Goal: Information Seeking & Learning: Check status

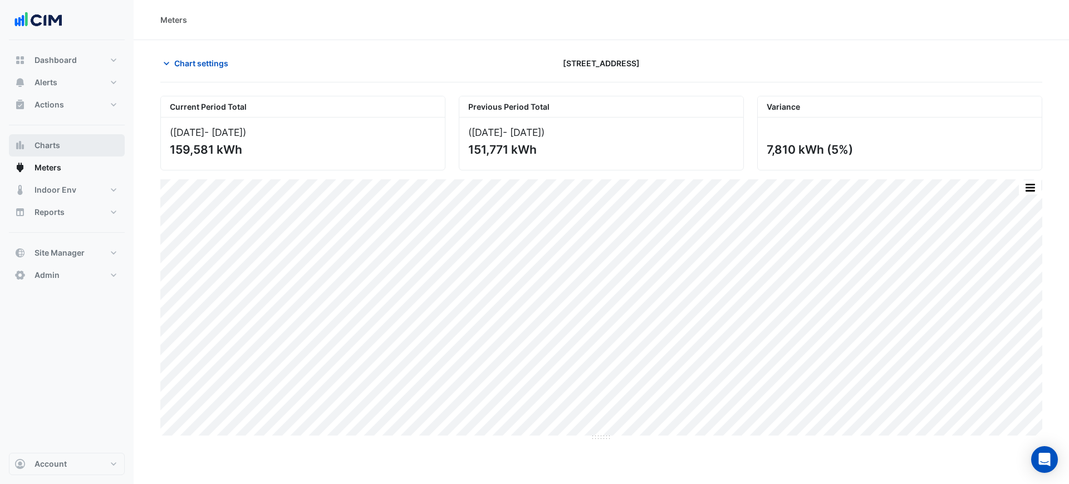
click at [65, 144] on button "Charts" at bounding box center [67, 145] width 116 height 22
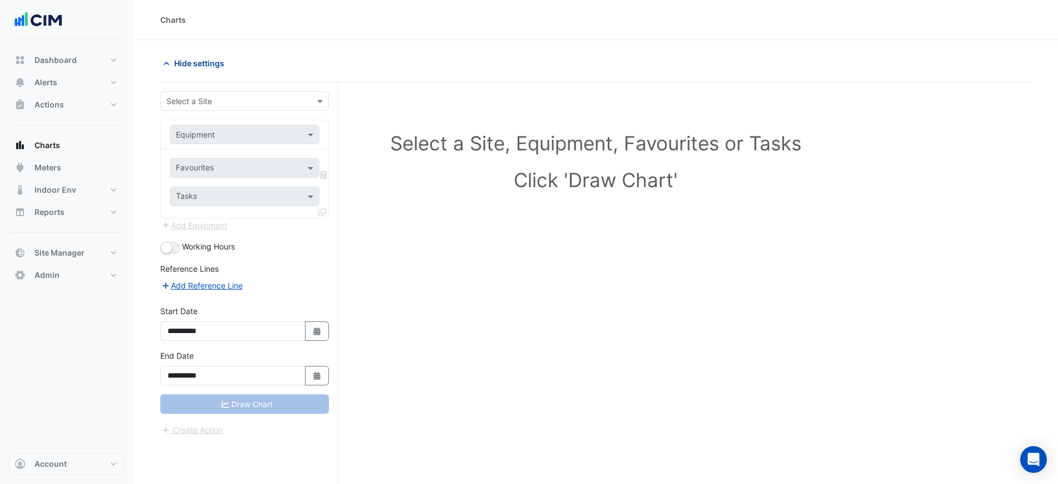
click at [188, 64] on span "Hide settings" at bounding box center [199, 63] width 50 height 12
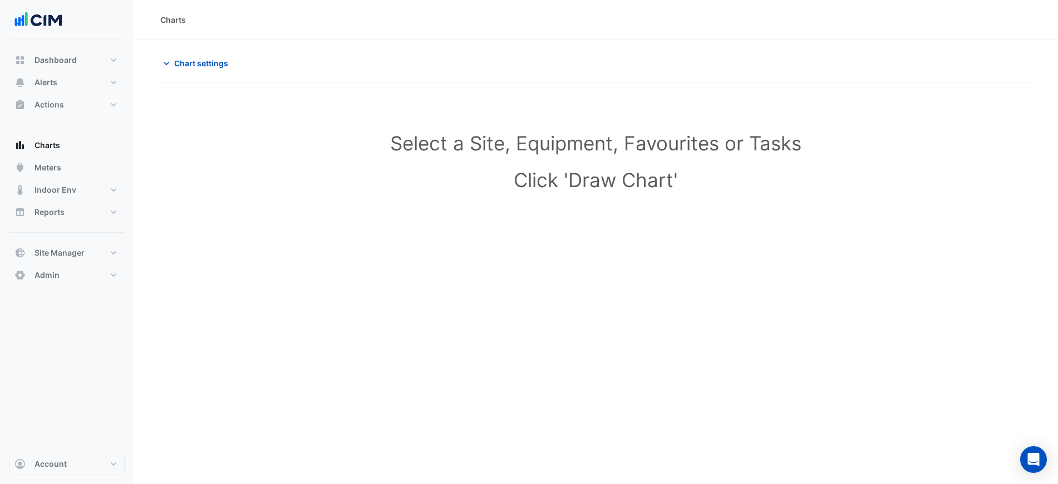
click at [212, 99] on input "text" at bounding box center [233, 102] width 134 height 12
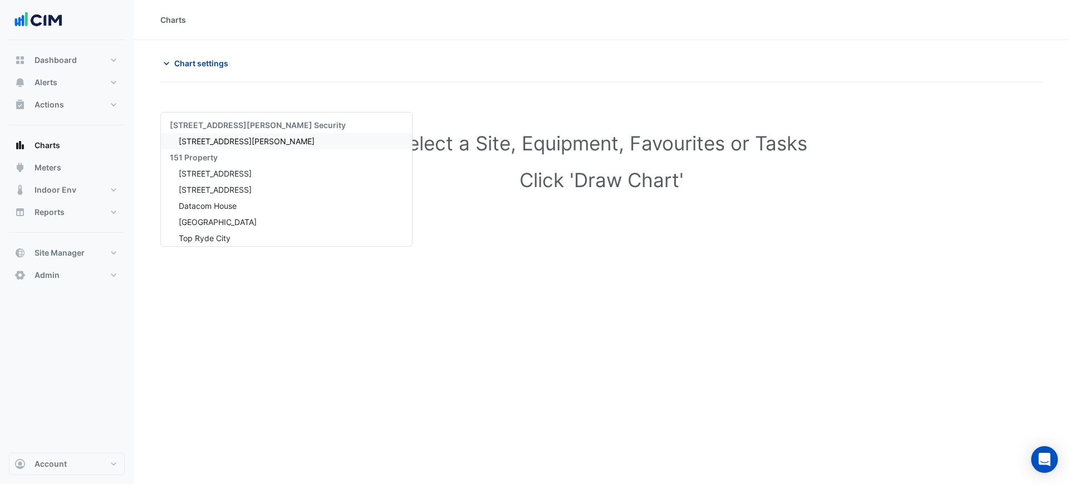
click at [209, 66] on span "Chart settings" at bounding box center [201, 63] width 54 height 12
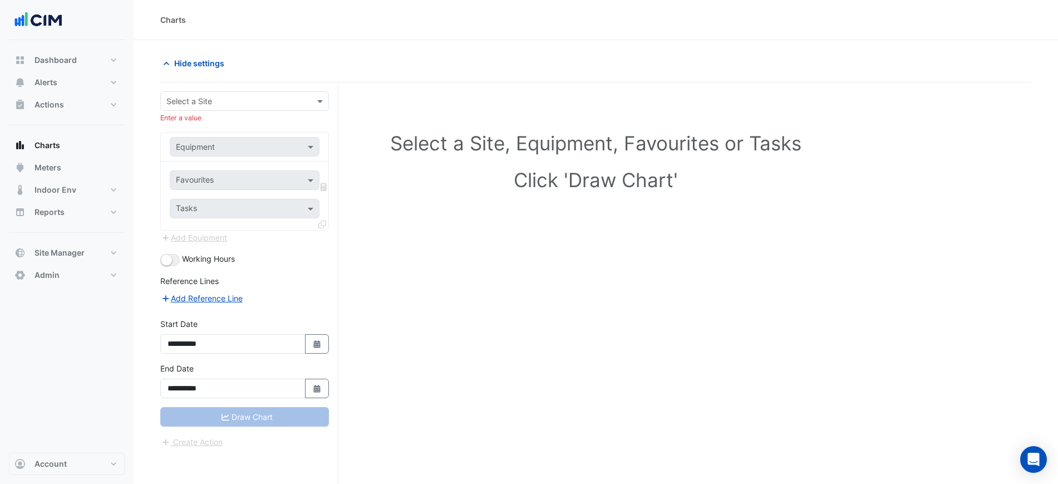
click at [204, 96] on input "text" at bounding box center [233, 102] width 134 height 12
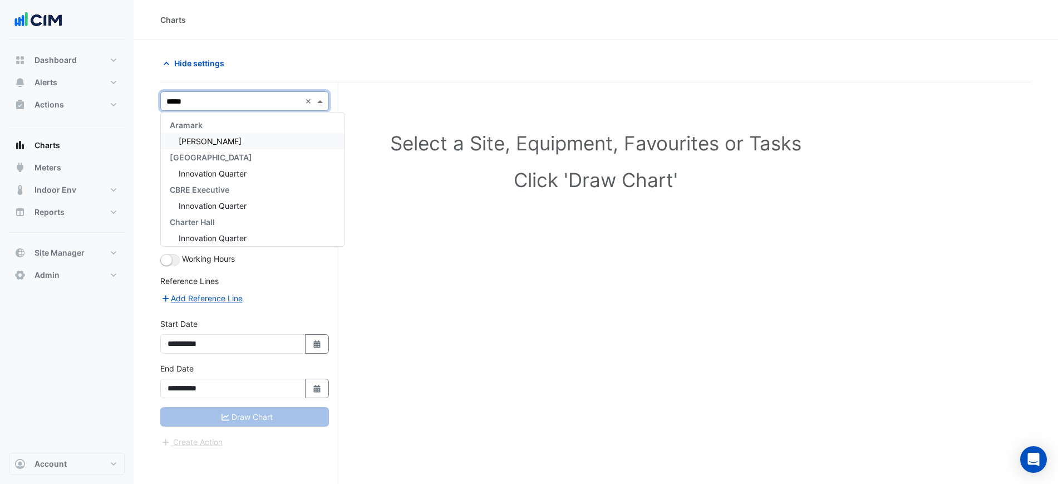
type input "******"
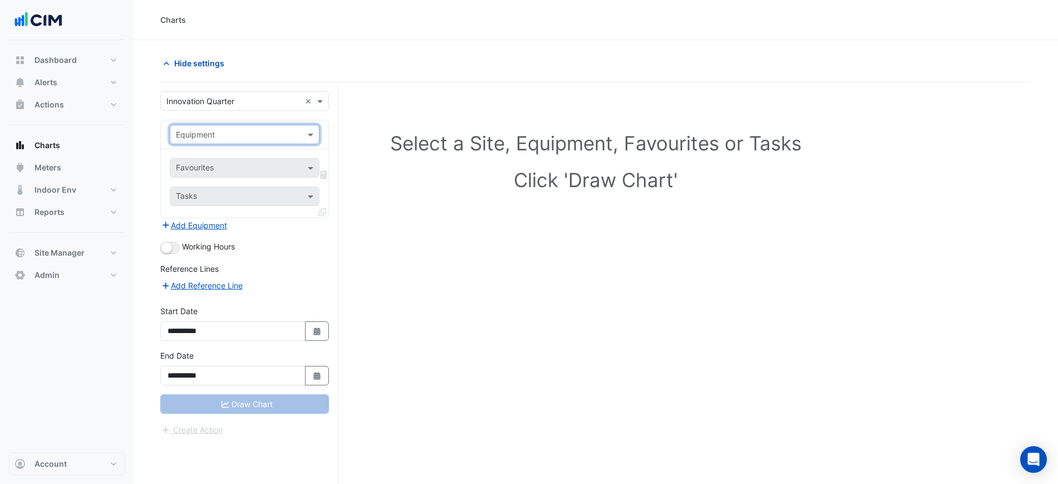
paste input "**********"
click at [187, 135] on input "**********" at bounding box center [233, 135] width 115 height 12
type input "**********"
click at [213, 150] on div "A-L03-VAV19" at bounding box center [244, 158] width 149 height 16
click at [224, 155] on div "Favourites Tasks" at bounding box center [245, 183] width 168 height 68
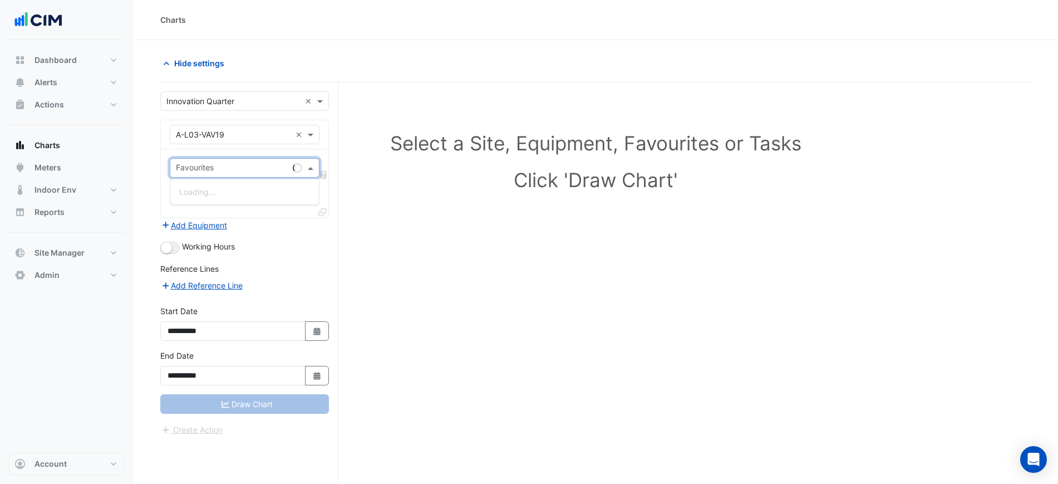
click at [224, 162] on div "Favourites" at bounding box center [229, 167] width 118 height 17
type input "*********"
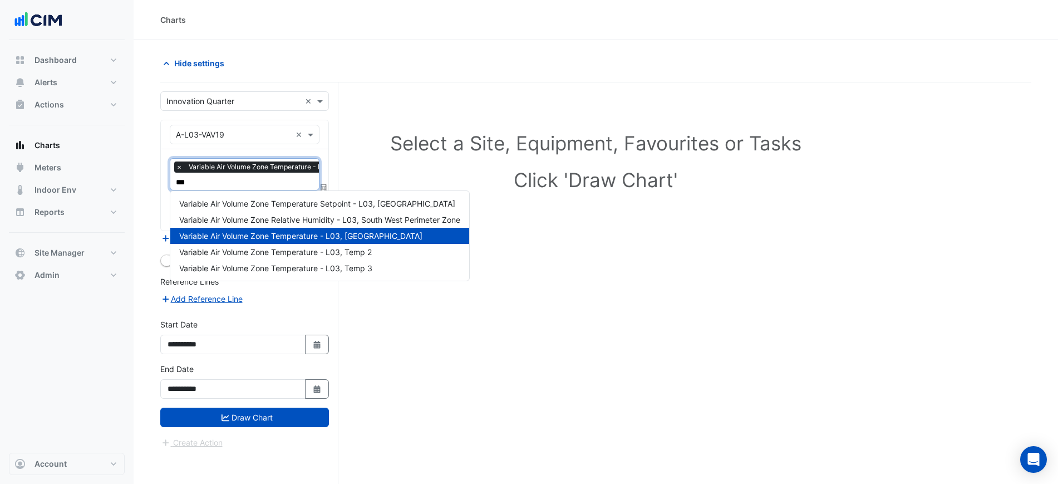
type input "****"
click at [262, 201] on span "Variable Air Volume Zone Temperature Setpoint - L03, South West Perimeter Zone" at bounding box center [317, 203] width 276 height 9
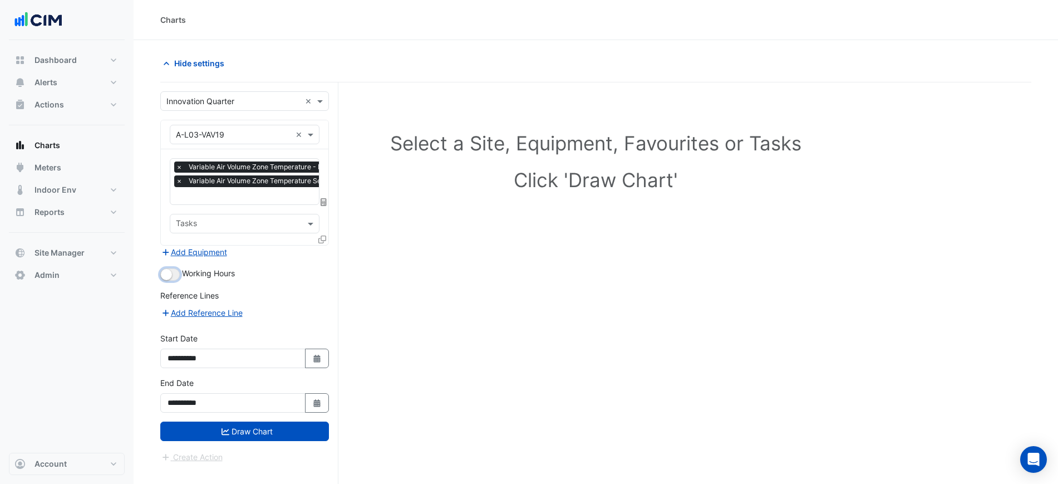
click at [171, 272] on small "button" at bounding box center [166, 274] width 11 height 11
click at [274, 439] on button "Draw Chart" at bounding box center [244, 430] width 169 height 19
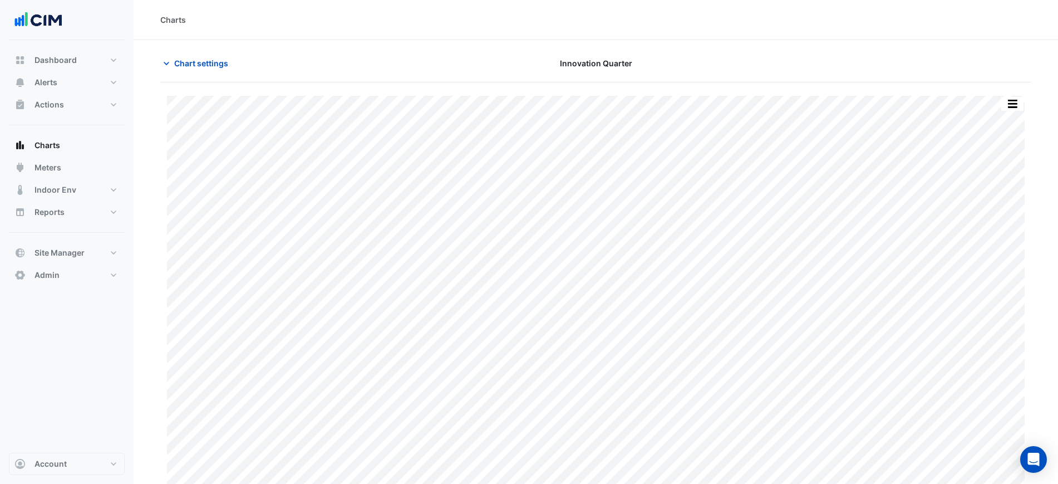
click at [277, 436] on div "**********" at bounding box center [249, 304] width 178 height 444
click at [998, 104] on button "button" at bounding box center [990, 104] width 22 height 14
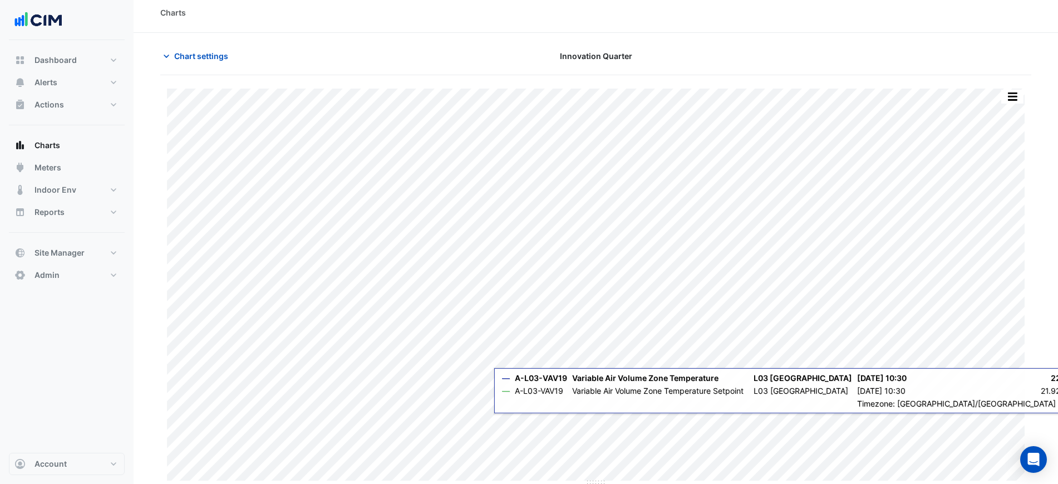
scroll to position [9, 0]
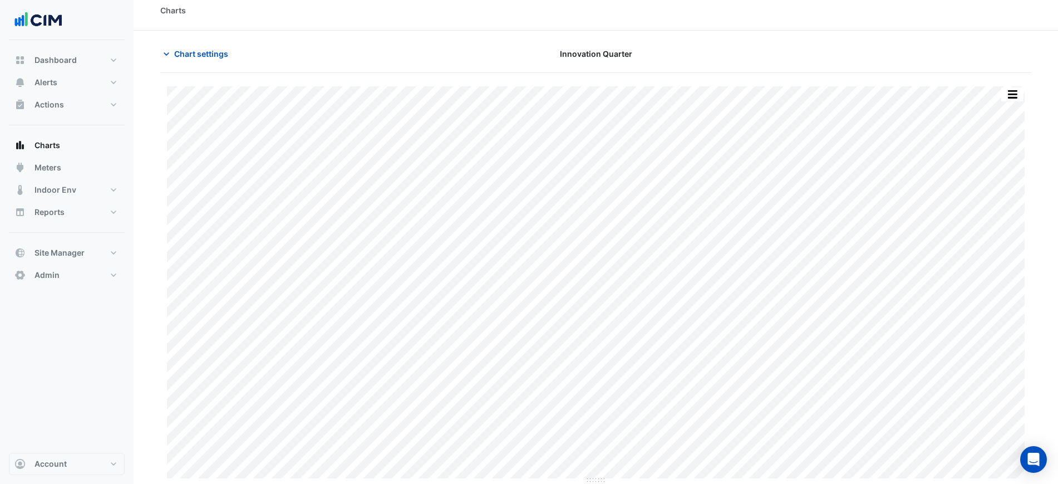
click at [808, 37] on section "Chart settings Innovation Quarter Split All Print Save as JPEG Save as PNG Pivo…" at bounding box center [596, 257] width 925 height 453
click at [632, 13] on div "Charts" at bounding box center [595, 10] width 871 height 12
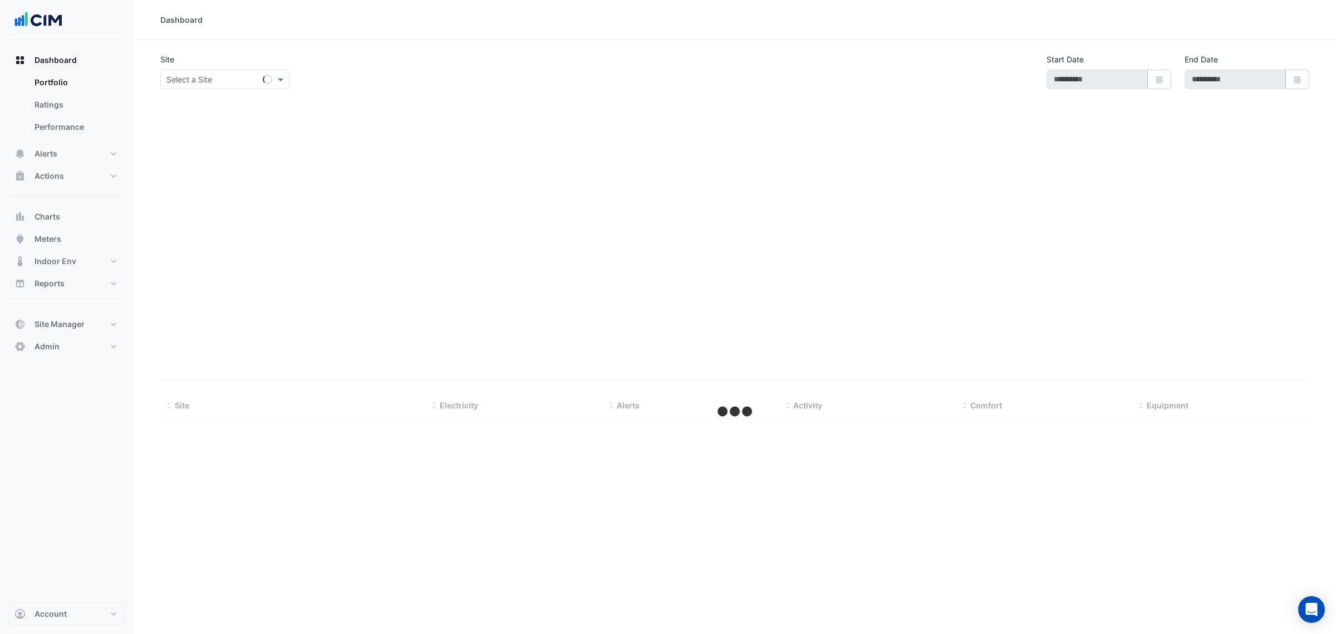
type input "**********"
select select "***"
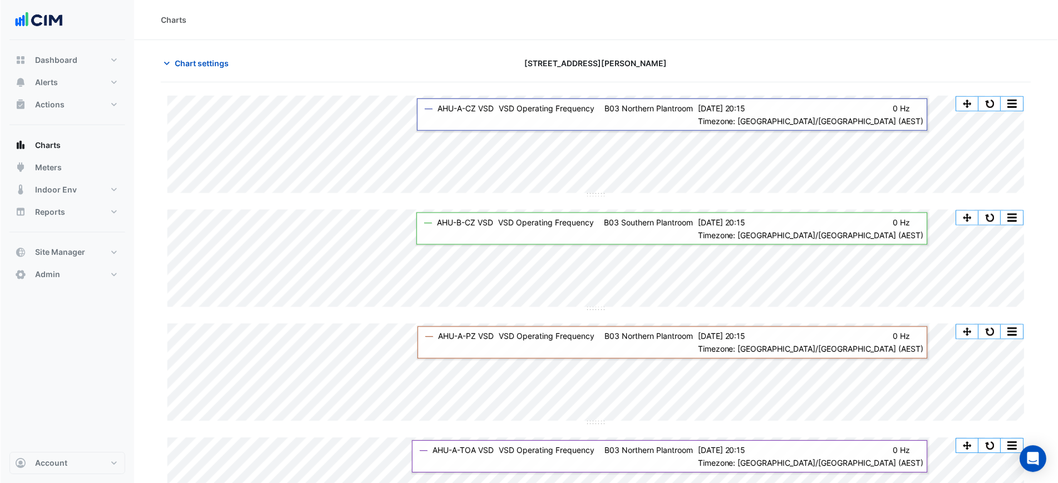
scroll to position [92, 0]
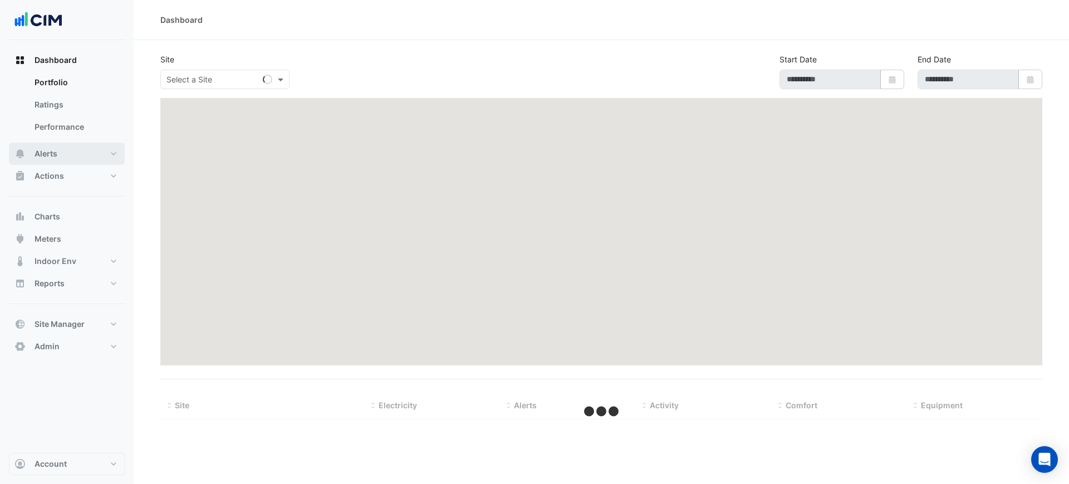
click at [60, 151] on button "Alerts" at bounding box center [67, 154] width 116 height 22
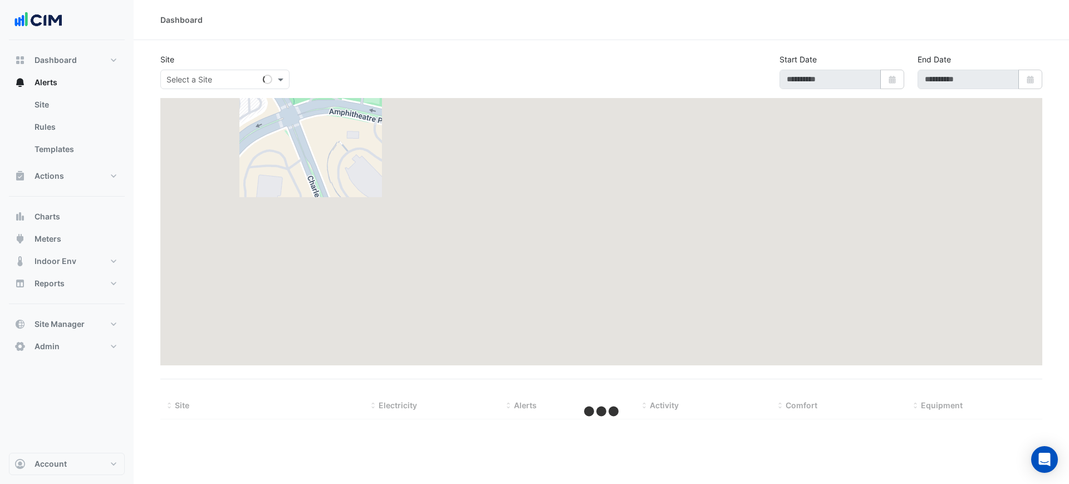
click at [224, 78] on input "text" at bounding box center [213, 80] width 95 height 12
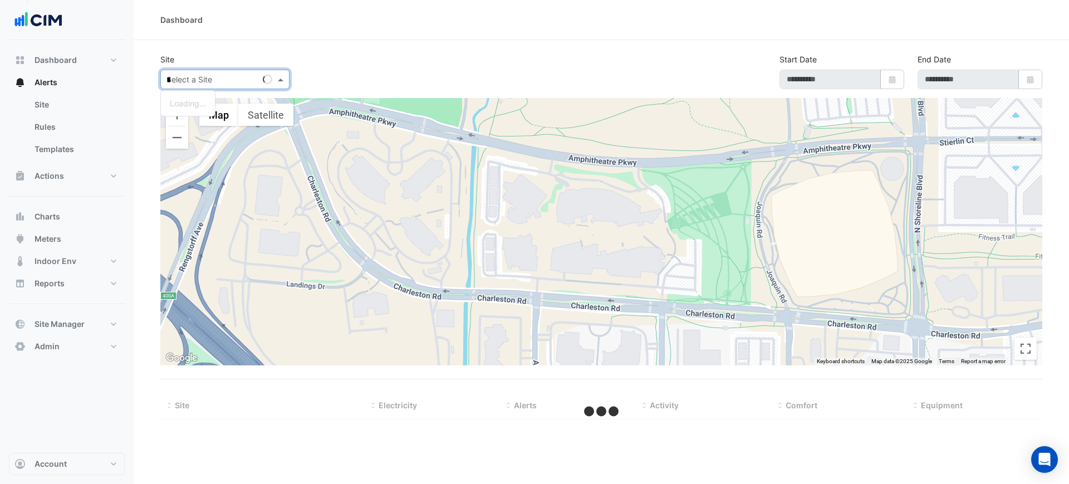
type input "**"
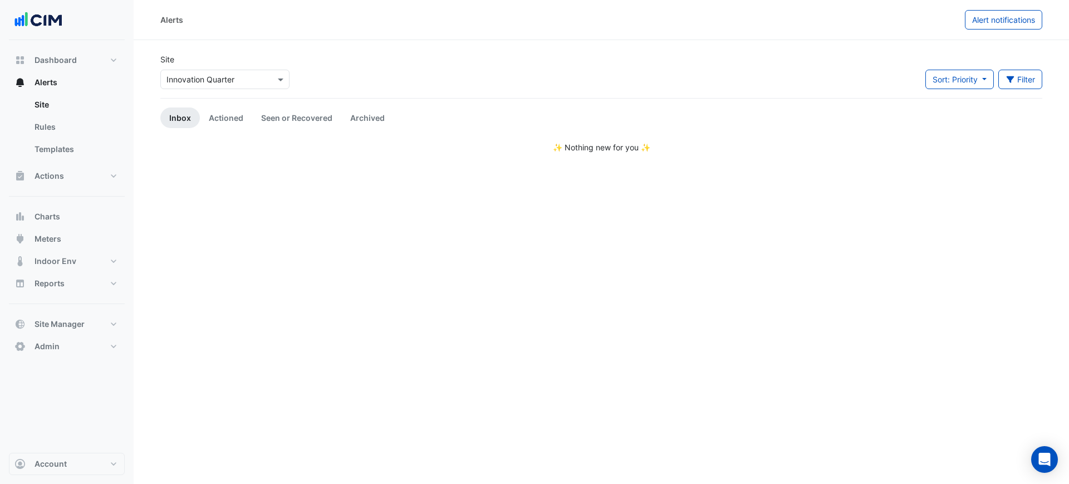
click at [220, 76] on input "text" at bounding box center [213, 80] width 95 height 12
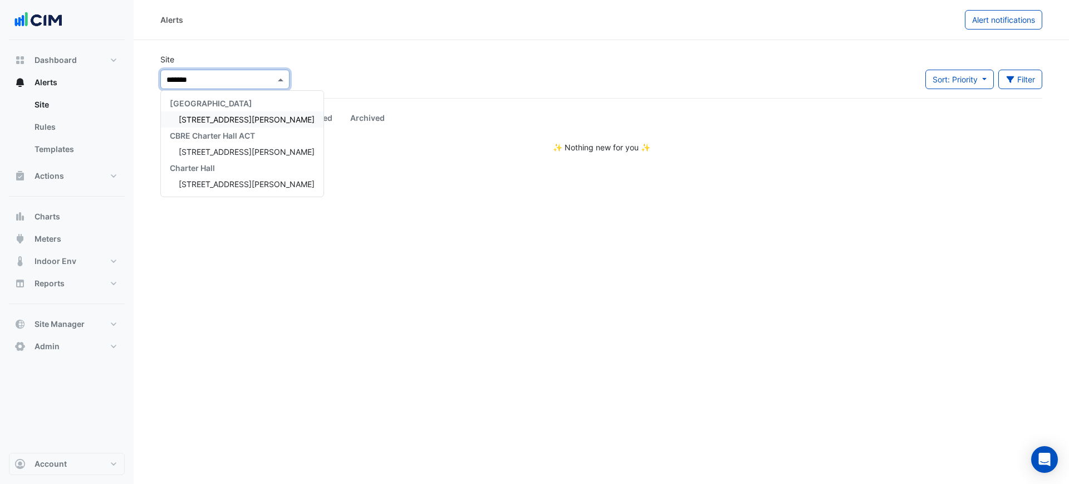
type input "********"
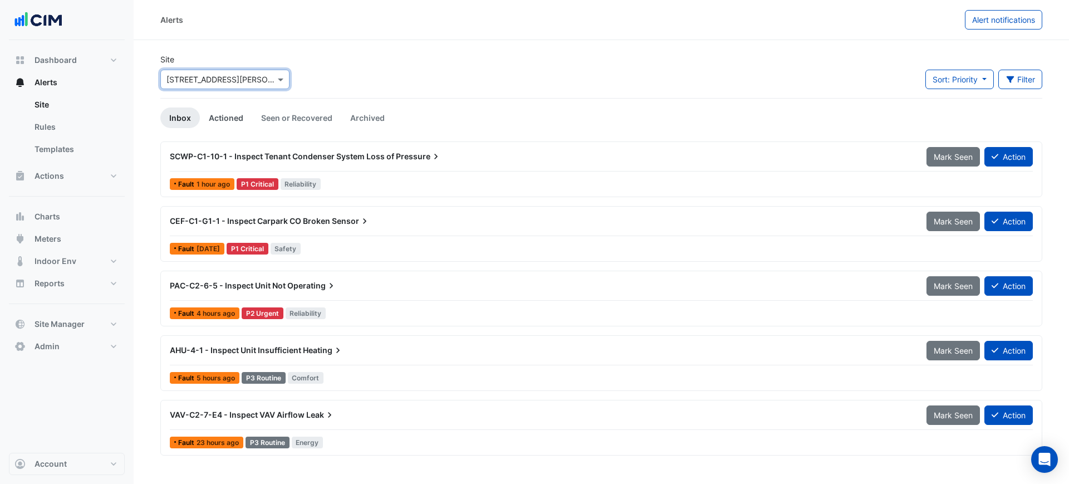
click at [224, 112] on link "Actioned" at bounding box center [226, 117] width 52 height 21
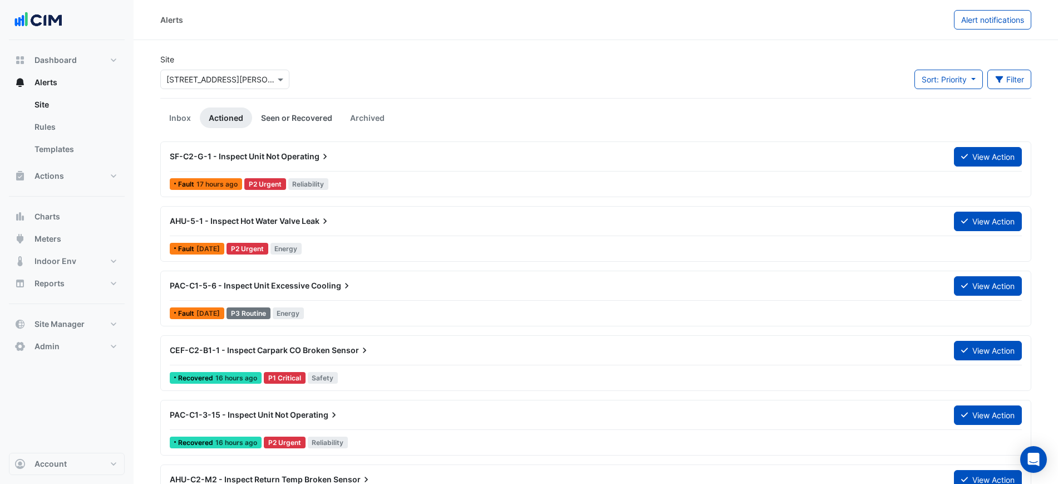
click at [286, 120] on link "Seen or Recovered" at bounding box center [296, 117] width 89 height 21
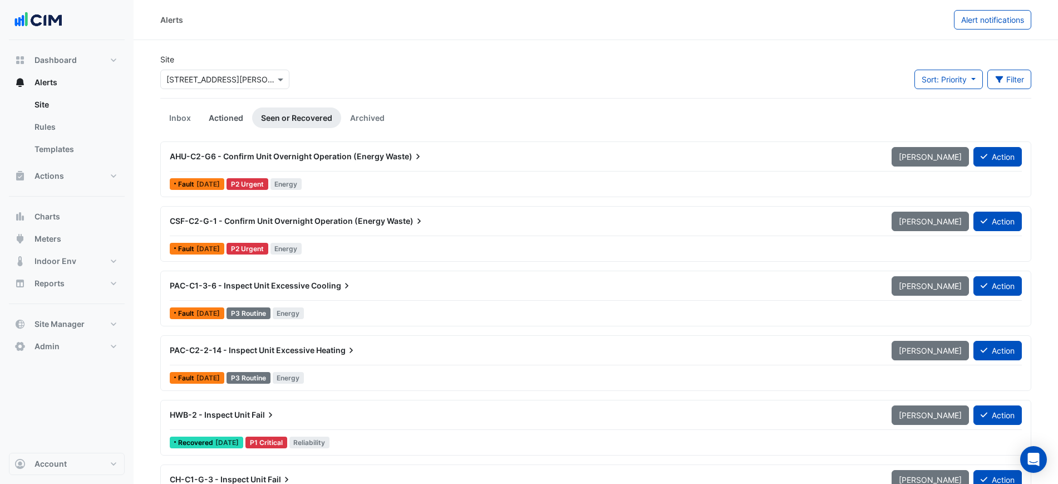
click at [224, 124] on link "Actioned" at bounding box center [226, 117] width 52 height 21
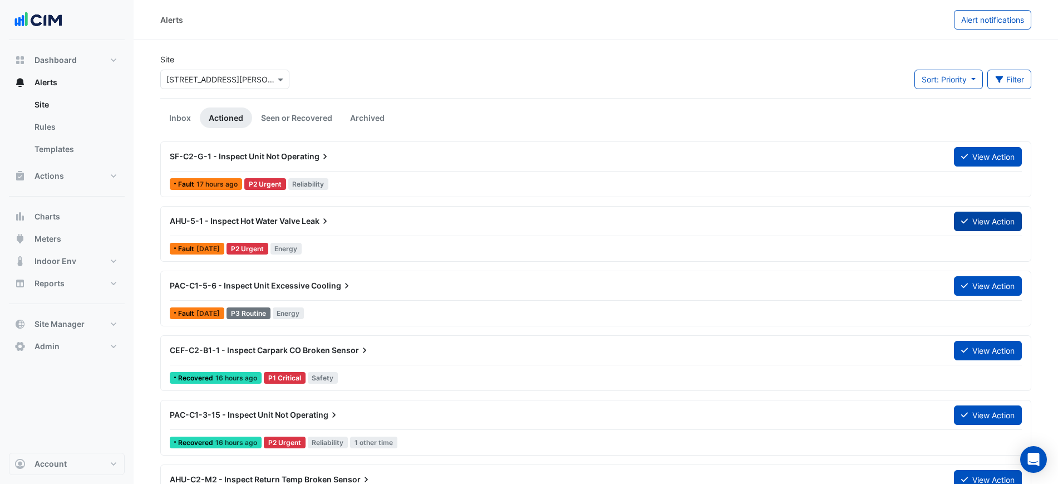
click at [958, 218] on button "View Action" at bounding box center [988, 221] width 68 height 19
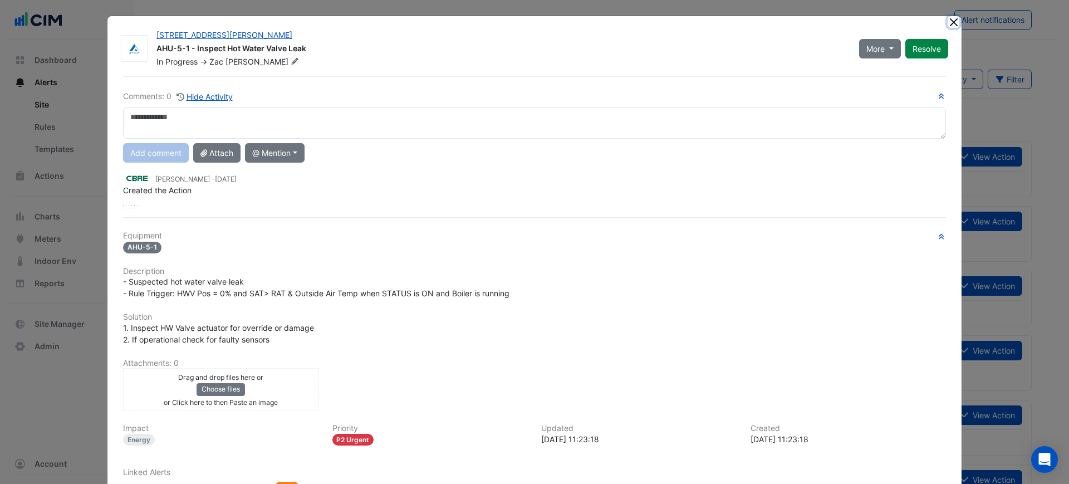
click at [948, 22] on button "Close" at bounding box center [954, 22] width 12 height 12
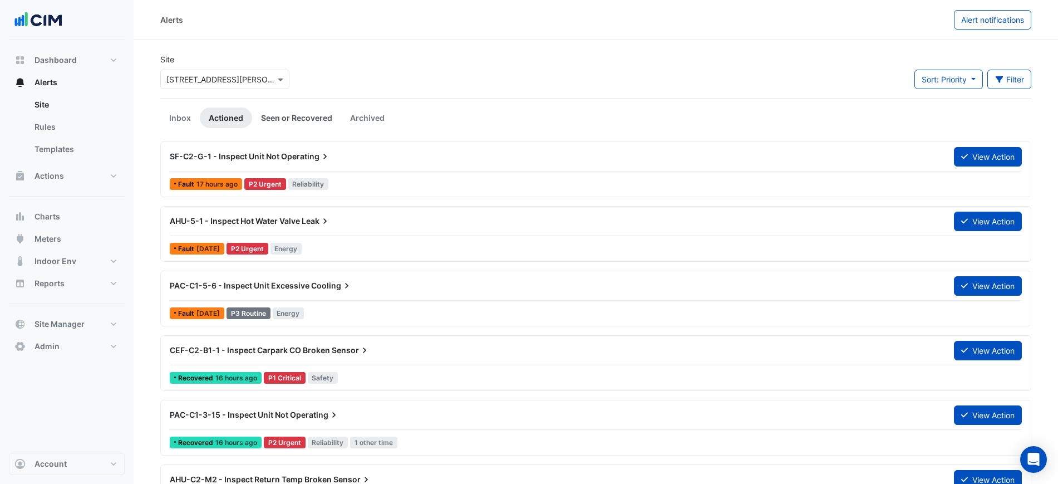
click at [269, 107] on link "Seen or Recovered" at bounding box center [296, 117] width 89 height 21
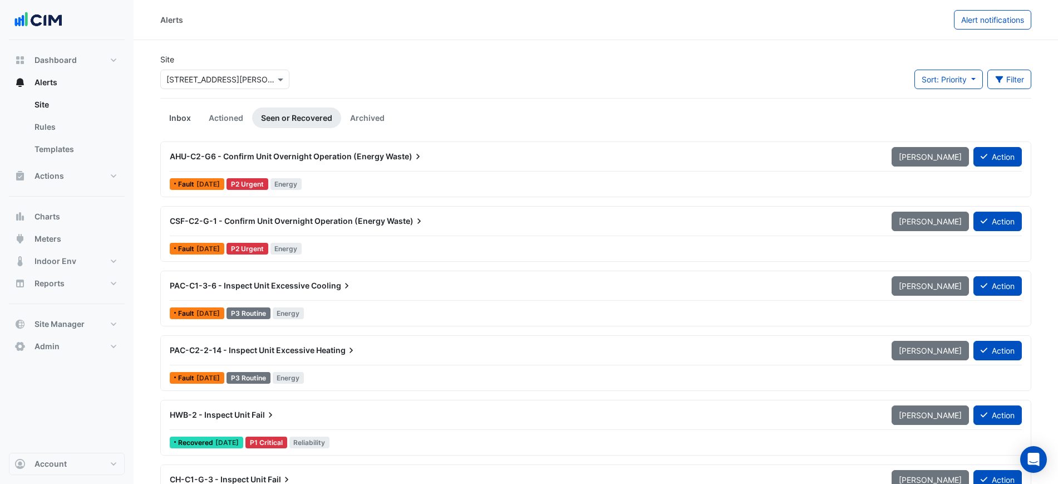
click at [177, 115] on link "Inbox" at bounding box center [180, 117] width 40 height 21
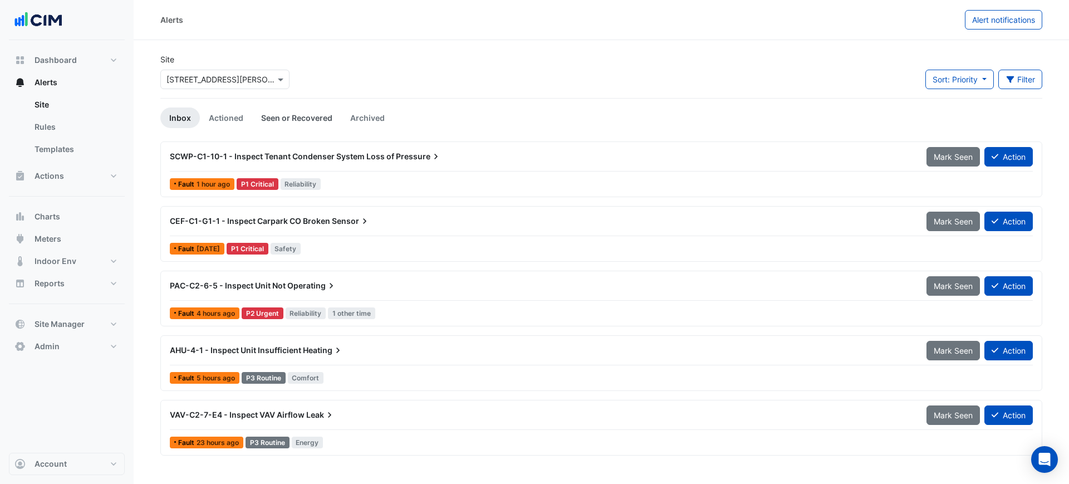
click at [302, 122] on link "Seen or Recovered" at bounding box center [296, 117] width 89 height 21
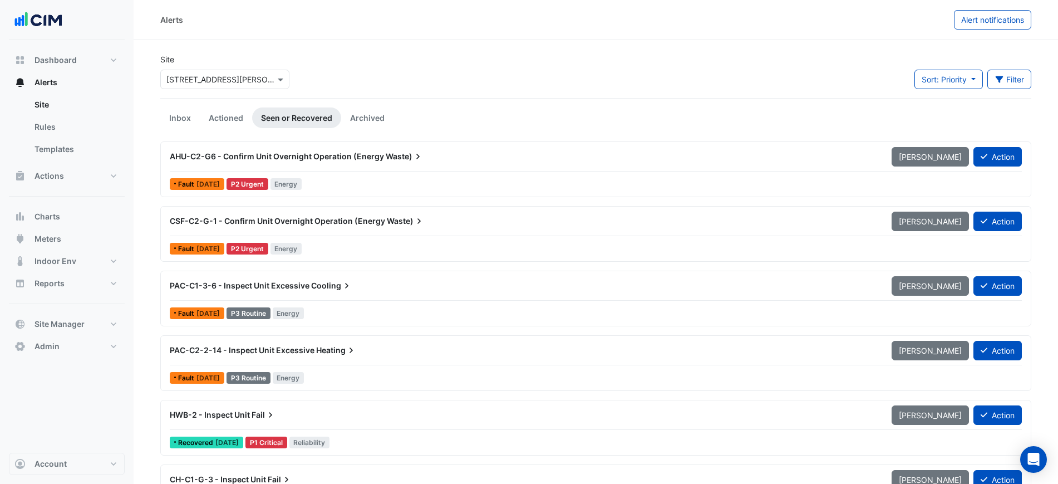
click at [474, 171] on div at bounding box center [596, 171] width 852 height 1
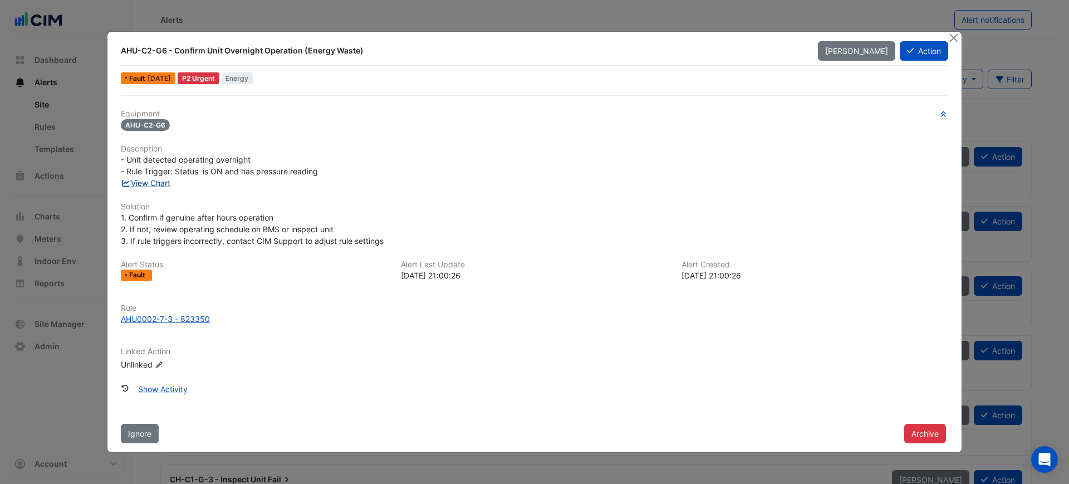
click at [159, 180] on link "View Chart" at bounding box center [146, 182] width 50 height 9
click at [955, 37] on button "Close" at bounding box center [954, 38] width 12 height 12
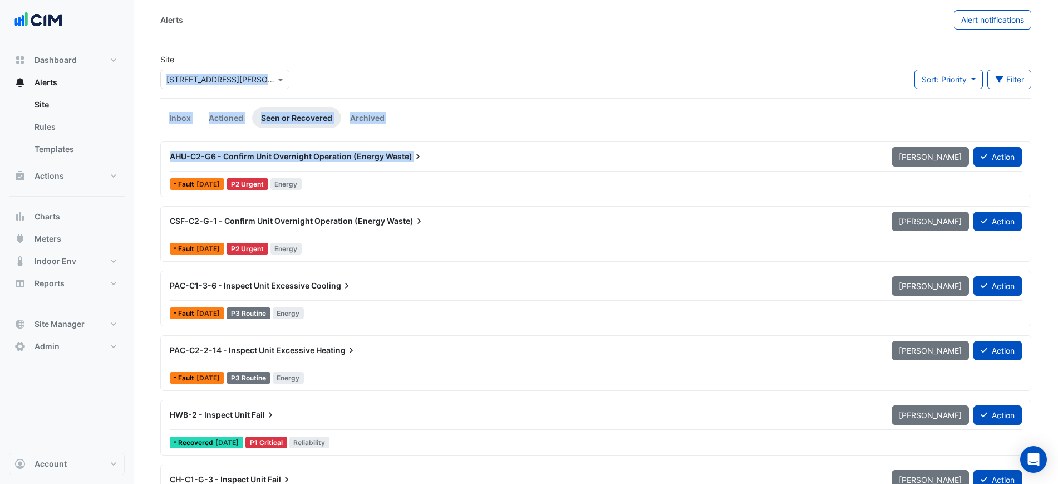
drag, startPoint x: 195, startPoint y: 101, endPoint x: 242, endPoint y: 172, distance: 85.2
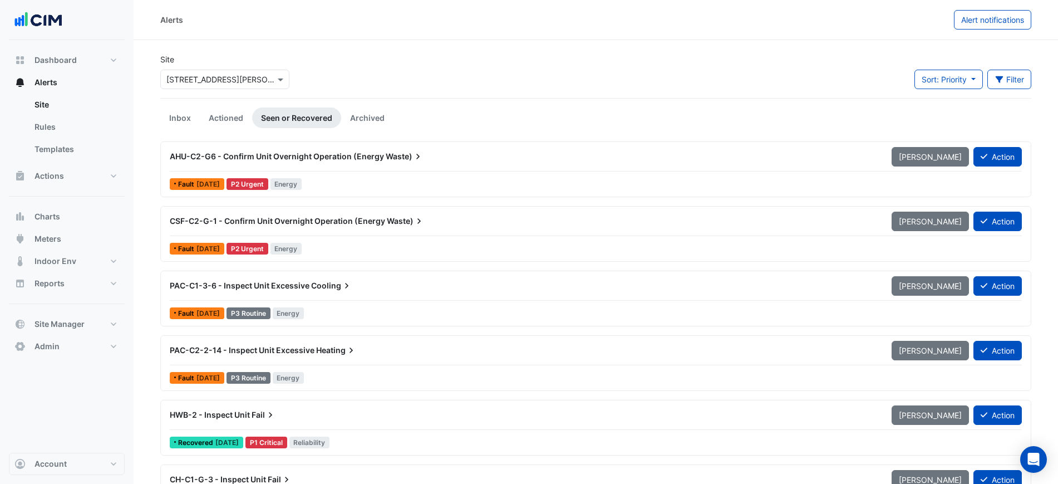
click at [286, 218] on span "CSF-C2-G-1 - Confirm Unit Overnight Operation (Energy" at bounding box center [277, 220] width 215 height 9
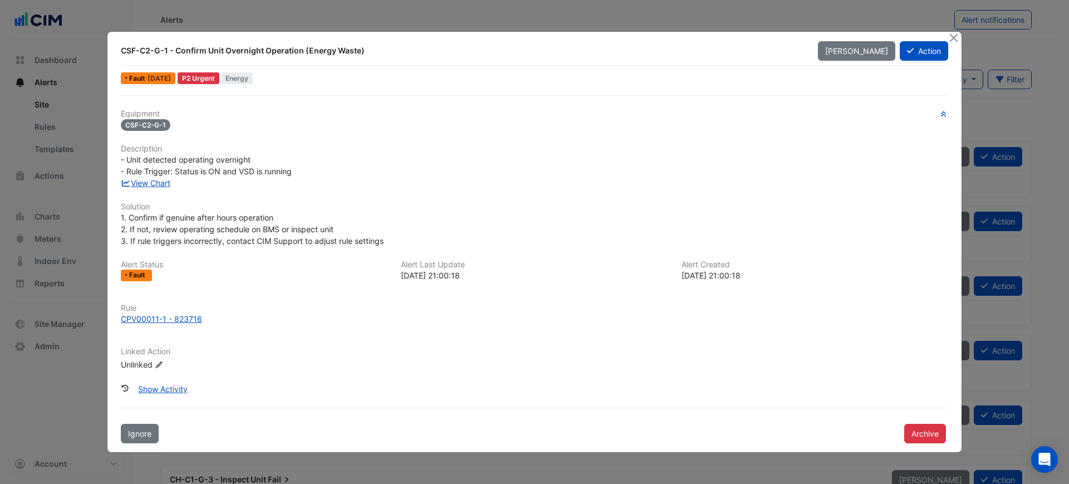
click at [175, 188] on div "View Chart" at bounding box center [534, 183] width 841 height 12
click at [170, 185] on link "View Chart" at bounding box center [146, 182] width 50 height 9
click at [954, 36] on button "Close" at bounding box center [954, 38] width 12 height 12
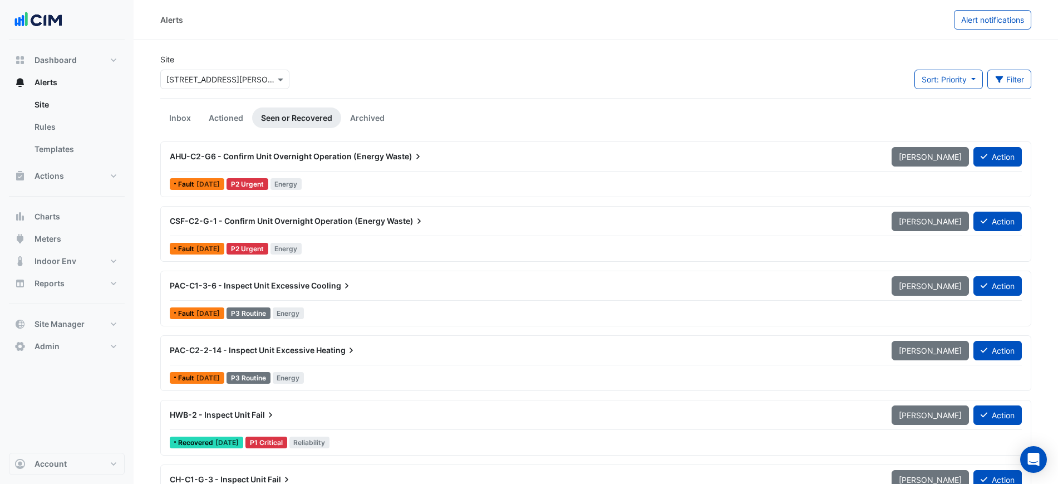
click at [234, 111] on link "Actioned" at bounding box center [226, 117] width 52 height 21
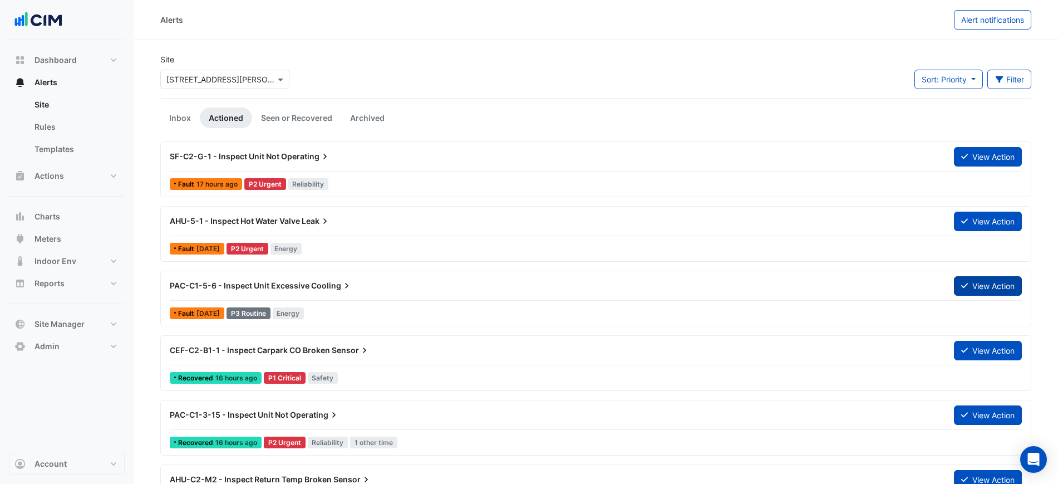
click at [988, 288] on button "View Action" at bounding box center [988, 285] width 68 height 19
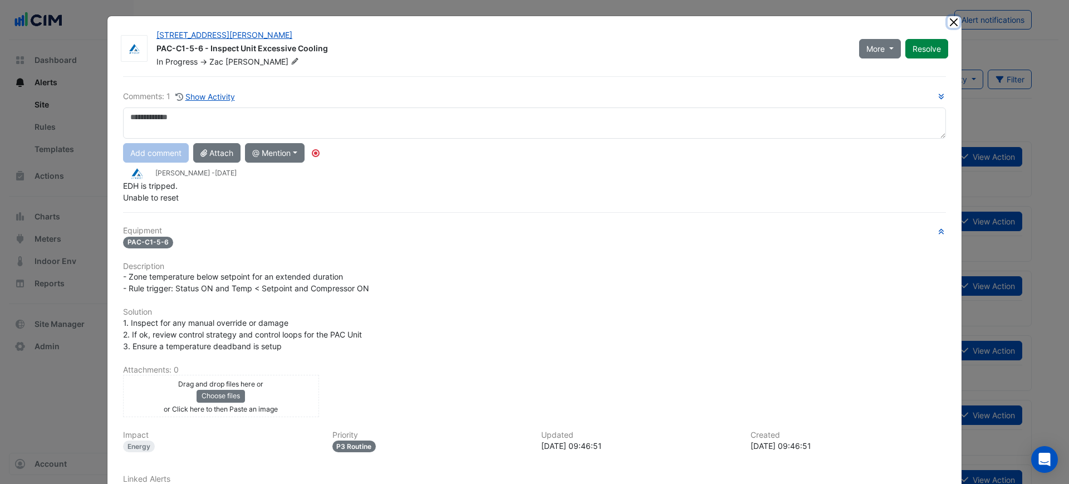
click at [950, 18] on button "Close" at bounding box center [954, 22] width 12 height 12
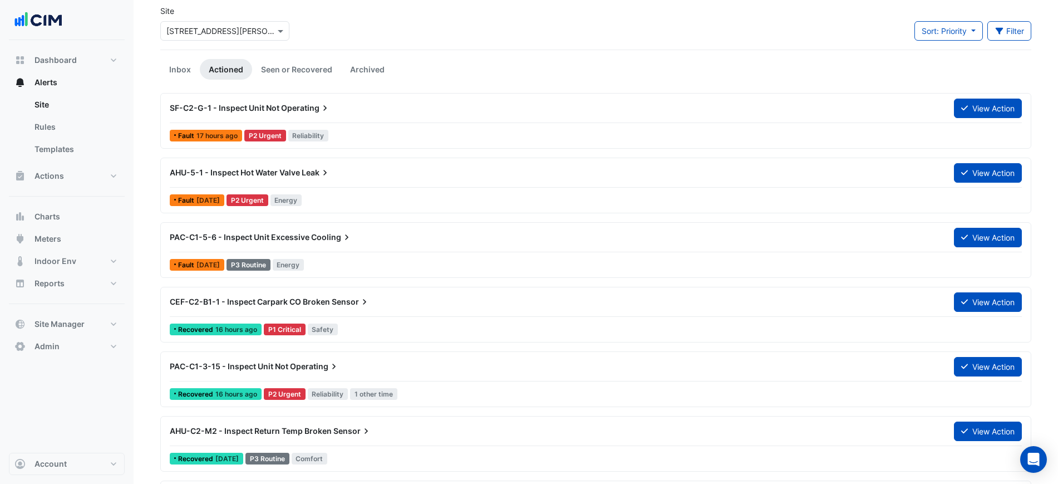
scroll to position [70, 0]
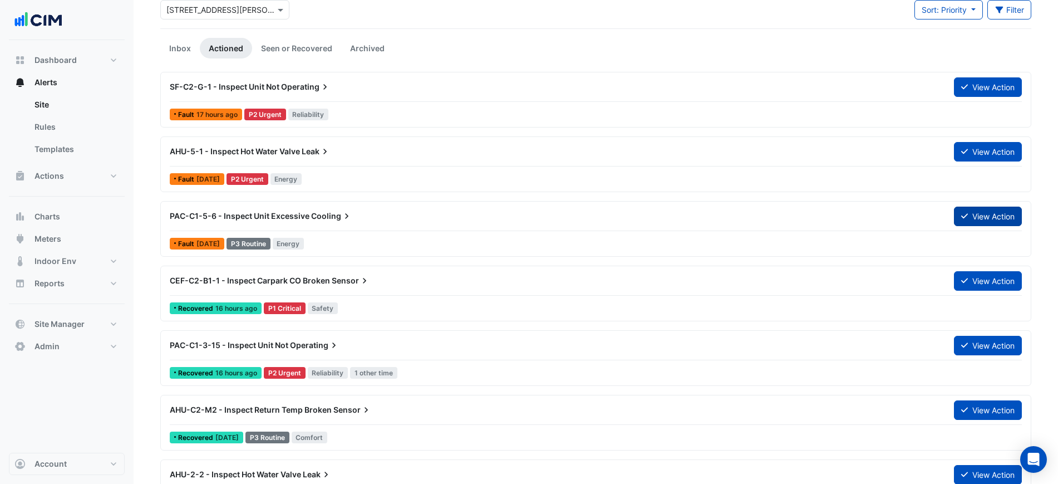
click at [975, 215] on button "View Action" at bounding box center [988, 216] width 68 height 19
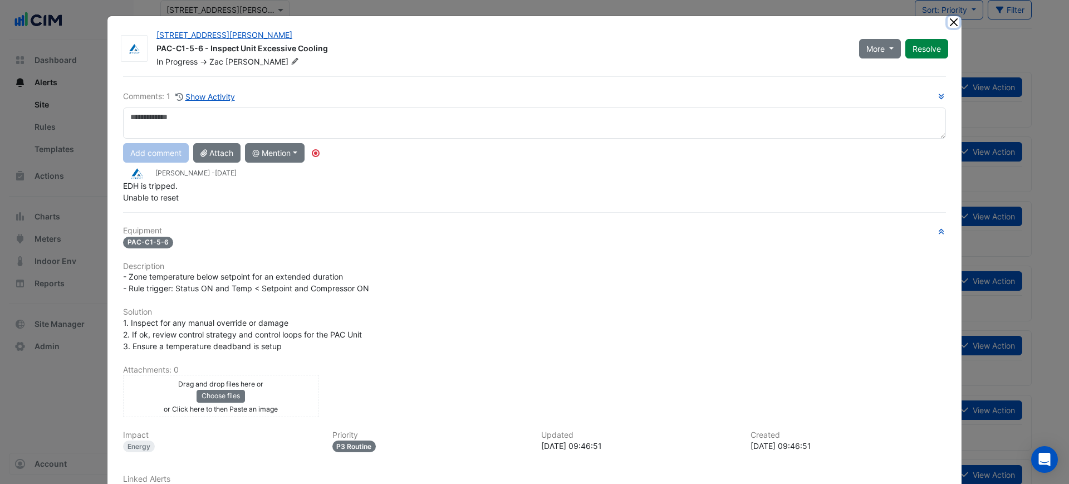
click at [948, 19] on button "Close" at bounding box center [954, 22] width 12 height 12
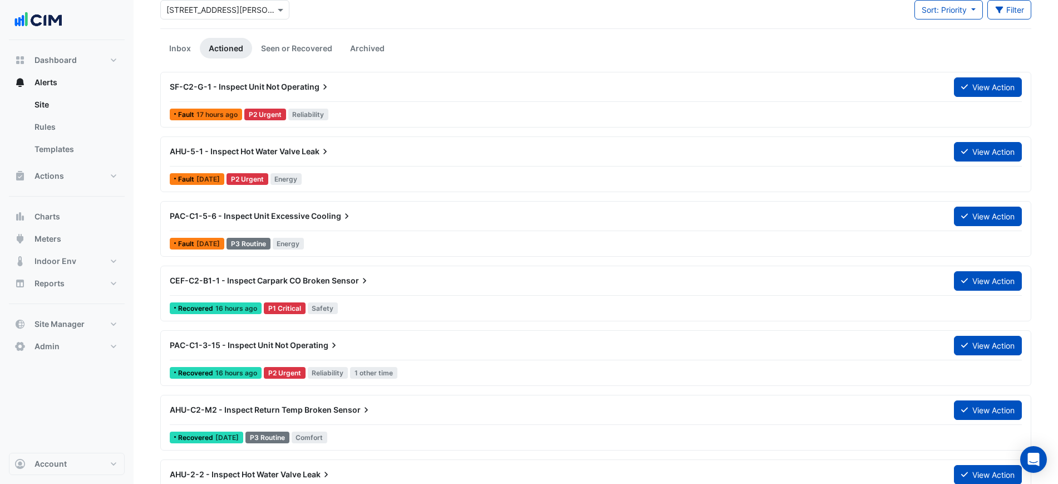
scroll to position [139, 0]
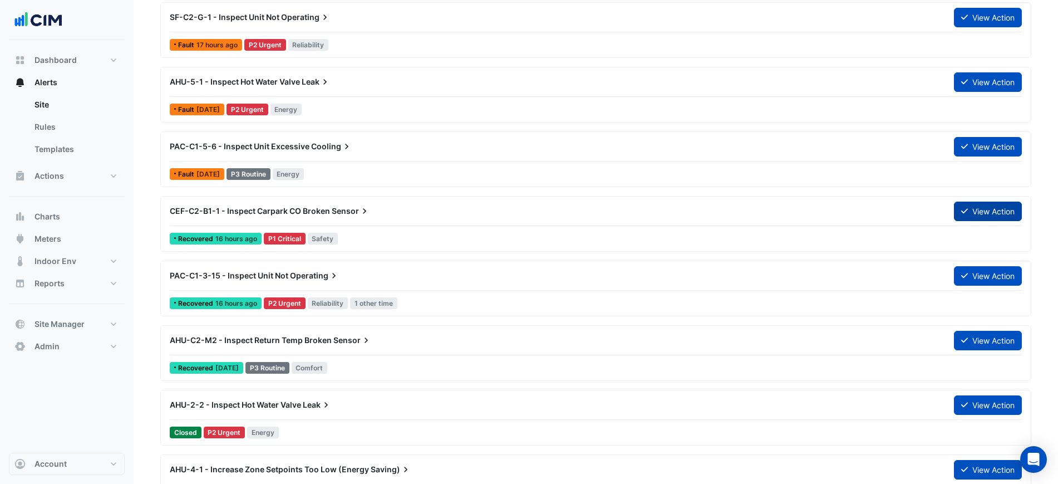
click at [975, 208] on button "View Action" at bounding box center [988, 211] width 68 height 19
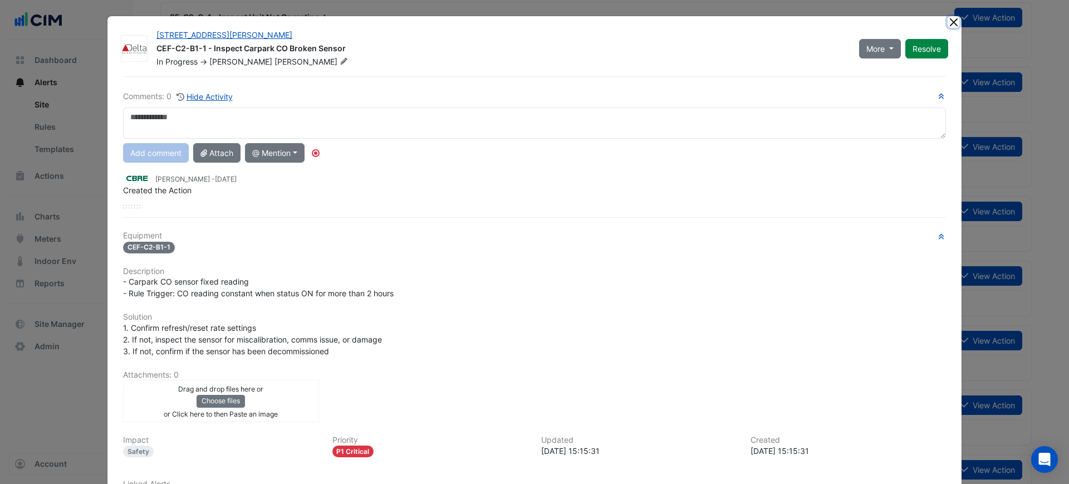
click at [949, 21] on button "Close" at bounding box center [954, 22] width 12 height 12
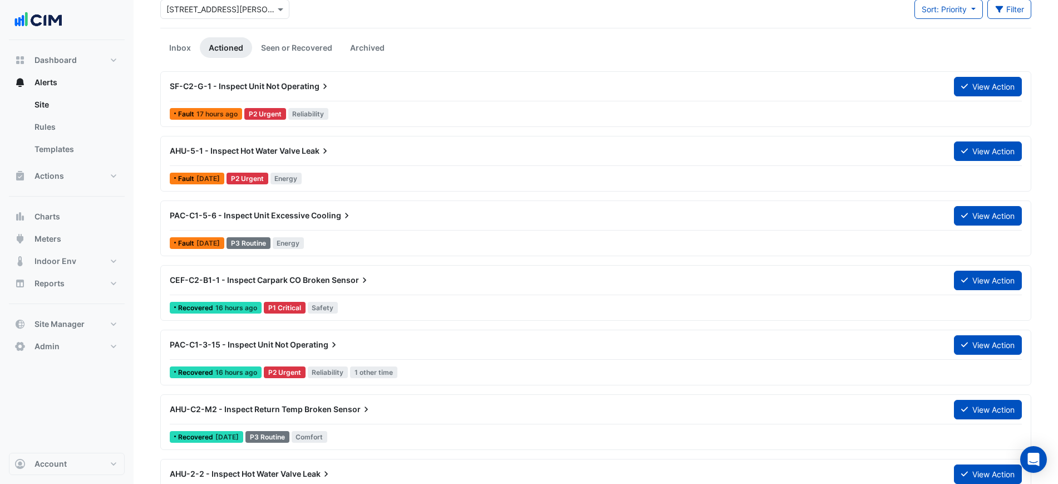
scroll to position [70, 0]
click at [189, 51] on link "Inbox" at bounding box center [180, 48] width 40 height 21
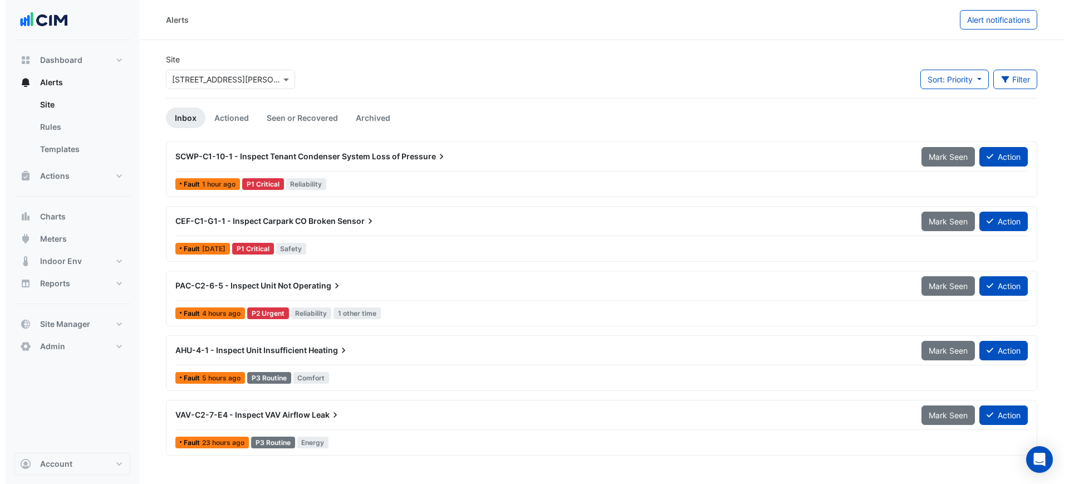
scroll to position [0, 0]
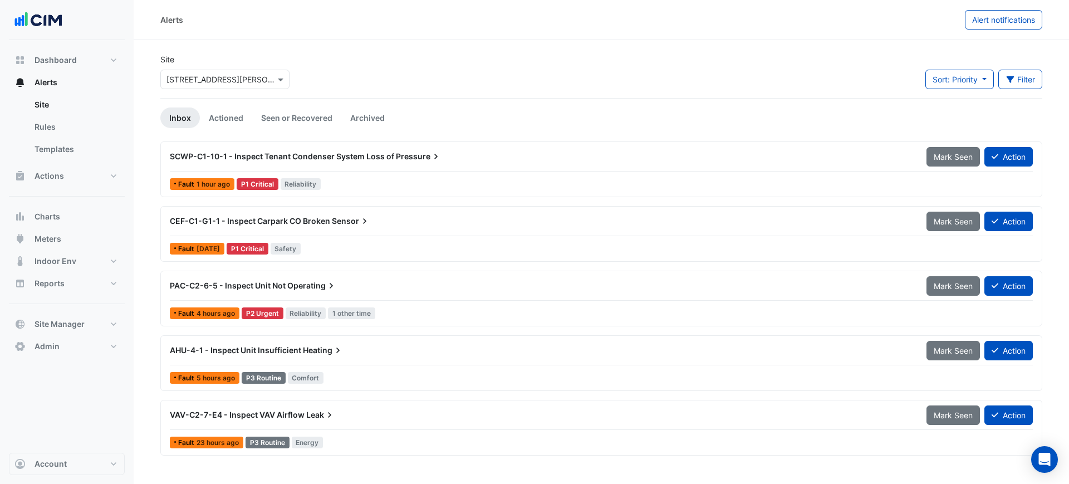
click at [631, 162] on div "SCWP-C1-10-1 - Inspect Tenant Condenser System Loss of Pressure" at bounding box center [541, 156] width 757 height 20
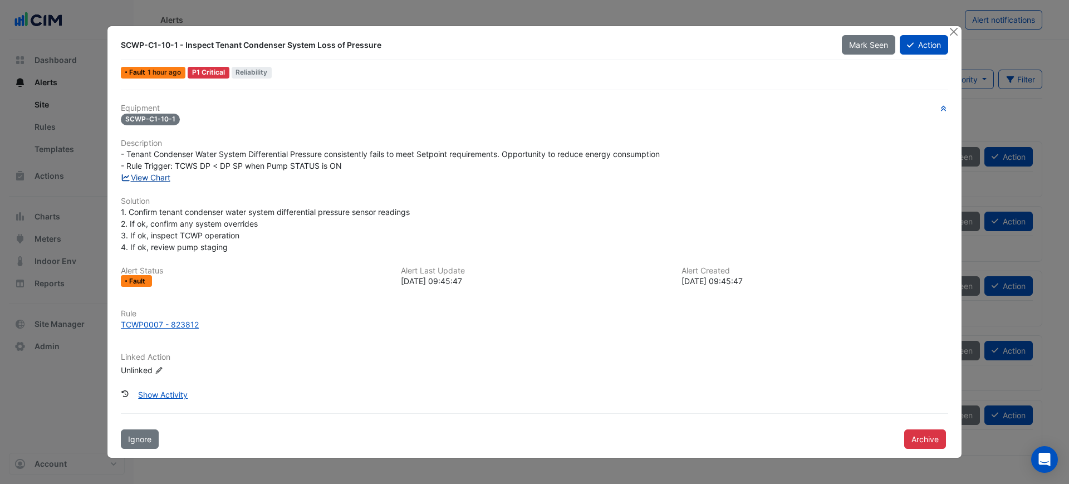
click at [155, 179] on link "View Chart" at bounding box center [146, 177] width 50 height 9
click at [953, 31] on button "Close" at bounding box center [954, 32] width 12 height 12
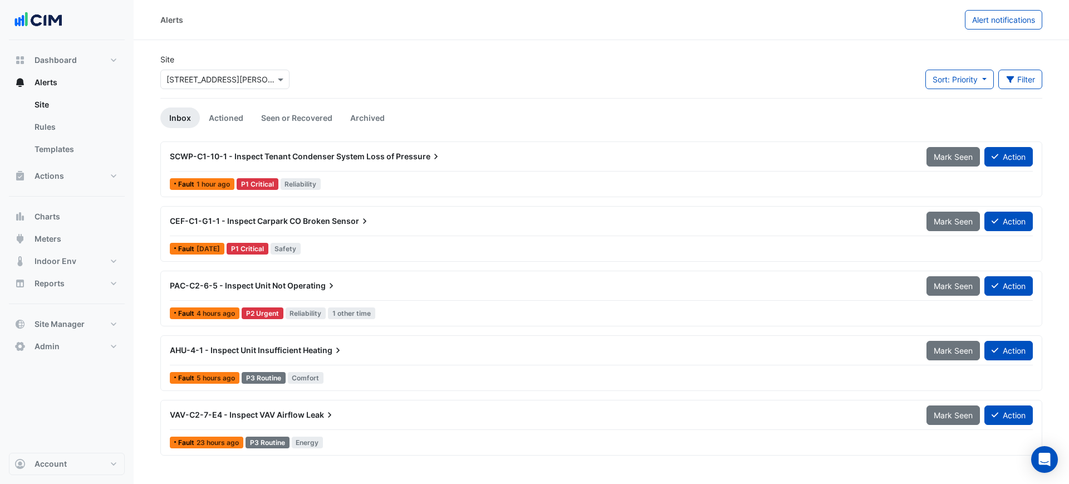
click at [322, 228] on div "CEF-C1-G1-1 - Inspect Carpark CO Broken Sensor" at bounding box center [541, 221] width 757 height 20
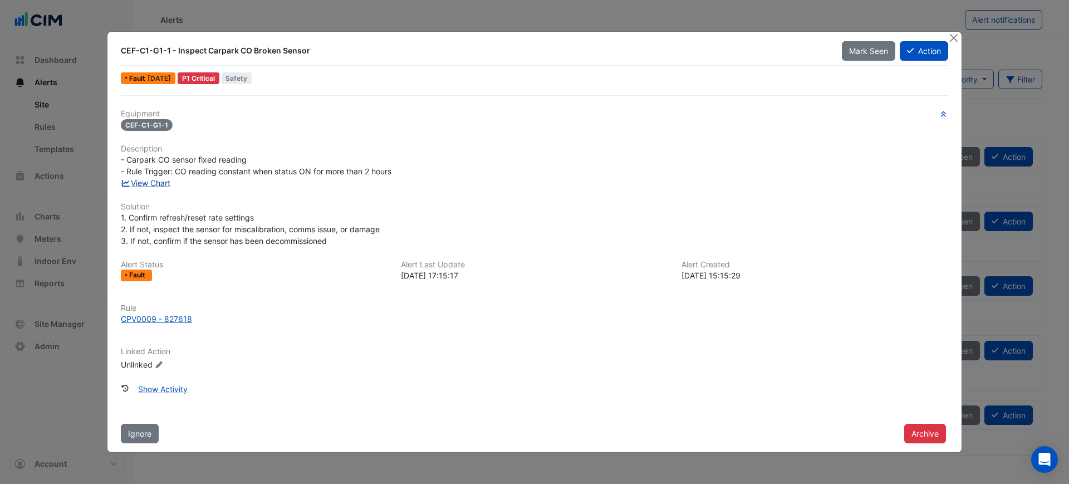
click at [156, 180] on link "View Chart" at bounding box center [146, 182] width 50 height 9
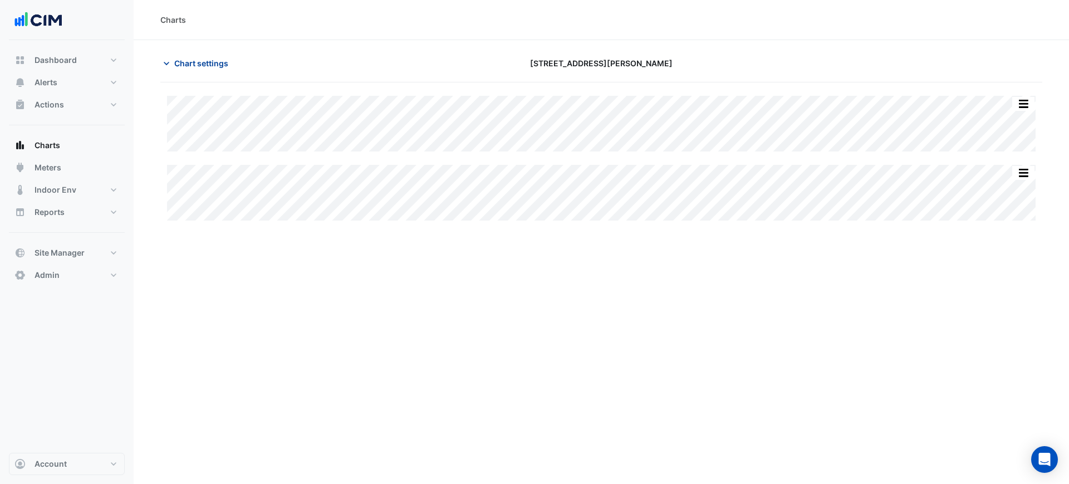
click at [232, 66] on button "Chart settings" at bounding box center [197, 62] width 75 height 19
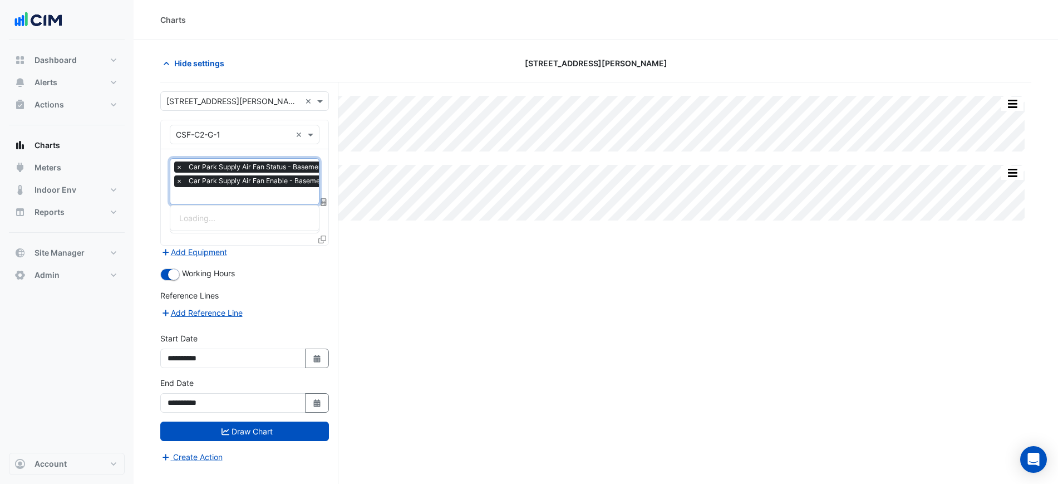
click at [228, 181] on span "Car Park Supply Air Fan Enable - Basement, Carpark" at bounding box center [272, 180] width 173 height 11
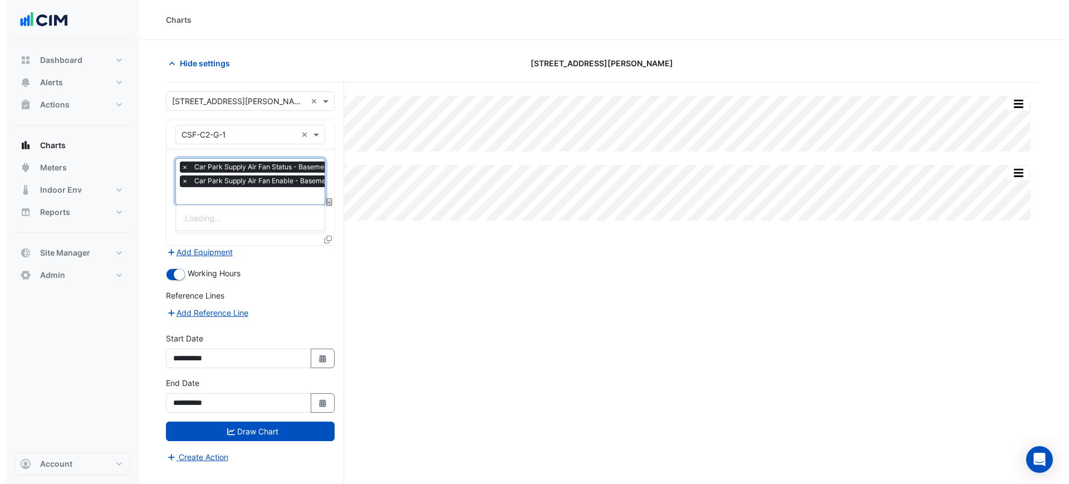
scroll to position [0, 6]
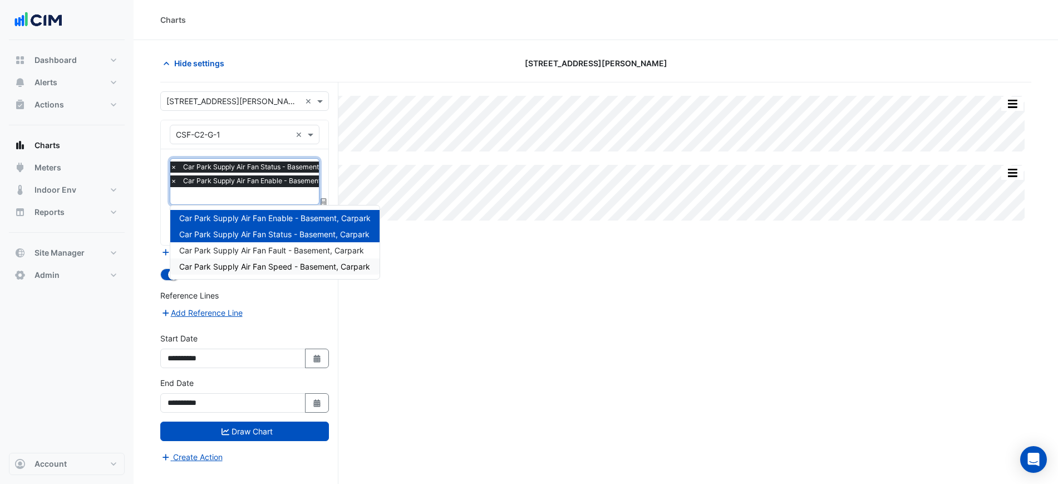
click at [262, 266] on span "Car Park Supply Air Fan Speed - Basement, Carpark" at bounding box center [274, 266] width 191 height 9
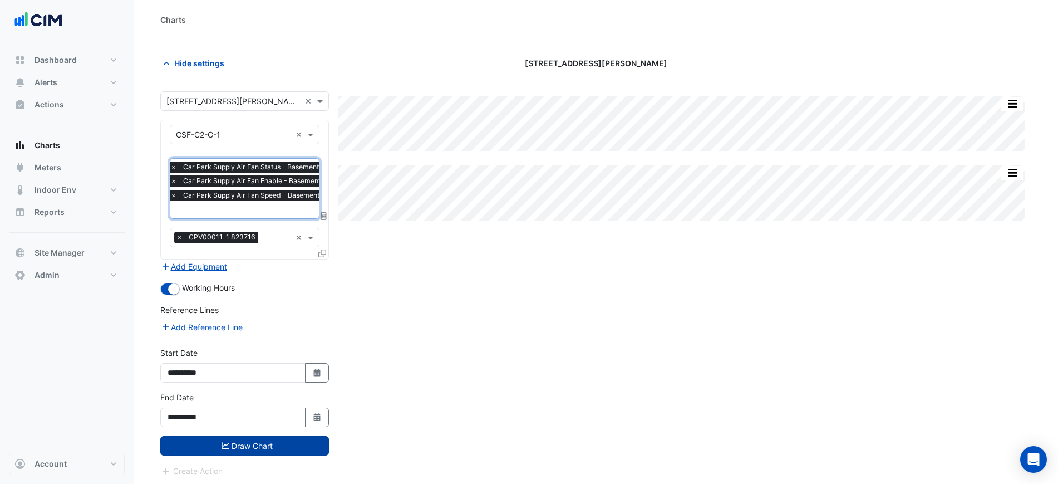
click at [305, 453] on button "Draw Chart" at bounding box center [244, 445] width 169 height 19
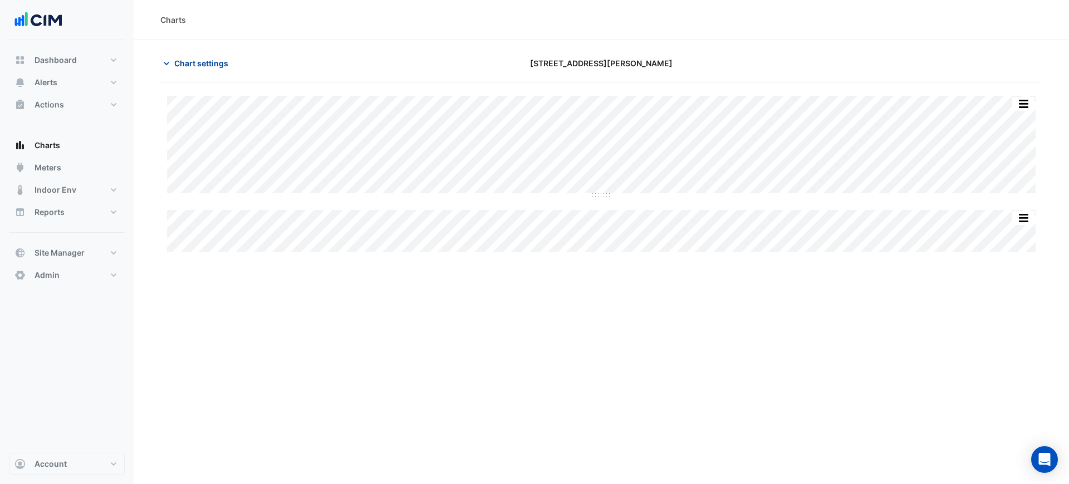
drag, startPoint x: 189, startPoint y: 55, endPoint x: 194, endPoint y: 64, distance: 10.5
click at [191, 60] on button "Chart settings" at bounding box center [197, 62] width 75 height 19
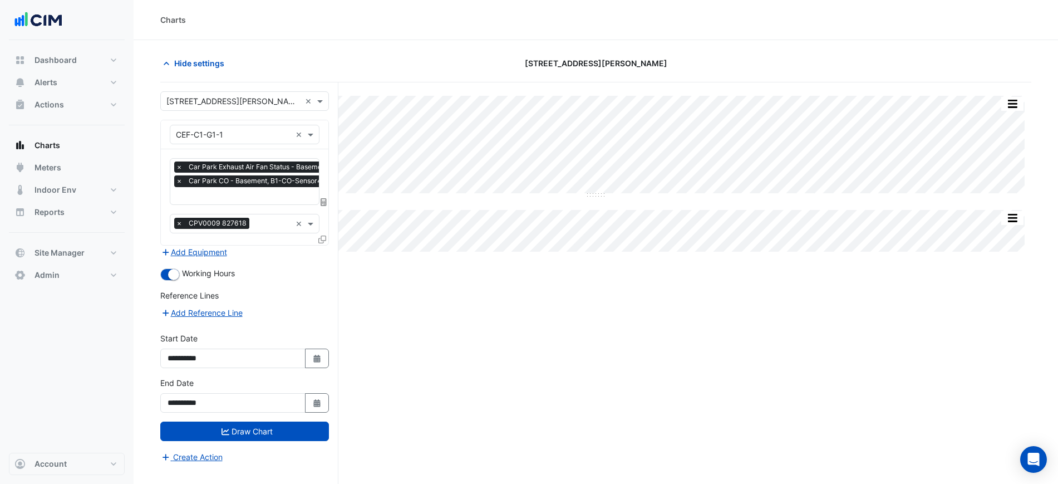
click at [228, 185] on span "Car Park CO - Basement, B1-CO-Sensor4" at bounding box center [255, 180] width 139 height 11
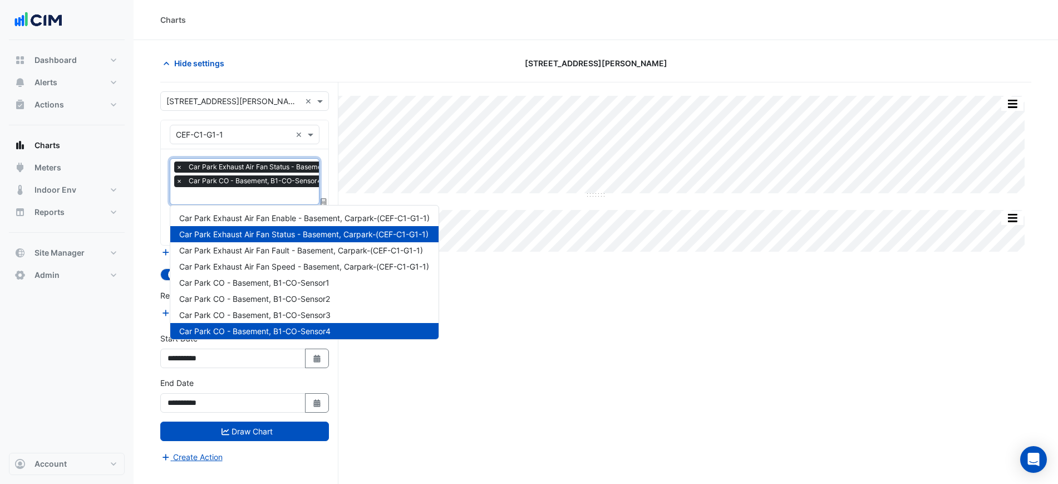
scroll to position [0, 6]
click at [305, 225] on div "Car Park Exhaust Air Fan Enable - Basement, Carpark-(CEF-C1-G1-1)" at bounding box center [304, 218] width 268 height 16
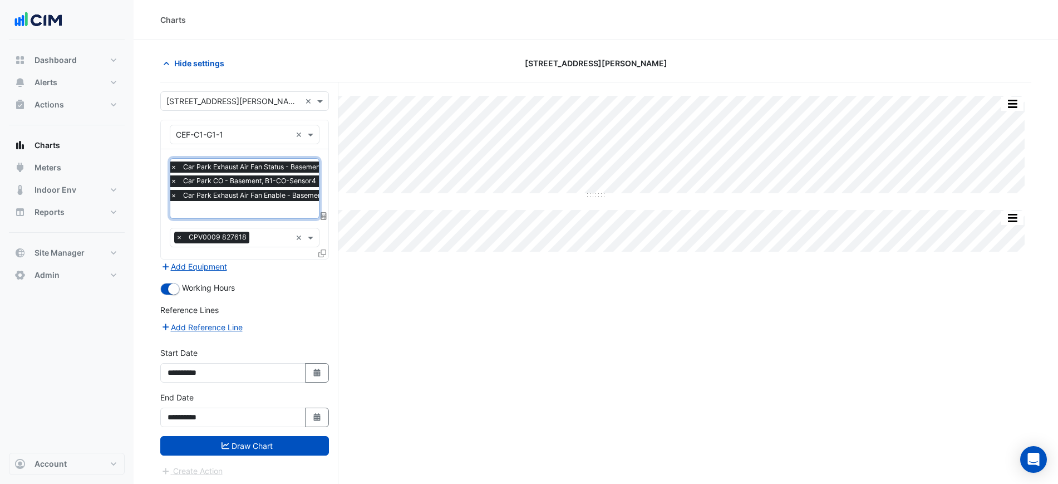
click at [295, 205] on input "text" at bounding box center [289, 211] width 239 height 12
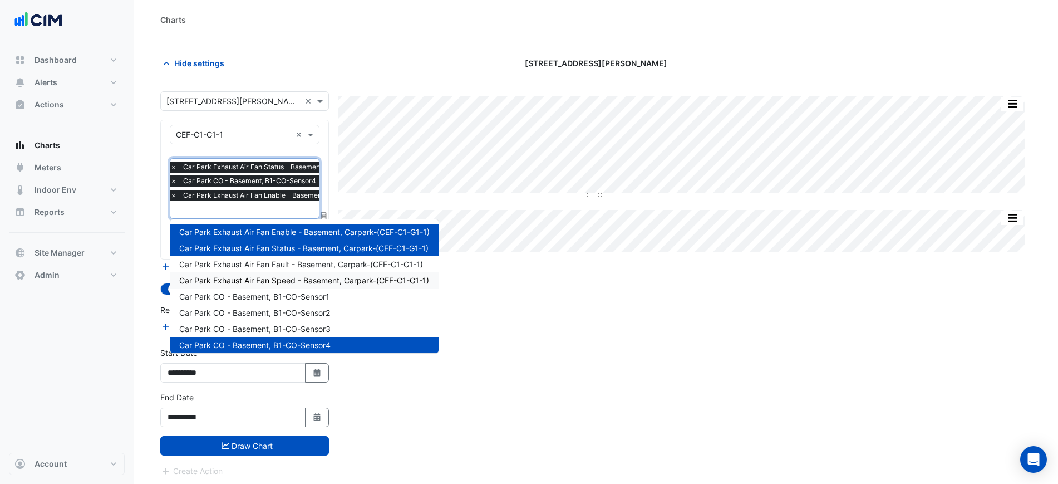
click at [285, 280] on span "Car Park Exhaust Air Fan Speed - Basement, Carpark-(CEF-C1-G1-1)" at bounding box center [304, 280] width 250 height 9
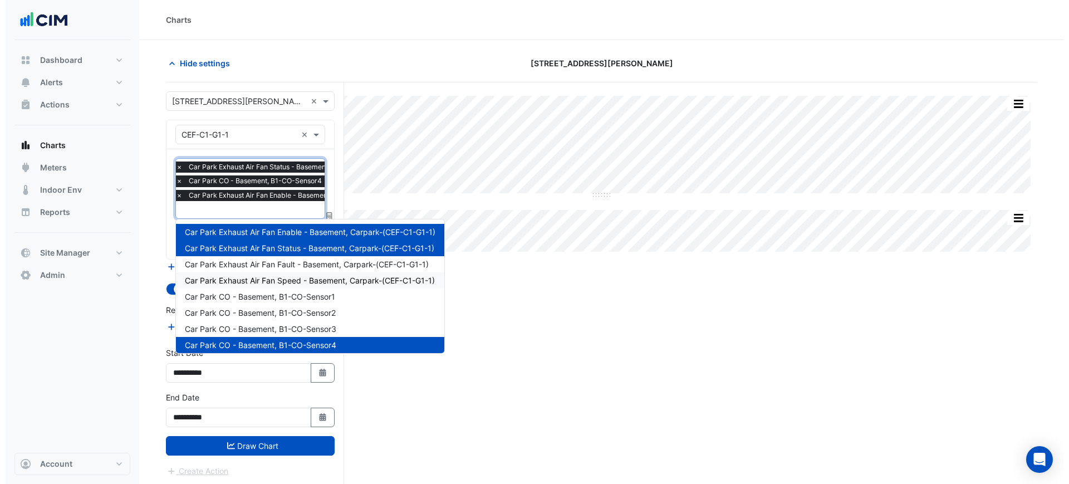
scroll to position [0, 0]
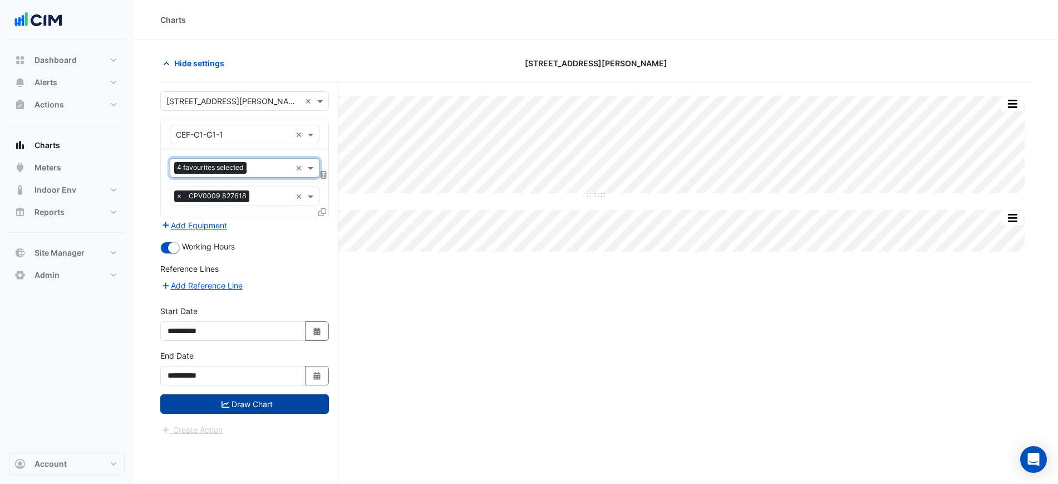
drag, startPoint x: 301, startPoint y: 405, endPoint x: 298, endPoint y: 410, distance: 6.0
click at [301, 410] on button "Draw Chart" at bounding box center [244, 403] width 169 height 19
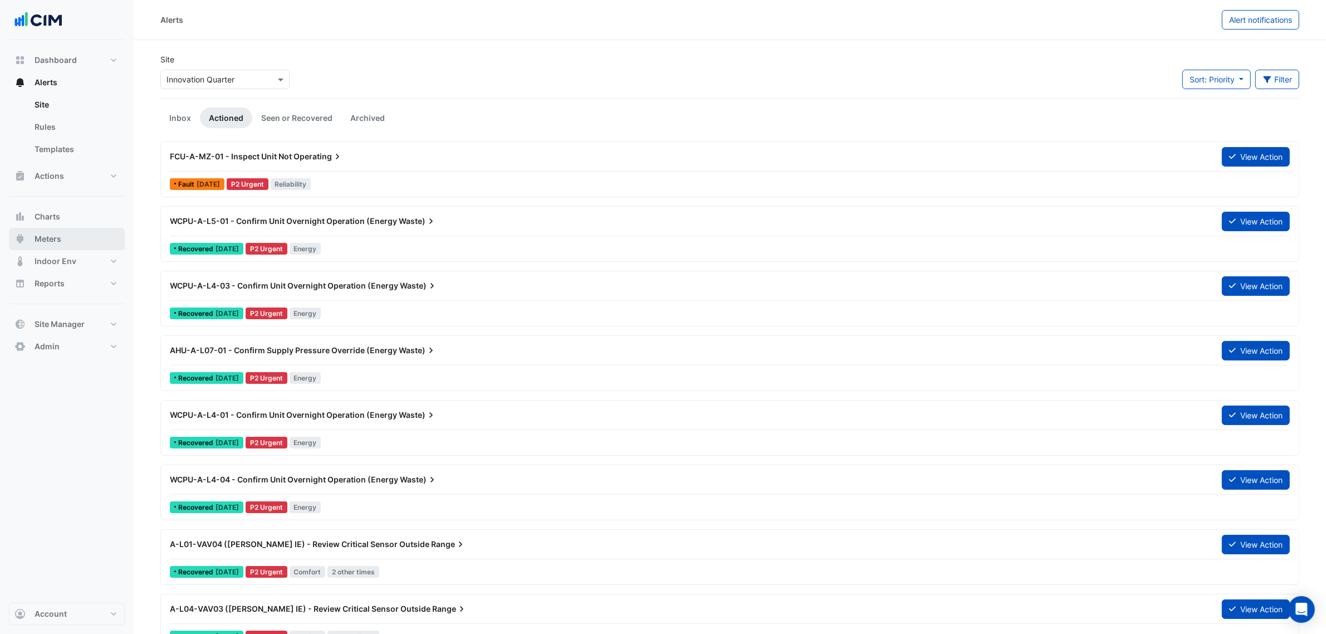
click at [66, 241] on button "Meters" at bounding box center [67, 239] width 116 height 22
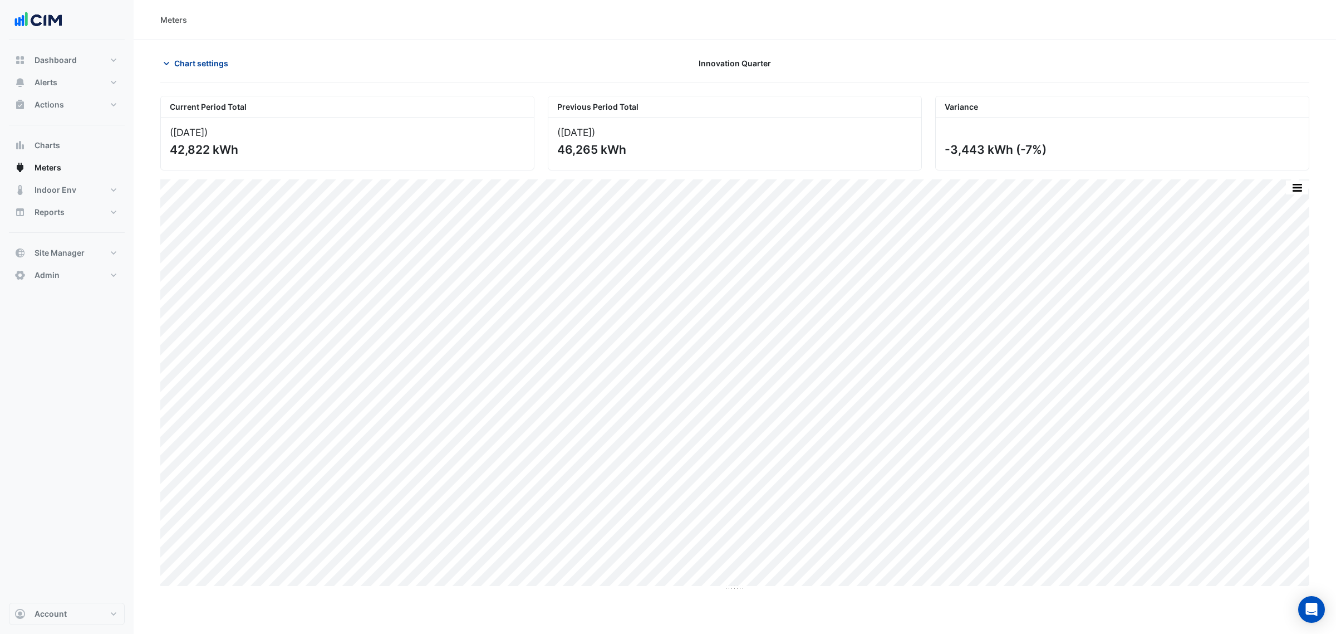
drag, startPoint x: 208, startPoint y: 57, endPoint x: 209, endPoint y: 66, distance: 8.5
click at [208, 57] on span "Chart settings" at bounding box center [201, 63] width 54 height 12
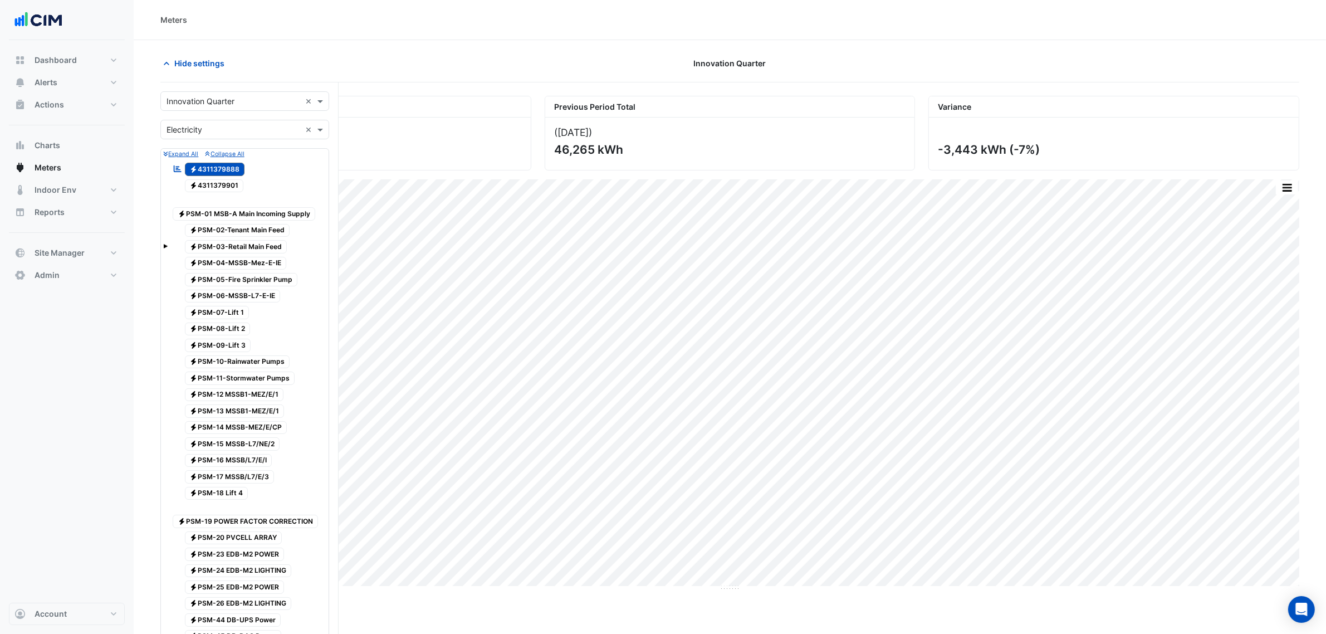
click at [206, 134] on input "text" at bounding box center [233, 130] width 134 height 12
click at [210, 165] on div "Gas" at bounding box center [245, 170] width 168 height 16
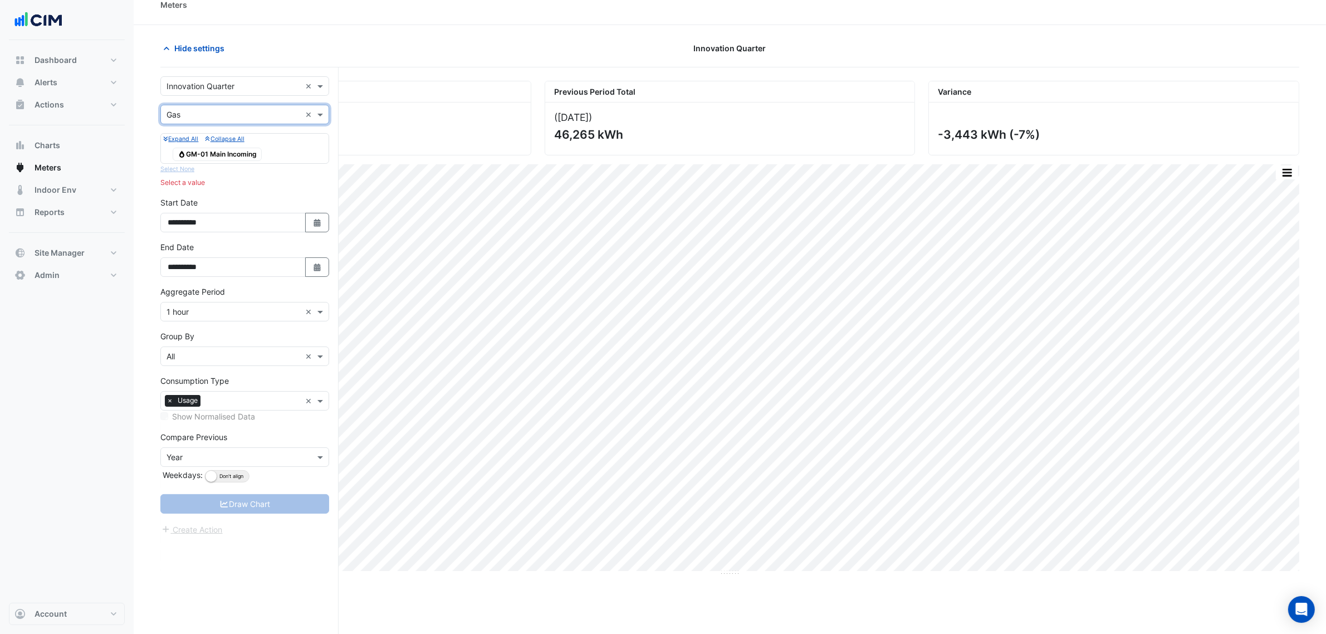
scroll to position [42, 0]
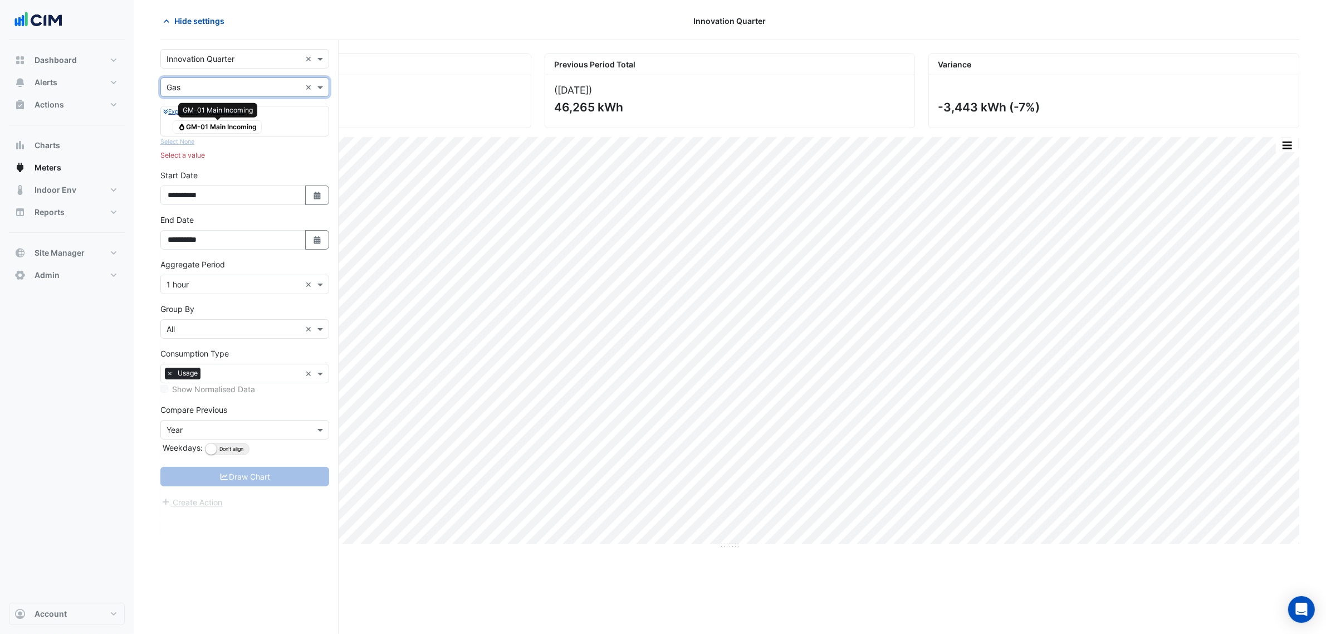
click at [217, 133] on span "Gas GM-01 Main Incoming" at bounding box center [217, 126] width 89 height 13
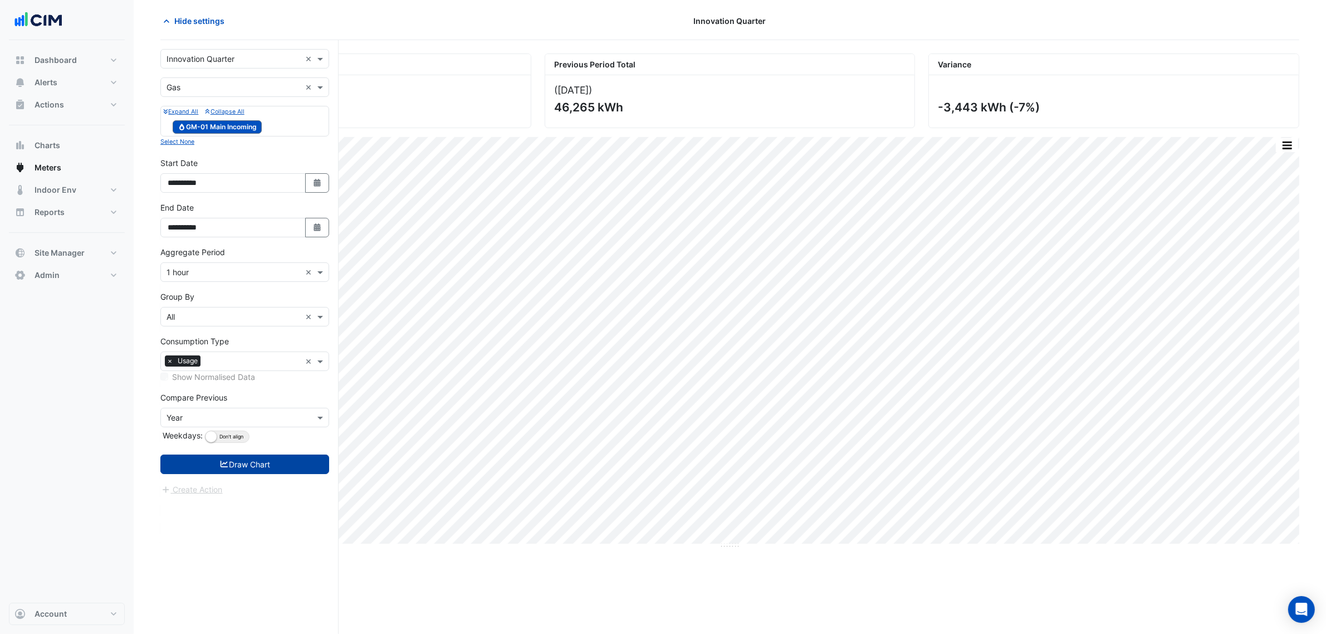
click at [240, 461] on button "Draw Chart" at bounding box center [244, 463] width 169 height 19
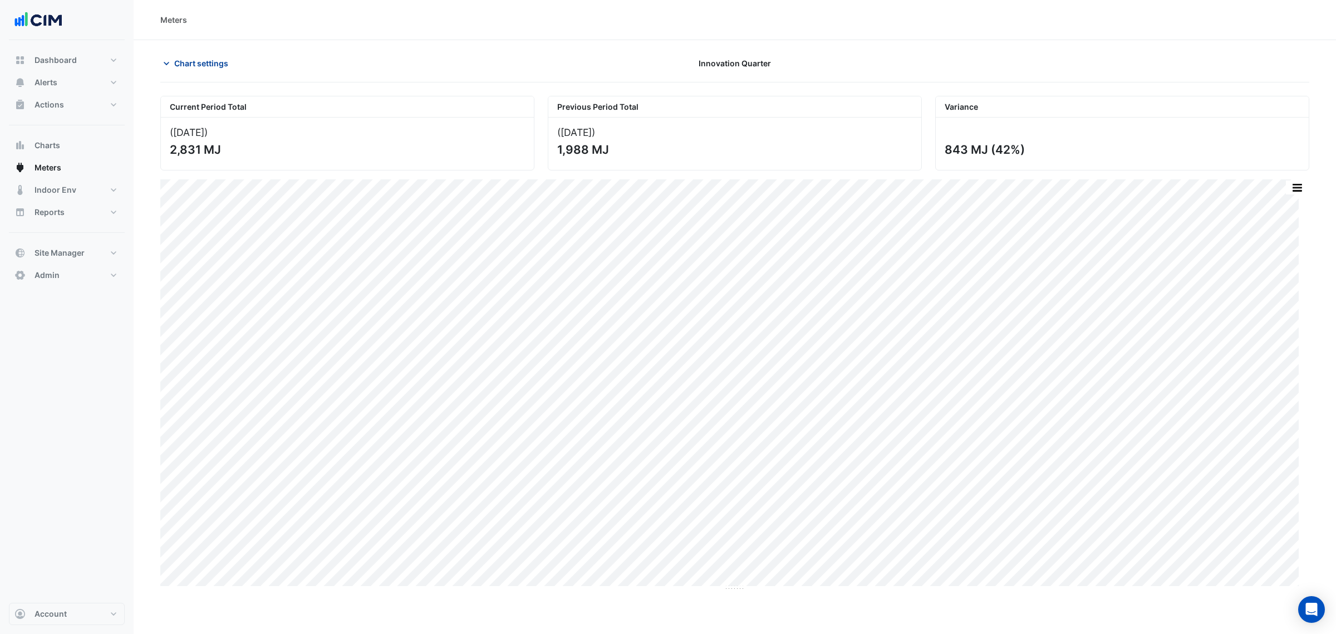
click at [195, 53] on button "Chart settings" at bounding box center [197, 62] width 75 height 19
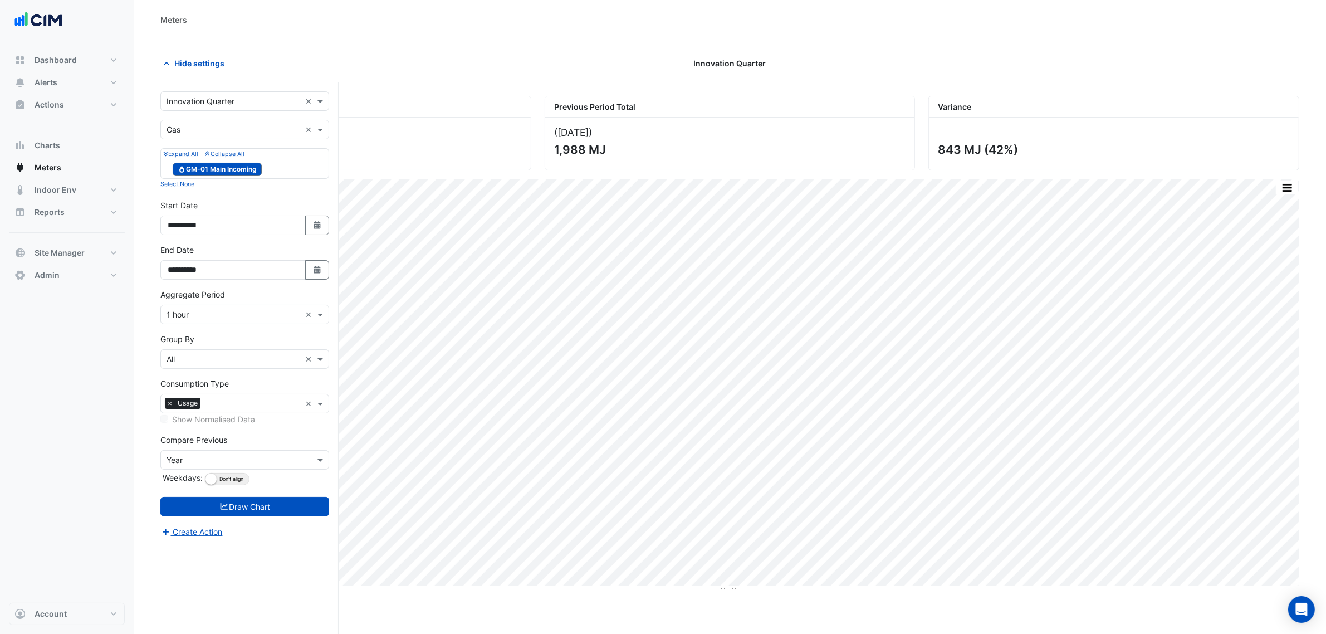
click at [208, 138] on div "Utility Type × Gas ×" at bounding box center [244, 129] width 169 height 19
click at [188, 187] on span "Water" at bounding box center [180, 185] width 21 height 9
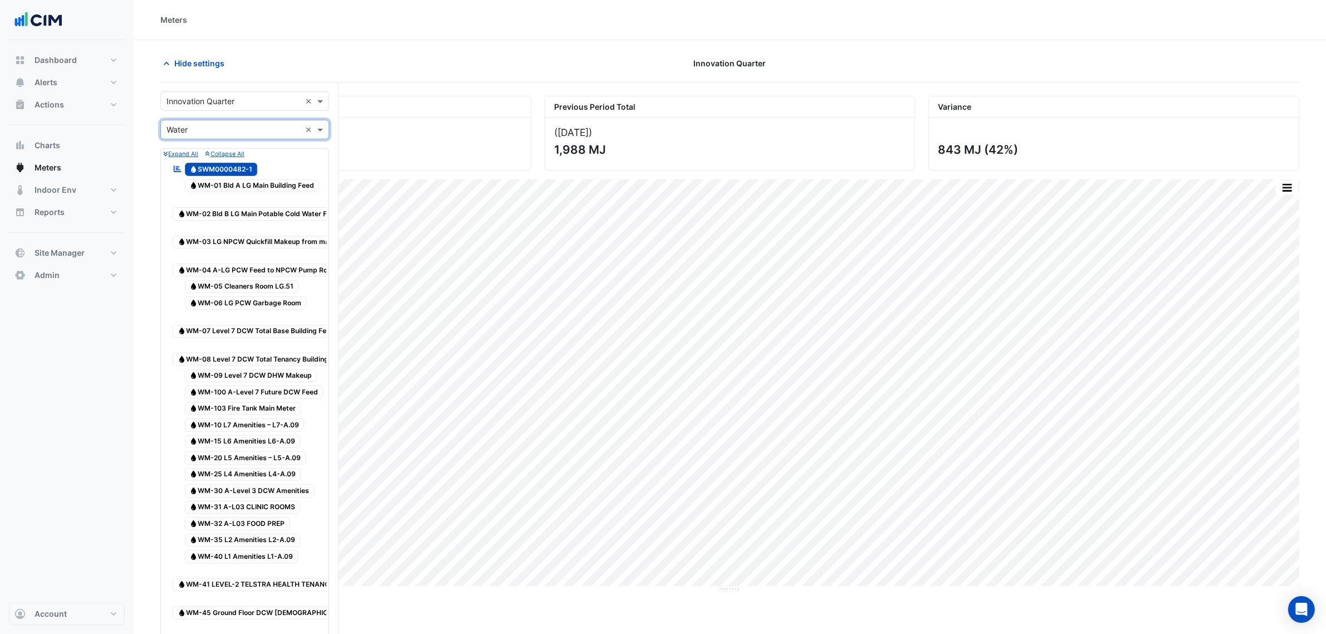
click at [225, 167] on span "Water SWM0000482-1" at bounding box center [221, 169] width 73 height 13
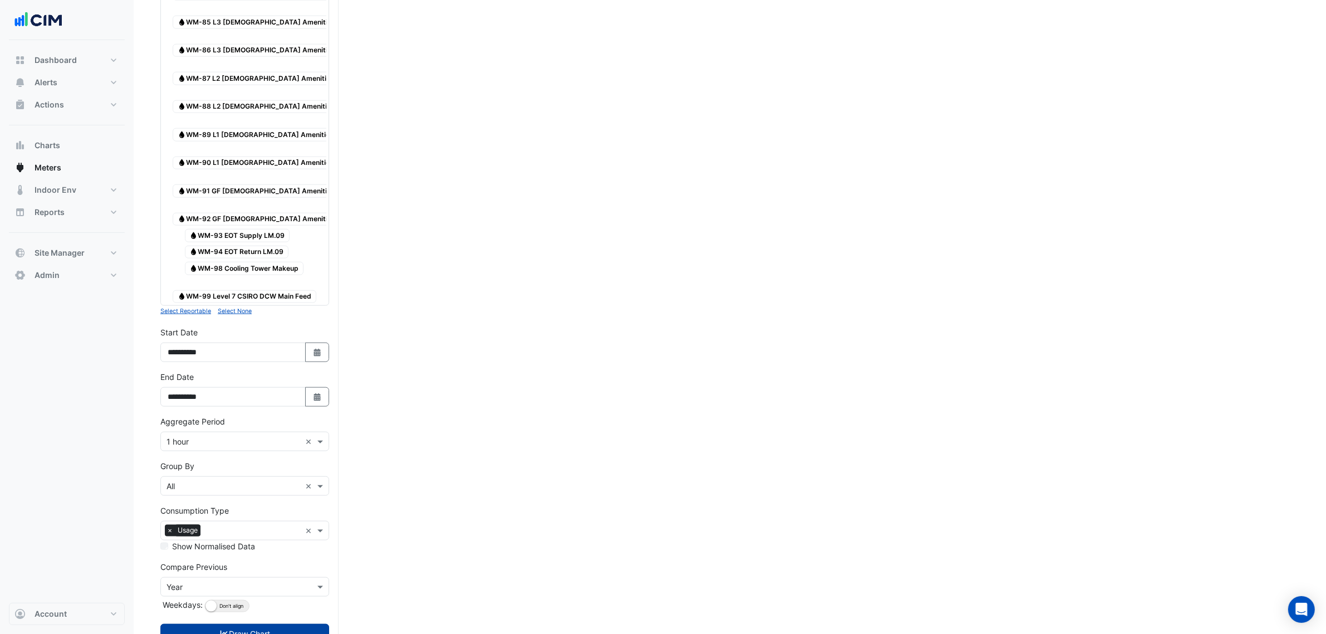
click at [271, 624] on button "Draw Chart" at bounding box center [244, 633] width 169 height 19
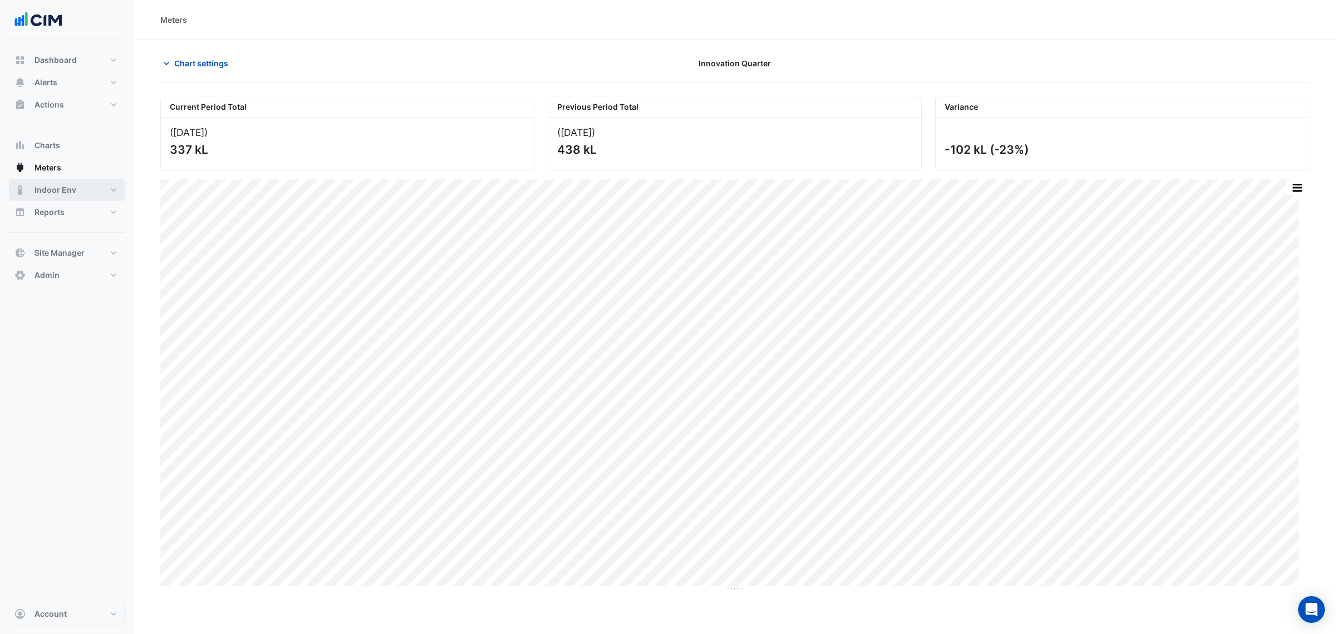
click at [66, 198] on button "Indoor Env" at bounding box center [67, 190] width 116 height 22
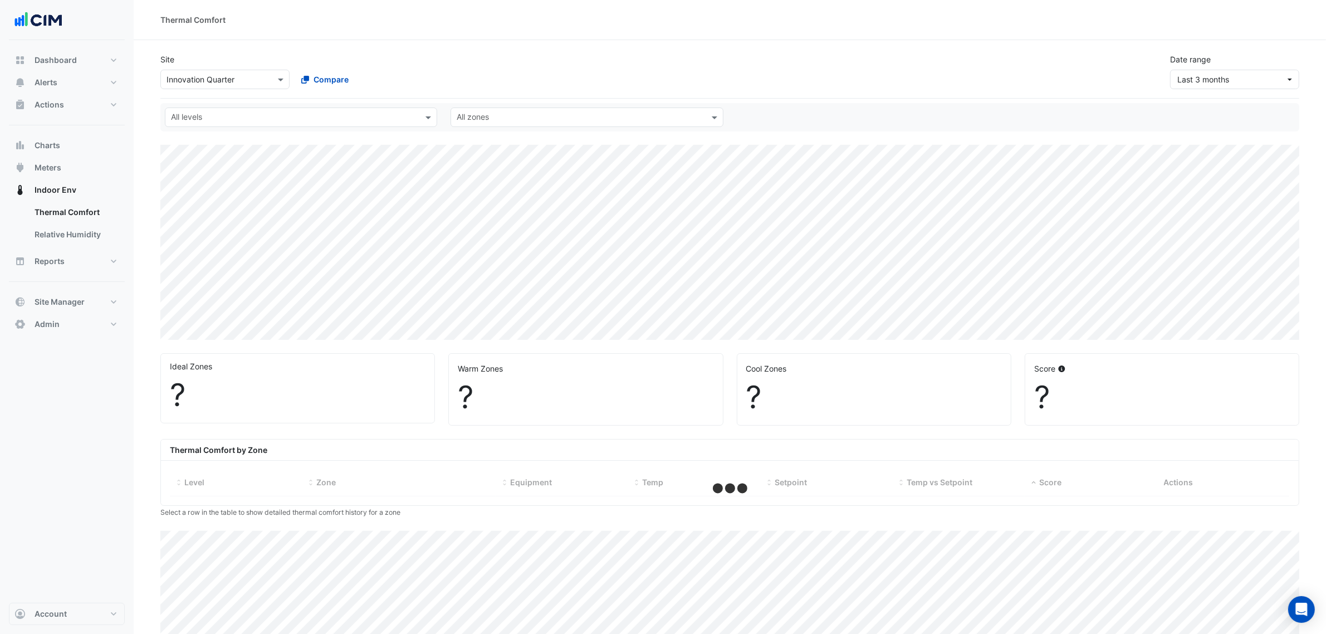
select select "***"
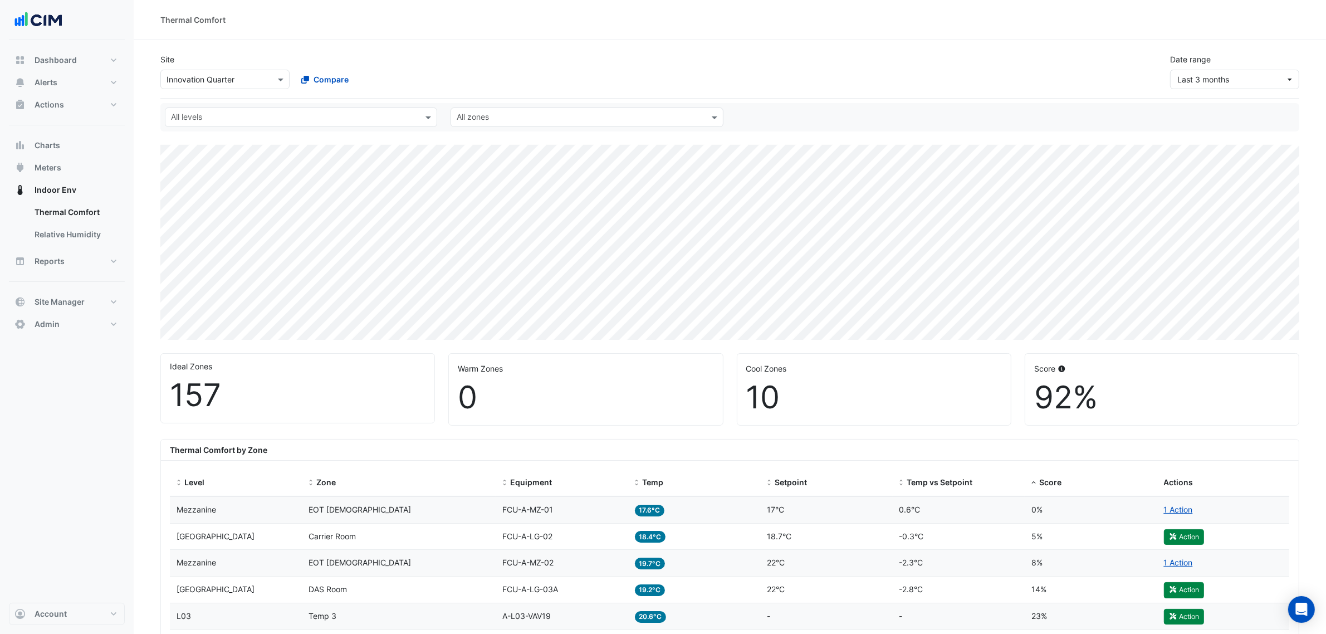
click at [1203, 63] on label "Date range" at bounding box center [1190, 59] width 41 height 12
click at [1203, 75] on span "Last 3 months" at bounding box center [1203, 79] width 52 height 9
click at [1206, 96] on button "Yesterday 1 Sep" at bounding box center [1236, 104] width 133 height 16
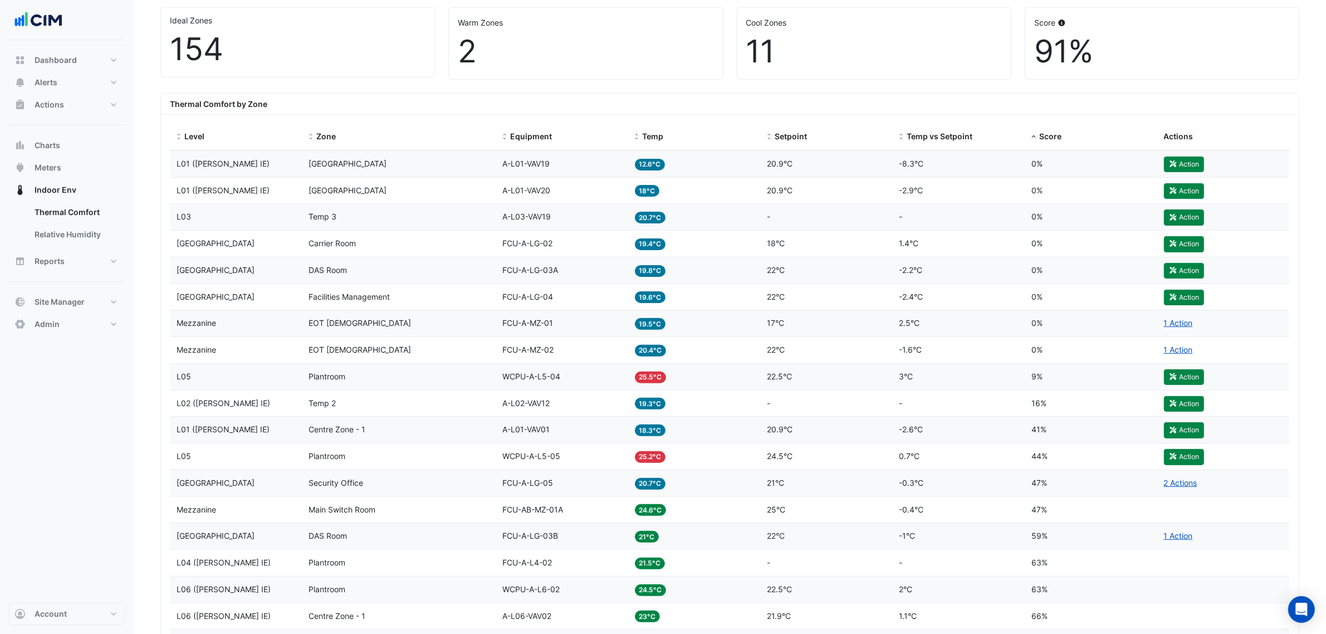
scroll to position [348, 0]
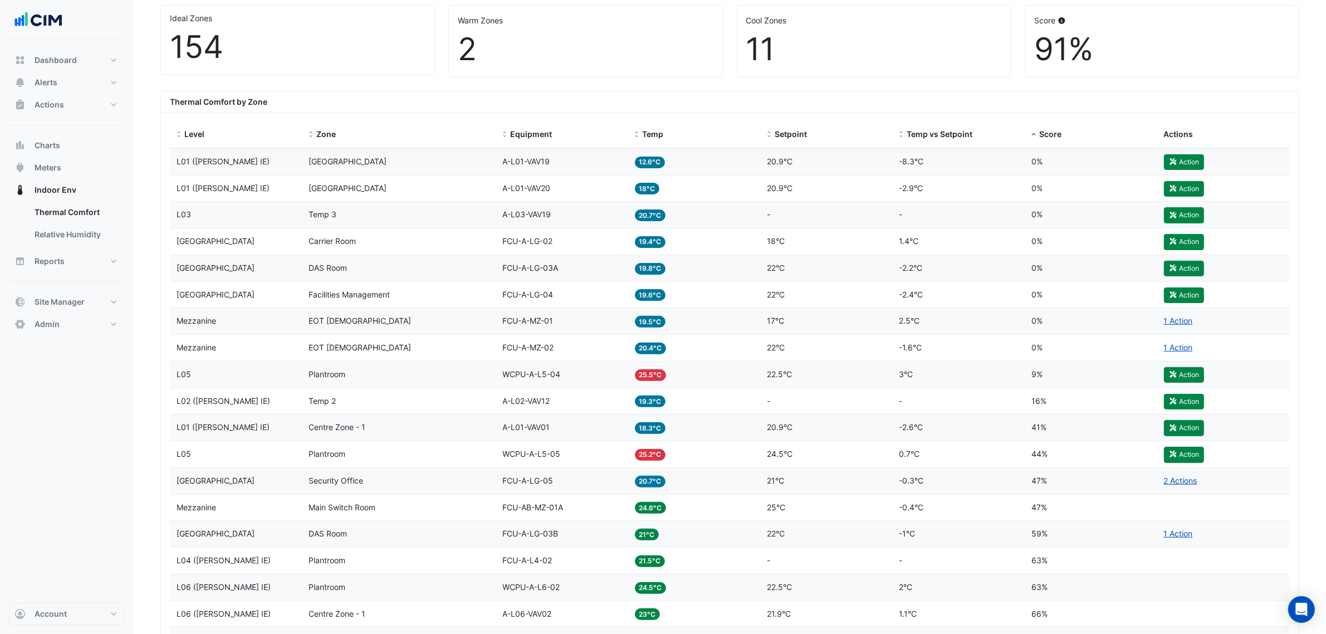
click at [695, 377] on div "Temp 25.5°C" at bounding box center [694, 374] width 119 height 13
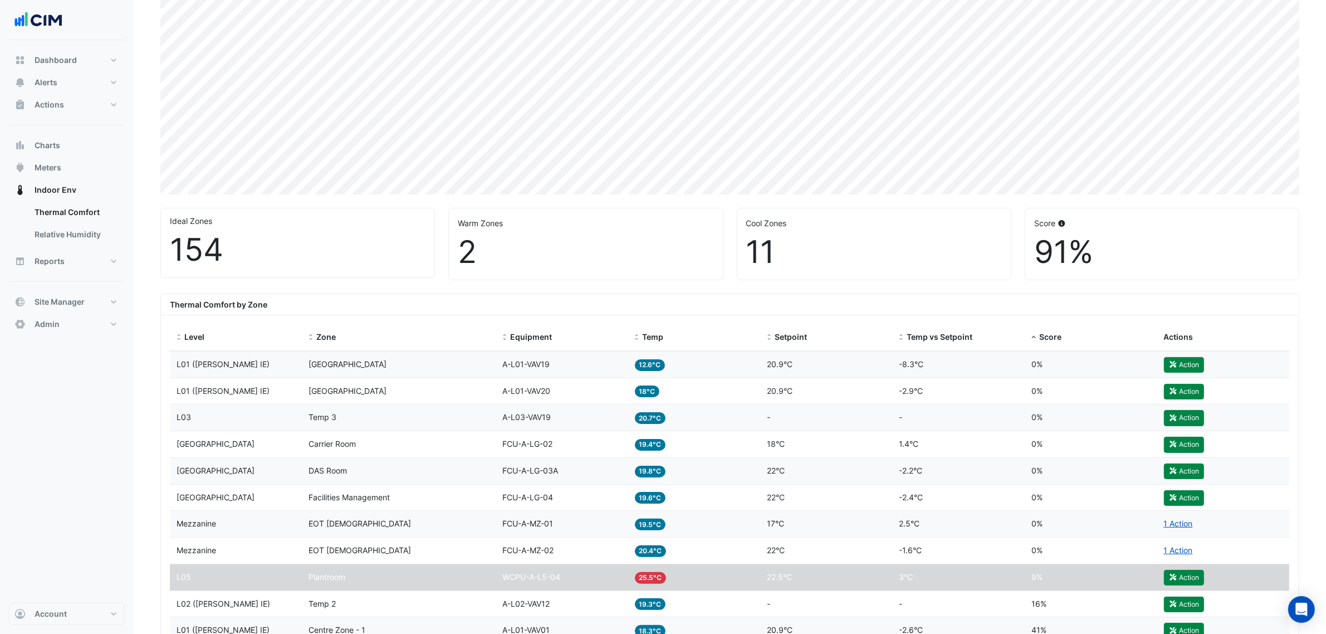
scroll to position [70, 0]
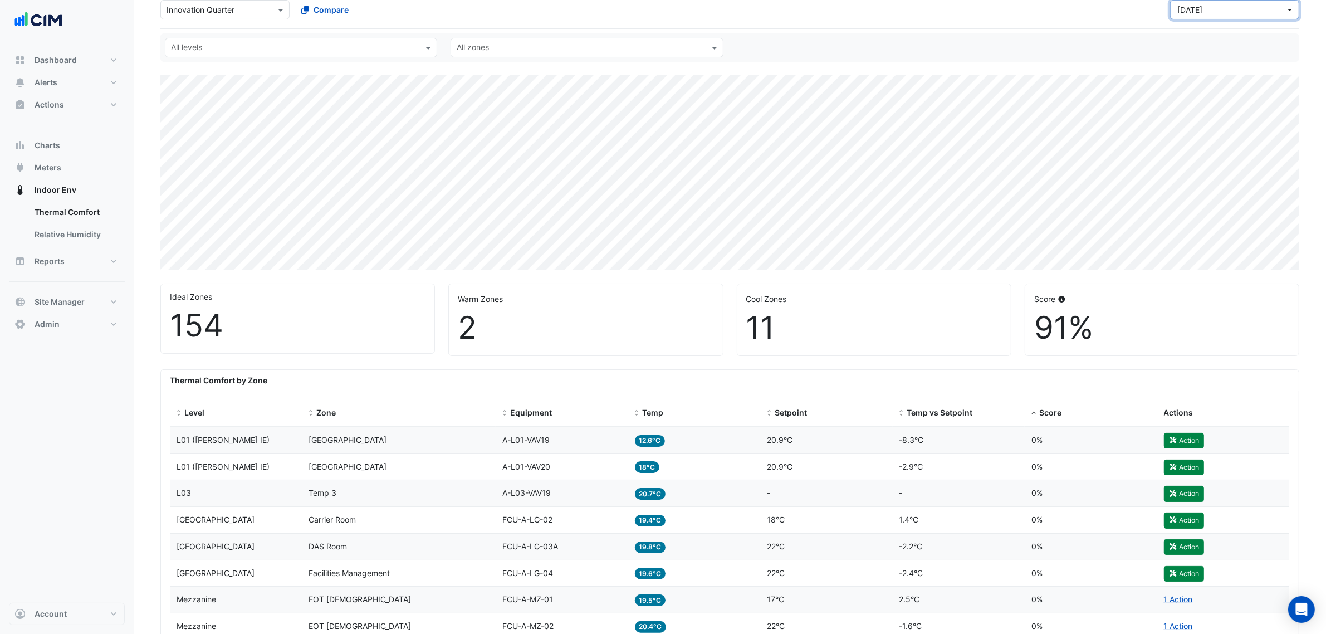
click at [1191, 12] on span "Yesterday" at bounding box center [1189, 9] width 25 height 9
click at [1205, 89] on div "Last 90 days" at bounding box center [1203, 92] width 48 height 12
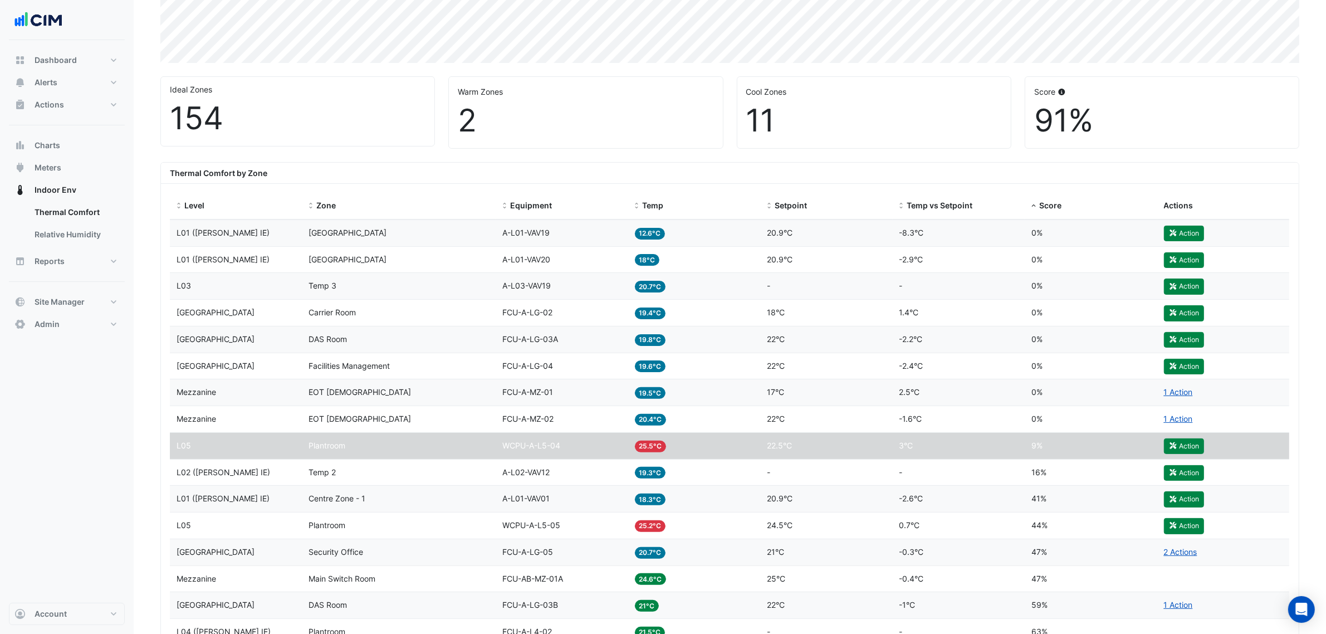
scroll to position [348, 0]
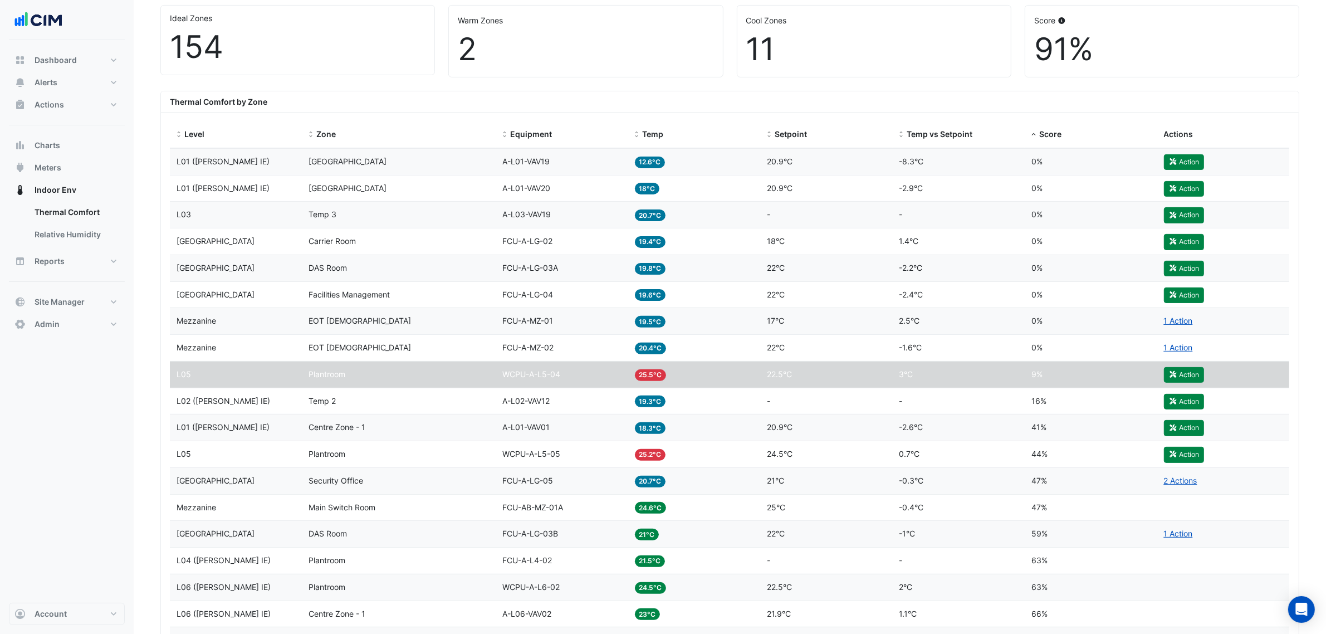
click at [533, 190] on span "A-L01-VAV20" at bounding box center [526, 187] width 48 height 9
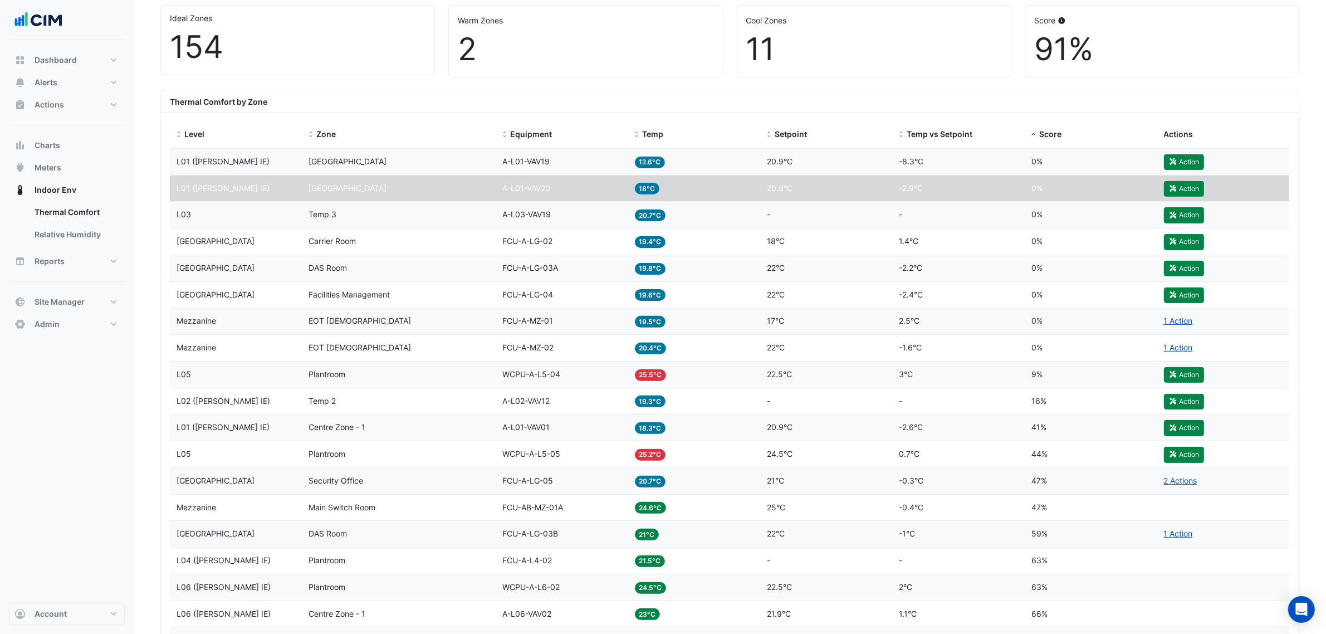
click at [537, 165] on span "A-L01-VAV19" at bounding box center [525, 160] width 47 height 9
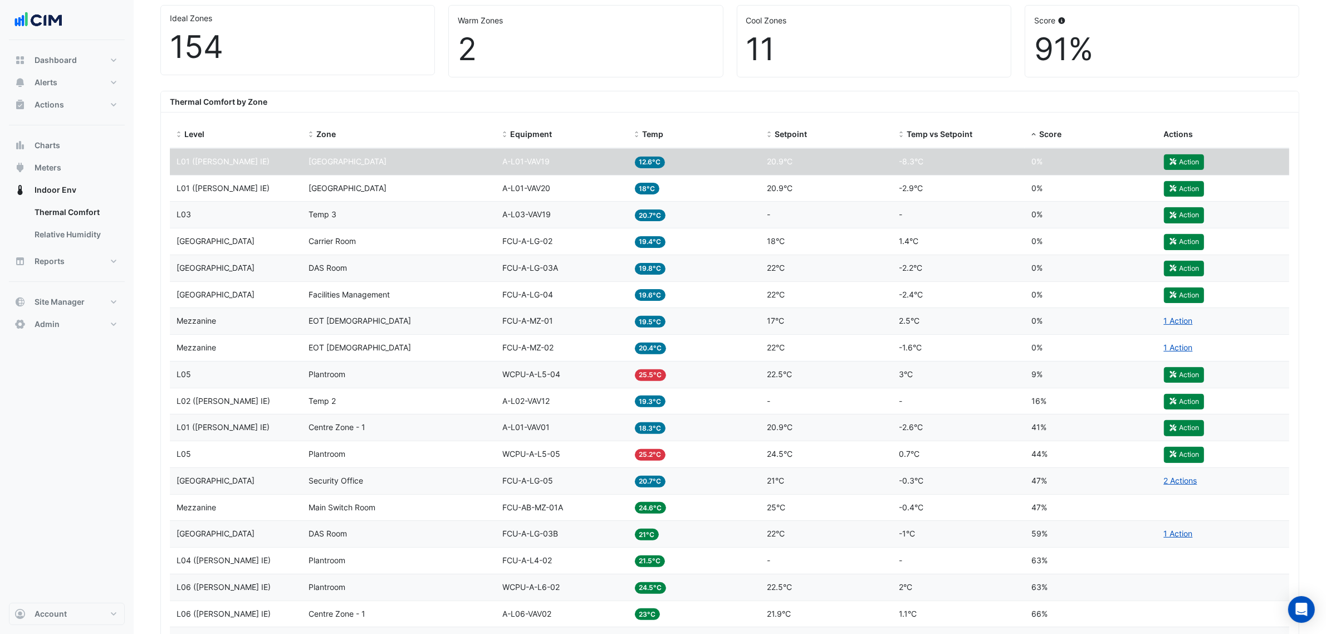
click at [538, 183] on div "Equipment A-L01-VAV20" at bounding box center [561, 188] width 119 height 13
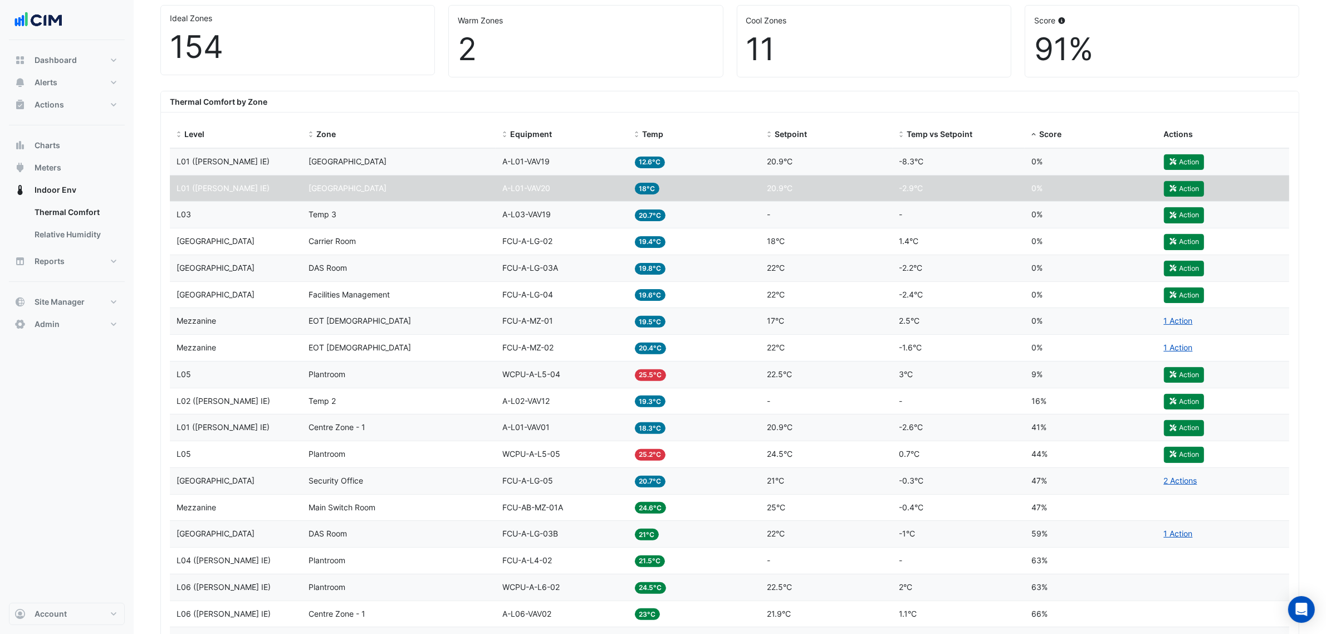
click at [541, 163] on span "A-L01-VAV19" at bounding box center [525, 160] width 47 height 9
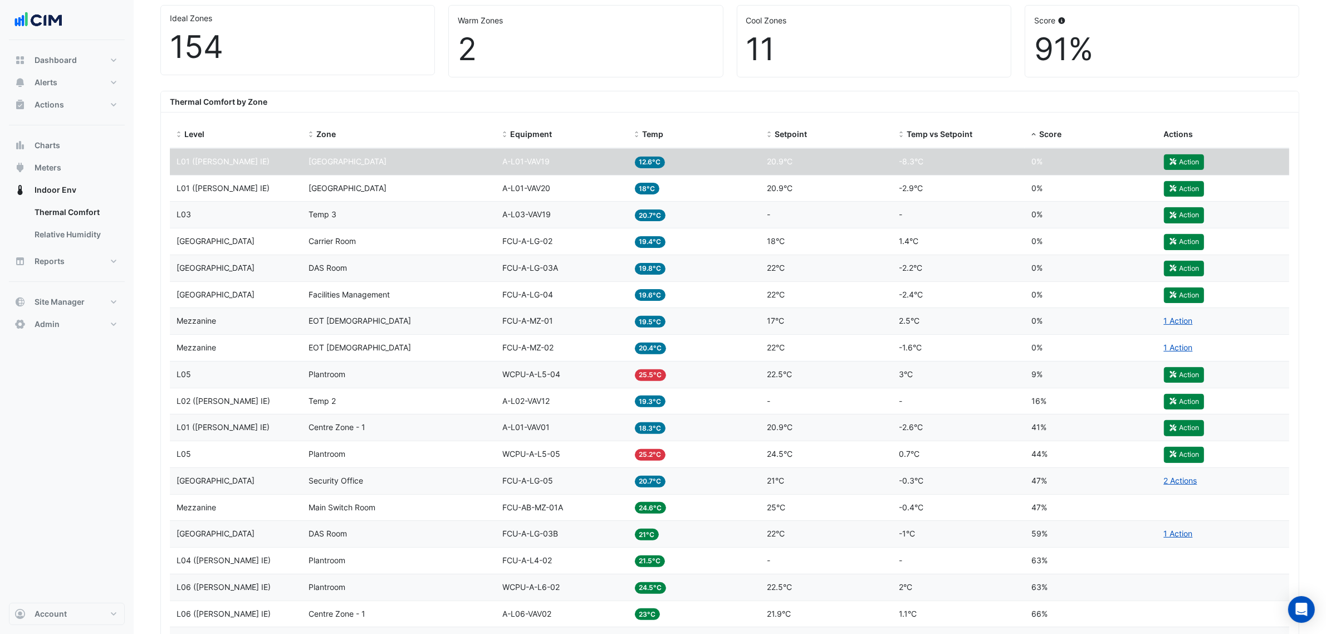
click at [540, 187] on span "A-L01-VAV20" at bounding box center [526, 187] width 48 height 9
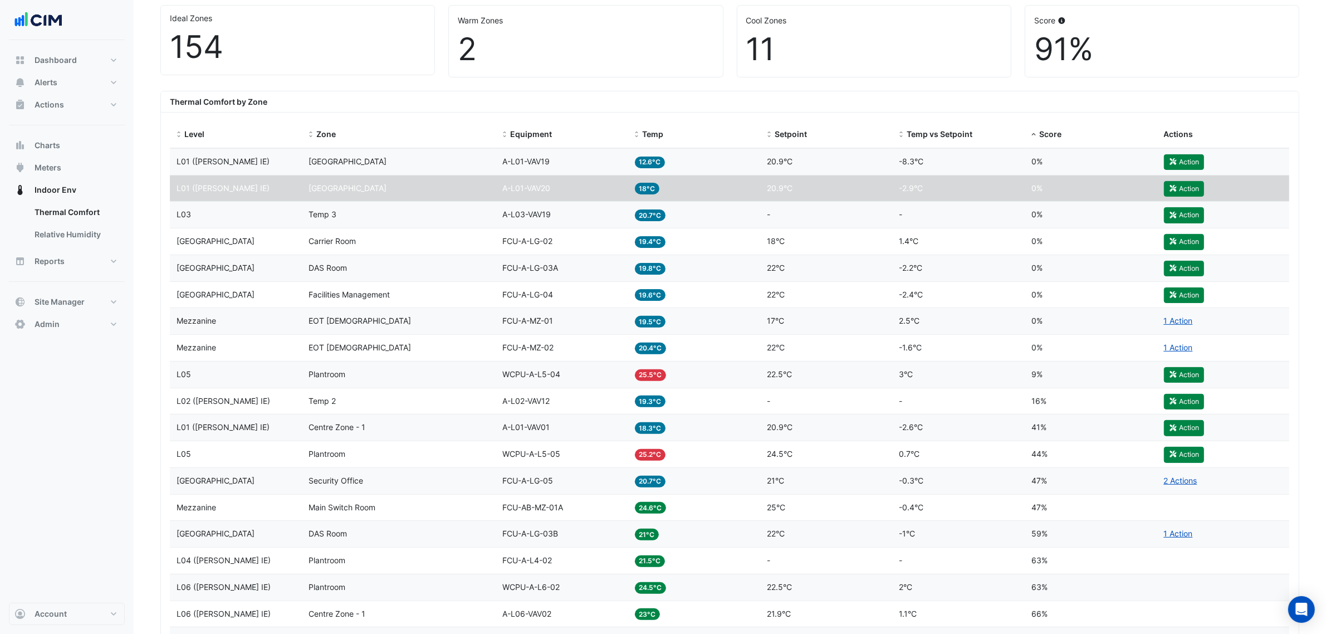
click at [547, 168] on div "Equipment A-L01-VAV19" at bounding box center [561, 161] width 119 height 13
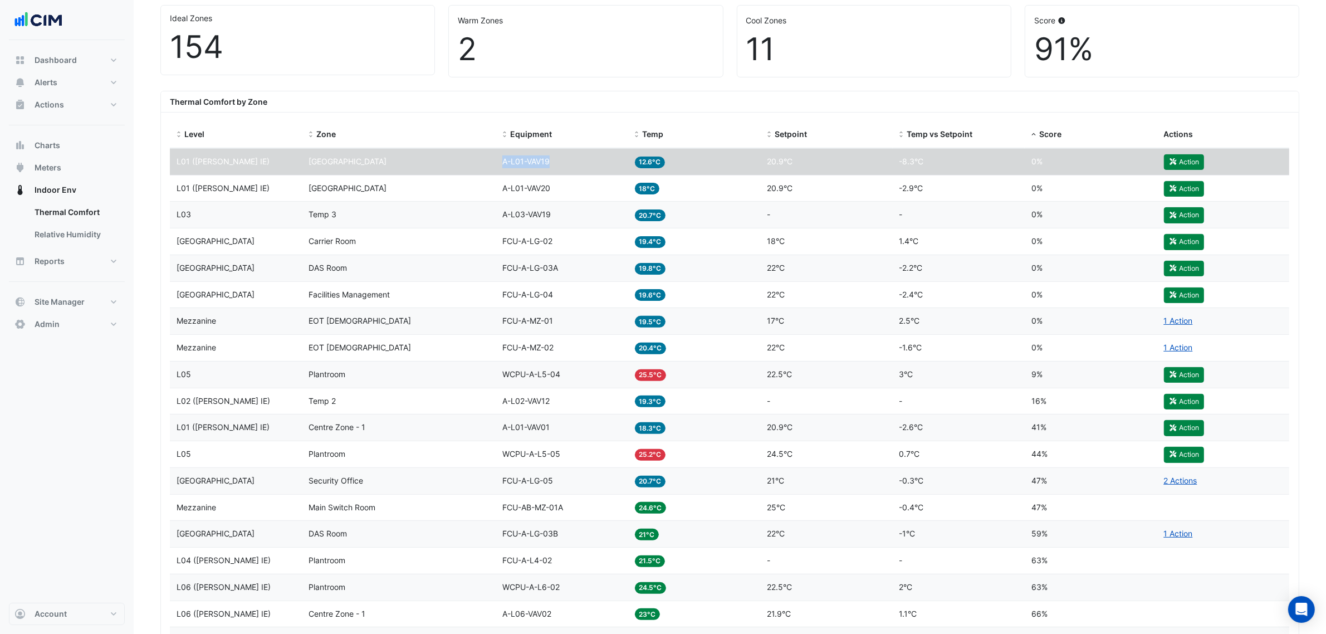
drag, startPoint x: 557, startPoint y: 166, endPoint x: 503, endPoint y: 168, distance: 54.6
click at [503, 168] on div "Equipment A-L01-VAV19" at bounding box center [561, 161] width 119 height 13
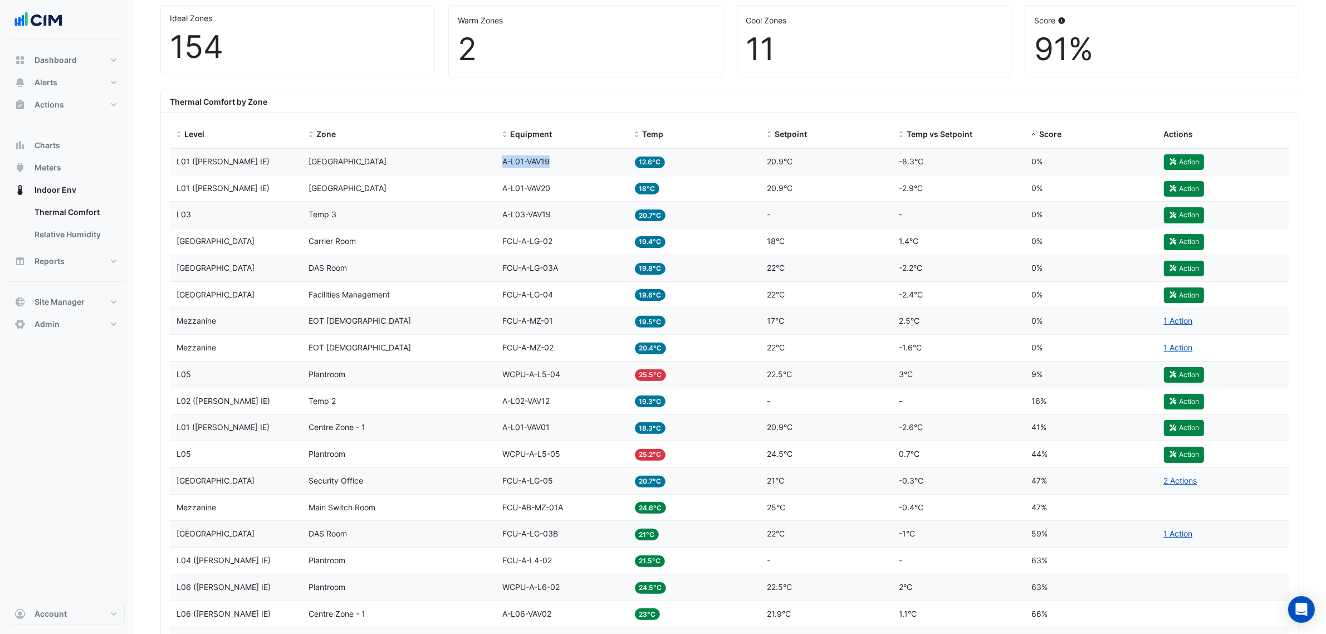
copy span "A-L01-VAV19"
drag, startPoint x: 583, startPoint y: 190, endPoint x: 479, endPoint y: 196, distance: 103.7
click at [479, 196] on div "Level L01 (NABERS IE) Zone South West Perimeter Zone Equipment A-L01-VAV20 Temp…" at bounding box center [729, 188] width 1119 height 26
copy div "Equipment A-L01-VAV20"
drag, startPoint x: 529, startPoint y: 173, endPoint x: 551, endPoint y: 178, distance: 22.4
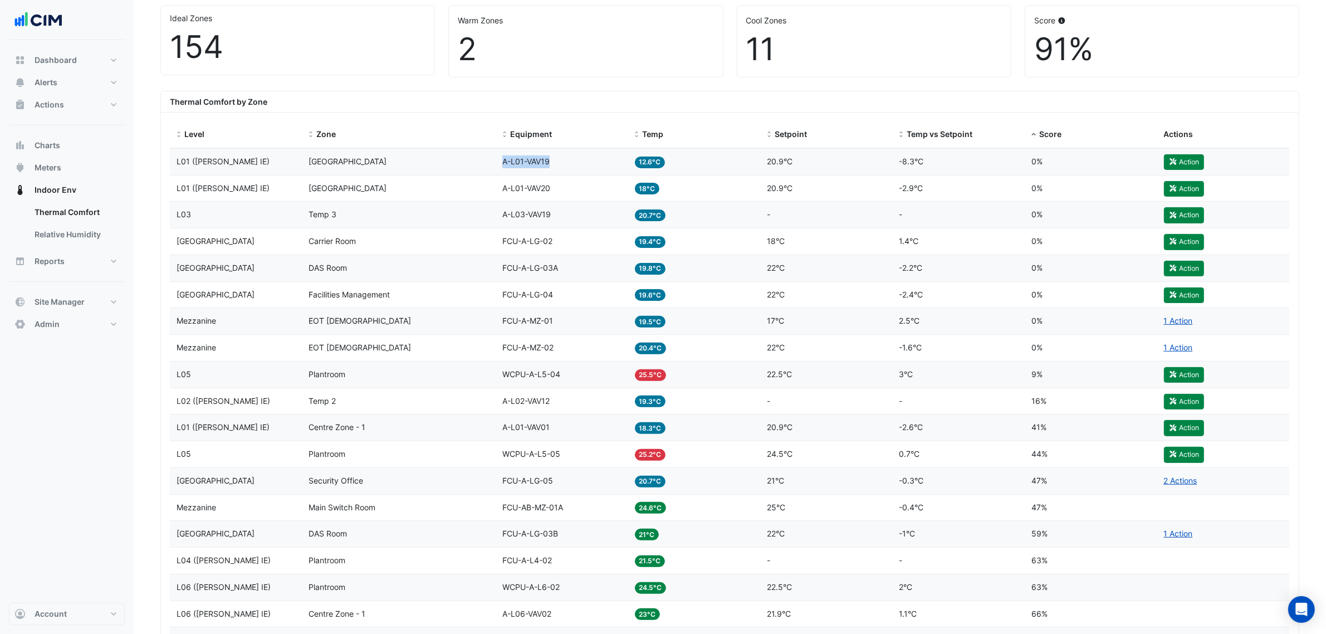
click at [555, 169] on div "Level L01 (NABERS IE) Zone South West Perimeter Zone Equipment A-L01-VAV19 Temp…" at bounding box center [729, 162] width 1119 height 26
copy div "Equipment A-L01-VAV19"
drag, startPoint x: 556, startPoint y: 185, endPoint x: 487, endPoint y: 189, distance: 68.6
click at [487, 189] on div "Level L01 (NABERS IE) Zone South West Perimeter Zone Equipment A-L01-VAV20 Temp…" at bounding box center [729, 188] width 1119 height 26
copy div "Equipment A-L01-VAV20"
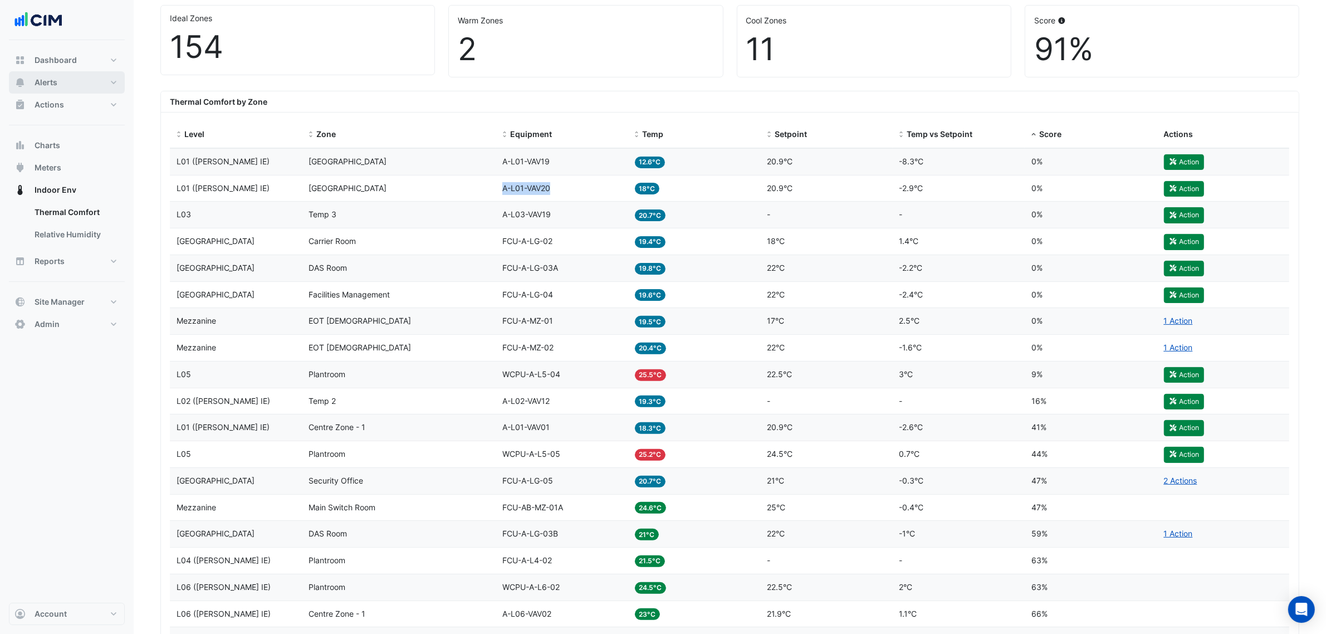
click at [71, 79] on button "Alerts" at bounding box center [67, 82] width 116 height 22
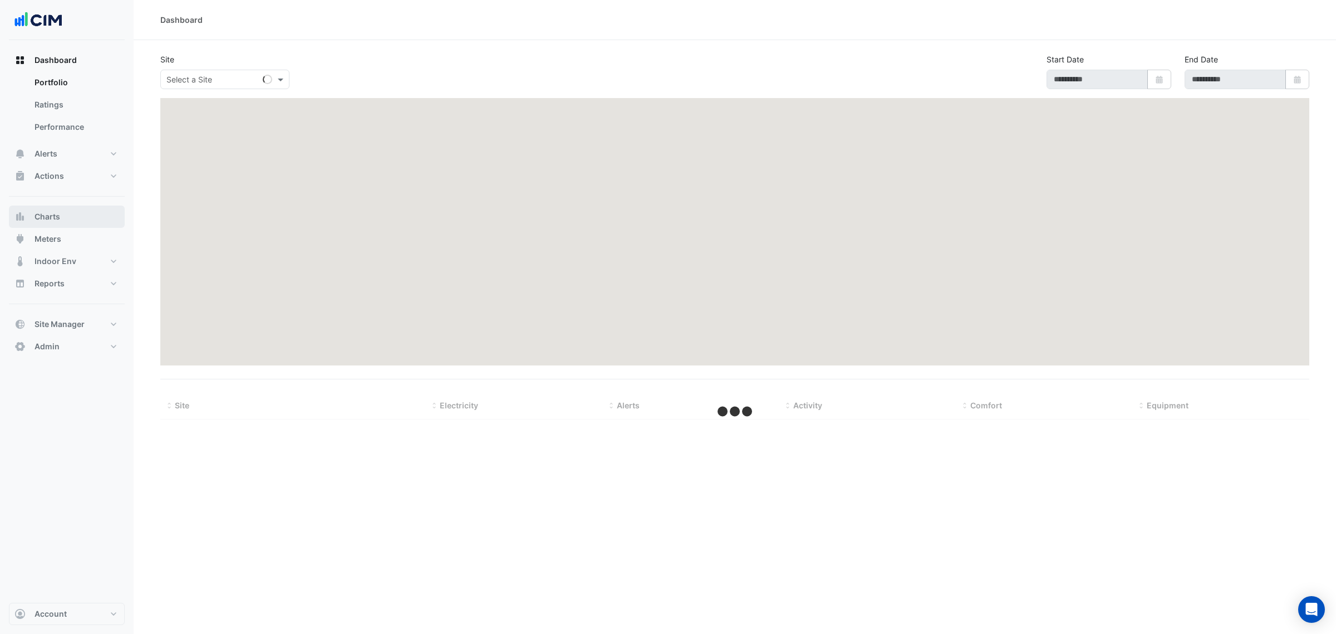
click at [62, 218] on button "Charts" at bounding box center [67, 216] width 116 height 22
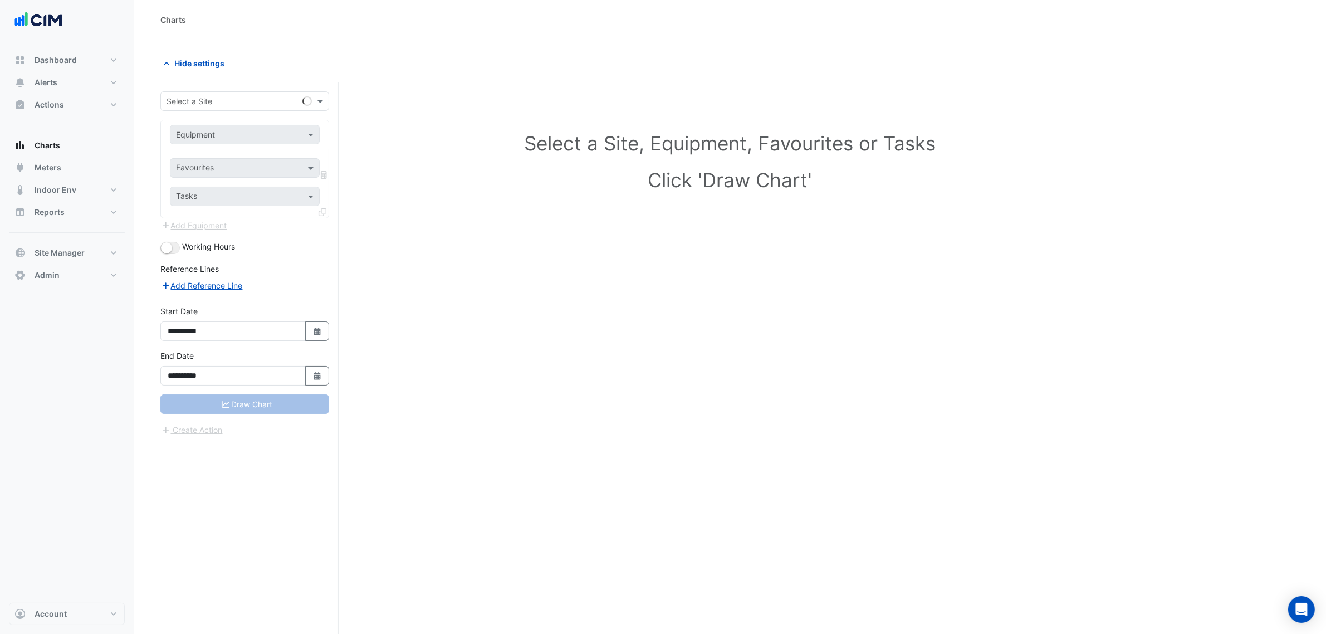
click at [208, 106] on input "text" at bounding box center [233, 102] width 134 height 12
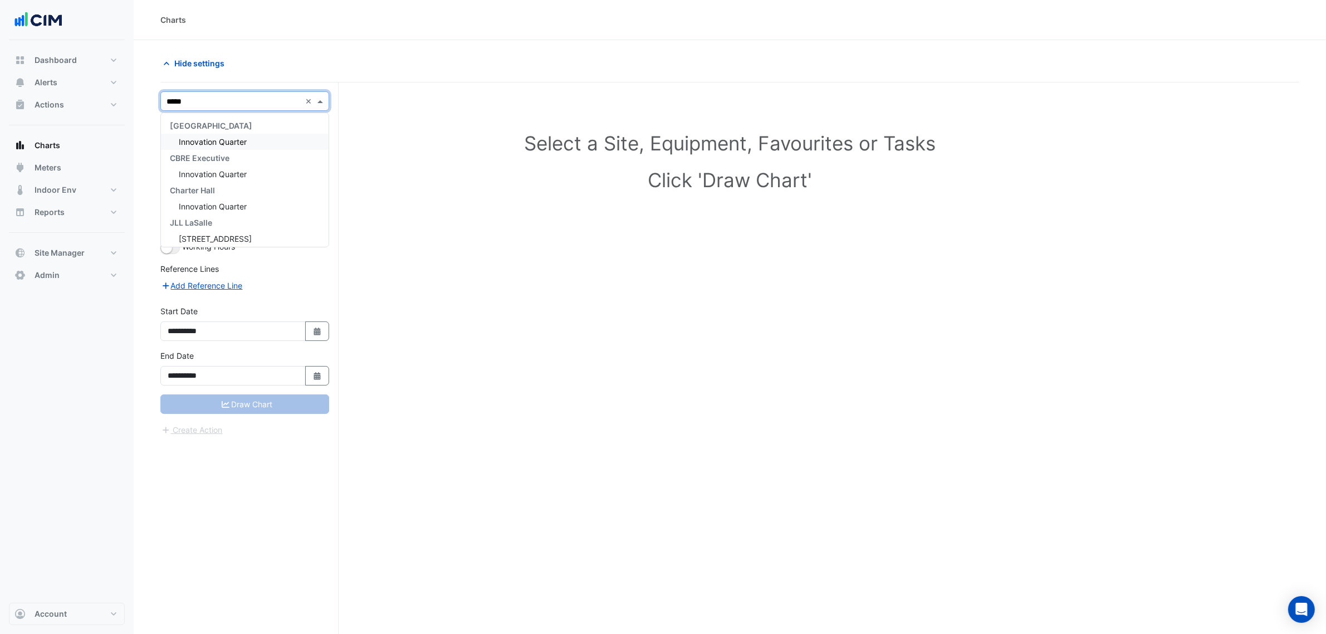
type input "******"
click at [240, 131] on input "text" at bounding box center [233, 135] width 115 height 12
paste input "**********"
type input "**********"
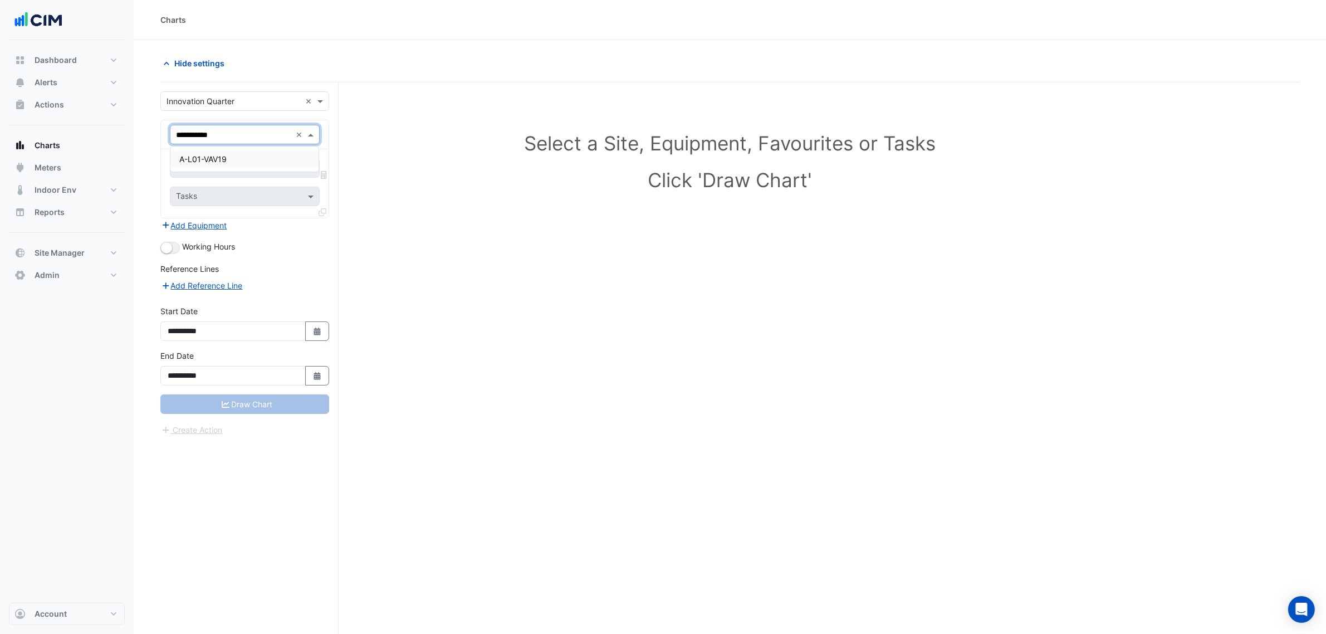
click at [212, 157] on span "A-L01-VAV19" at bounding box center [202, 158] width 47 height 9
click at [207, 171] on input "text" at bounding box center [232, 169] width 112 height 12
type input "*"
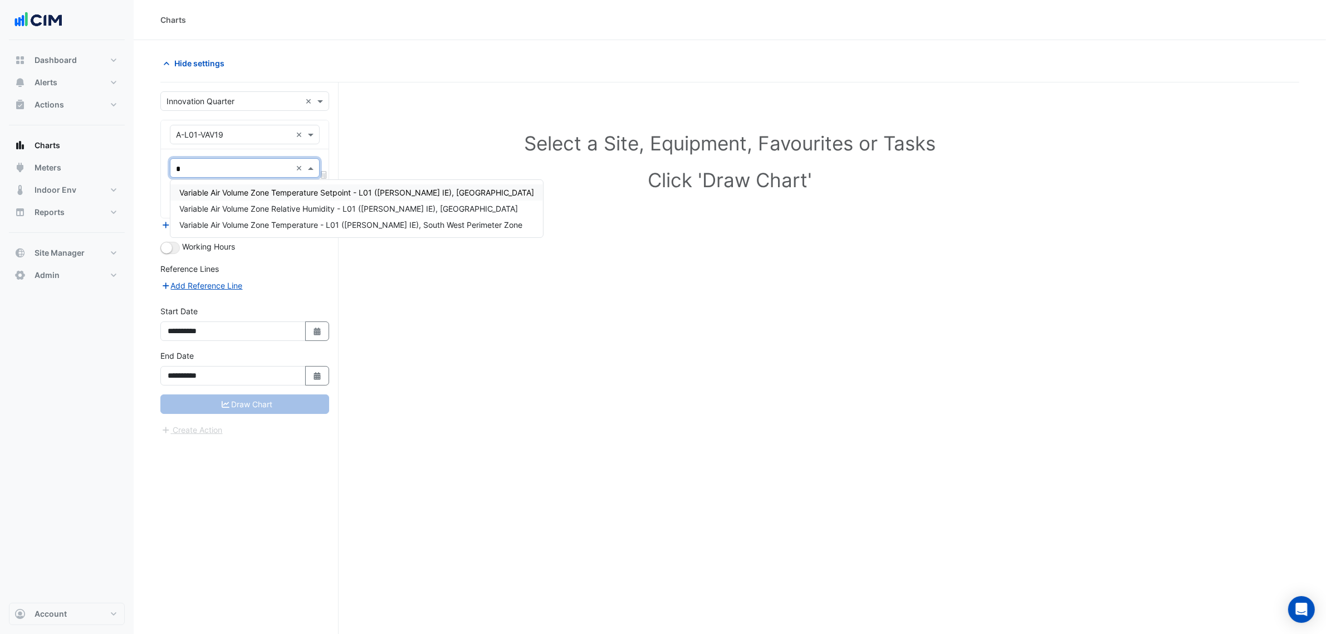
click at [229, 193] on span "Variable Air Volume Zone Temperature Setpoint - L01 ([PERSON_NAME] IE), [GEOGRA…" at bounding box center [356, 192] width 355 height 9
type input "*"
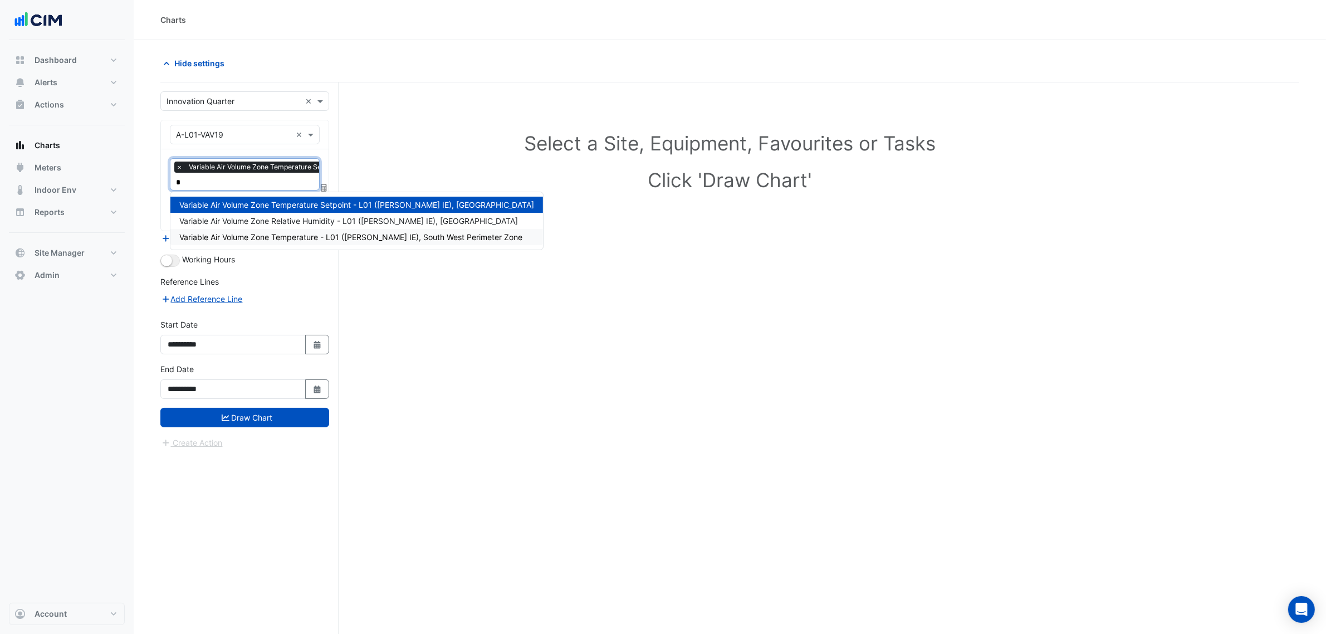
click at [238, 231] on div "Variable Air Volume Zone Temperature - L01 ([PERSON_NAME] IE), South West Perim…" at bounding box center [356, 237] width 372 height 16
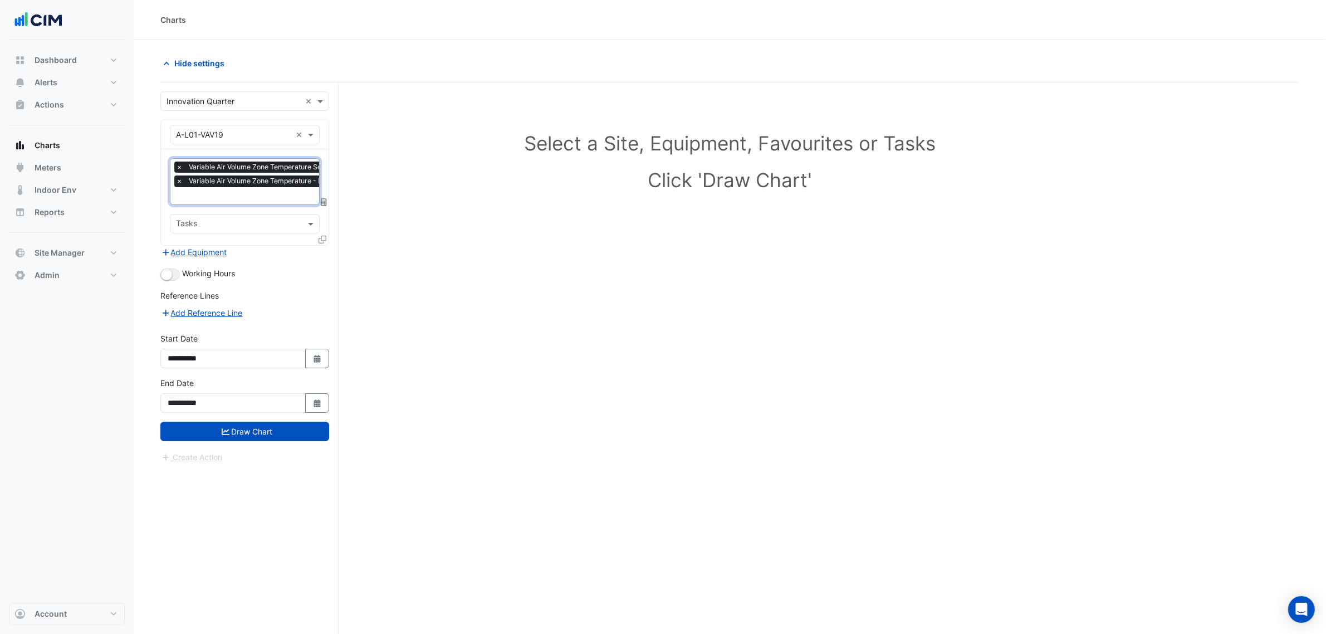
click at [159, 276] on section "Hide settings Select a Site, Equipment, Favourites or Tasks Click 'Draw Chart' …" at bounding box center [730, 358] width 1192 height 636
drag, startPoint x: 168, startPoint y: 272, endPoint x: 173, endPoint y: 276, distance: 5.9
click at [168, 271] on small "button" at bounding box center [166, 274] width 11 height 11
drag, startPoint x: 264, startPoint y: 446, endPoint x: 269, endPoint y: 432, distance: 14.6
click at [264, 444] on form "**********" at bounding box center [244, 277] width 169 height 372
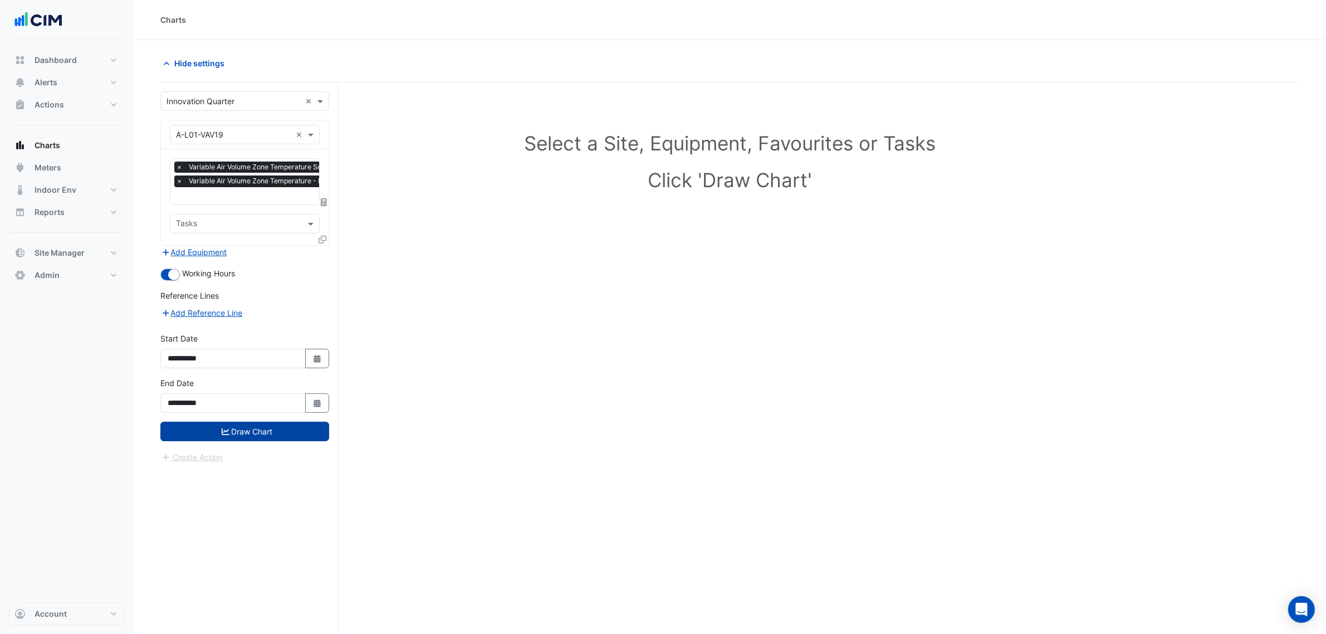
click at [269, 432] on button "Draw Chart" at bounding box center [244, 430] width 169 height 19
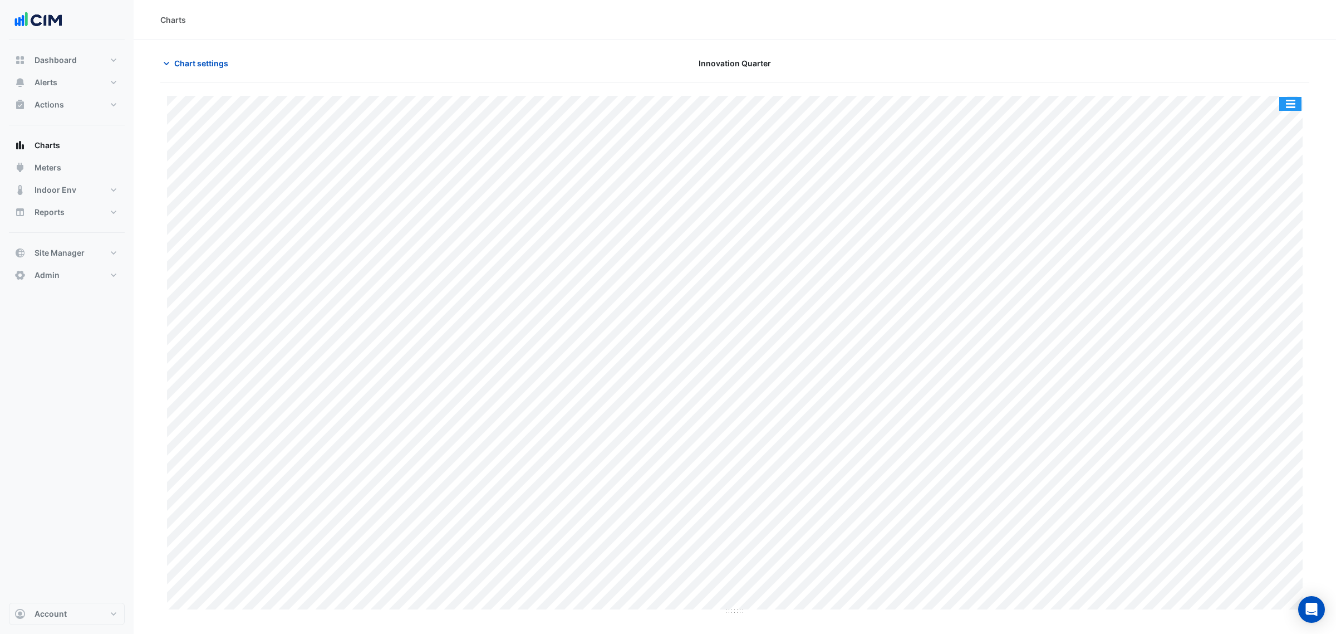
click at [1287, 110] on button "button" at bounding box center [1290, 104] width 22 height 14
click at [1287, 121] on div "Split All" at bounding box center [1268, 124] width 67 height 20
click at [1267, 213] on button "button" at bounding box center [1268, 218] width 22 height 14
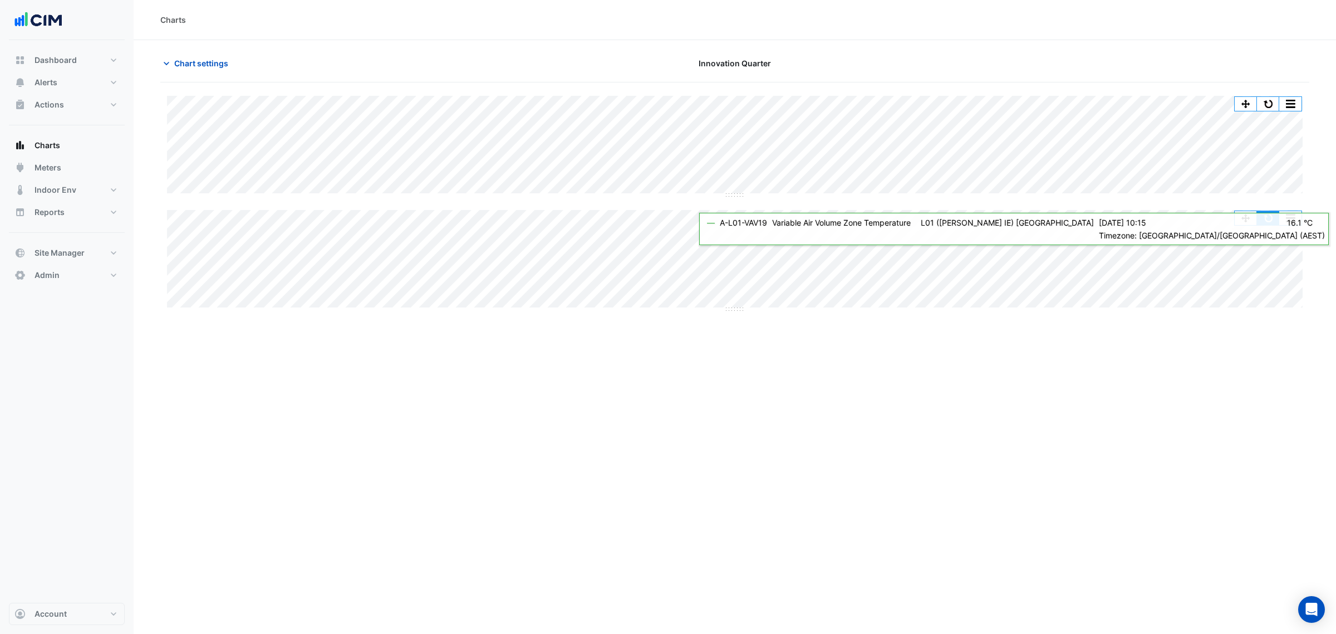
click at [1269, 219] on button "button" at bounding box center [1268, 218] width 22 height 14
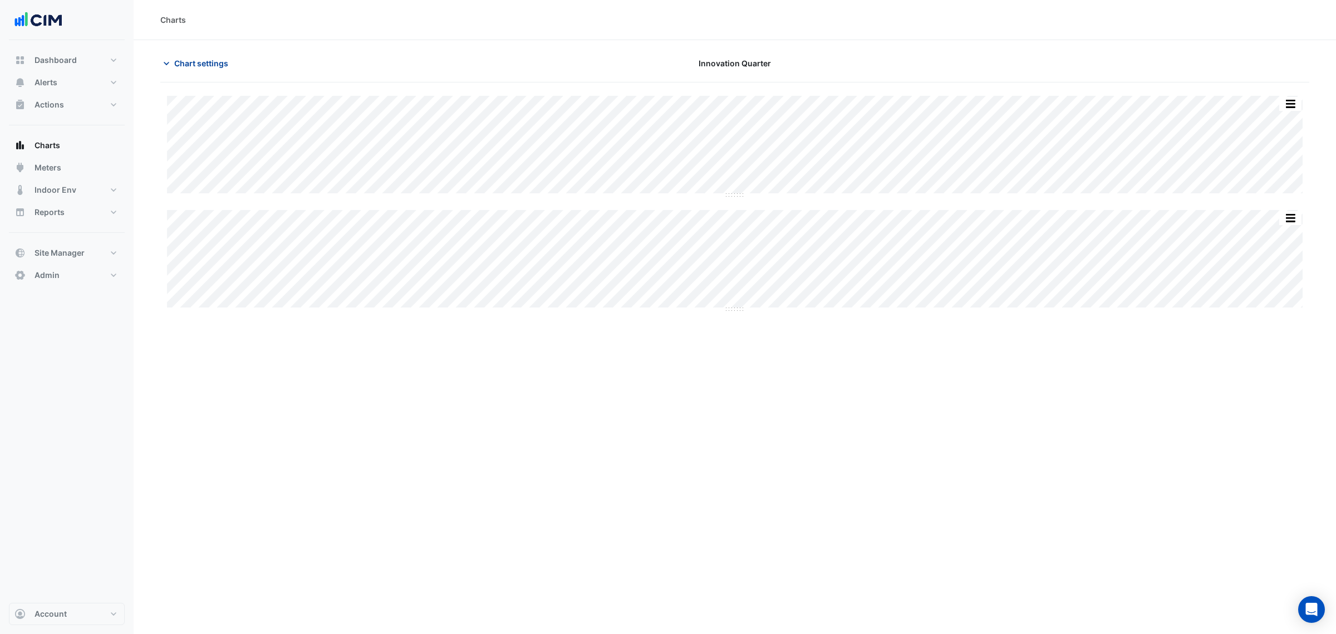
click at [229, 58] on button "Chart settings" at bounding box center [197, 62] width 75 height 19
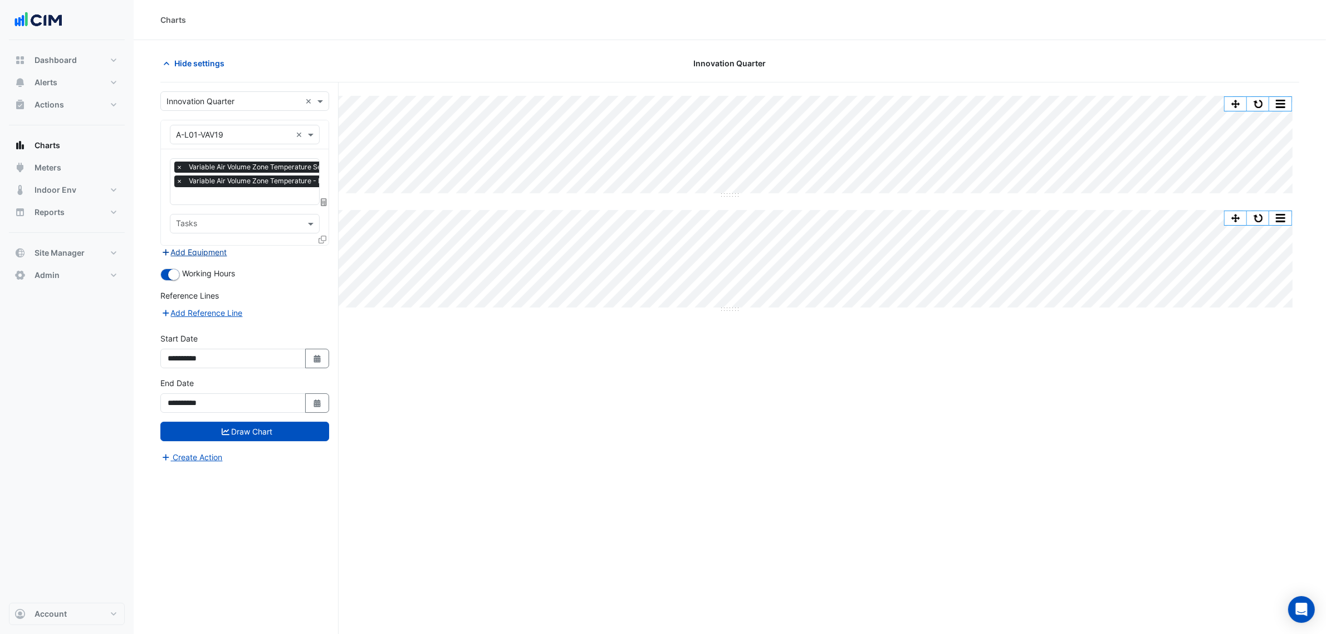
click at [207, 255] on button "Add Equipment" at bounding box center [193, 252] width 67 height 13
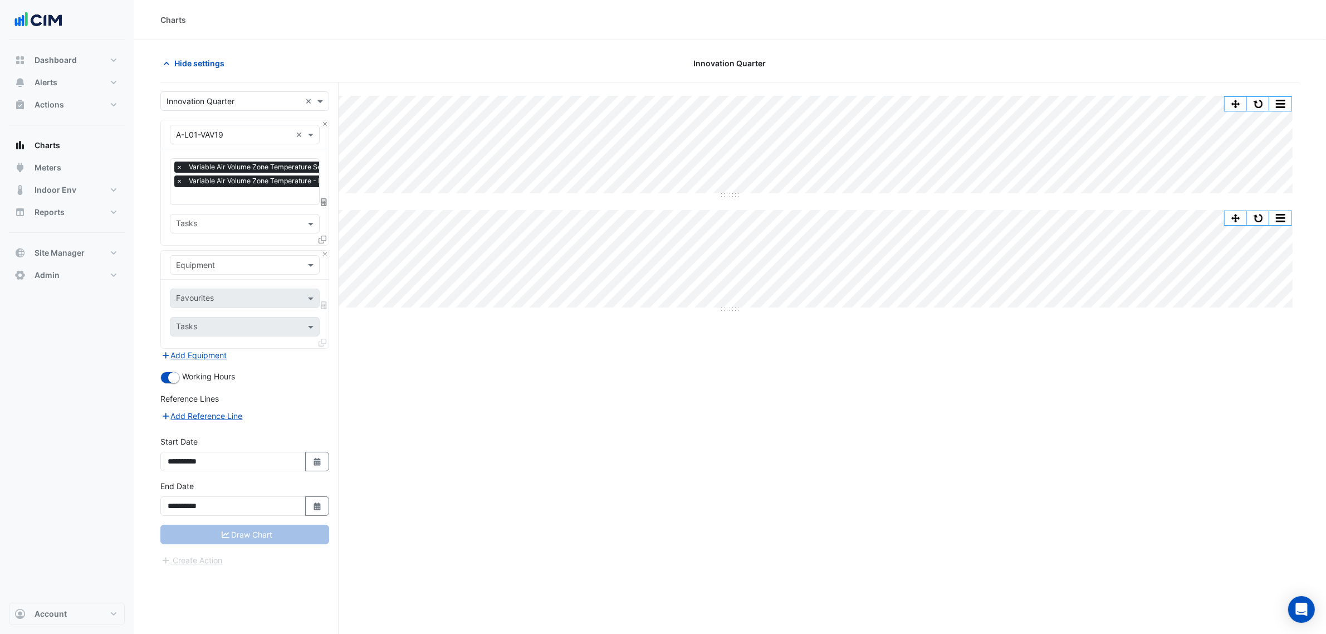
click at [213, 260] on input "text" at bounding box center [233, 265] width 115 height 12
paste input "**********"
click at [193, 289] on div "No items found" at bounding box center [244, 289] width 148 height 16
click at [192, 270] on input "**********" at bounding box center [233, 265] width 115 height 12
type input "**********"
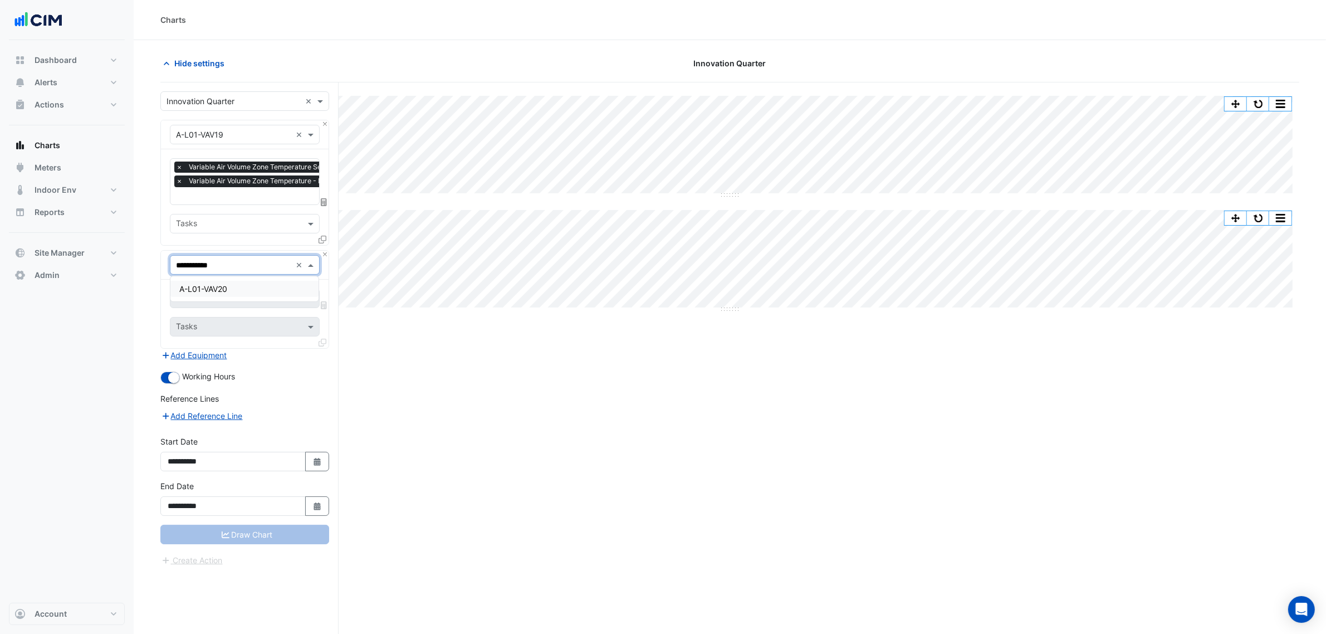
click at [220, 287] on span "A-L01-VAV20" at bounding box center [203, 288] width 48 height 9
click at [321, 239] on icon at bounding box center [322, 239] width 8 height 8
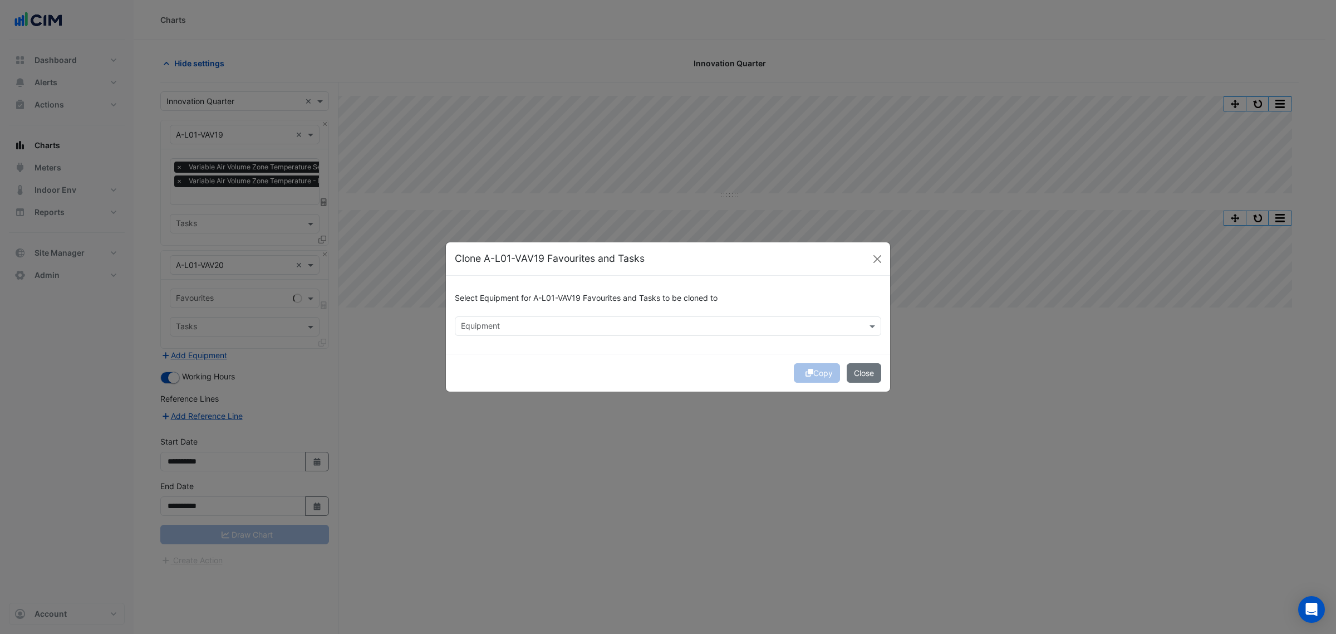
drag, startPoint x: 528, startPoint y: 305, endPoint x: 533, endPoint y: 318, distance: 13.8
click at [531, 312] on div "Select Equipment for A-L01-VAV19 Favourites and Tasks to be cloned to" at bounding box center [668, 300] width 426 height 32
drag, startPoint x: 533, startPoint y: 318, endPoint x: 529, endPoint y: 323, distance: 6.8
click at [533, 318] on div "Equipment" at bounding box center [658, 325] width 407 height 17
paste input "**********"
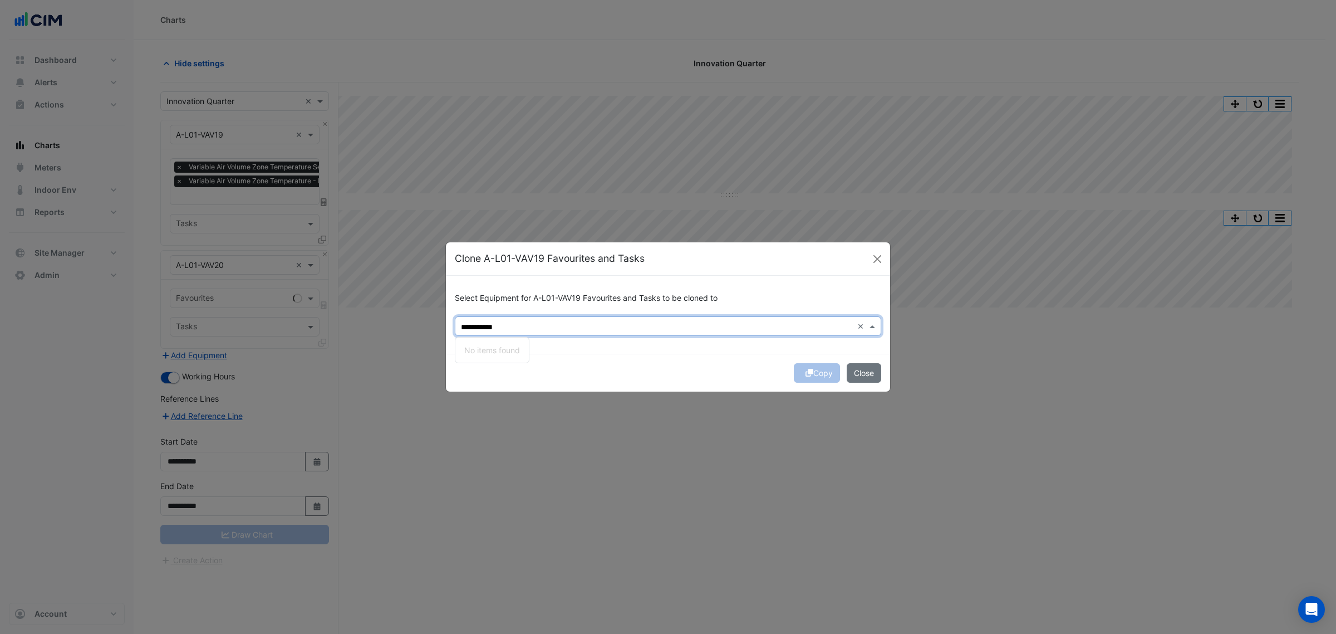
click at [472, 316] on div "**********" at bounding box center [668, 325] width 426 height 19
click at [472, 319] on div "**********" at bounding box center [654, 325] width 398 height 17
type input "*********"
click at [475, 325] on input "*********" at bounding box center [657, 327] width 392 height 12
drag, startPoint x: 533, startPoint y: 327, endPoint x: 412, endPoint y: 326, distance: 120.8
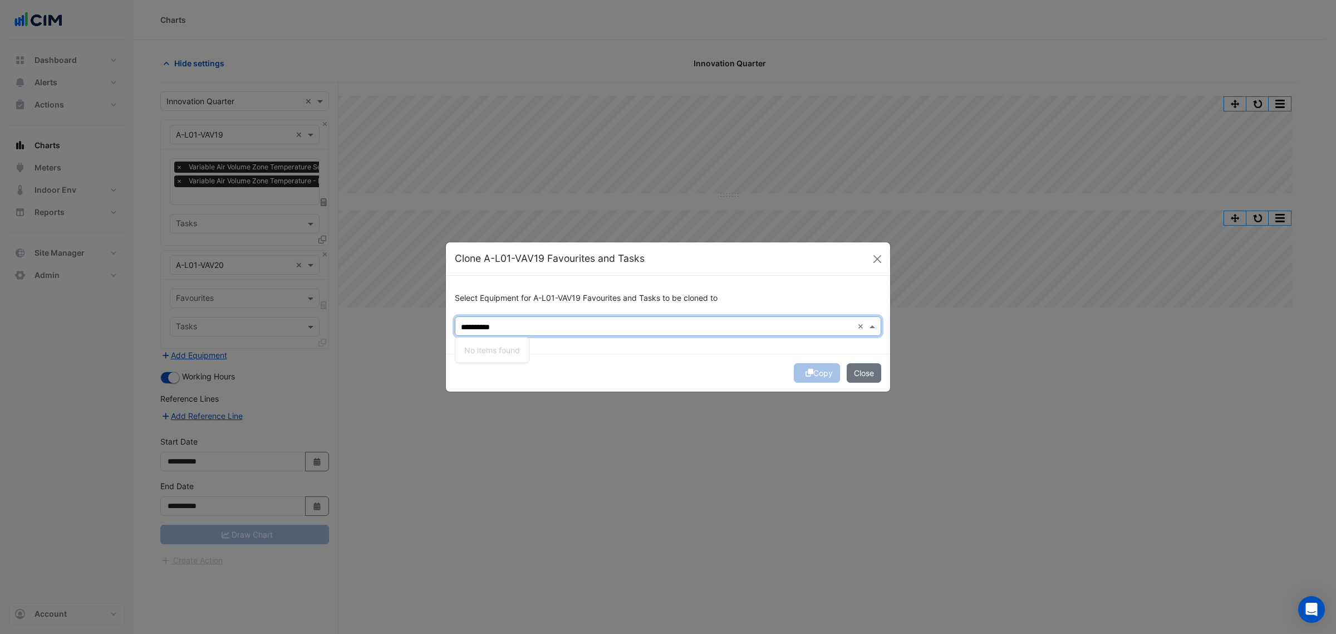
click at [412, 326] on ngb-modal-window "Clone A-L01-VAV19 Favourites and Tasks Select Equipment for A-L01-VAV19 Favouri…" at bounding box center [668, 317] width 1336 height 634
paste input "**********"
click at [474, 327] on input "**********" at bounding box center [657, 327] width 392 height 12
type input "**********"
click at [872, 370] on button "Close" at bounding box center [864, 372] width 35 height 19
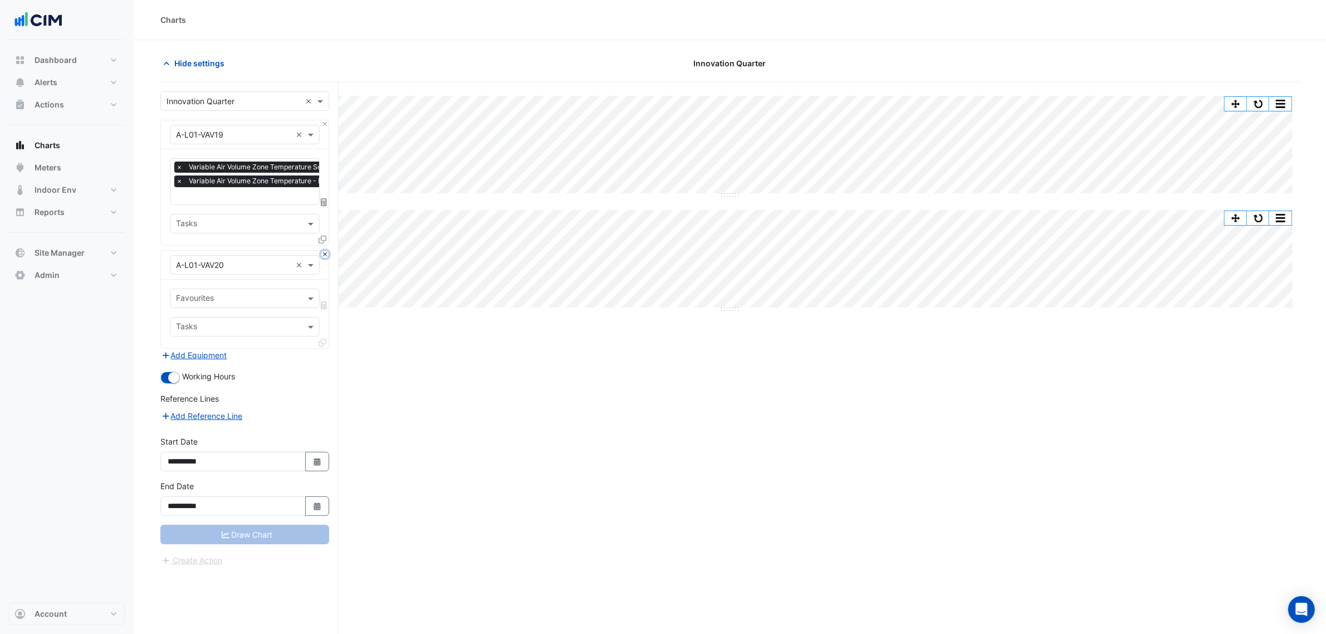
click at [324, 256] on button "Close" at bounding box center [324, 254] width 7 height 7
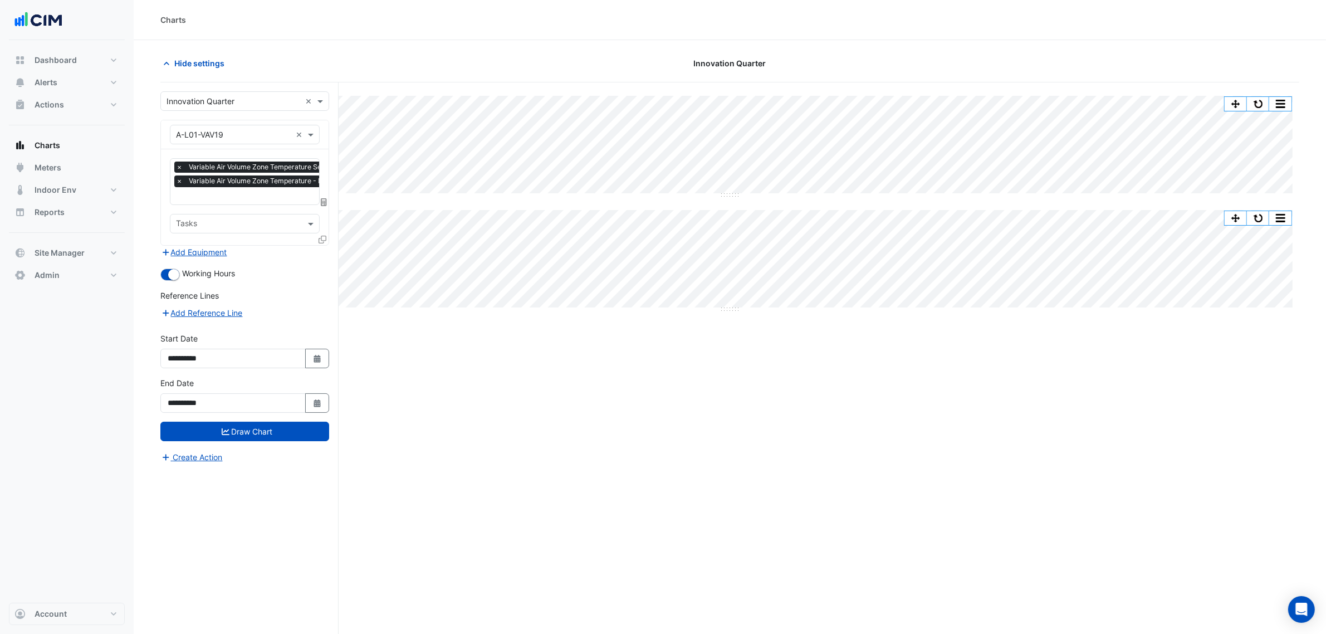
click at [318, 239] on icon at bounding box center [322, 239] width 8 height 8
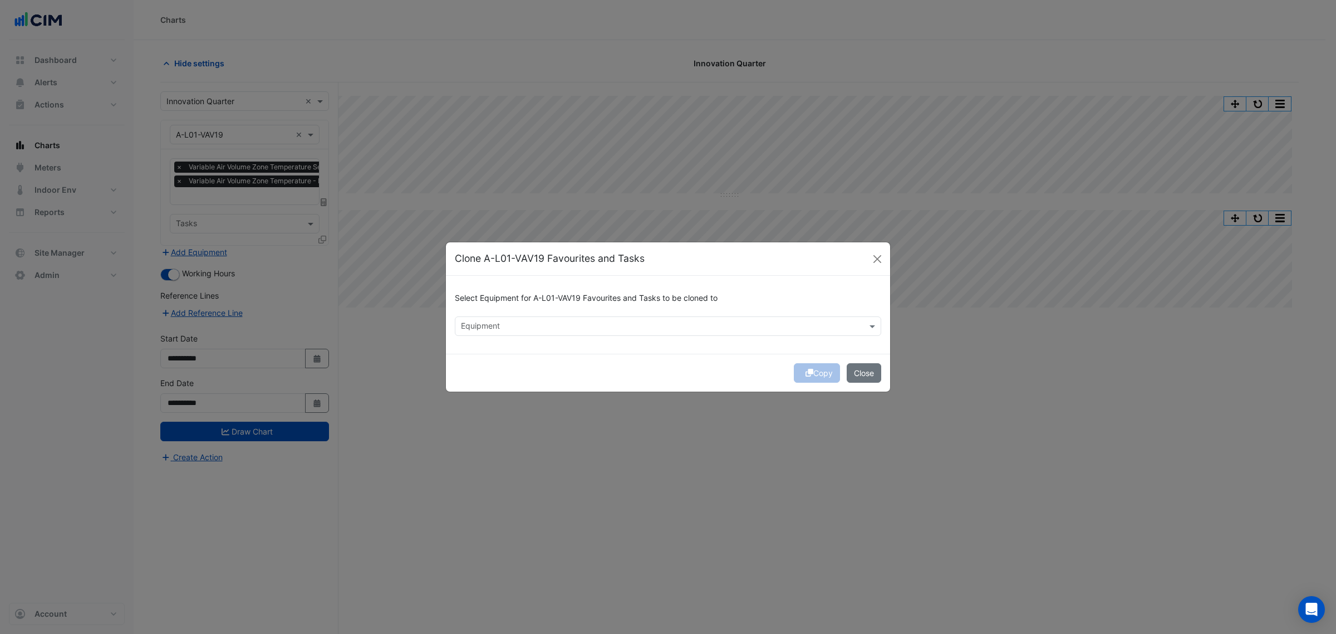
drag, startPoint x: 503, startPoint y: 318, endPoint x: 482, endPoint y: 327, distance: 22.4
click at [495, 323] on div "Equipment" at bounding box center [658, 325] width 407 height 17
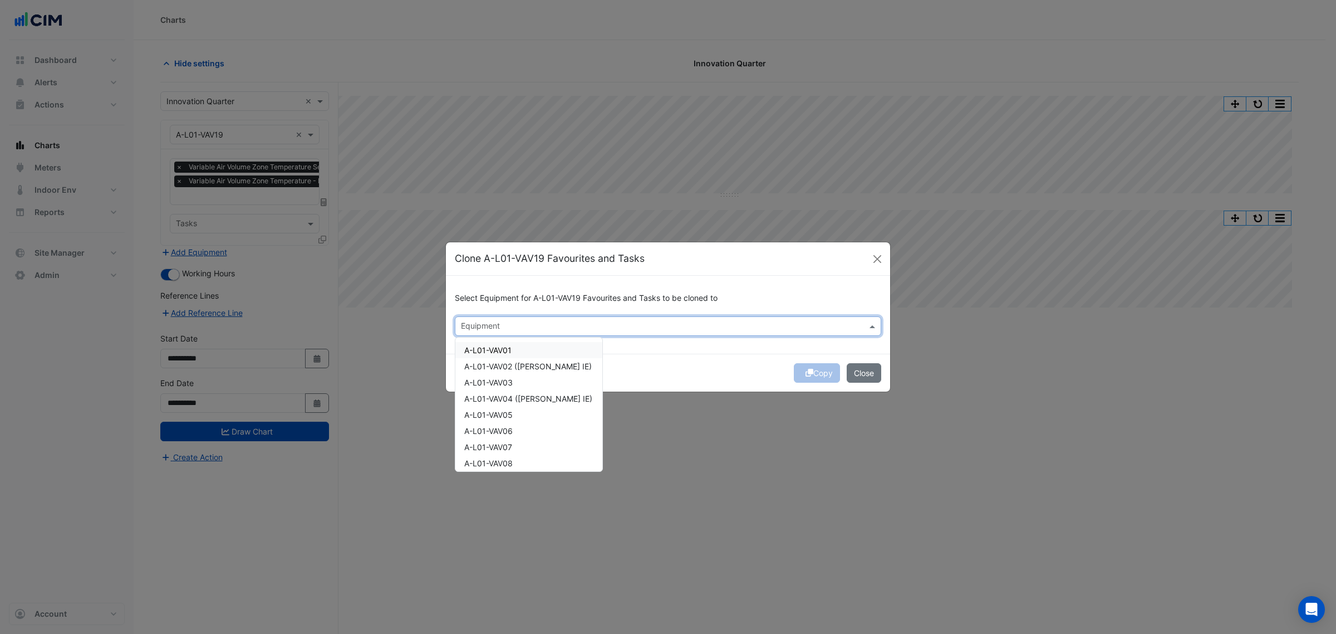
paste input "**********"
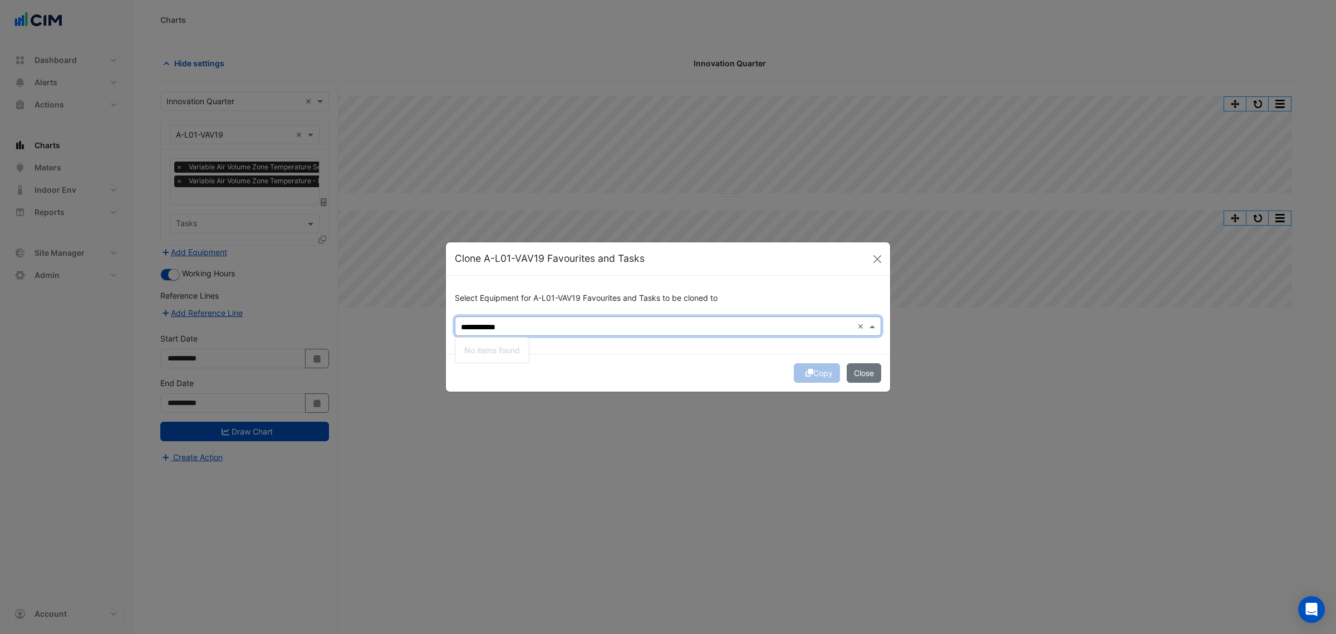
click at [470, 328] on input "**********" at bounding box center [657, 327] width 392 height 12
click at [519, 354] on div "A-L01-VAV20" at bounding box center [488, 350] width 66 height 16
type input "**********"
drag, startPoint x: 792, startPoint y: 371, endPoint x: 811, endPoint y: 372, distance: 18.9
click at [795, 372] on div "Copy Close" at bounding box center [668, 373] width 444 height 38
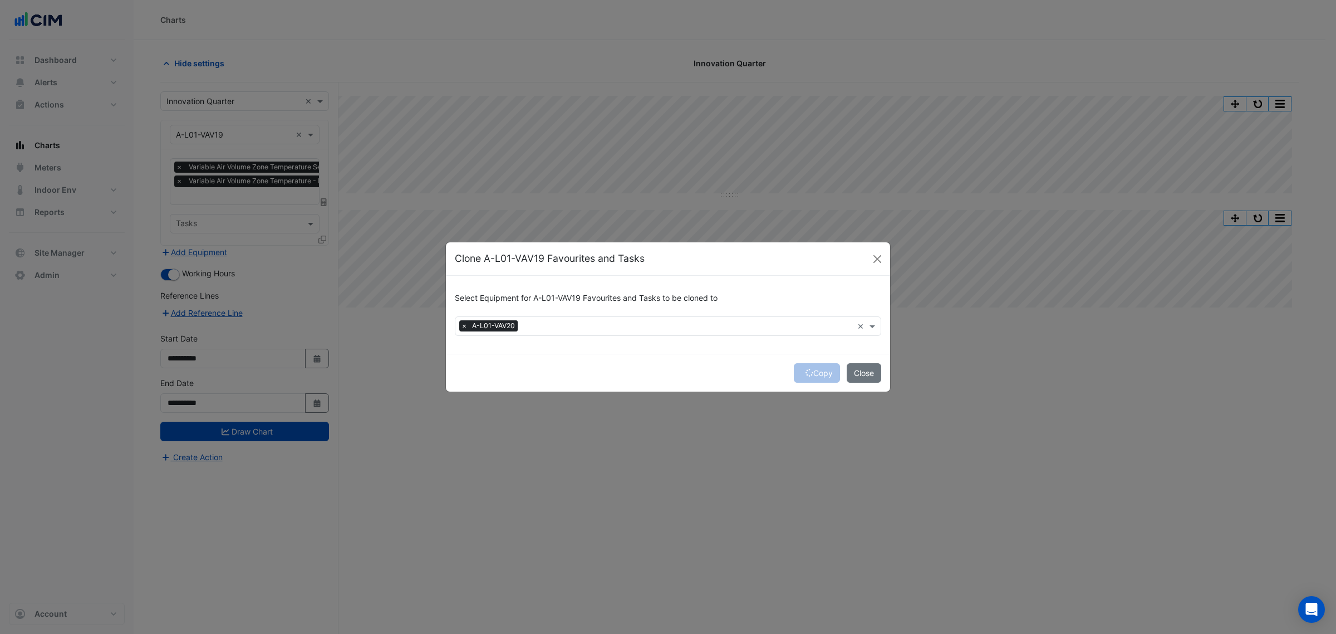
click at [811, 371] on div "Copy Close" at bounding box center [668, 373] width 444 height 38
click at [811, 371] on button "Copy" at bounding box center [817, 372] width 46 height 19
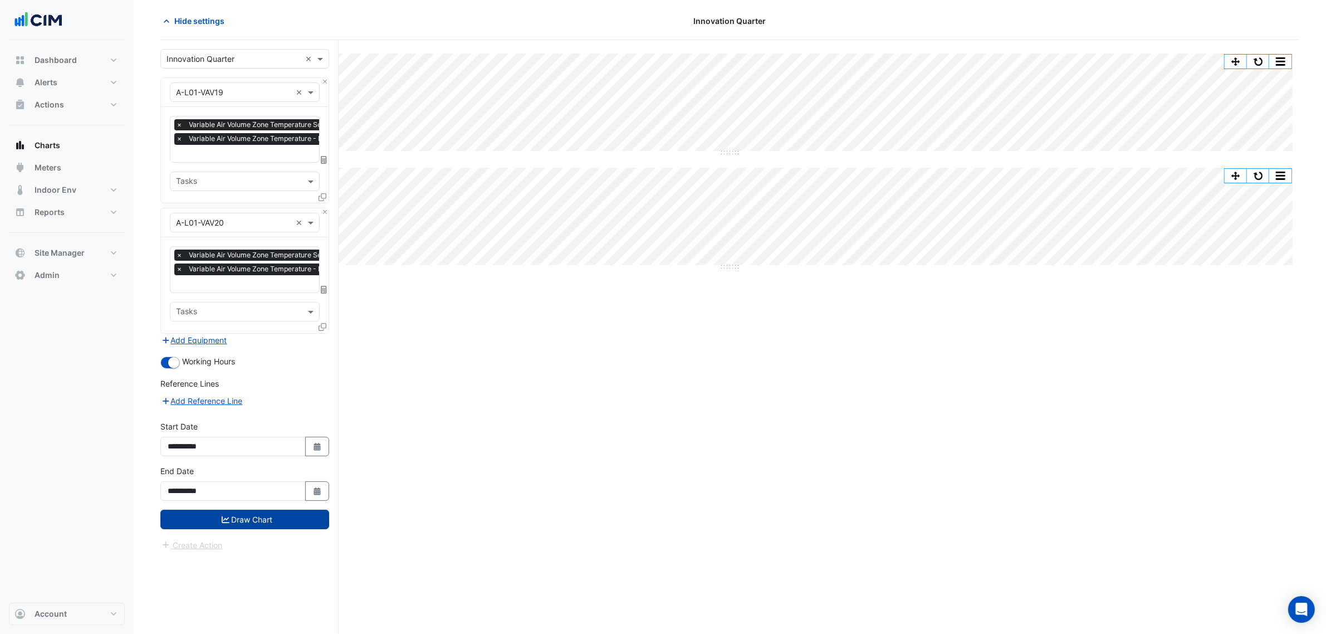
click at [238, 519] on button "Draw Chart" at bounding box center [244, 518] width 169 height 19
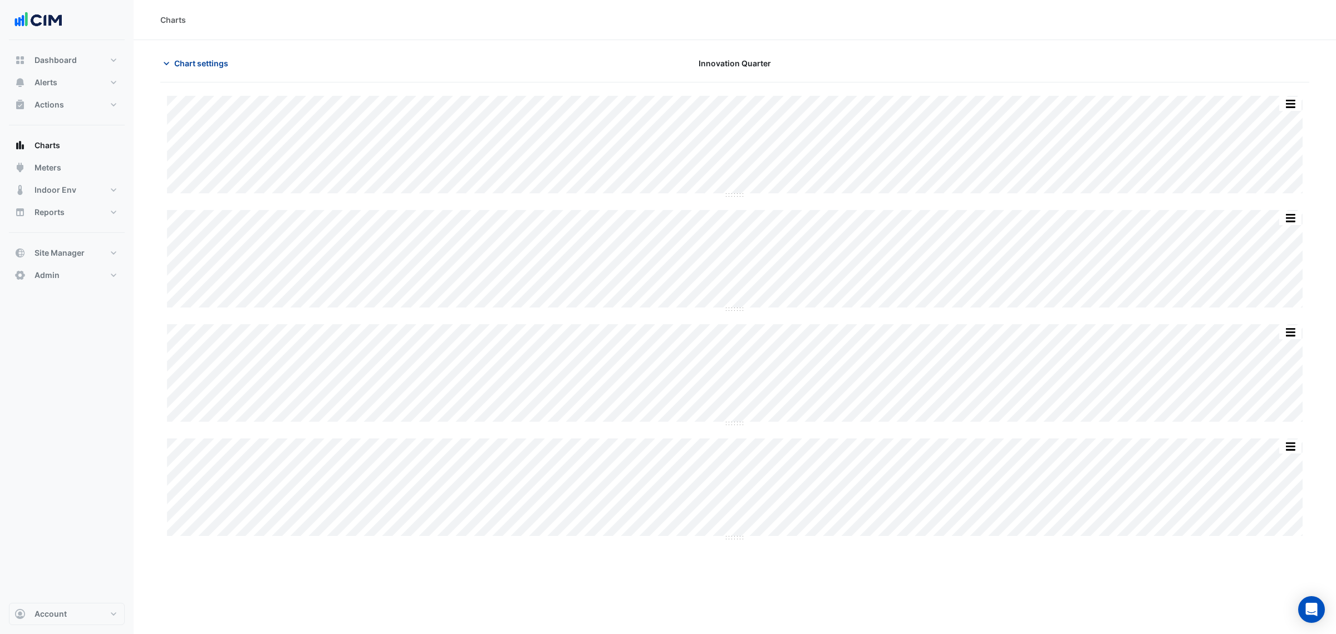
click at [188, 65] on span "Chart settings" at bounding box center [201, 63] width 54 height 12
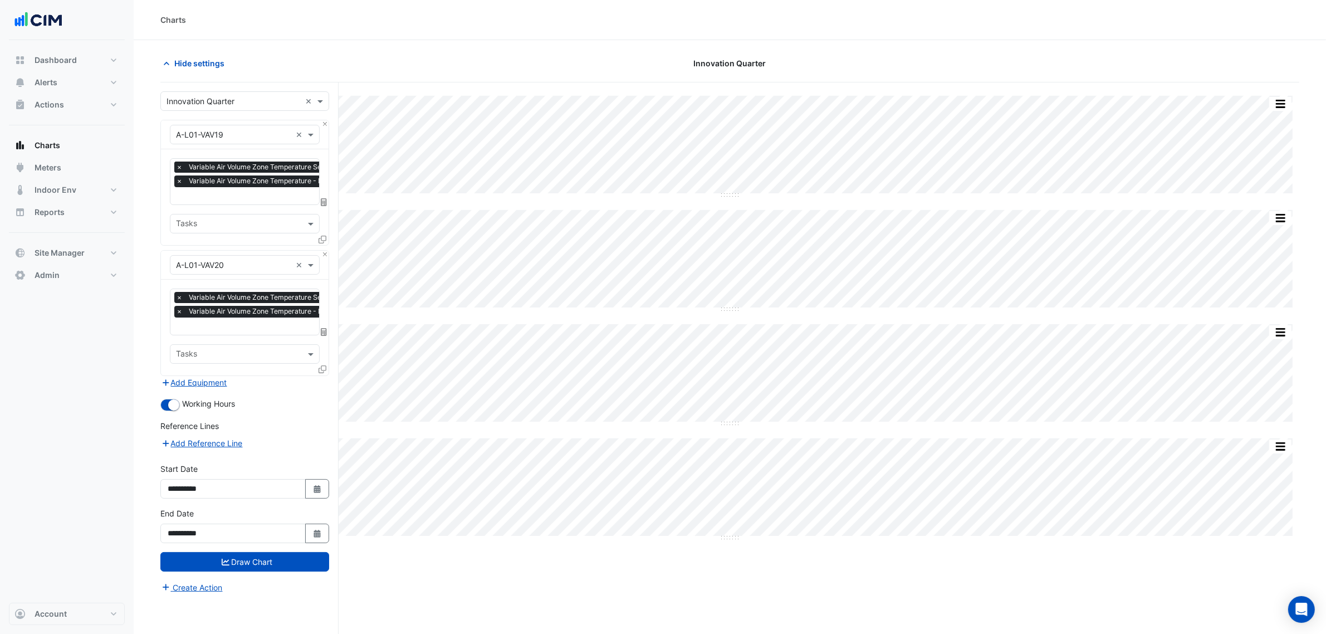
click at [181, 168] on span "×" at bounding box center [179, 166] width 10 height 11
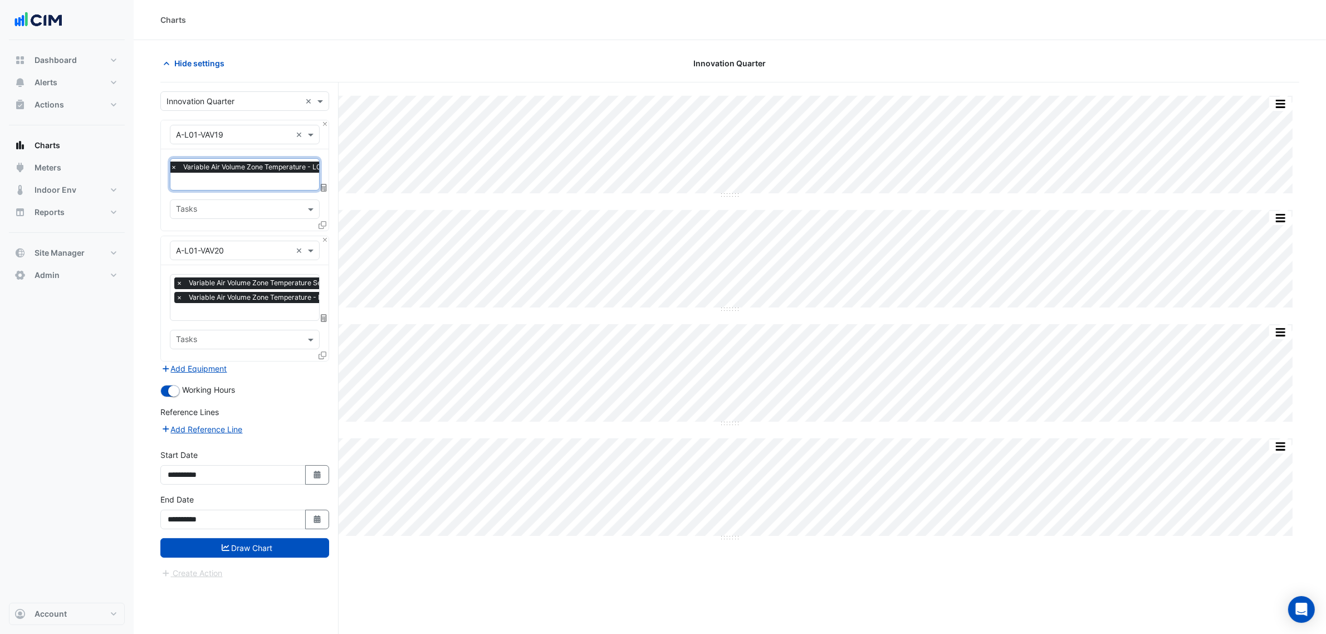
click at [178, 282] on span "×" at bounding box center [179, 282] width 10 height 11
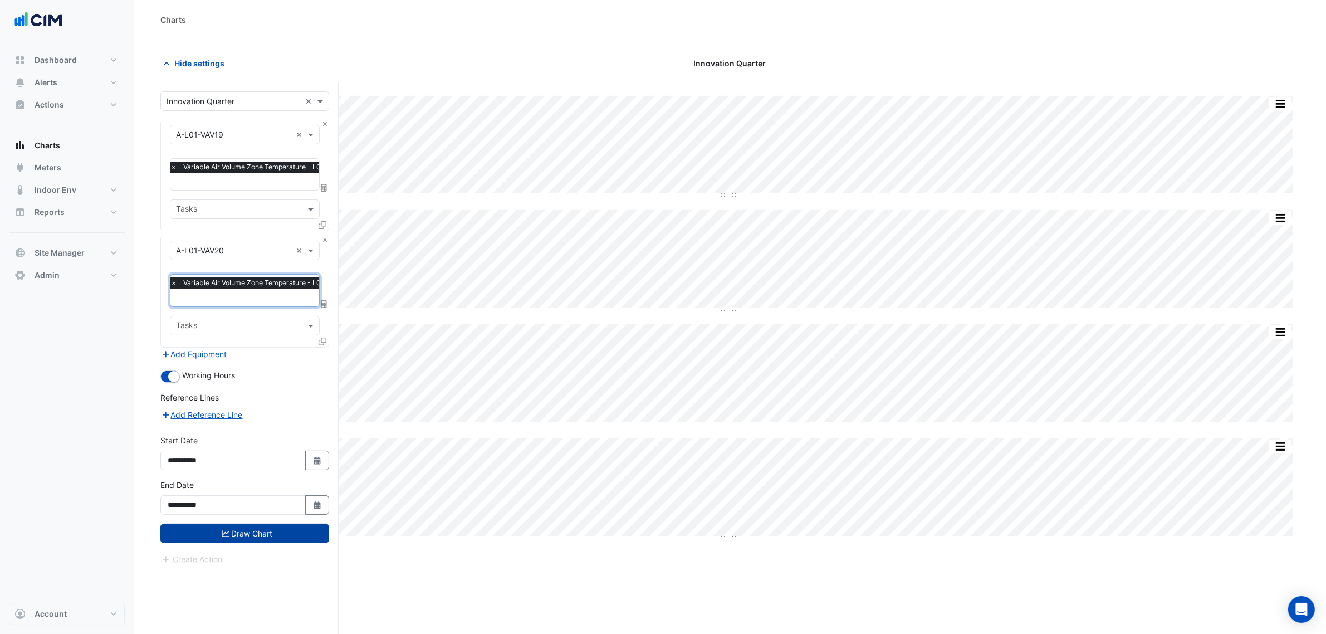
click at [254, 529] on button "Draw Chart" at bounding box center [244, 532] width 169 height 19
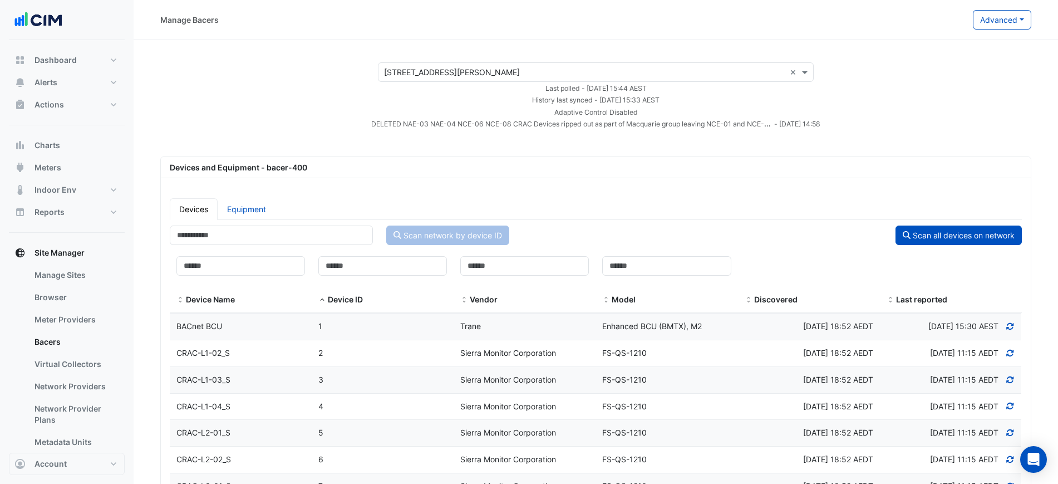
select select "***"
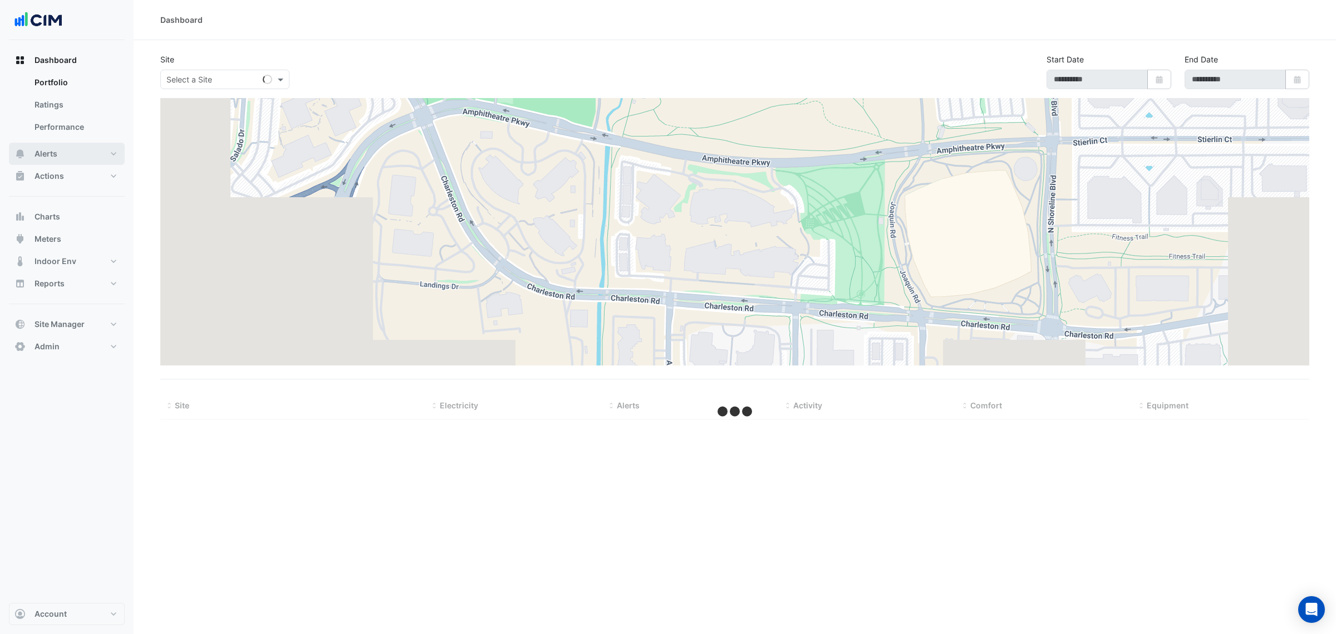
click at [67, 154] on button "Alerts" at bounding box center [67, 154] width 116 height 22
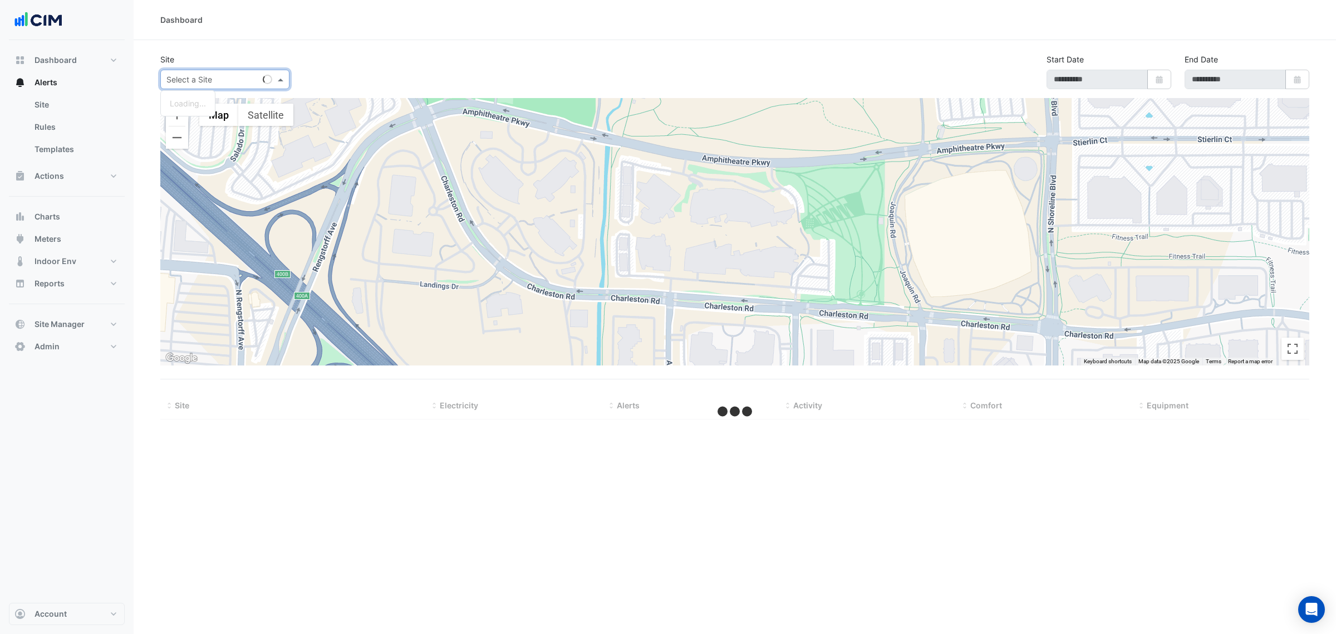
click at [195, 81] on input "text" at bounding box center [213, 80] width 95 height 12
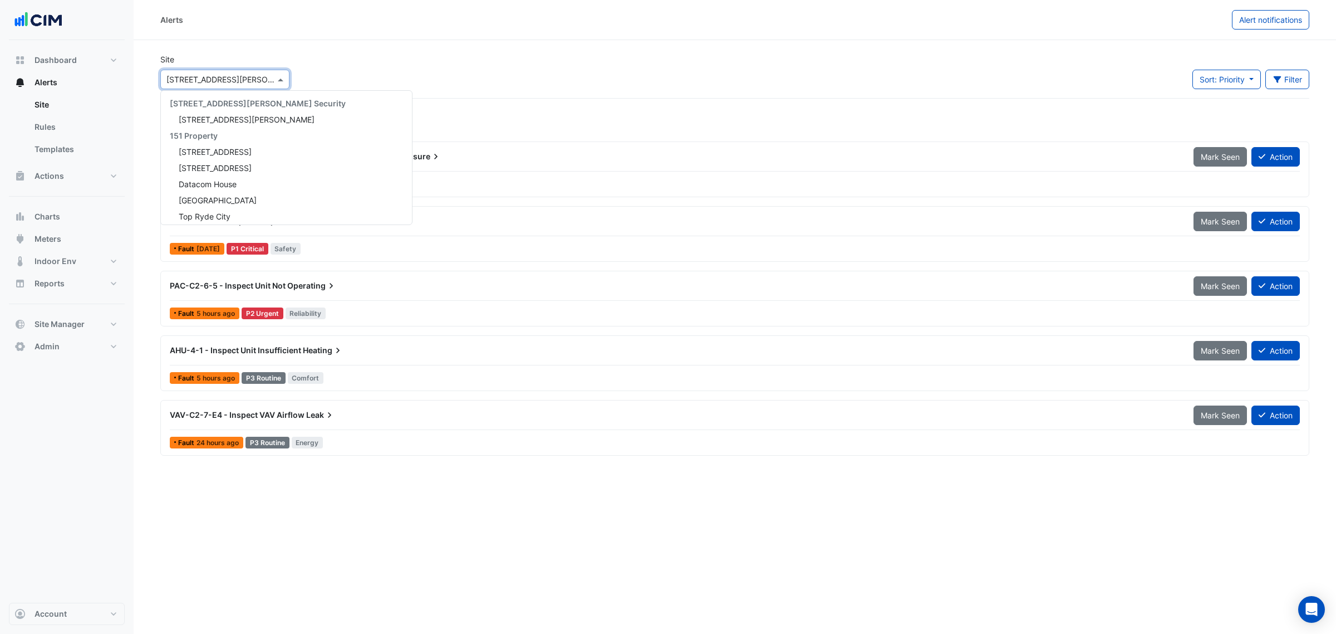
click at [210, 84] on input "text" at bounding box center [213, 80] width 95 height 12
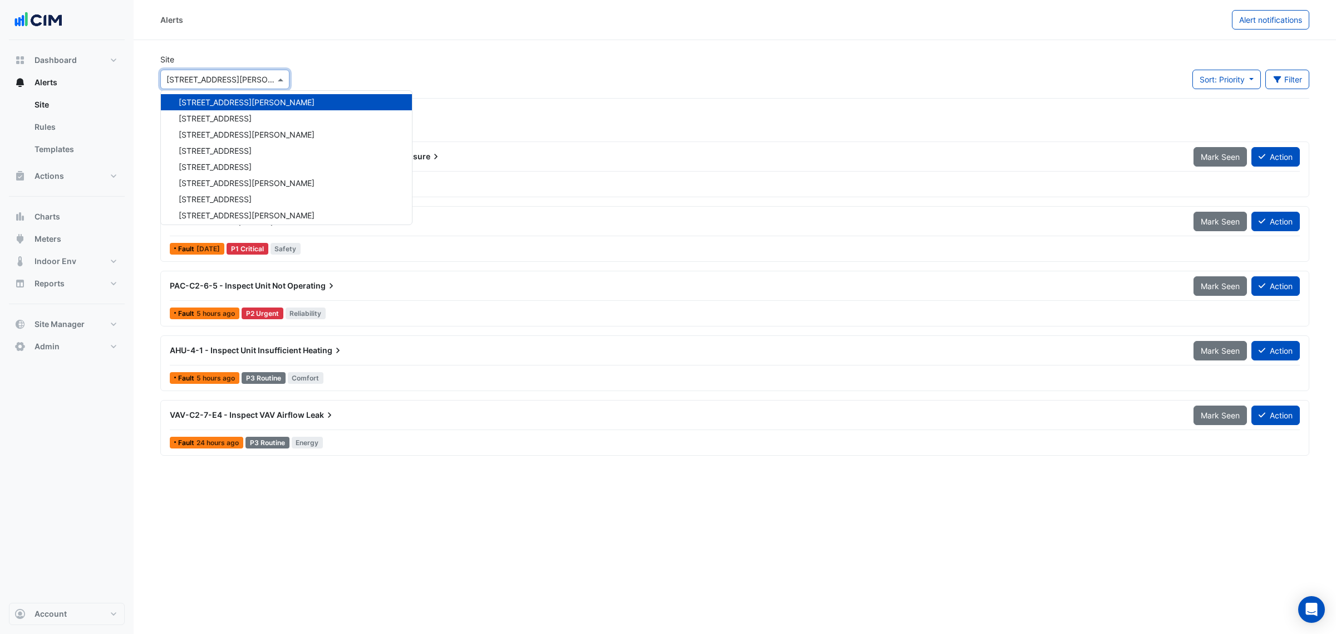
click at [414, 60] on div "Site Select a Site × [STREET_ADDRESS][GEOGRAPHIC_DATA][PERSON_NAME][STREET_ADDR…" at bounding box center [735, 75] width 1162 height 45
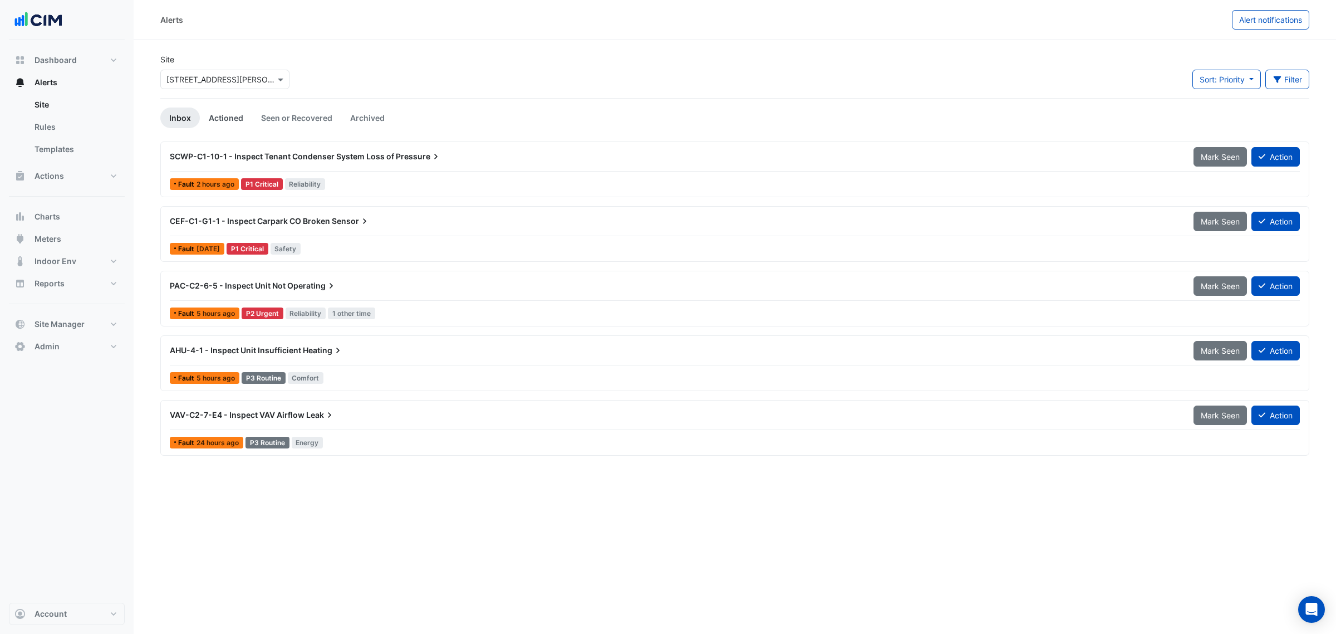
click at [242, 118] on link "Actioned" at bounding box center [226, 117] width 52 height 21
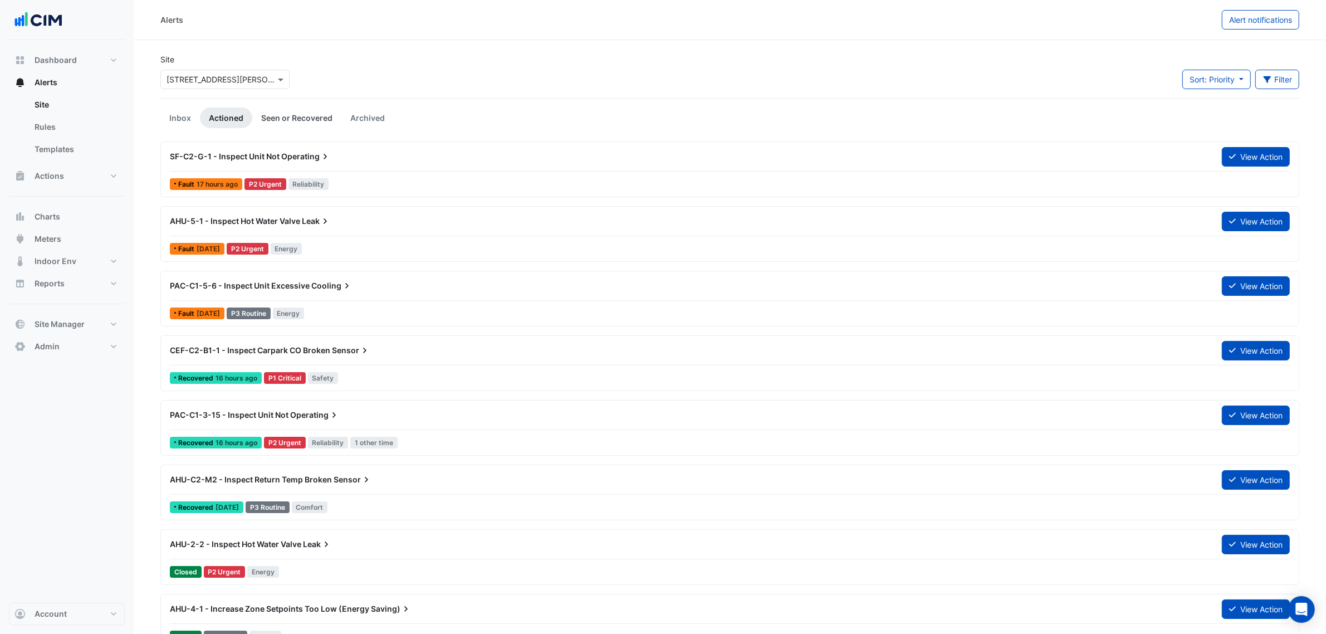
click at [291, 117] on link "Seen or Recovered" at bounding box center [296, 117] width 89 height 21
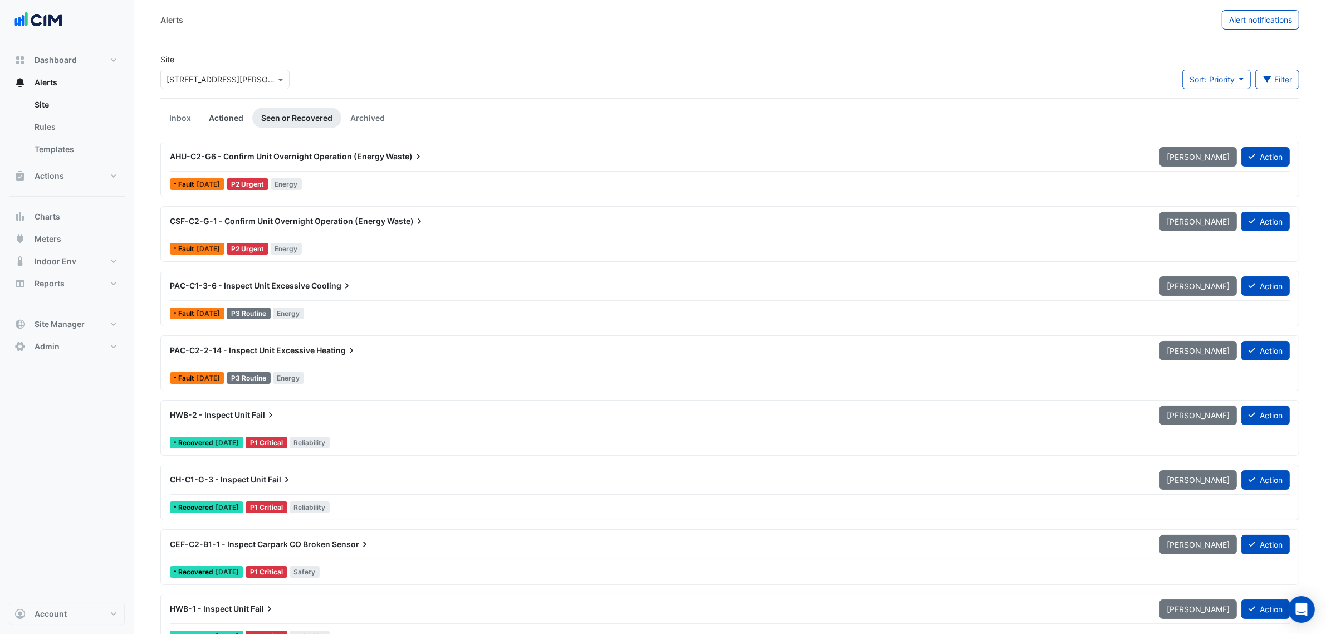
click at [223, 112] on link "Actioned" at bounding box center [226, 117] width 52 height 21
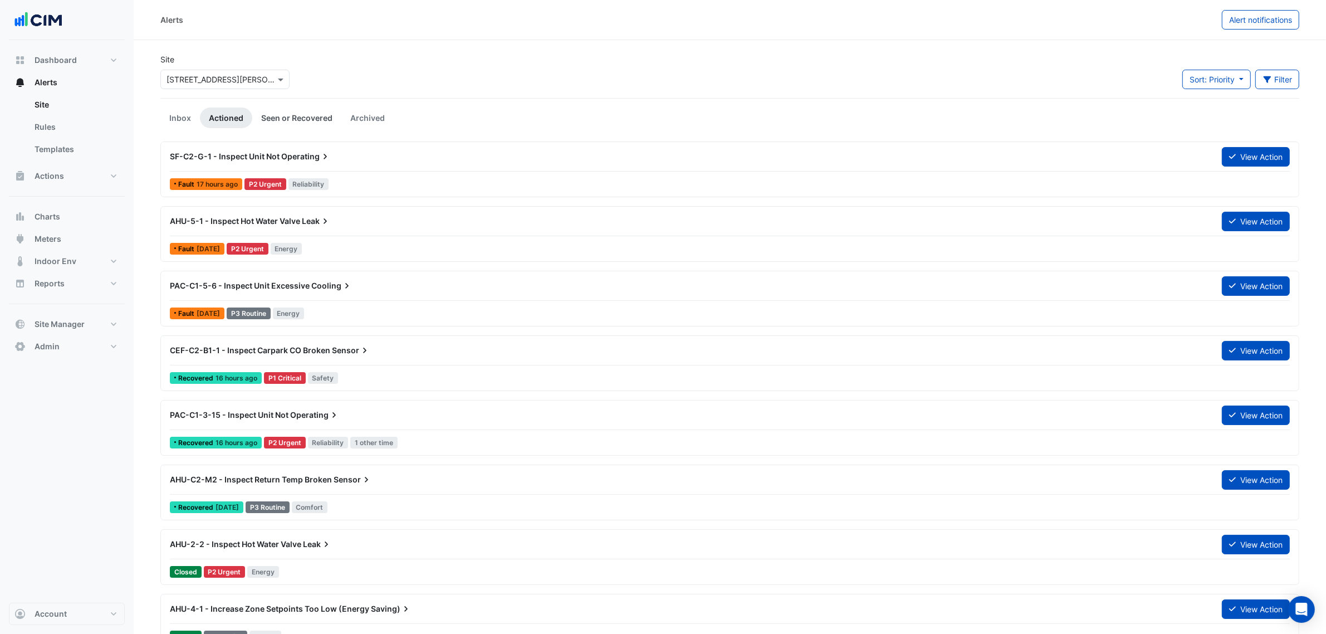
click at [291, 122] on link "Seen or Recovered" at bounding box center [296, 117] width 89 height 21
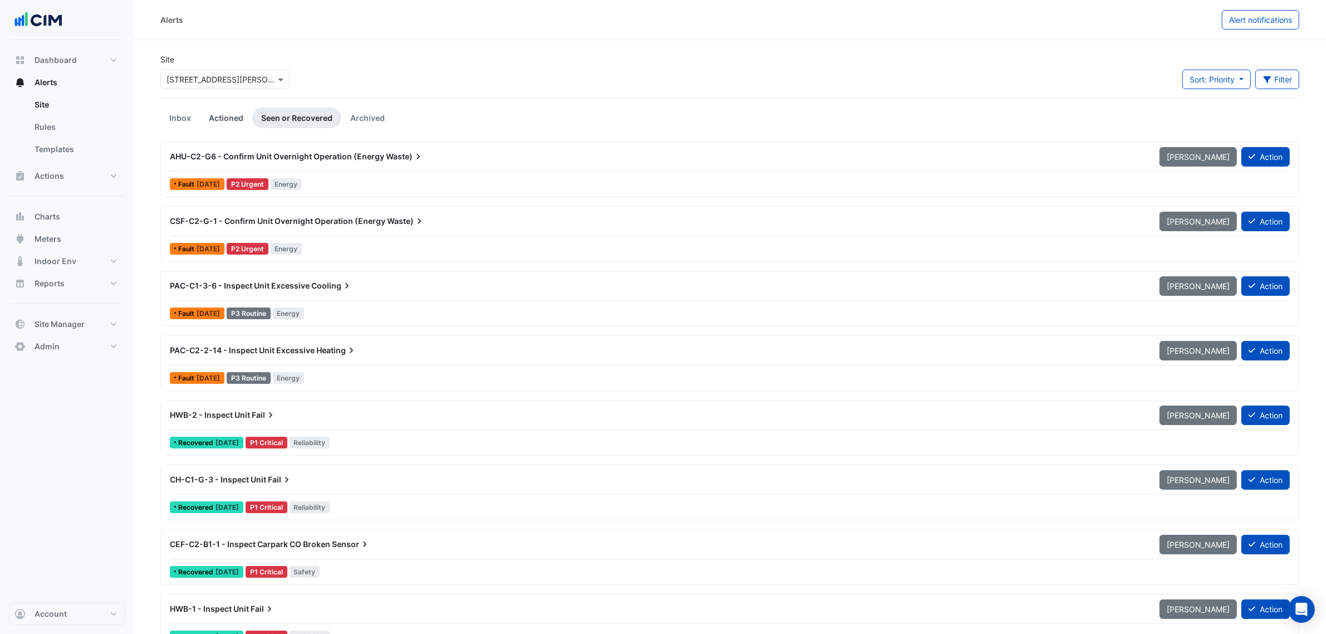
click at [241, 121] on link "Actioned" at bounding box center [226, 117] width 52 height 21
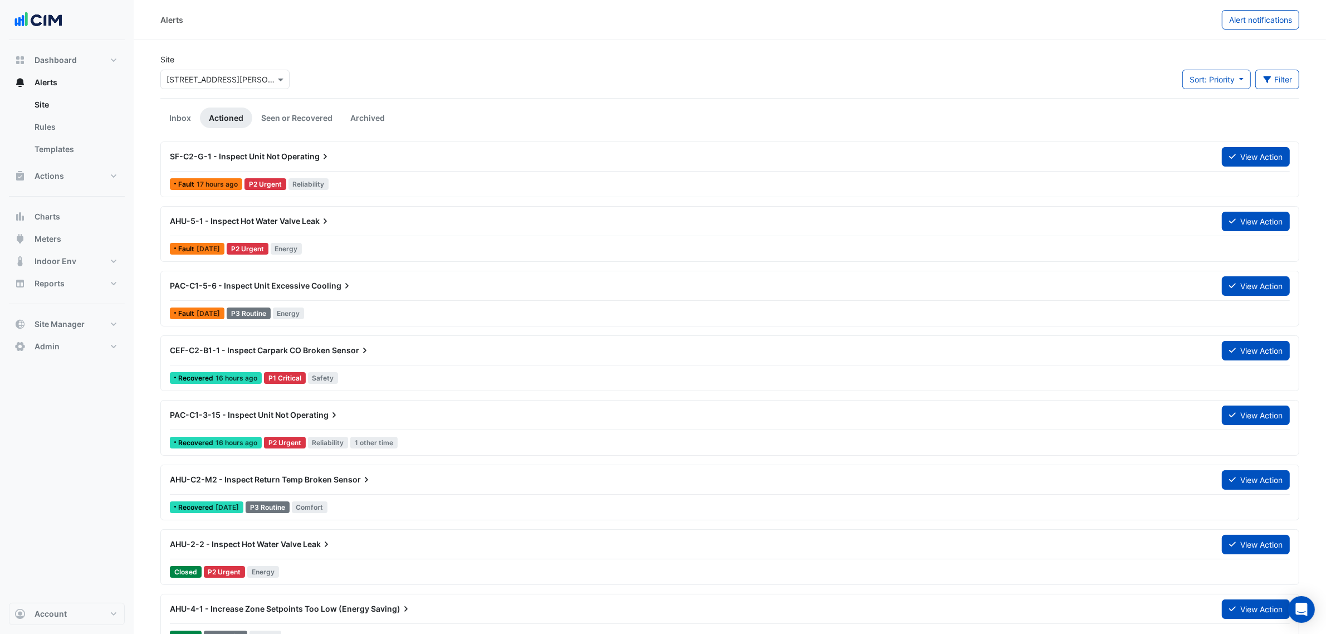
click at [265, 225] on span "AHU-5-1 - Inspect Hot Water Valve" at bounding box center [235, 220] width 130 height 9
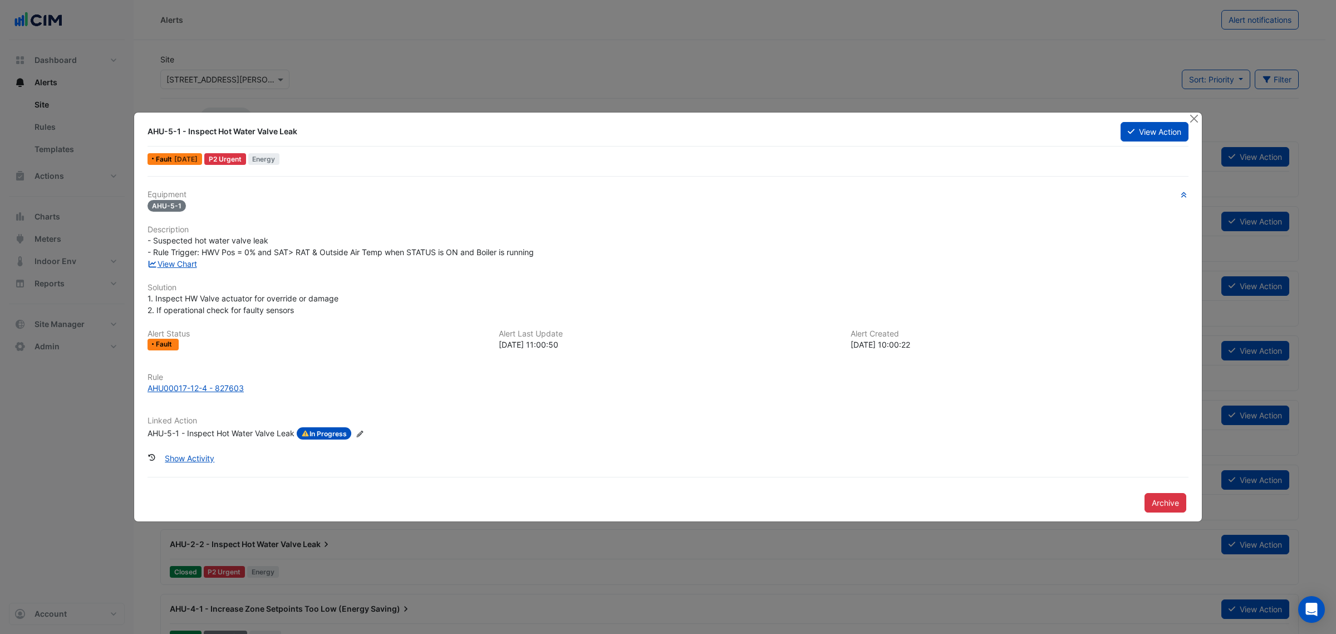
click at [187, 270] on div "Equipment AHU-5-1 Description - Suspected hot water valve leak - Rule Trigger: …" at bounding box center [668, 319] width 1041 height 258
click at [187, 262] on link "View Chart" at bounding box center [173, 263] width 50 height 9
click at [1198, 119] on button "Close" at bounding box center [1194, 118] width 12 height 12
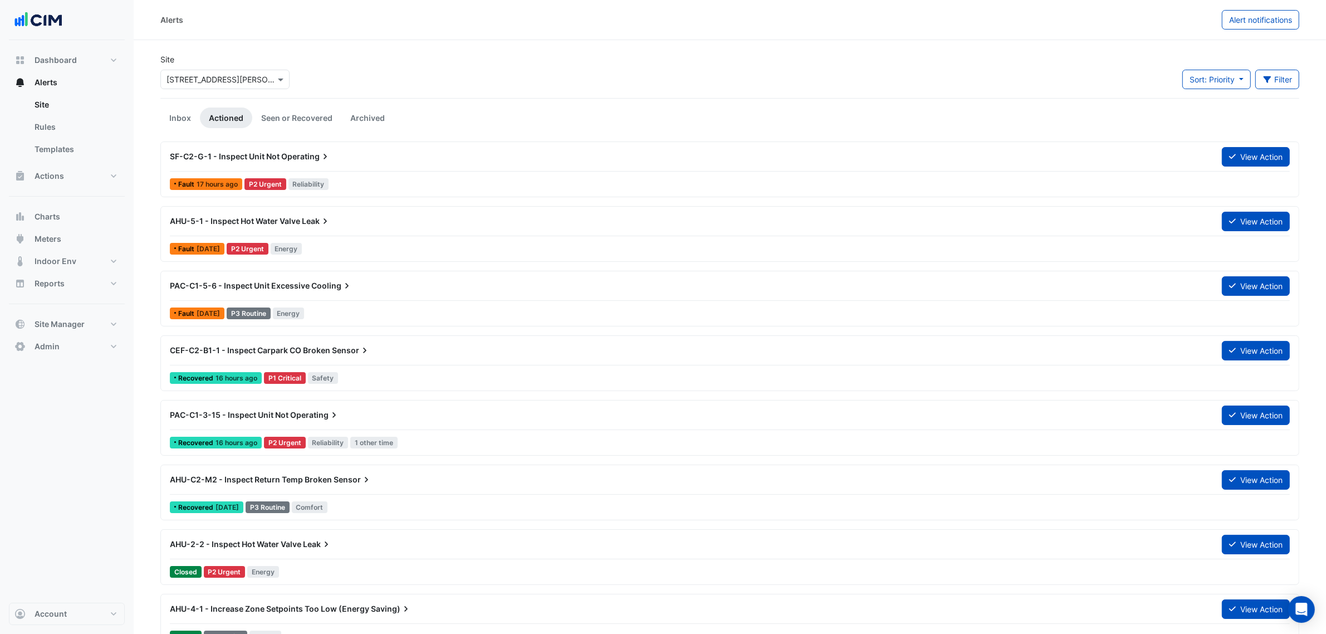
click at [370, 39] on div "Alerts Alert notifications" at bounding box center [730, 20] width 1192 height 40
click at [346, 75] on div "Site Select a Site × 21 Genge St Sort: Priority Priority Updated Filter Title P…" at bounding box center [730, 75] width 1152 height 45
click at [53, 261] on span "Indoor Env" at bounding box center [56, 261] width 42 height 11
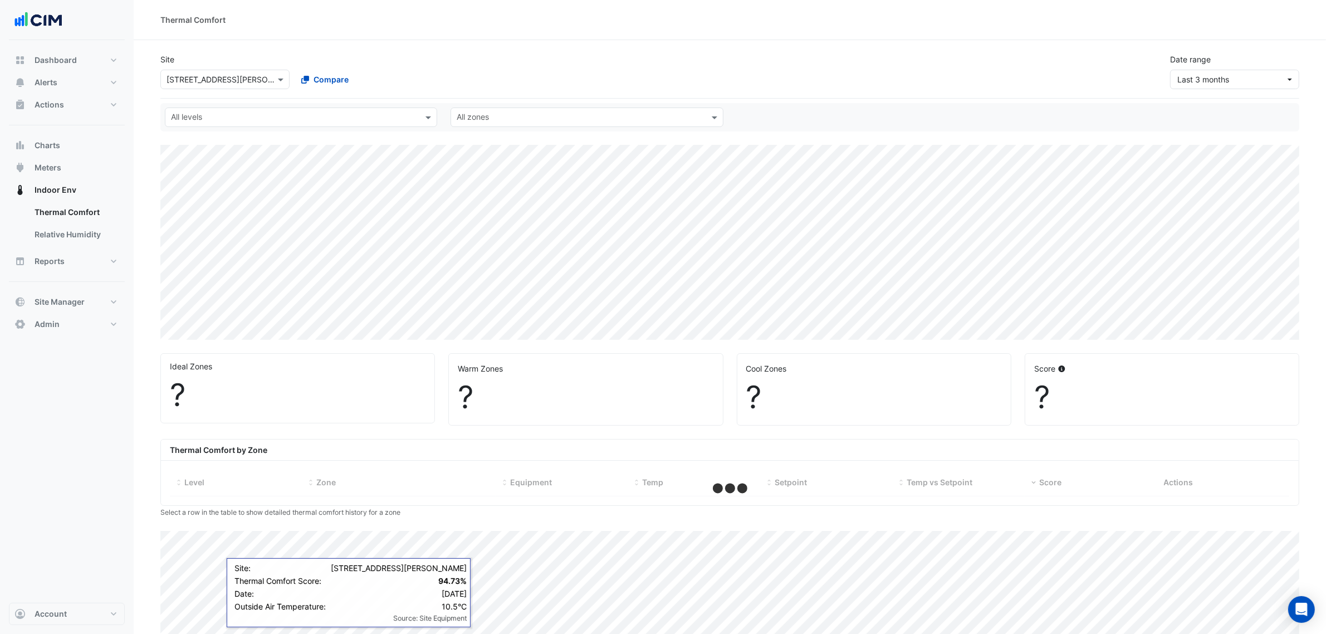
select select "***"
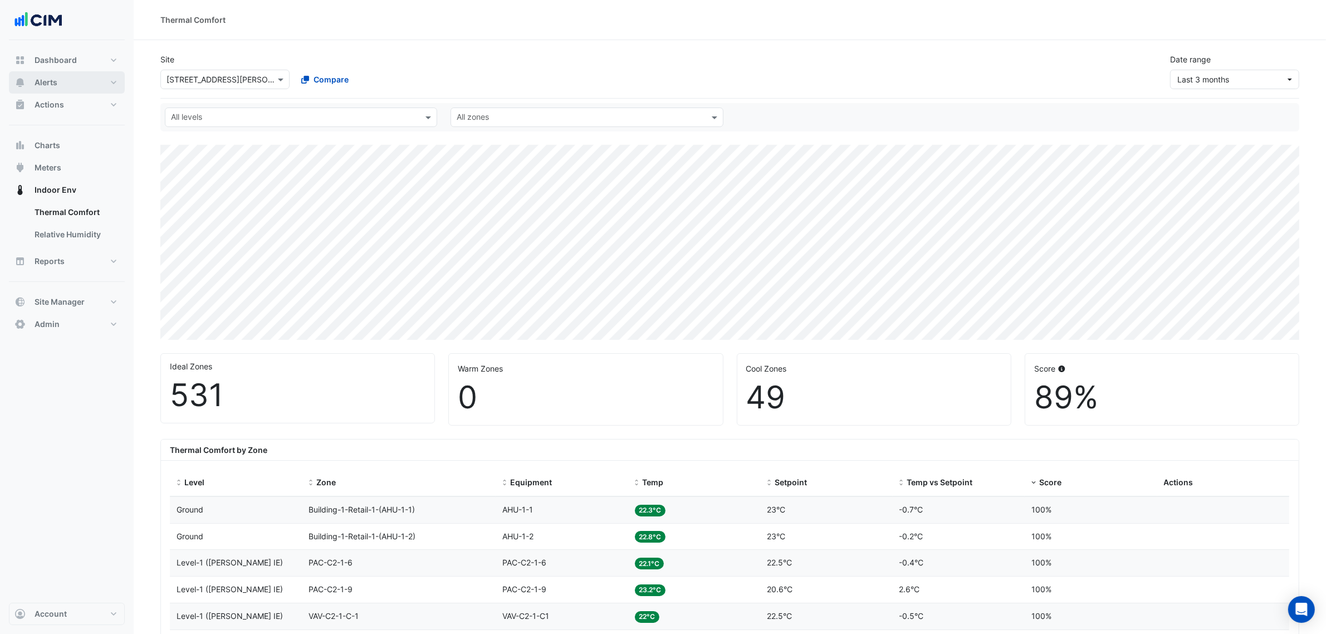
click at [66, 87] on button "Alerts" at bounding box center [67, 82] width 116 height 22
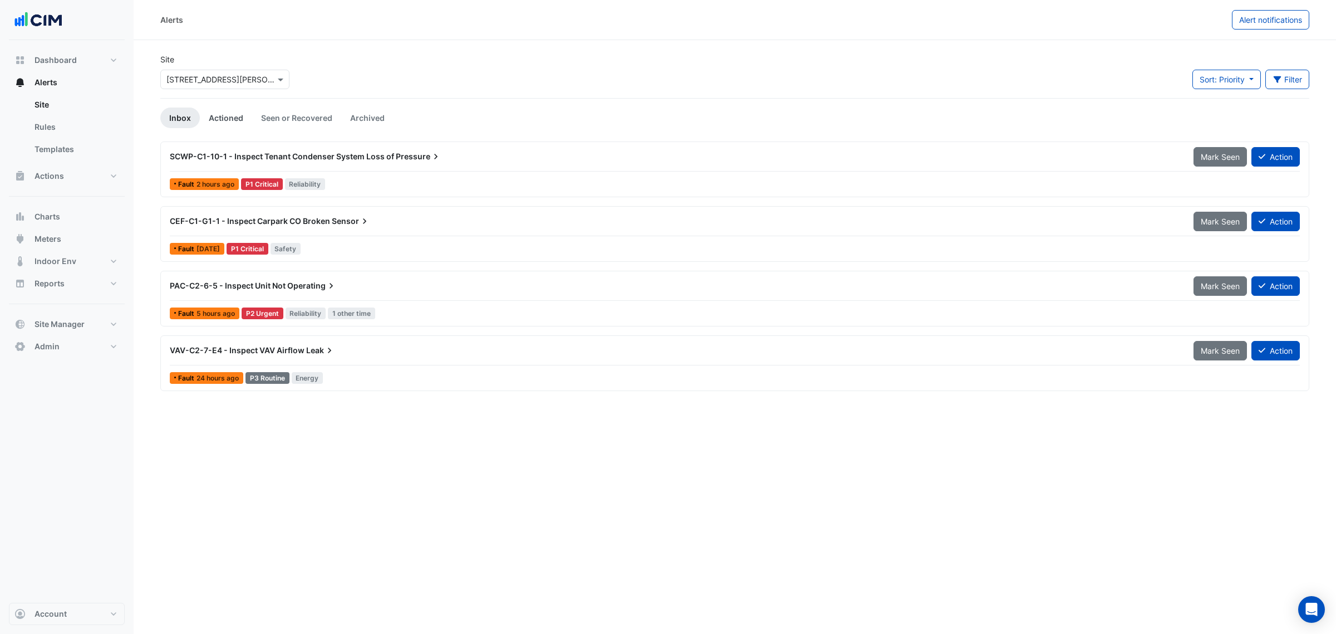
click at [241, 112] on link "Actioned" at bounding box center [226, 117] width 52 height 21
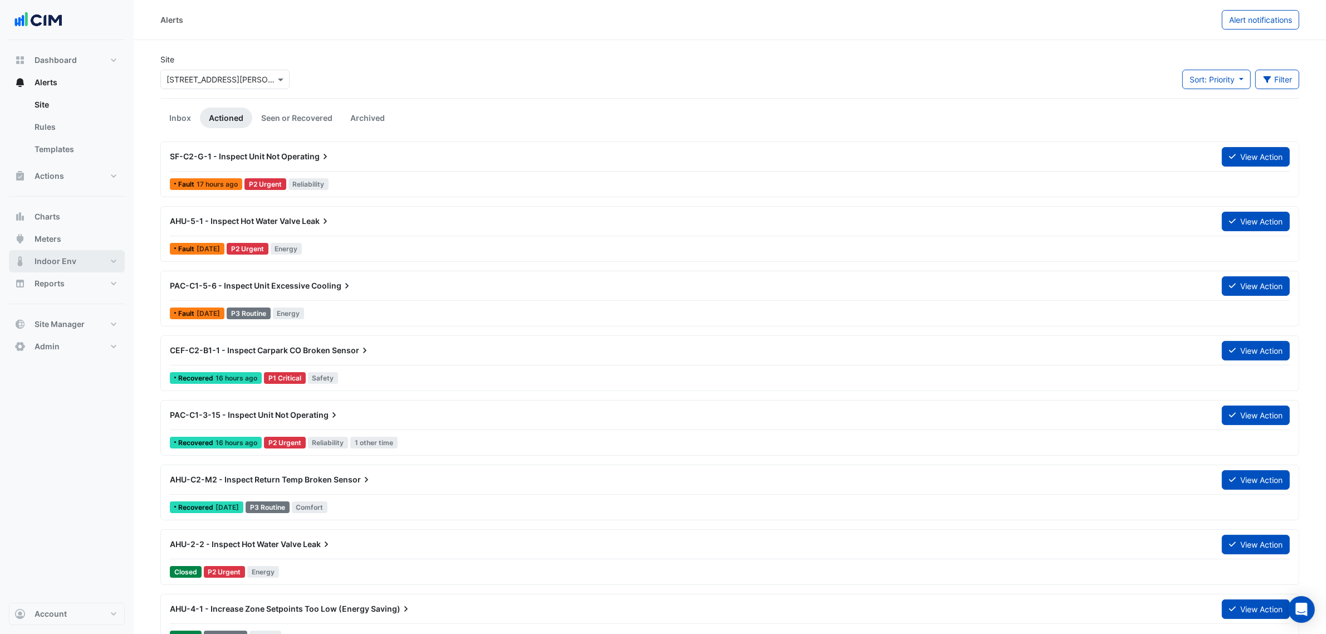
click at [77, 262] on button "Indoor Env" at bounding box center [67, 261] width 116 height 22
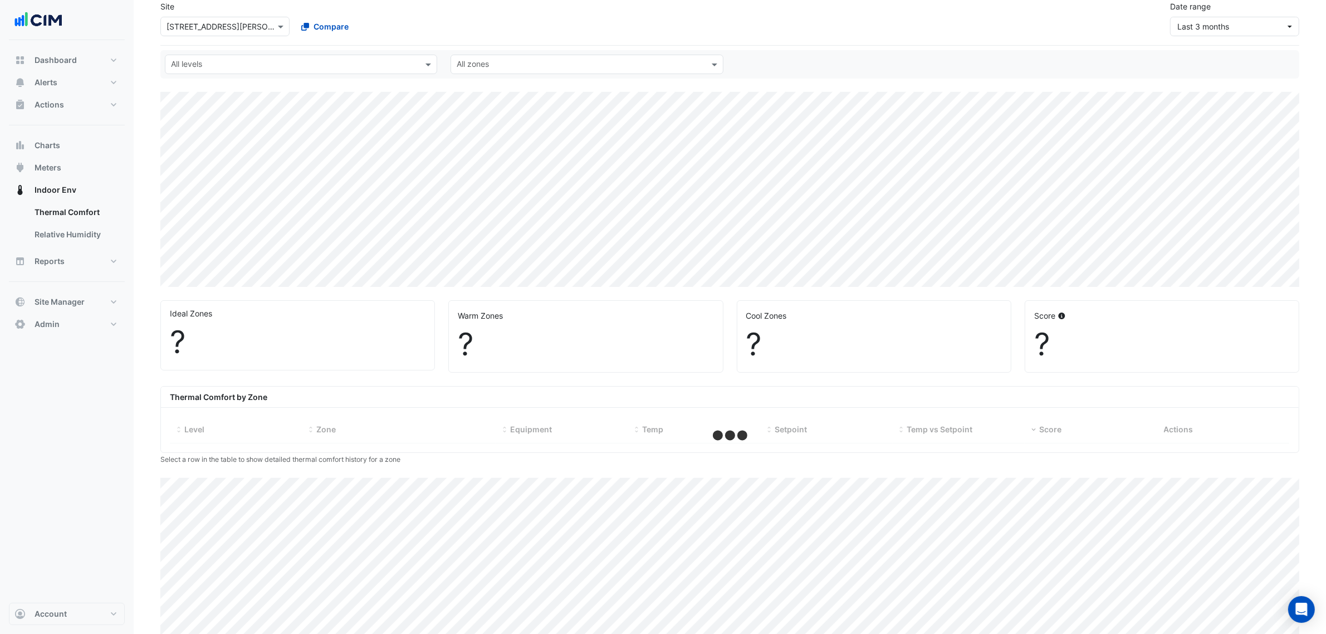
select select "***"
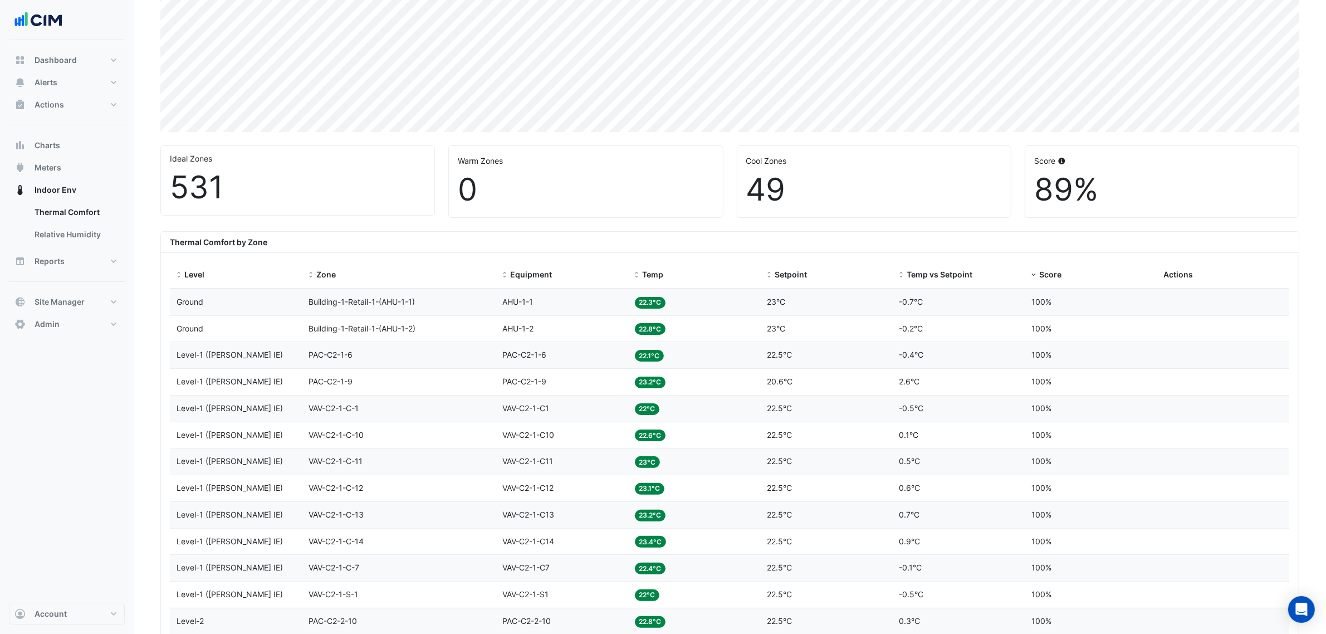
scroll to position [384, 0]
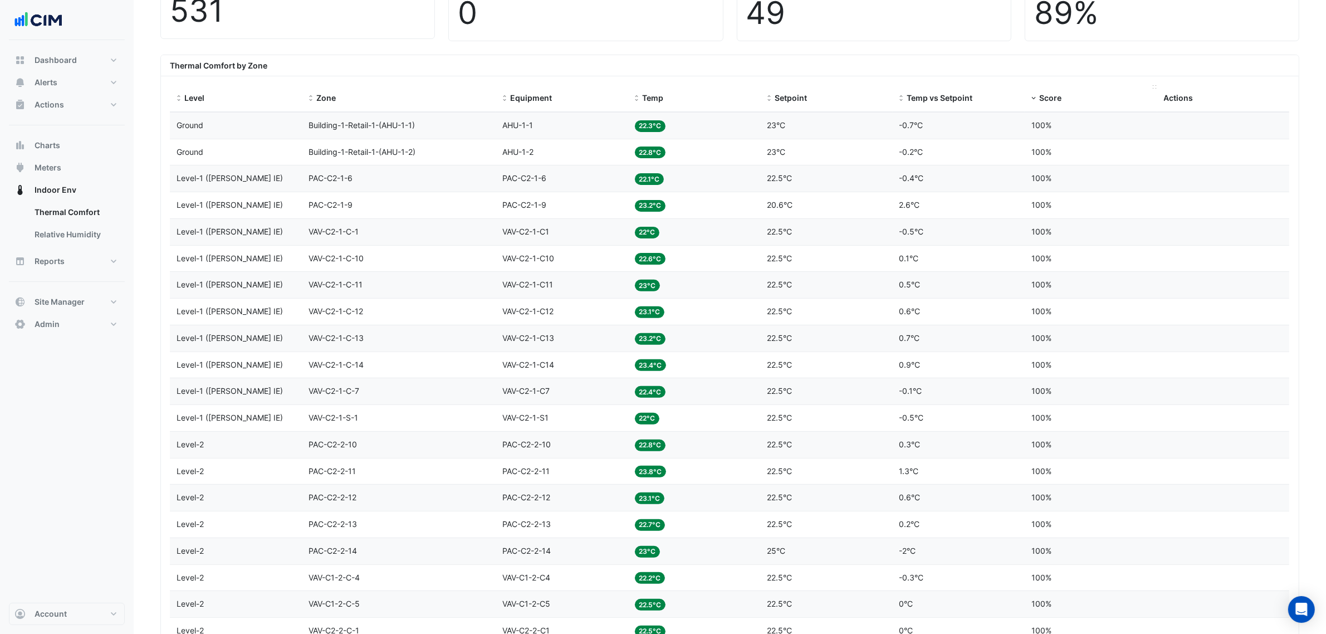
click at [1047, 105] on div "Score" at bounding box center [1090, 98] width 119 height 13
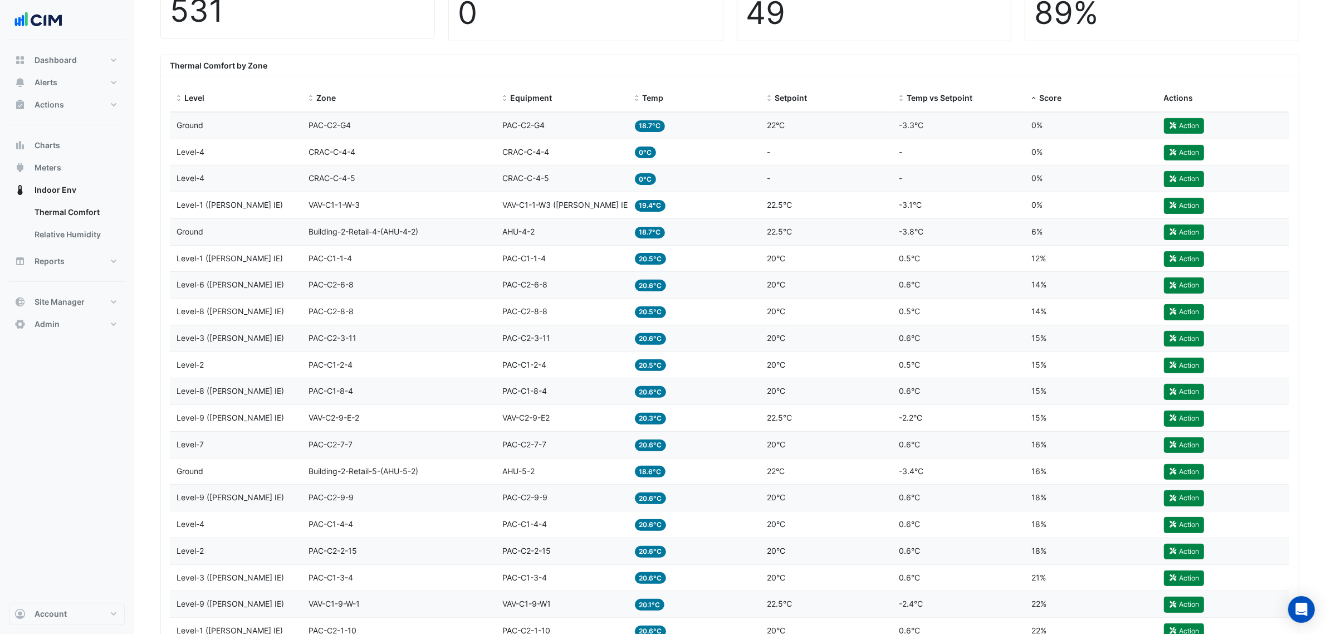
click at [685, 205] on div "Temp 19.4°C" at bounding box center [694, 205] width 119 height 13
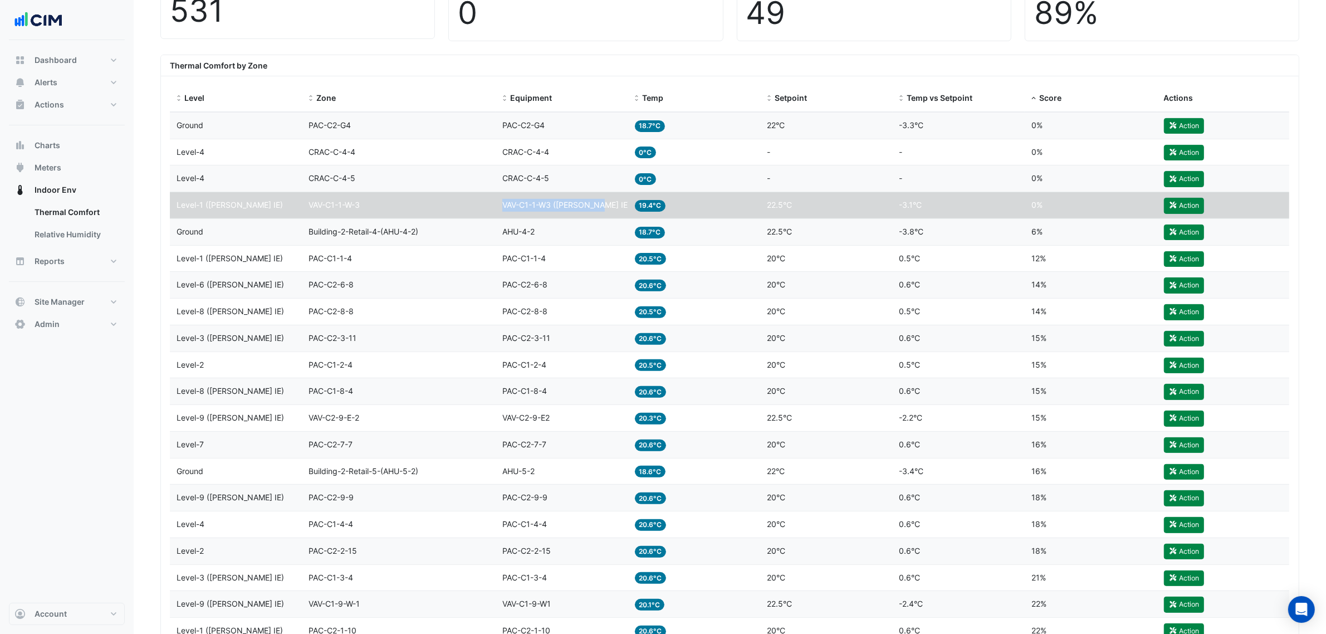
drag, startPoint x: 492, startPoint y: 205, endPoint x: 599, endPoint y: 209, distance: 107.5
click at [599, 209] on div "Level Level-1 (NABERS IE) Zone VAV-C1-1-W-3 Equipment VAV-C1-1-W3 (NABERS IE) T…" at bounding box center [729, 205] width 1119 height 26
copy div "Equipment VAV-C1-1-W3 (NABERS IE)"
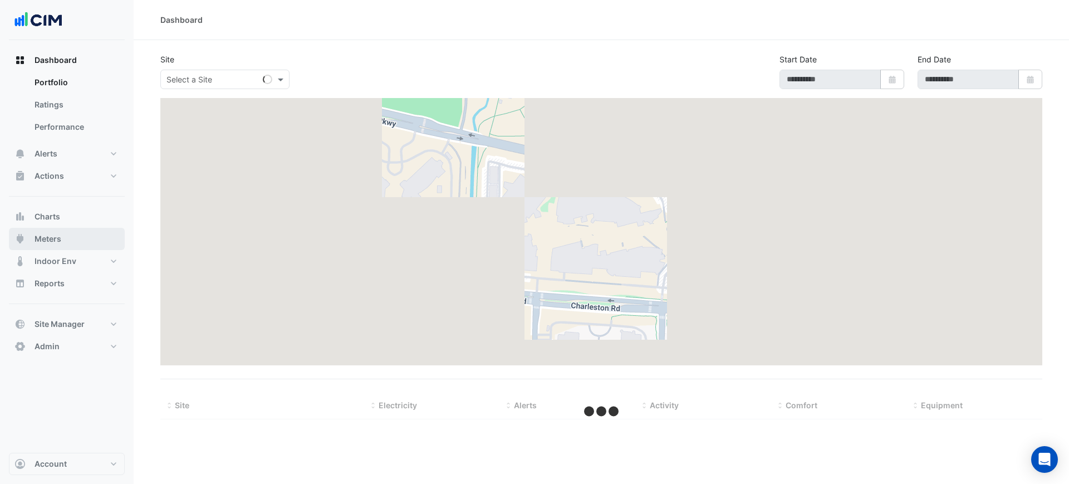
click at [51, 229] on button "Meters" at bounding box center [67, 239] width 116 height 22
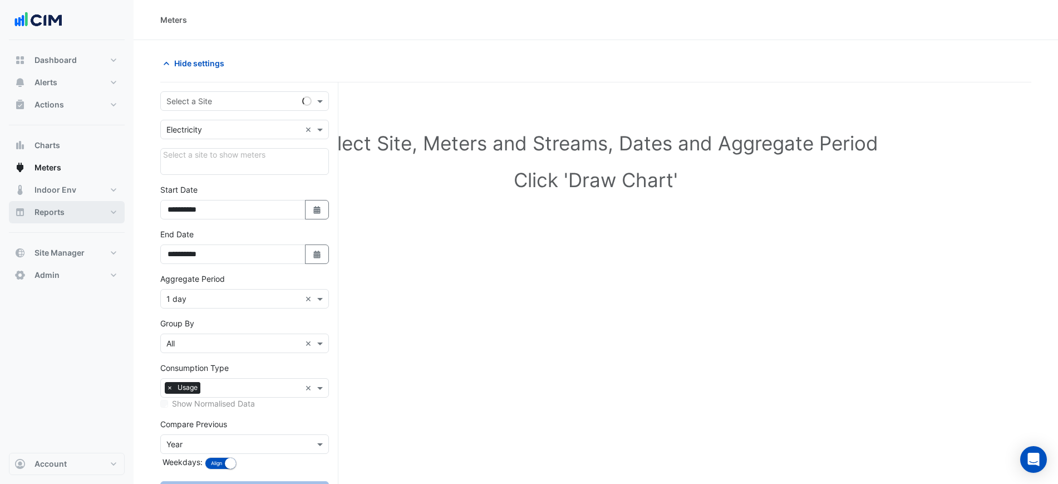
click at [53, 223] on button "Reports" at bounding box center [67, 212] width 116 height 22
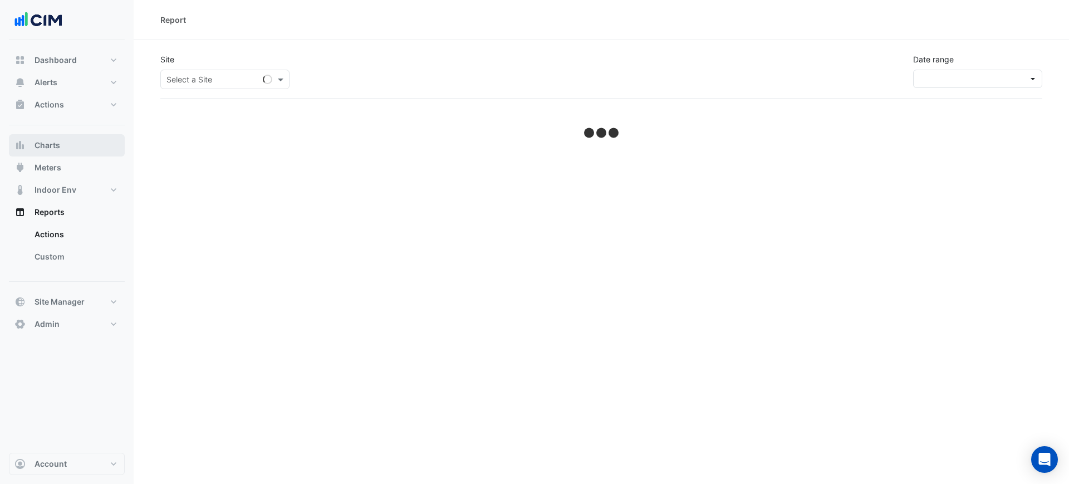
click at [66, 154] on button "Charts" at bounding box center [67, 145] width 116 height 22
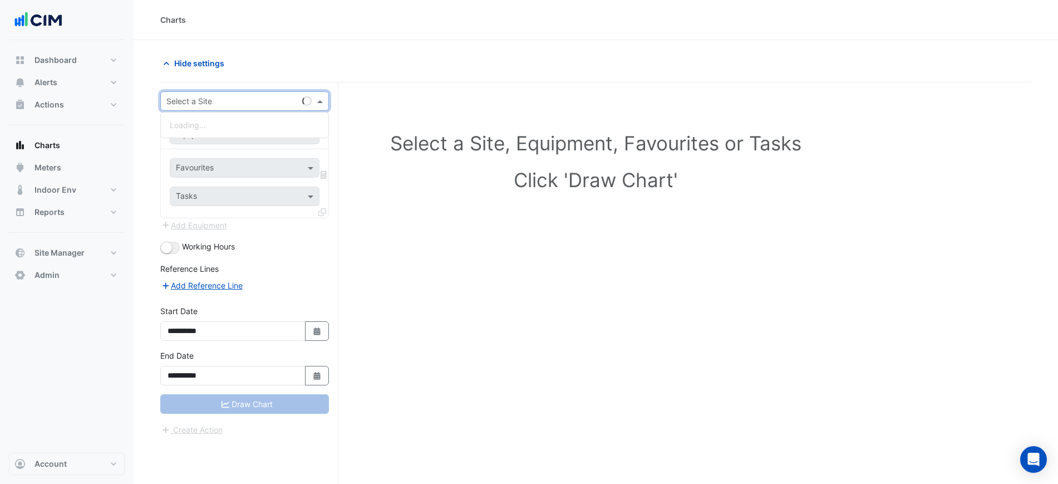
click at [227, 94] on div "Select a Site" at bounding box center [244, 100] width 169 height 19
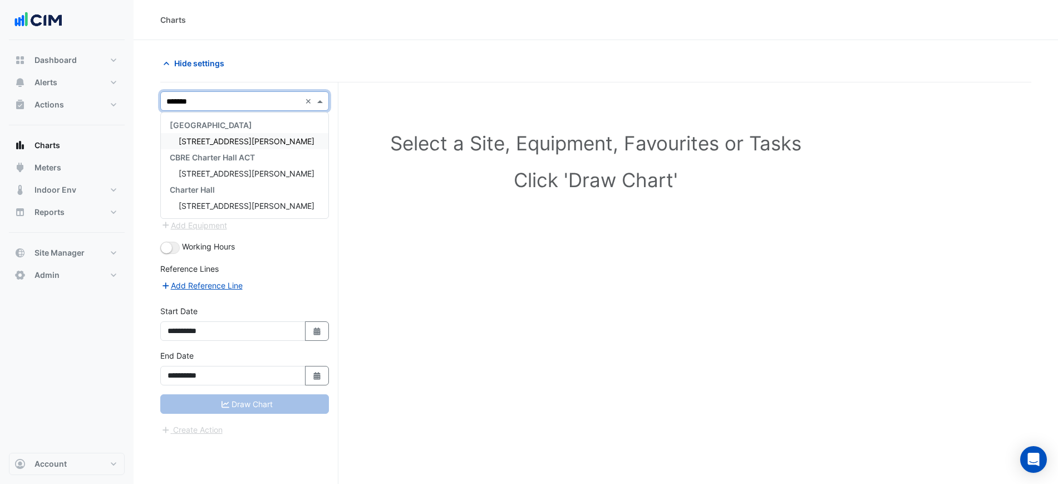
type input "********"
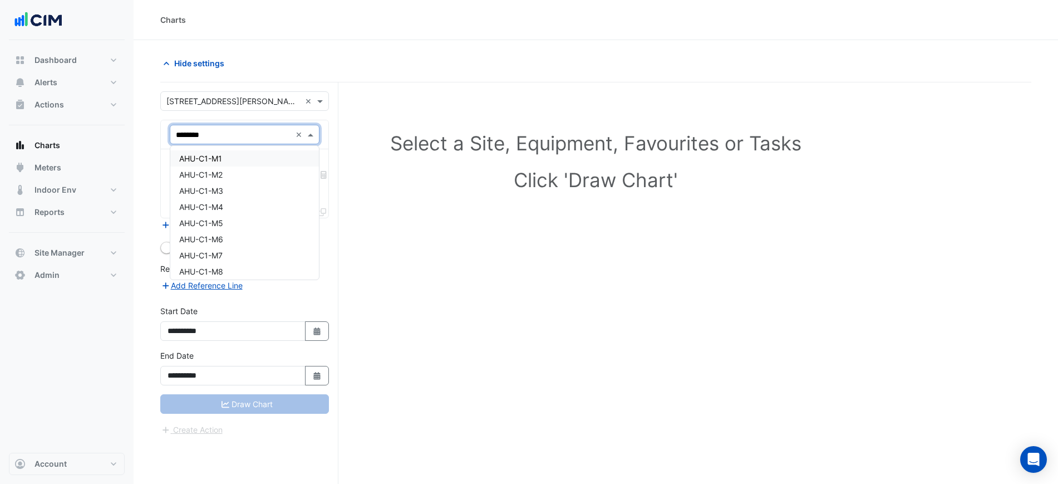
type input "*********"
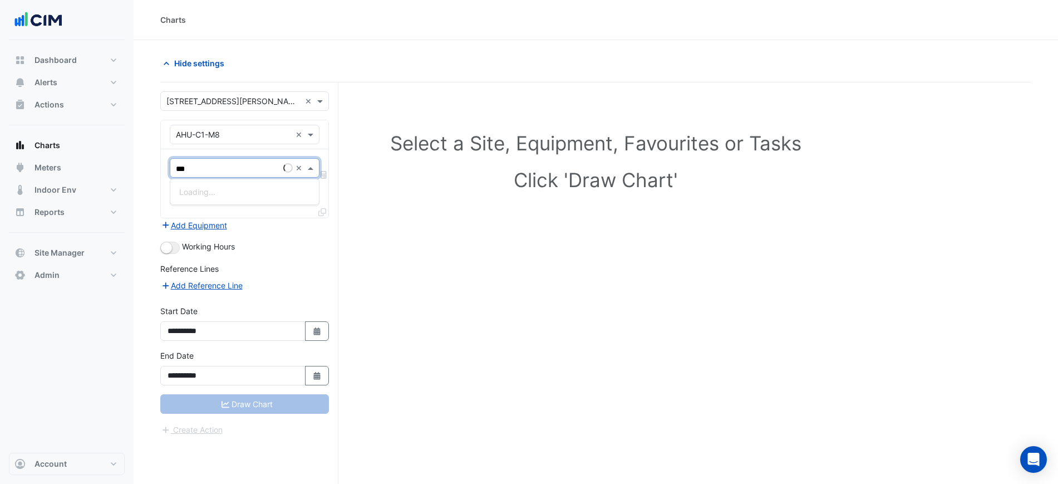
type input "****"
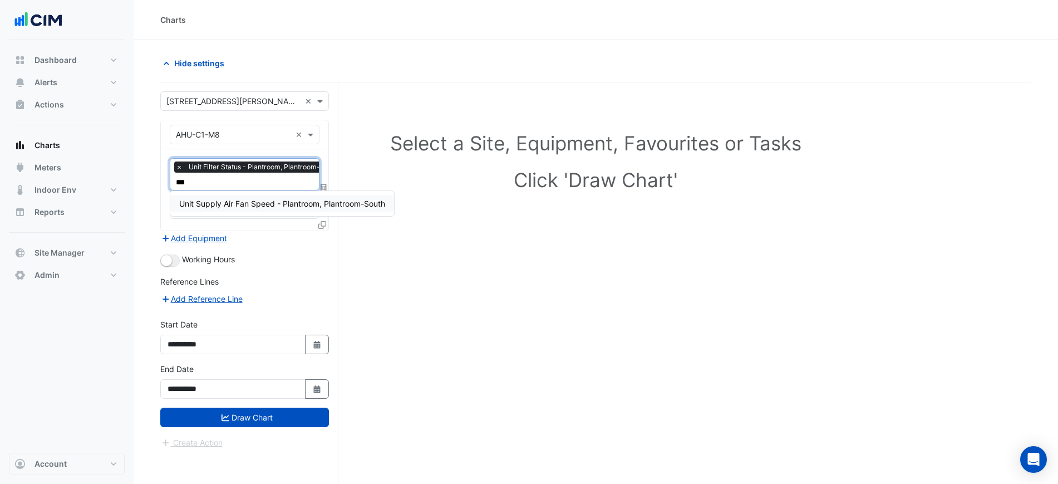
type input "****"
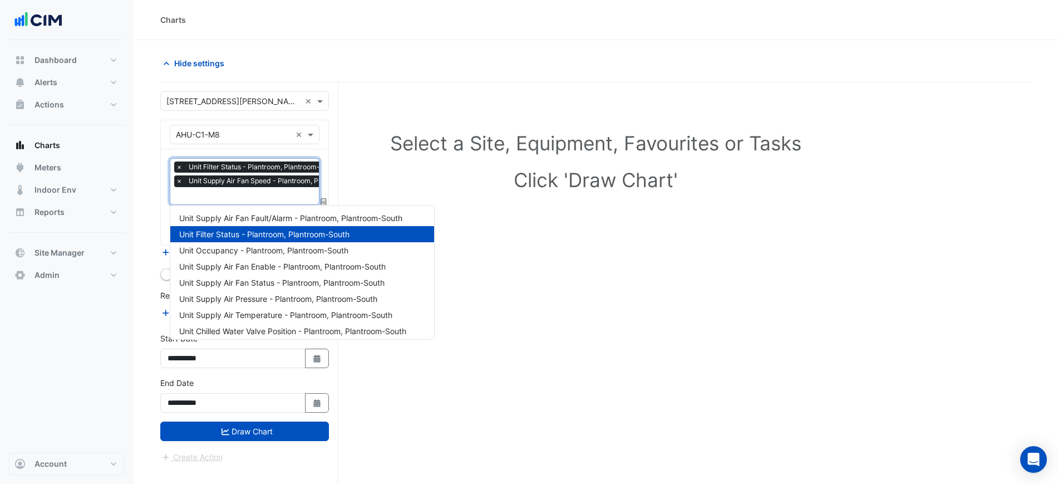
scroll to position [85, 0]
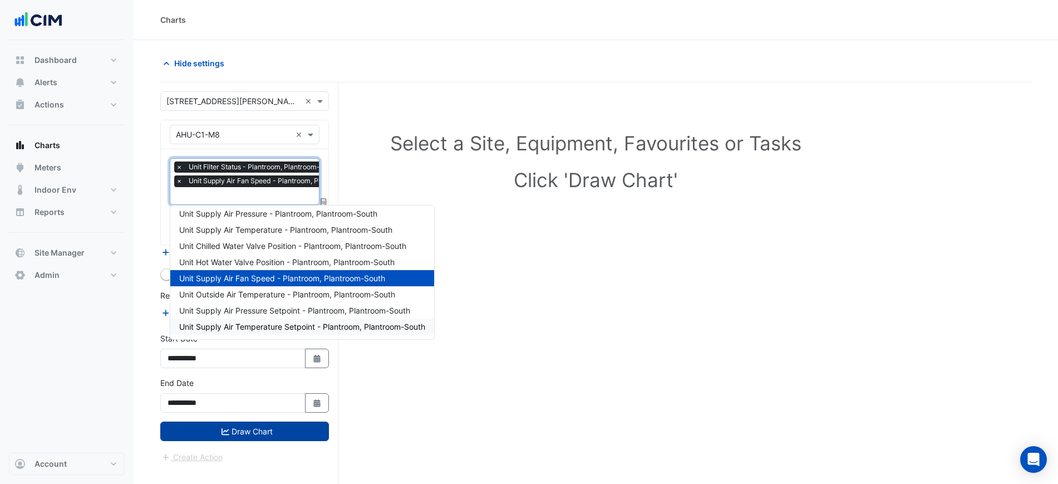
click at [283, 427] on button "Draw Chart" at bounding box center [244, 430] width 169 height 19
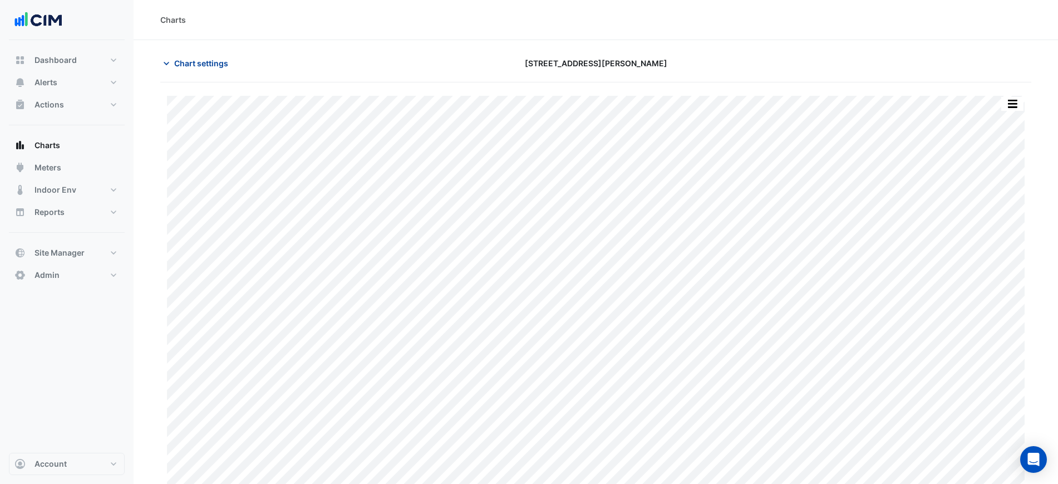
click at [200, 66] on span "Chart settings" at bounding box center [201, 63] width 54 height 12
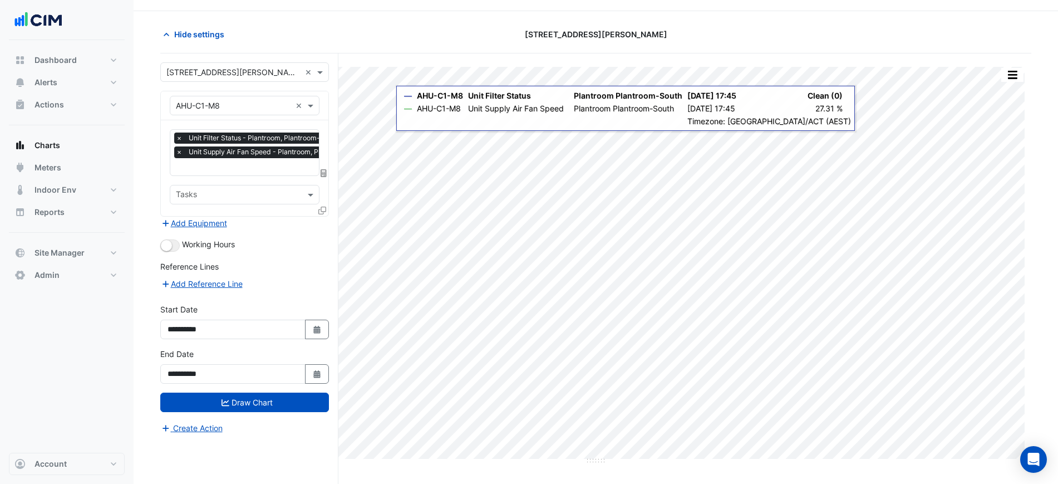
scroll to position [42, 0]
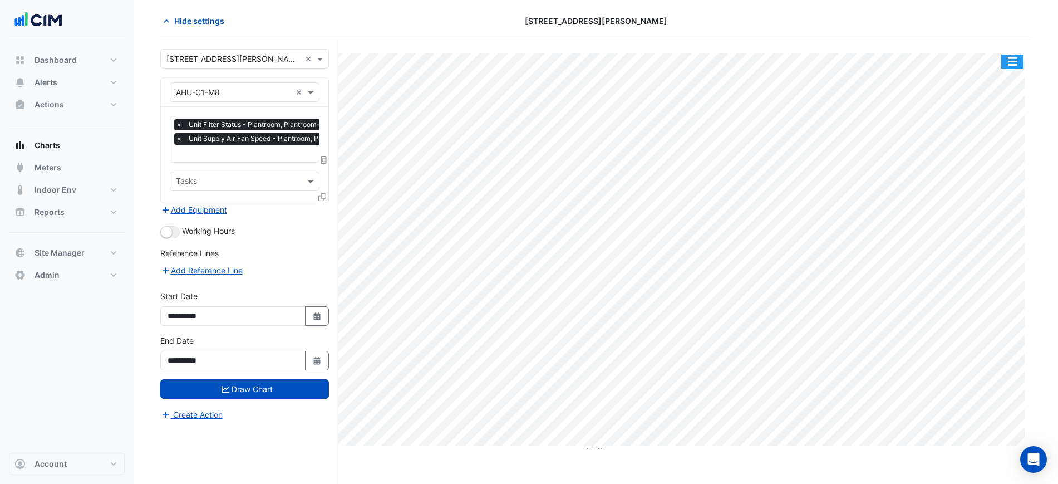
click at [1005, 59] on button "button" at bounding box center [1013, 62] width 22 height 14
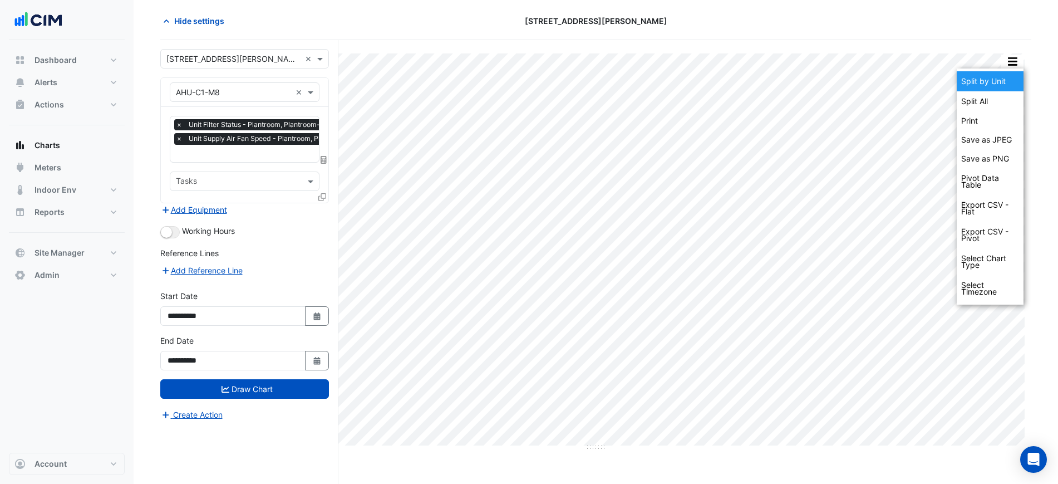
click at [1008, 73] on div "Split by Unit" at bounding box center [990, 81] width 67 height 20
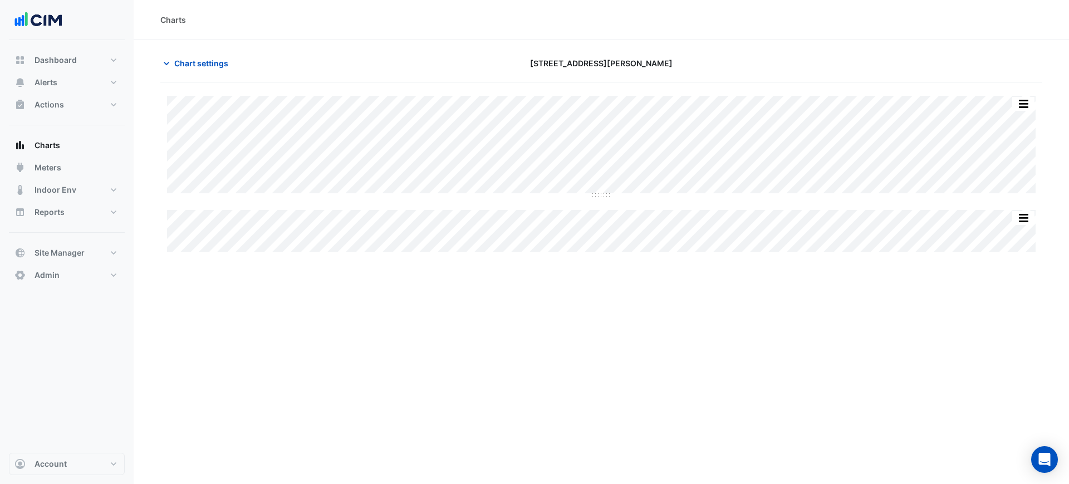
click at [192, 51] on section "Chart settings 21 Genge St Split All Split None Print Save as JPEG Save as PNG …" at bounding box center [601, 147] width 935 height 214
click at [197, 57] on span "Chart settings" at bounding box center [201, 63] width 54 height 12
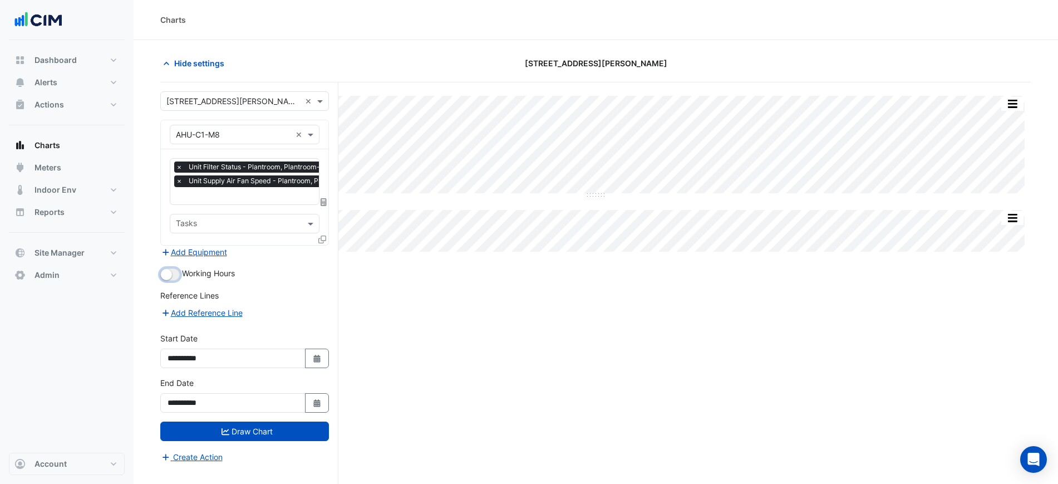
click at [173, 269] on button "button" at bounding box center [169, 274] width 19 height 12
click at [179, 170] on span "×" at bounding box center [179, 166] width 10 height 11
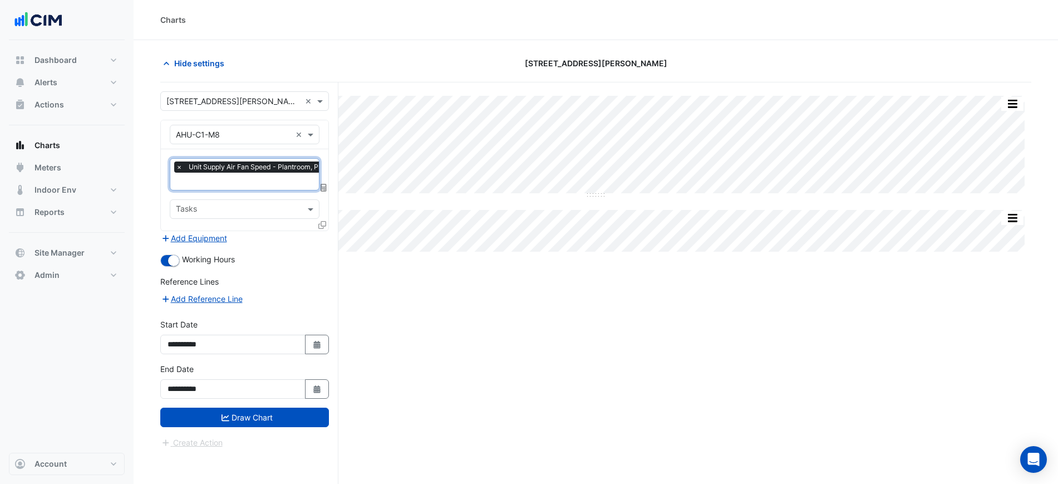
scroll to position [0, 6]
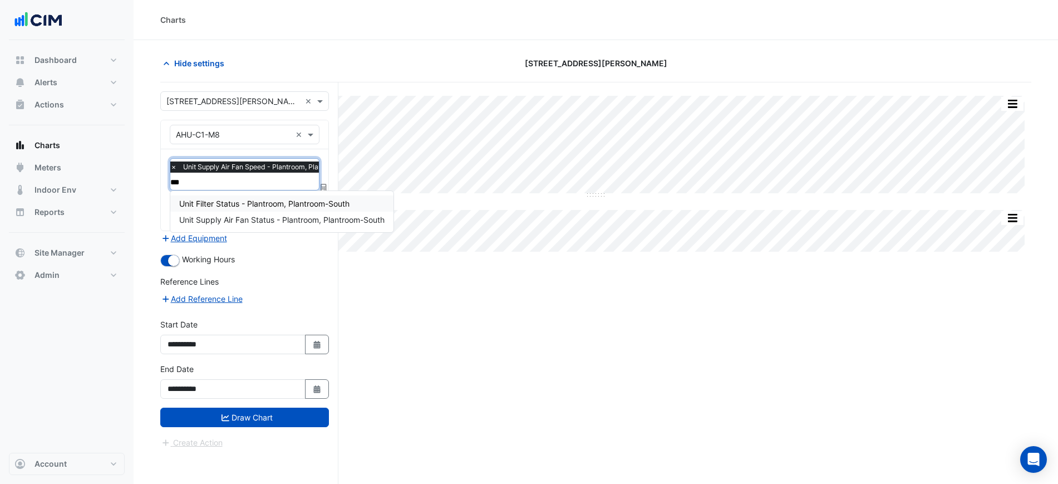
type input "****"
click at [225, 217] on span "Unit Supply Air Fan Status - Plantroom, Plantroom-South" at bounding box center [281, 219] width 205 height 9
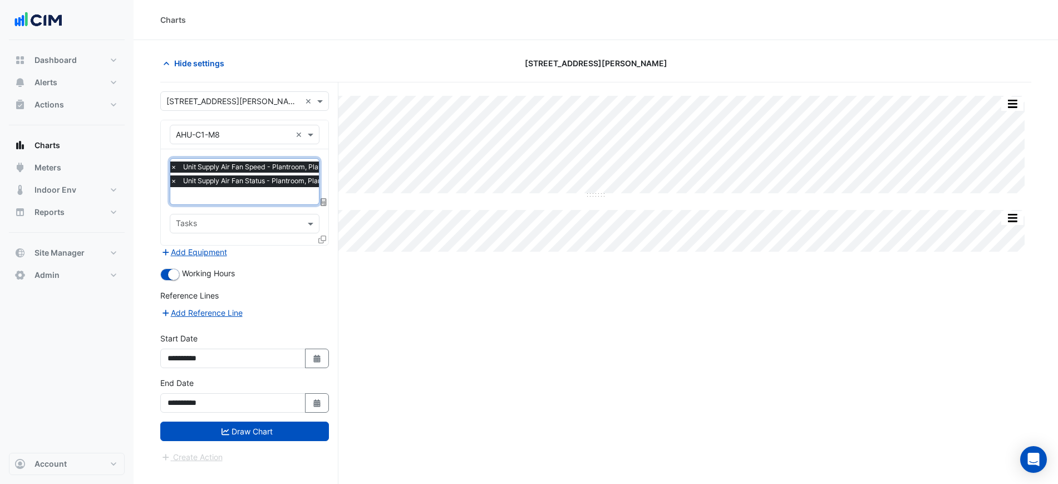
click at [323, 238] on icon at bounding box center [322, 239] width 8 height 8
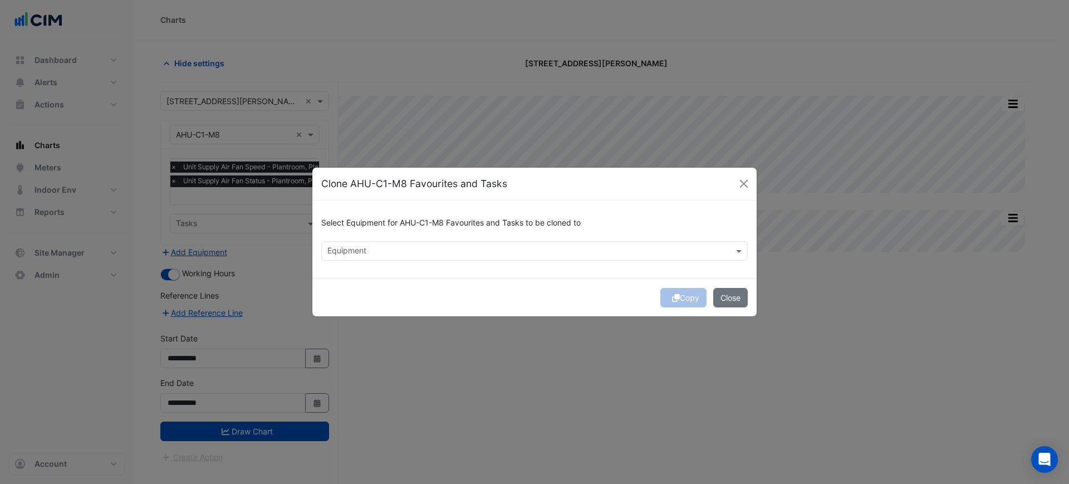
drag, startPoint x: 366, startPoint y: 241, endPoint x: 370, endPoint y: 248, distance: 8.5
click at [367, 241] on div "Equipment" at bounding box center [534, 250] width 426 height 19
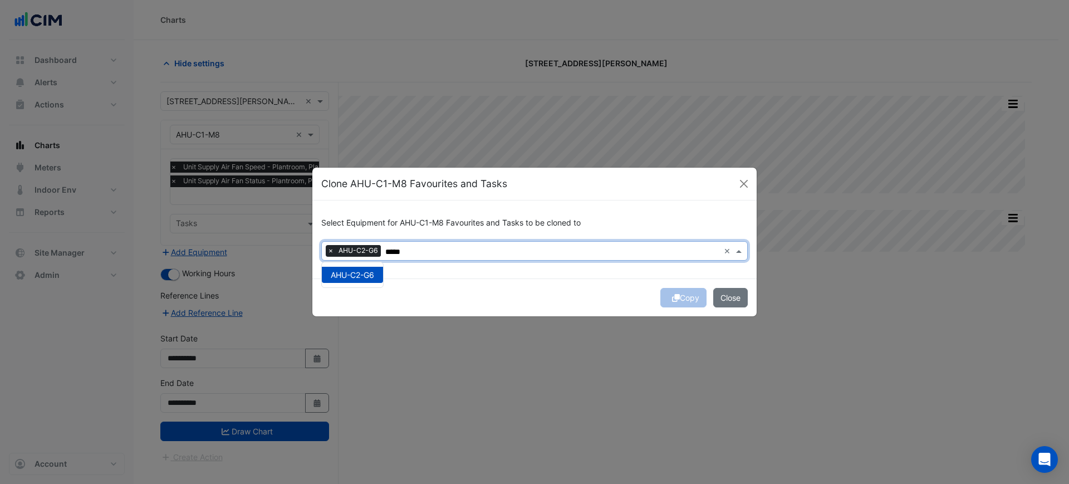
type input "*****"
click at [547, 309] on div "Copy Close" at bounding box center [534, 297] width 444 height 38
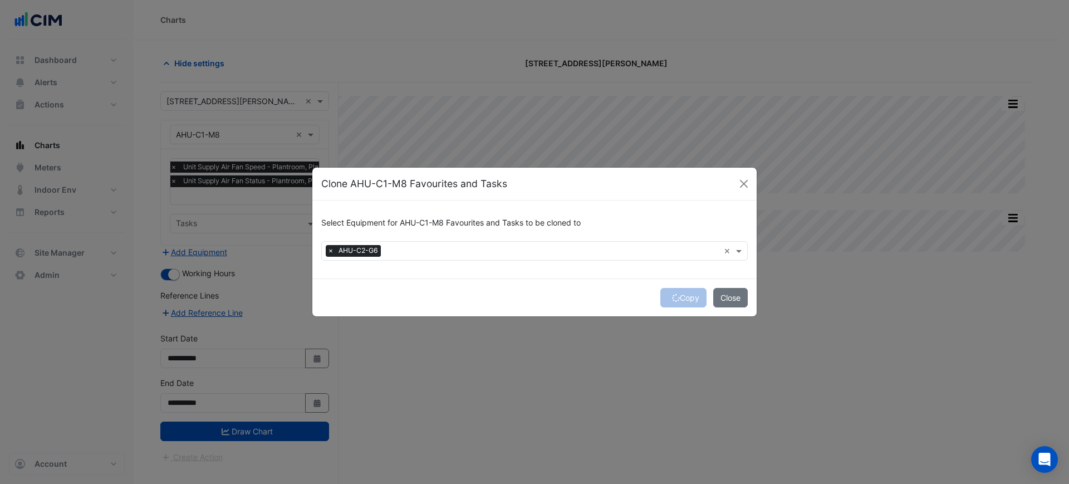
click at [683, 298] on div "Copy Close" at bounding box center [534, 297] width 444 height 38
click at [685, 299] on div "Copy Close" at bounding box center [534, 297] width 444 height 38
click at [679, 294] on div "Copy Close" at bounding box center [534, 297] width 444 height 38
click at [680, 302] on button "Copy" at bounding box center [683, 297] width 46 height 19
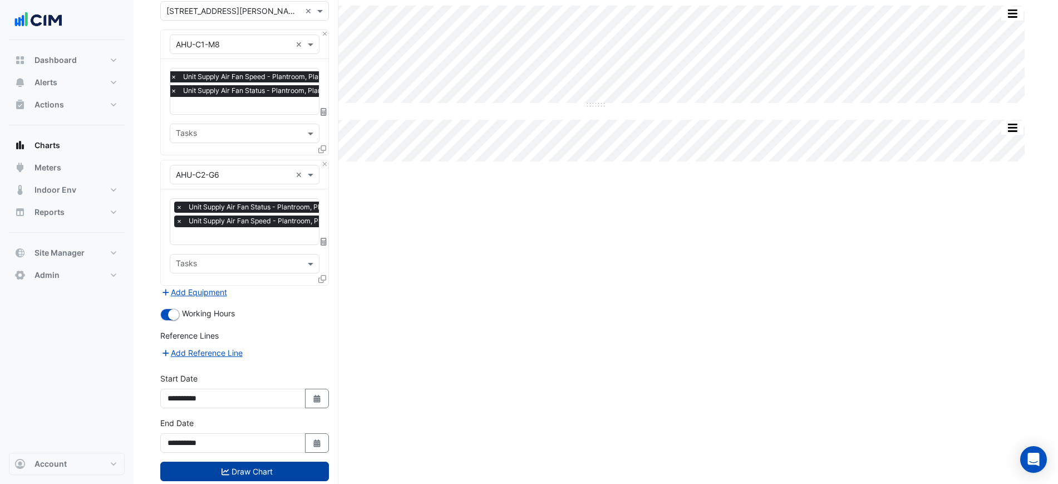
scroll to position [116, 0]
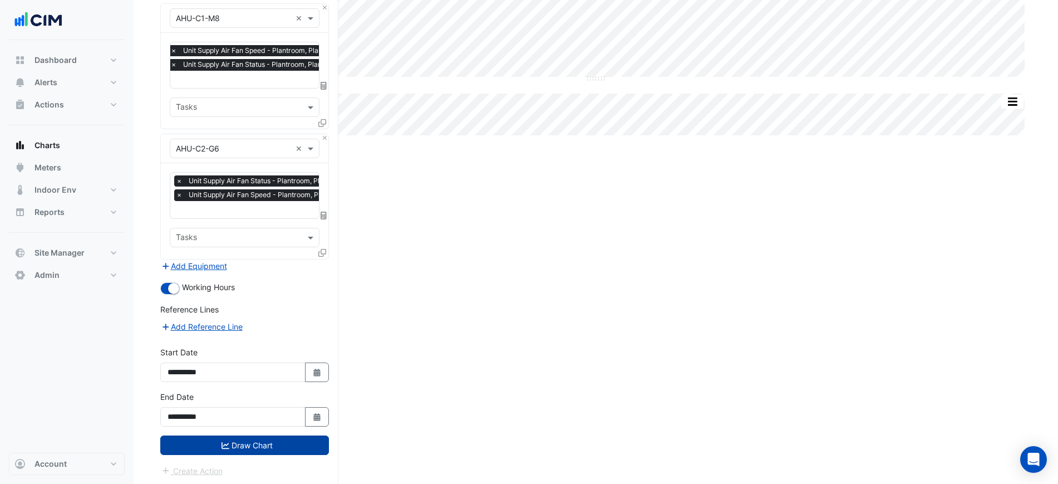
click at [296, 435] on button "Draw Chart" at bounding box center [244, 444] width 169 height 19
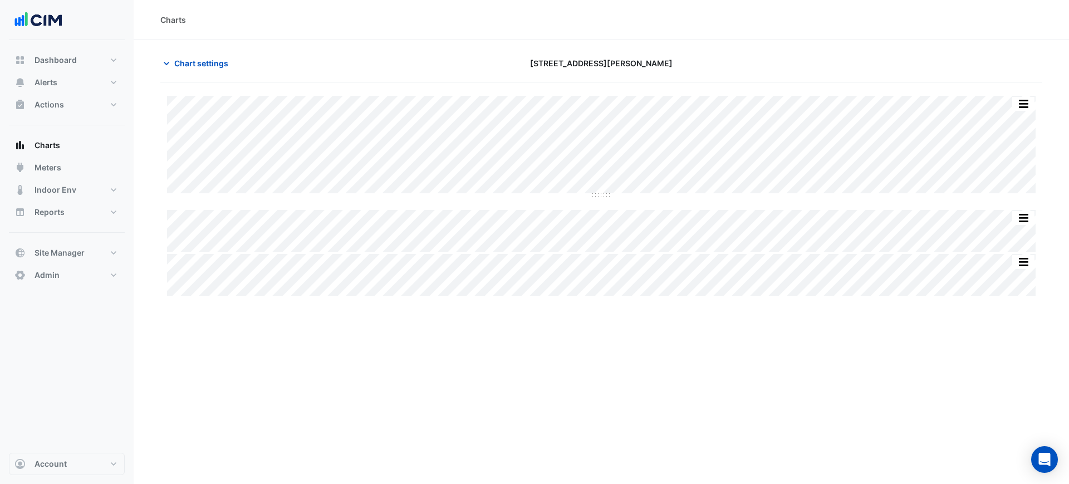
drag, startPoint x: 1014, startPoint y: 95, endPoint x: 1026, endPoint y: 100, distance: 13.5
click at [1017, 95] on div "Split by Equip Split All Split None Print Save as JPEG Save as PNG Pivot Data T…" at bounding box center [601, 189] width 882 height 215
click at [1027, 100] on button "button" at bounding box center [1023, 104] width 22 height 14
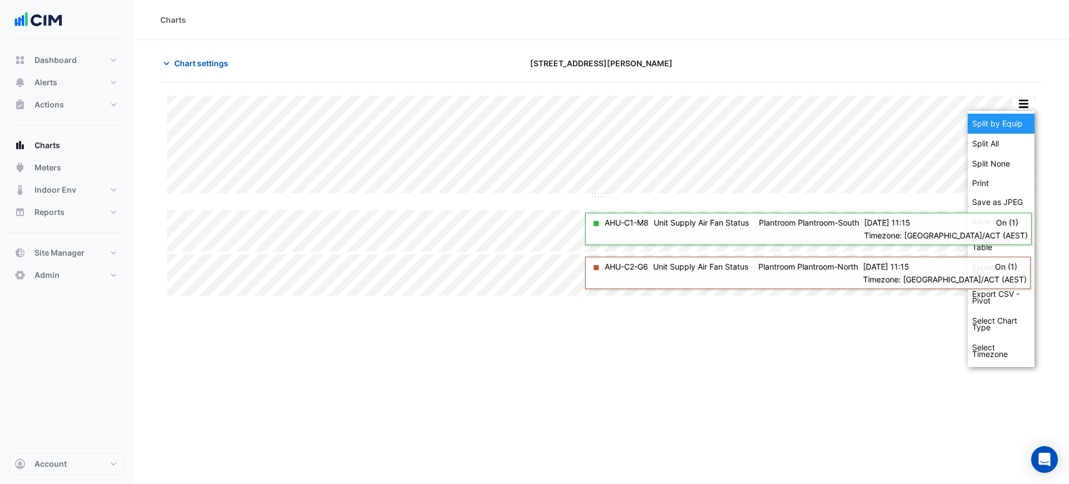
click at [1024, 114] on div "Split by Equip" at bounding box center [1001, 124] width 67 height 20
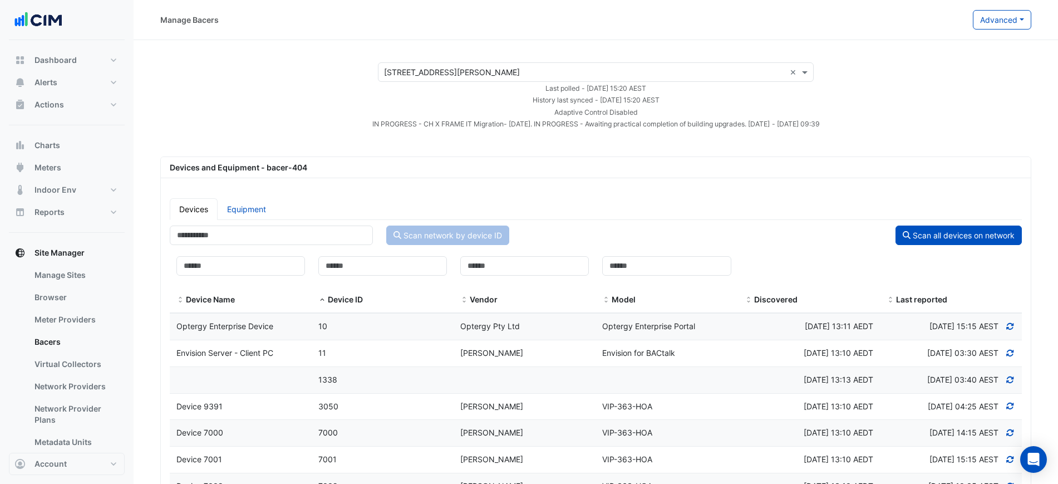
select select "***"
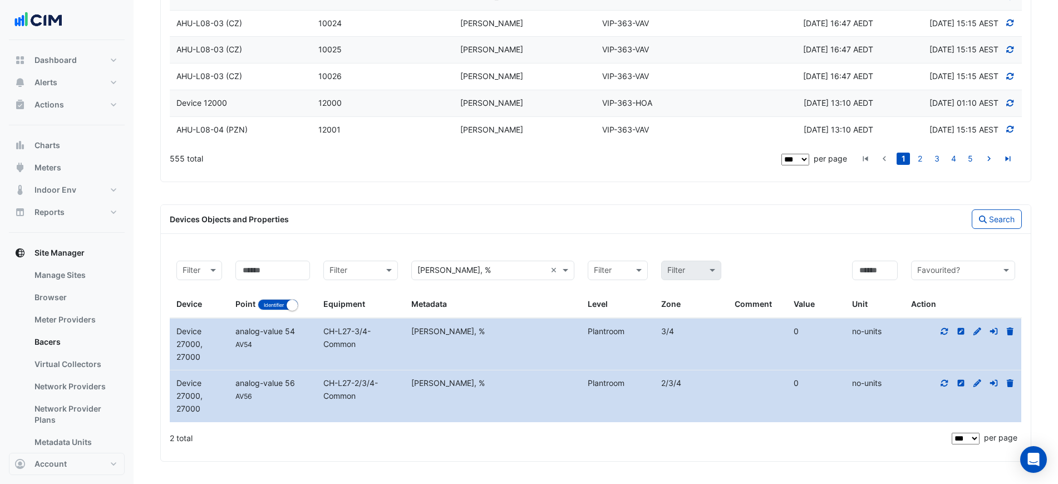
click at [528, 242] on div "Devices Objects and Properties Search Filter by device Filter Filter by indenti…" at bounding box center [595, 332] width 871 height 257
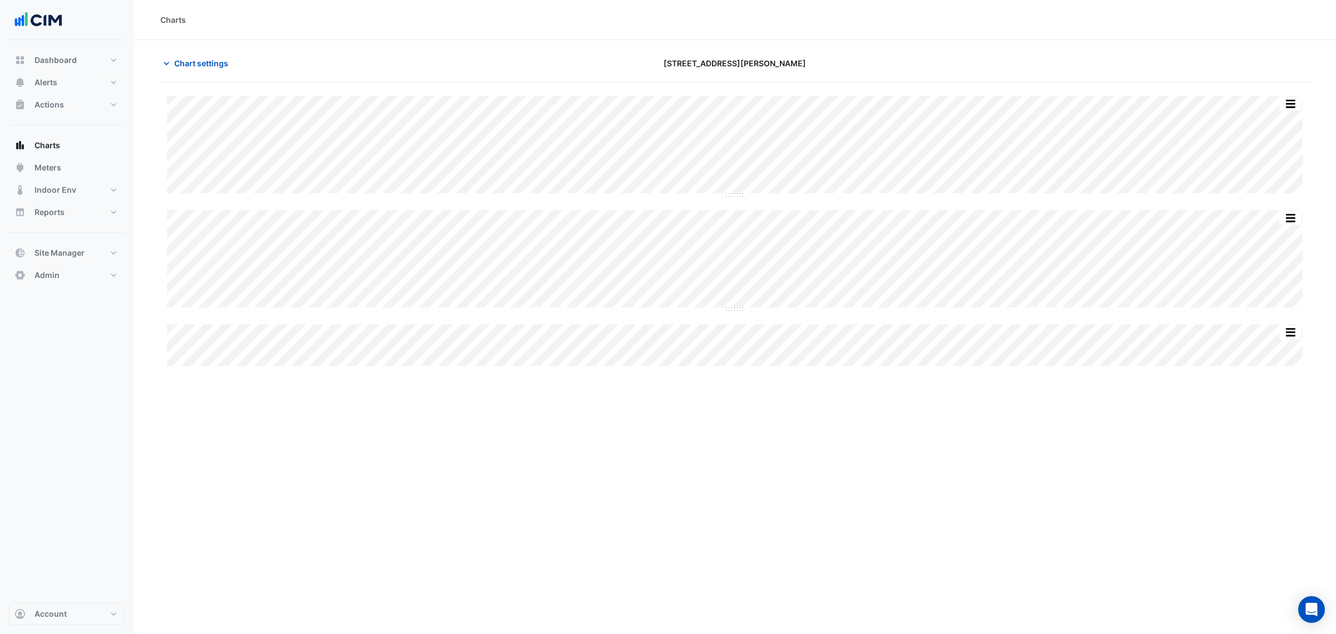
click at [733, 197] on div "Split by Equip Split All Split None Print Save as JPEG Save as PNG Pivot Data T…" at bounding box center [734, 231] width 1149 height 270
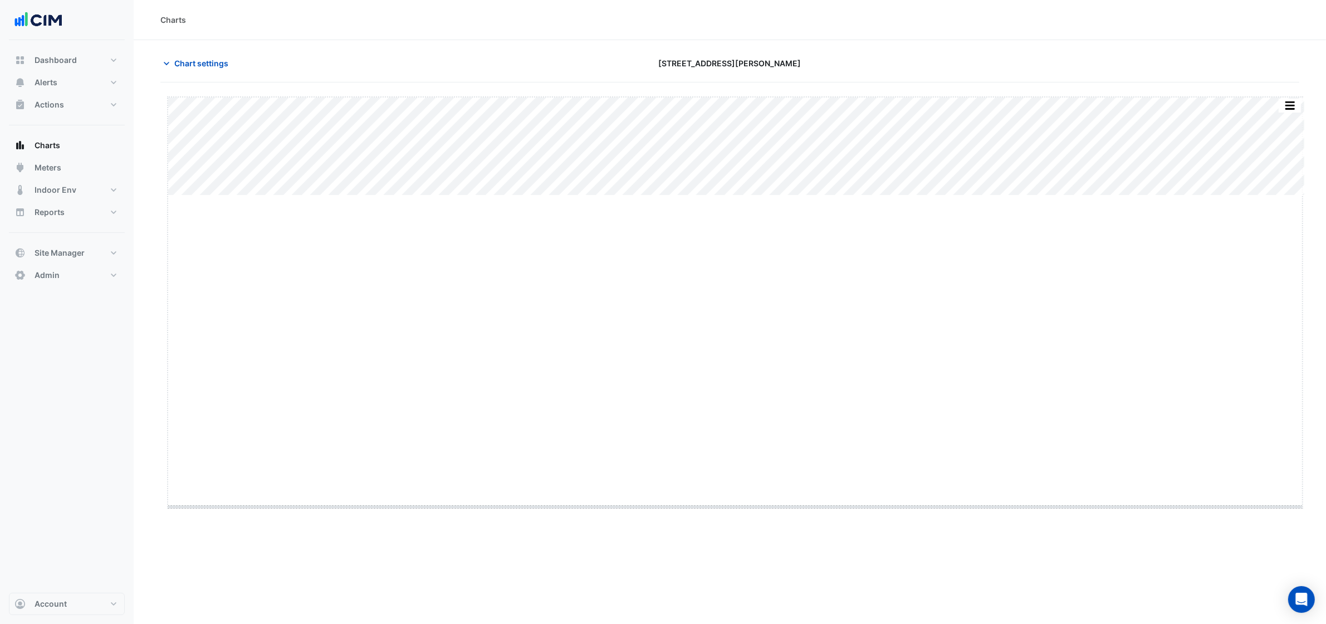
drag, startPoint x: 735, startPoint y: 195, endPoint x: 708, endPoint y: 523, distance: 329.0
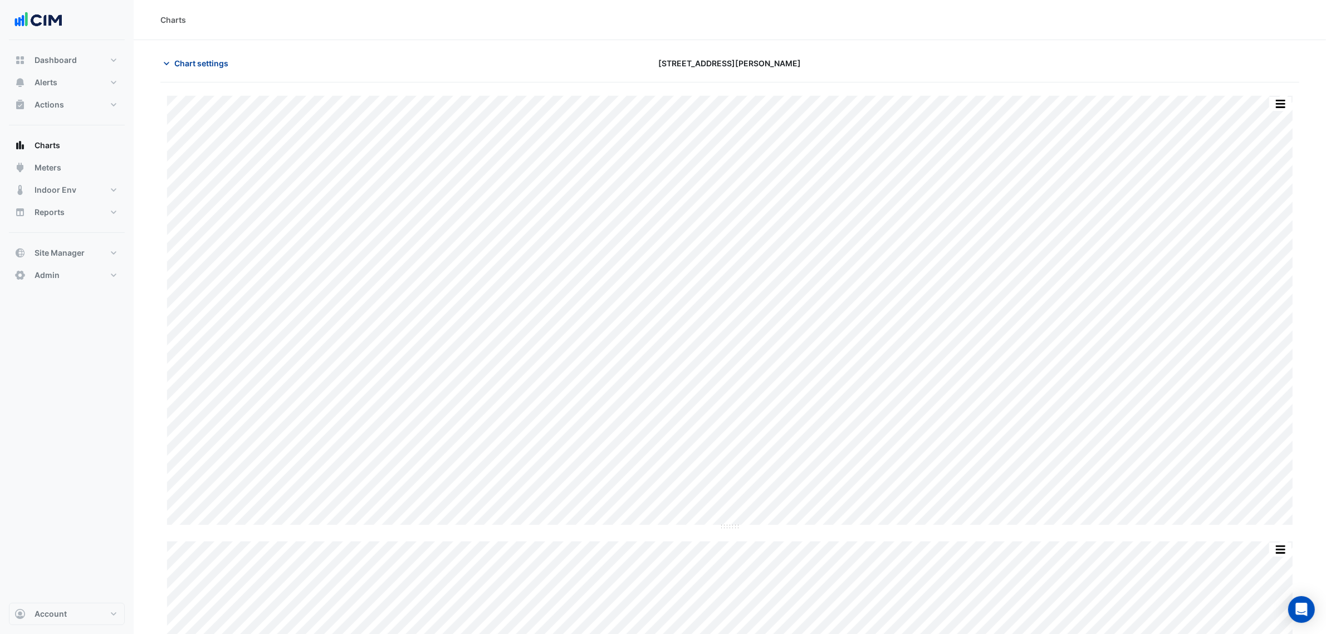
click at [203, 61] on span "Chart settings" at bounding box center [201, 63] width 54 height 12
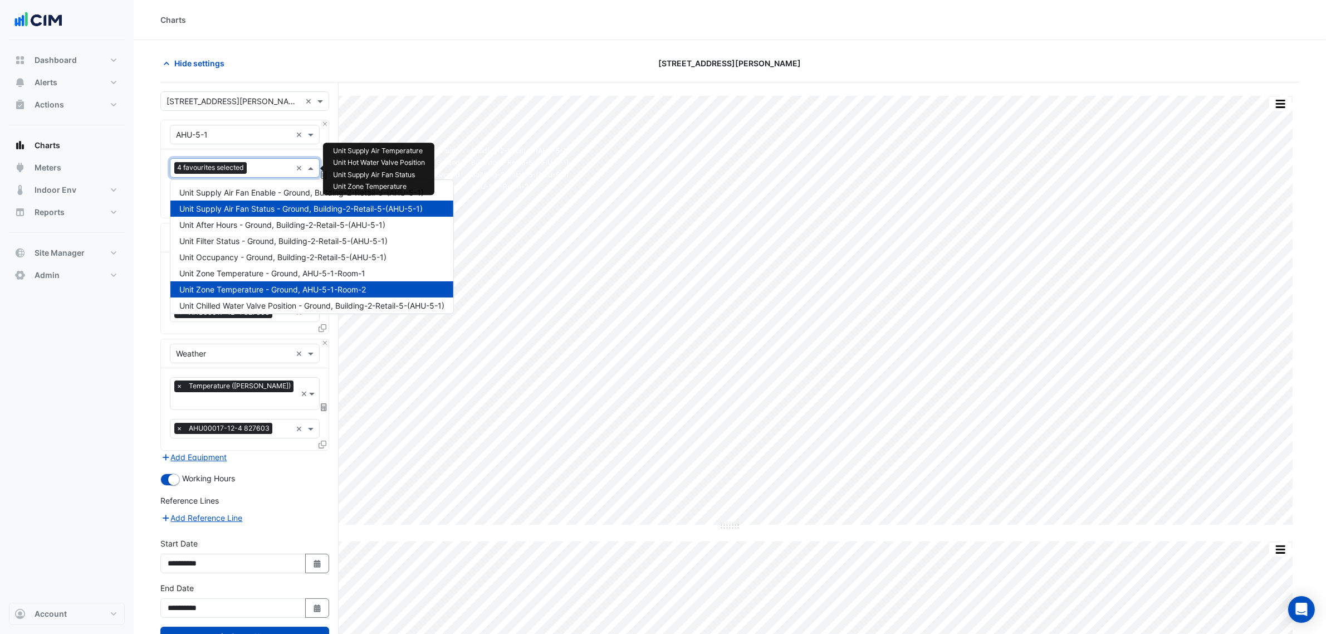
click at [239, 170] on span "4 favourites selected" at bounding box center [210, 167] width 72 height 11
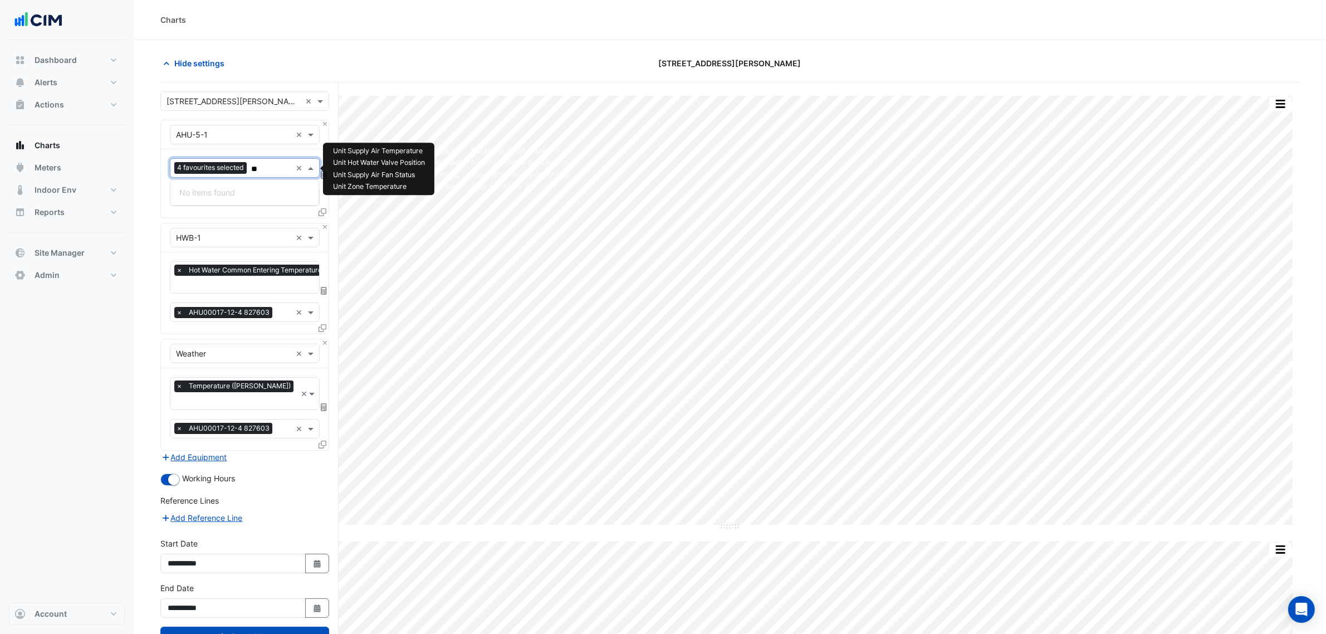
type input "*"
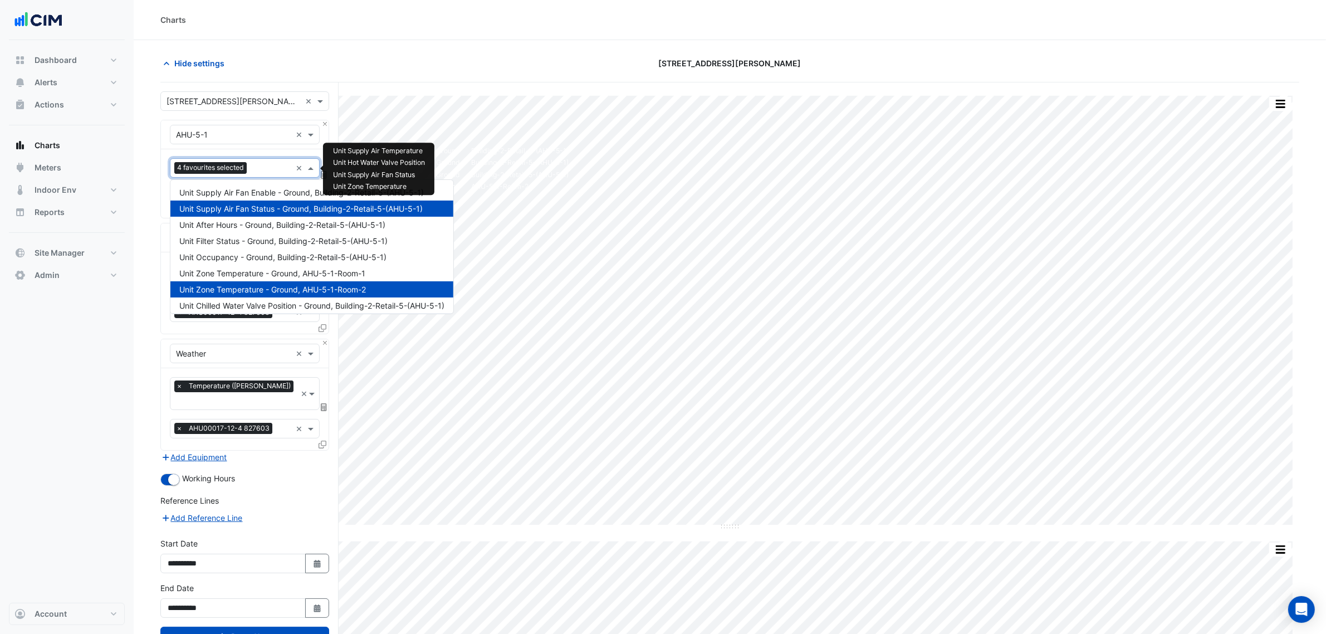
click at [366, 35] on div "Charts" at bounding box center [730, 20] width 1192 height 40
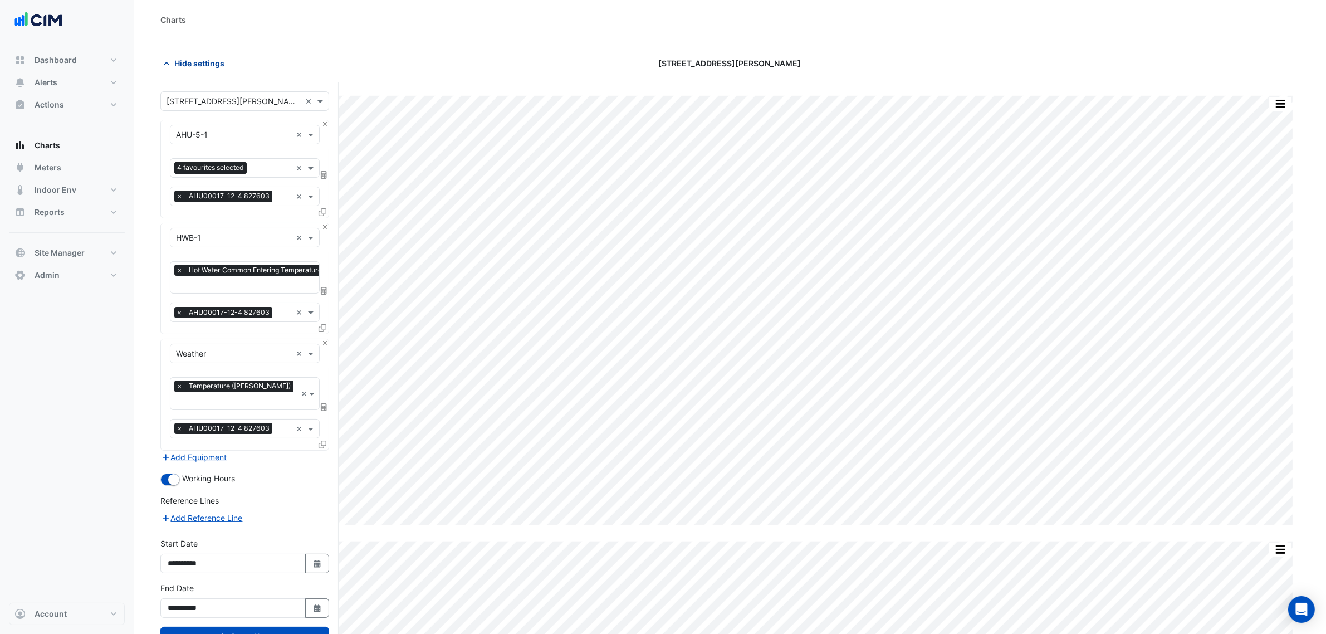
click at [208, 62] on span "Hide settings" at bounding box center [199, 63] width 50 height 12
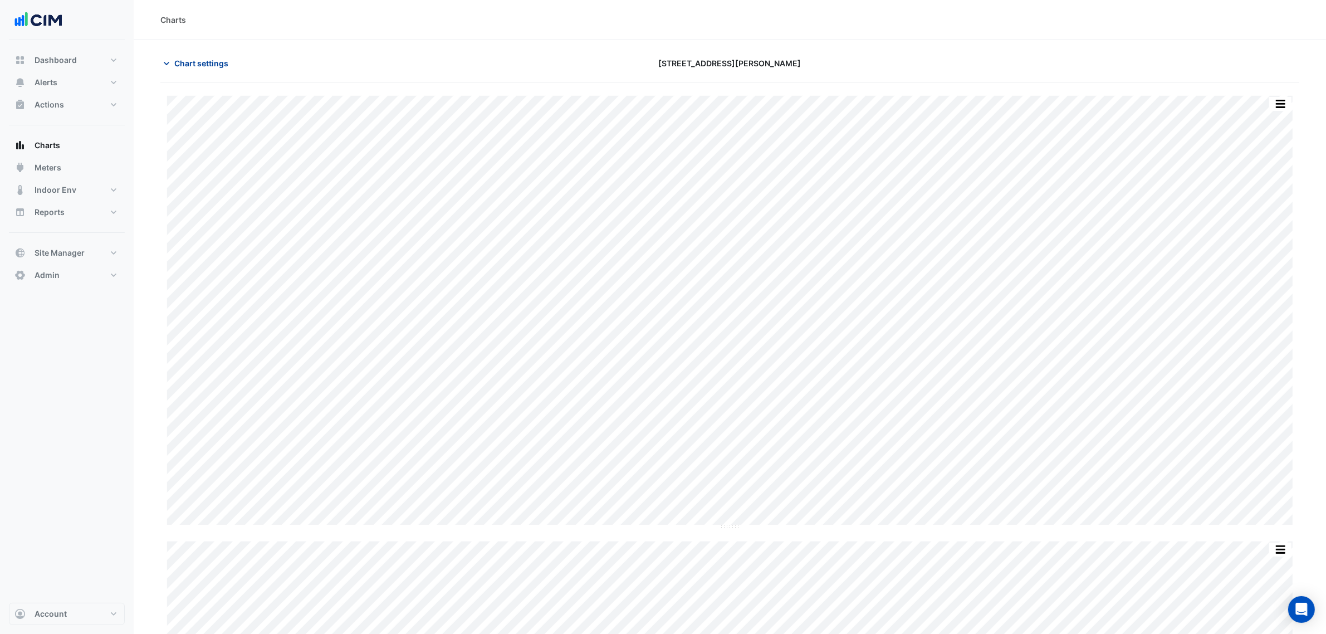
click at [223, 65] on span "Chart settings" at bounding box center [201, 63] width 54 height 12
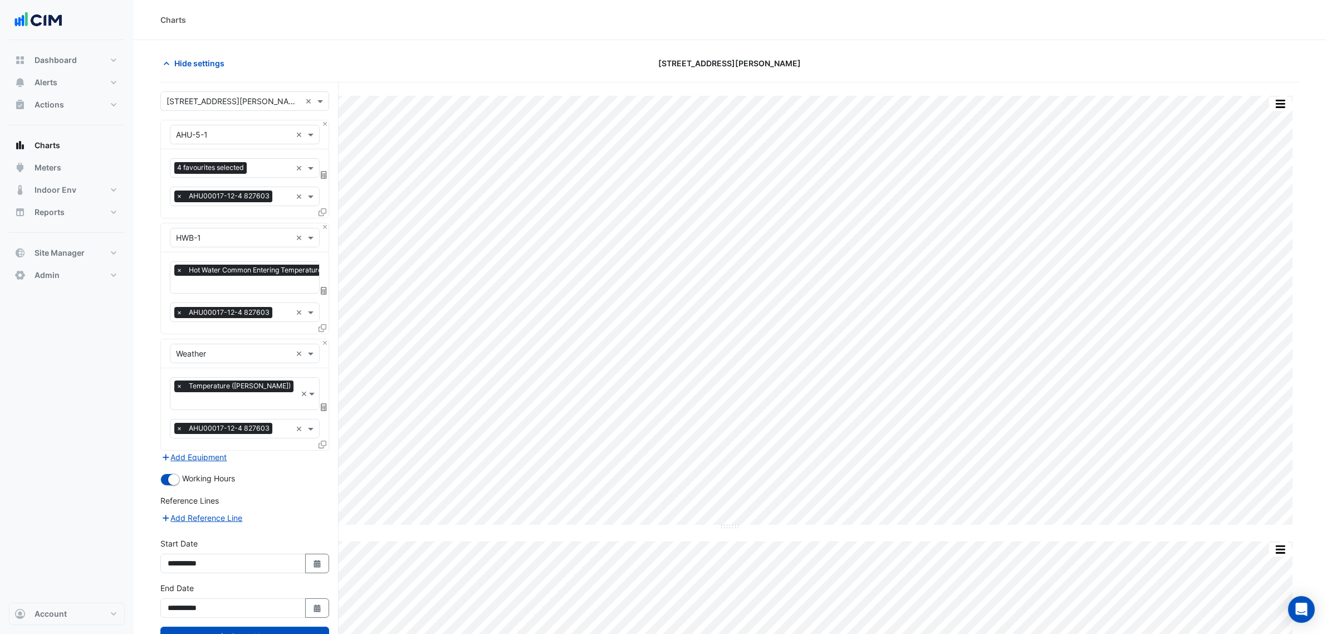
click at [247, 170] on span "4 favourites selected" at bounding box center [210, 167] width 72 height 11
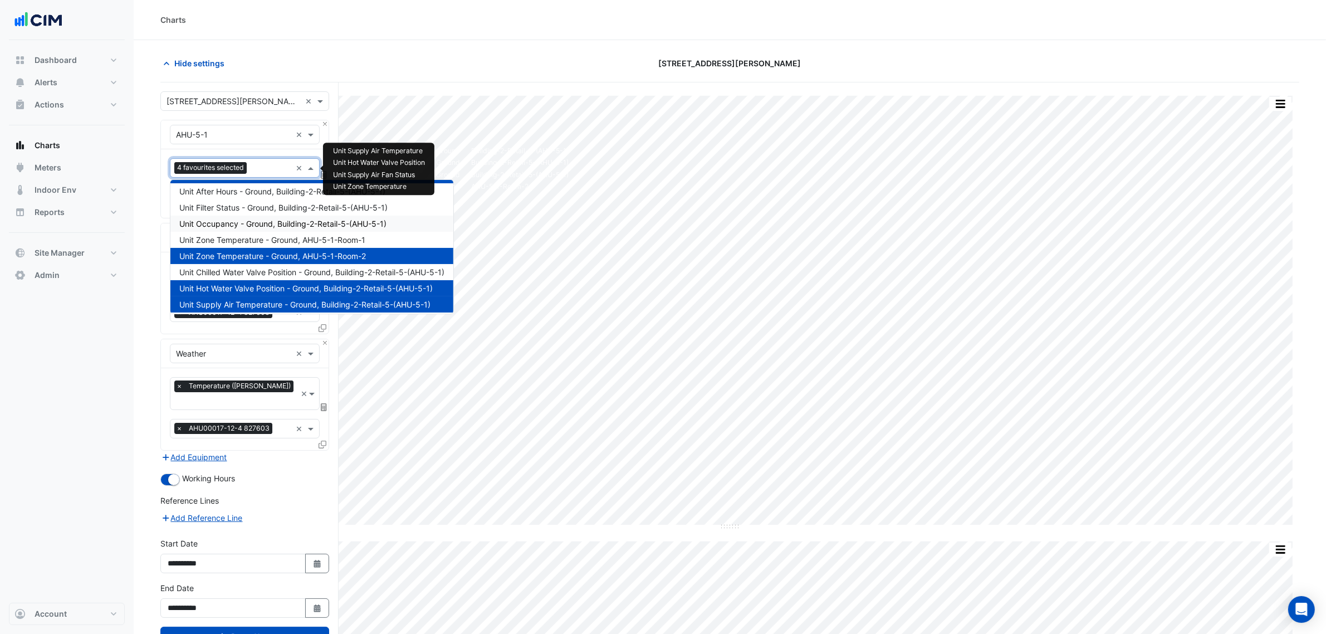
scroll to position [52, 0]
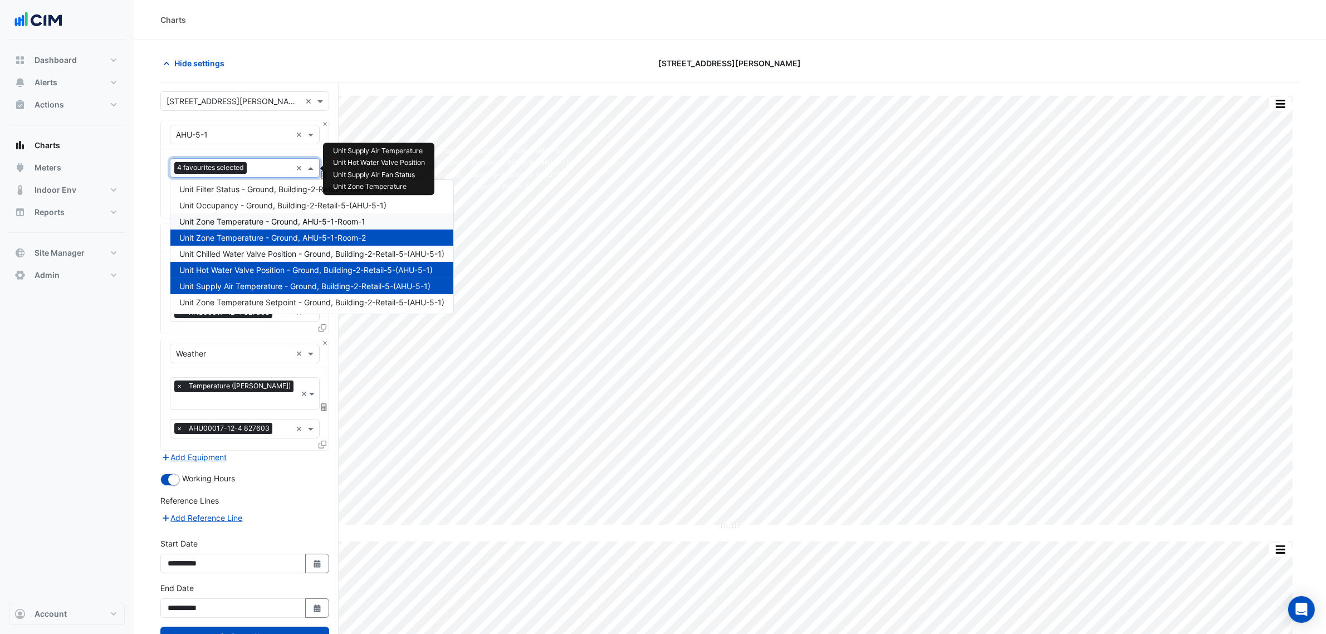
click at [382, 221] on div "Unit Zone Temperature - Ground, AHU-5-1-Room-1" at bounding box center [311, 221] width 283 height 16
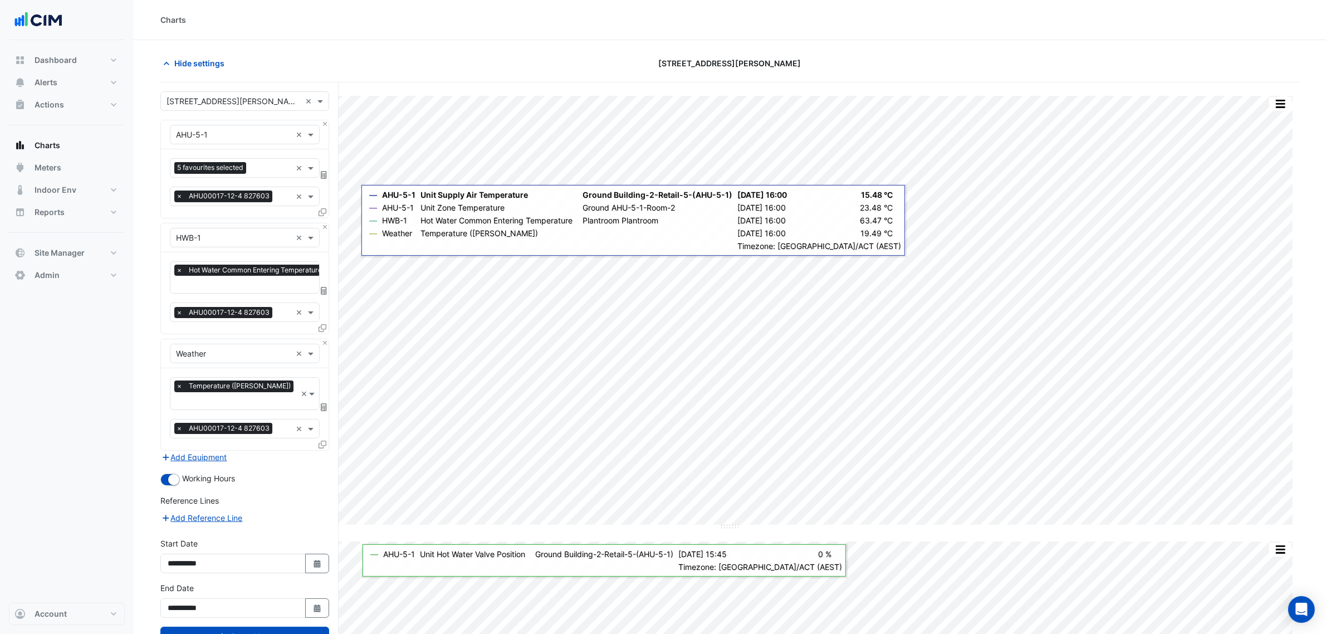
drag, startPoint x: 240, startPoint y: 454, endPoint x: 243, endPoint y: 468, distance: 14.2
drag, startPoint x: 243, startPoint y: 468, endPoint x: 120, endPoint y: 502, distance: 127.6
click at [120, 502] on div "Dashboard Portfolio Ratings Performance Alerts Site Rules Templates Actions Sit…" at bounding box center [67, 321] width 116 height 562
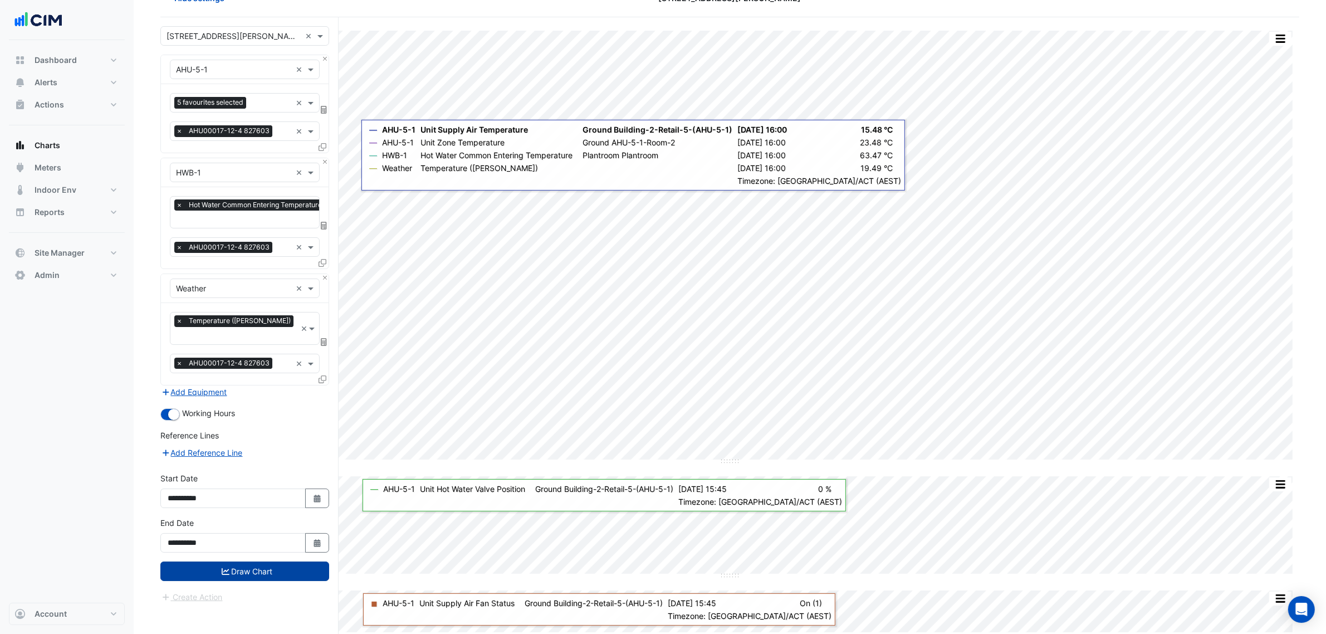
click at [274, 563] on button "Draw Chart" at bounding box center [244, 570] width 169 height 19
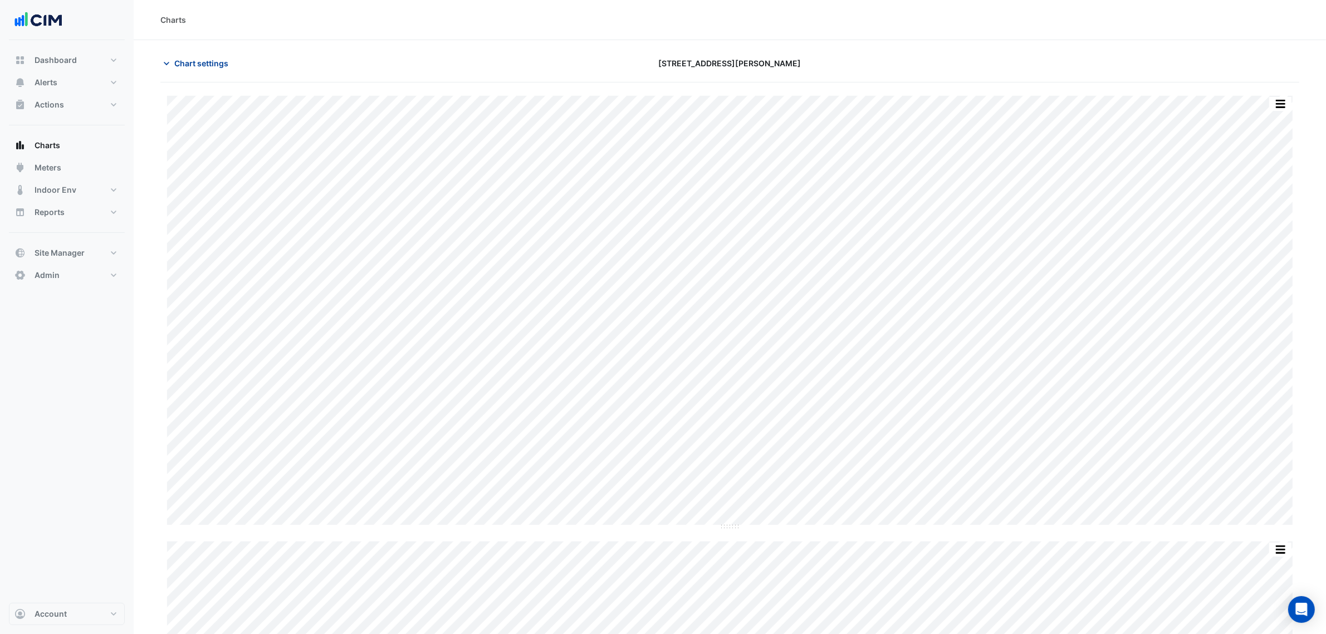
click at [203, 57] on span "Chart settings" at bounding box center [201, 63] width 54 height 12
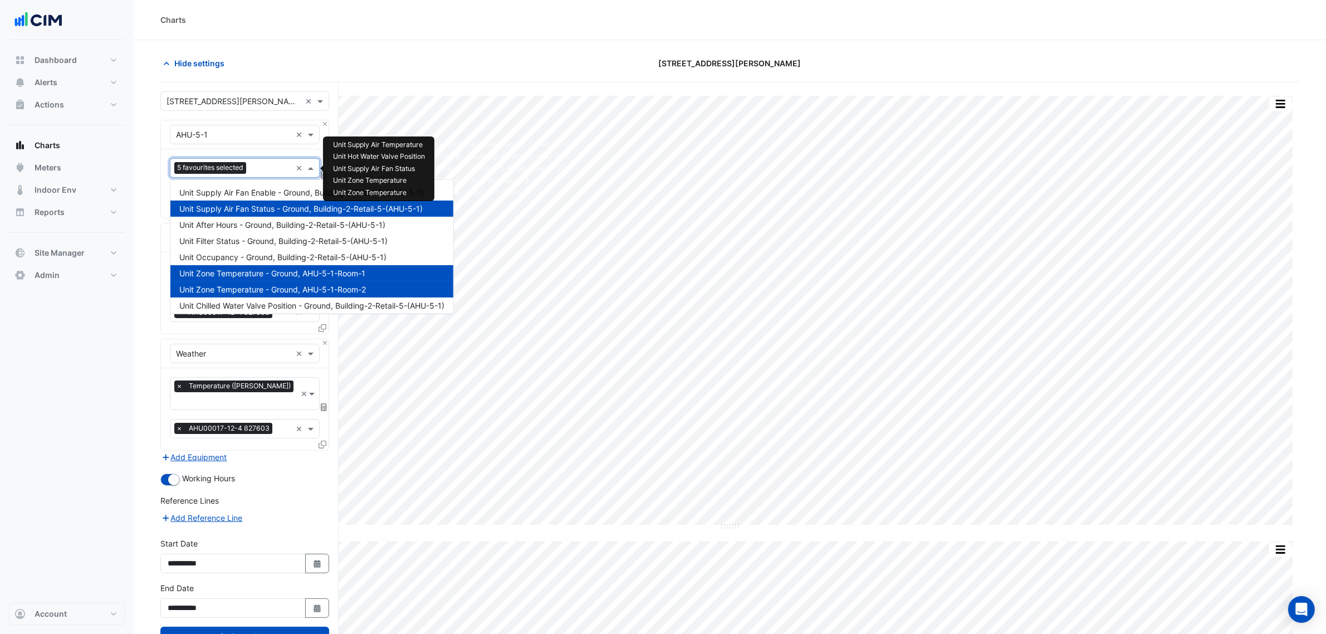
click at [219, 176] on div "5 favourites selected" at bounding box center [211, 169] width 75 height 14
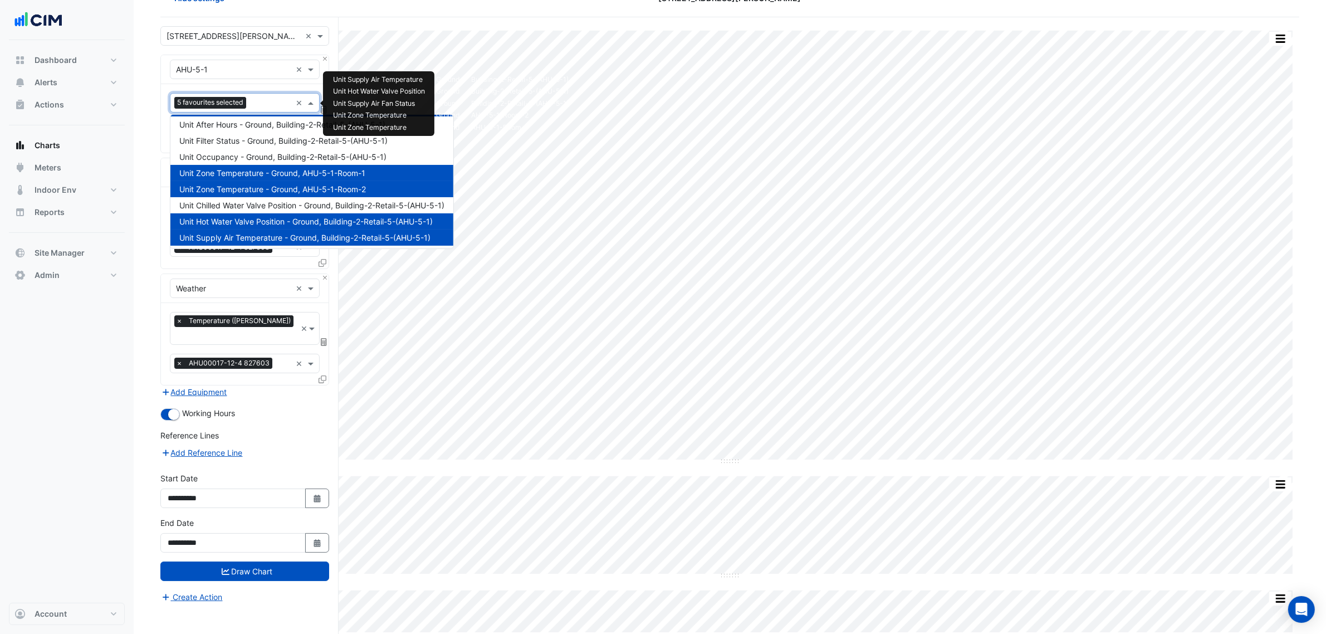
scroll to position [52, 0]
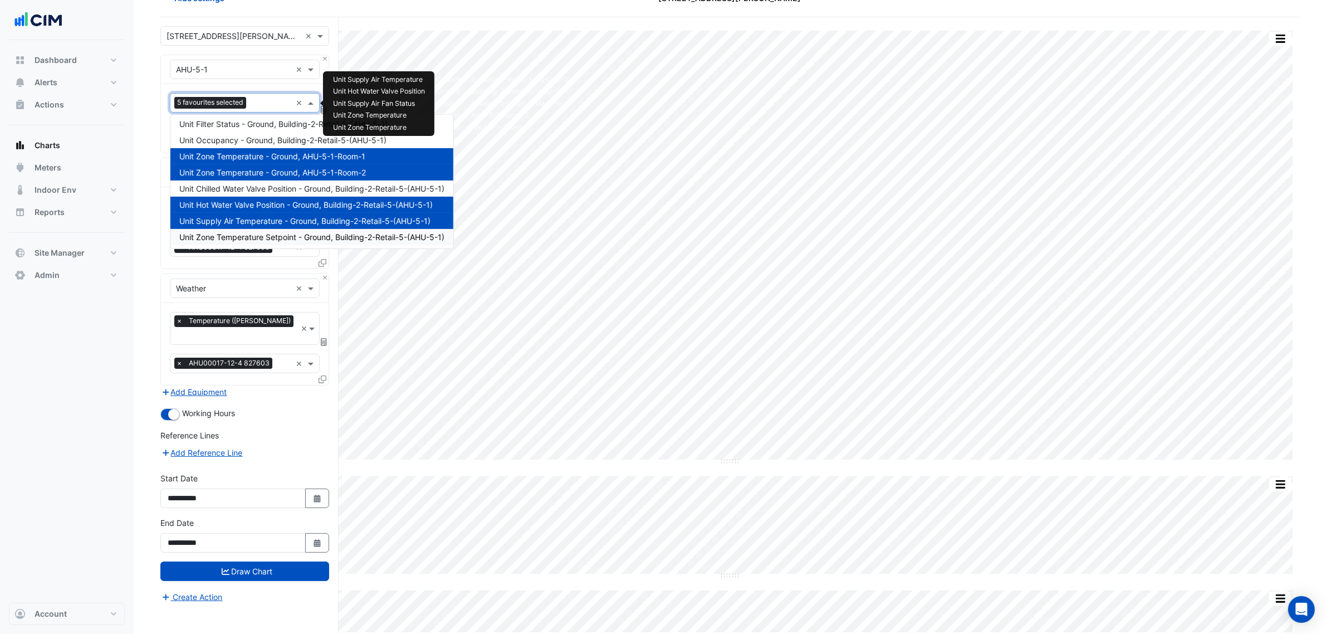
click at [295, 234] on span "Unit Zone Temperature Setpoint - Ground, Building-2-Retail-5-(AHU-5-1)" at bounding box center [311, 236] width 265 height 9
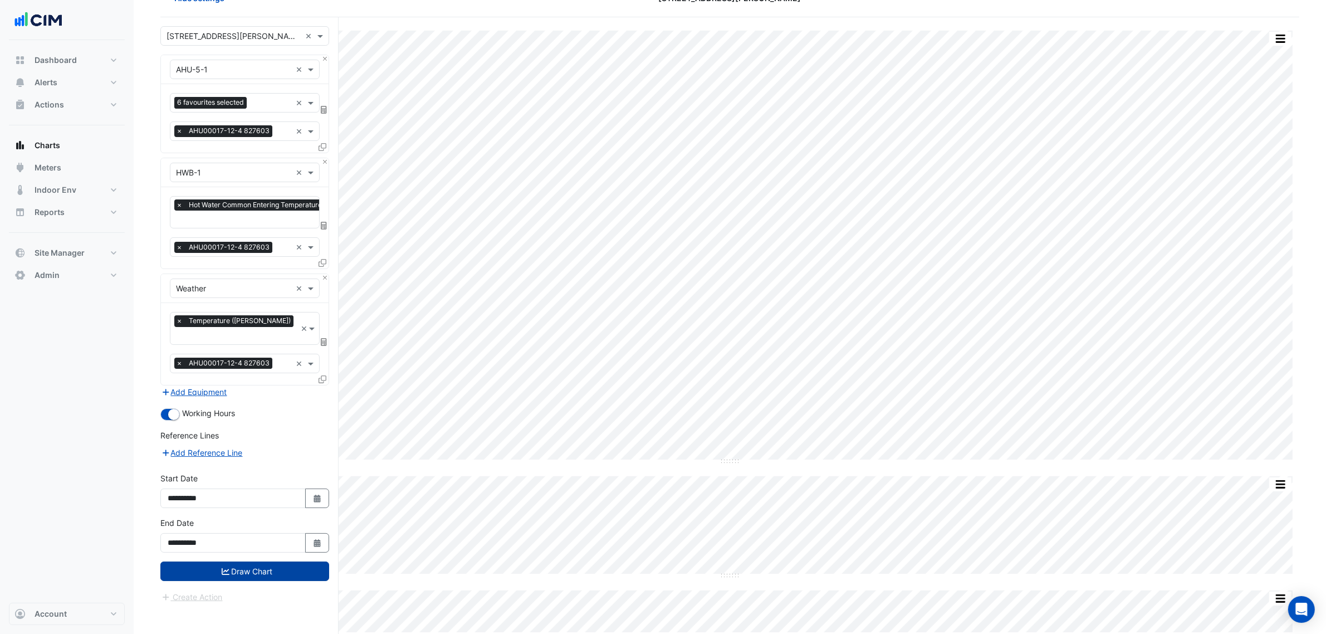
click at [249, 561] on button "Draw Chart" at bounding box center [244, 570] width 169 height 19
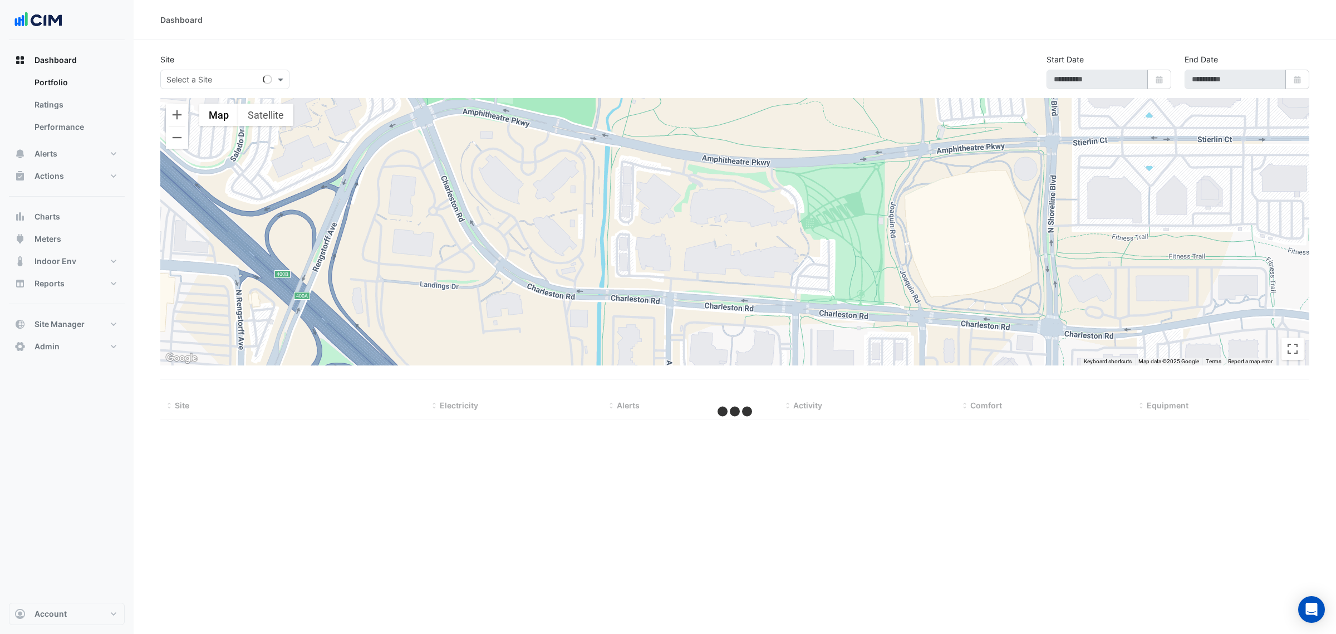
type input "**********"
select select "***"
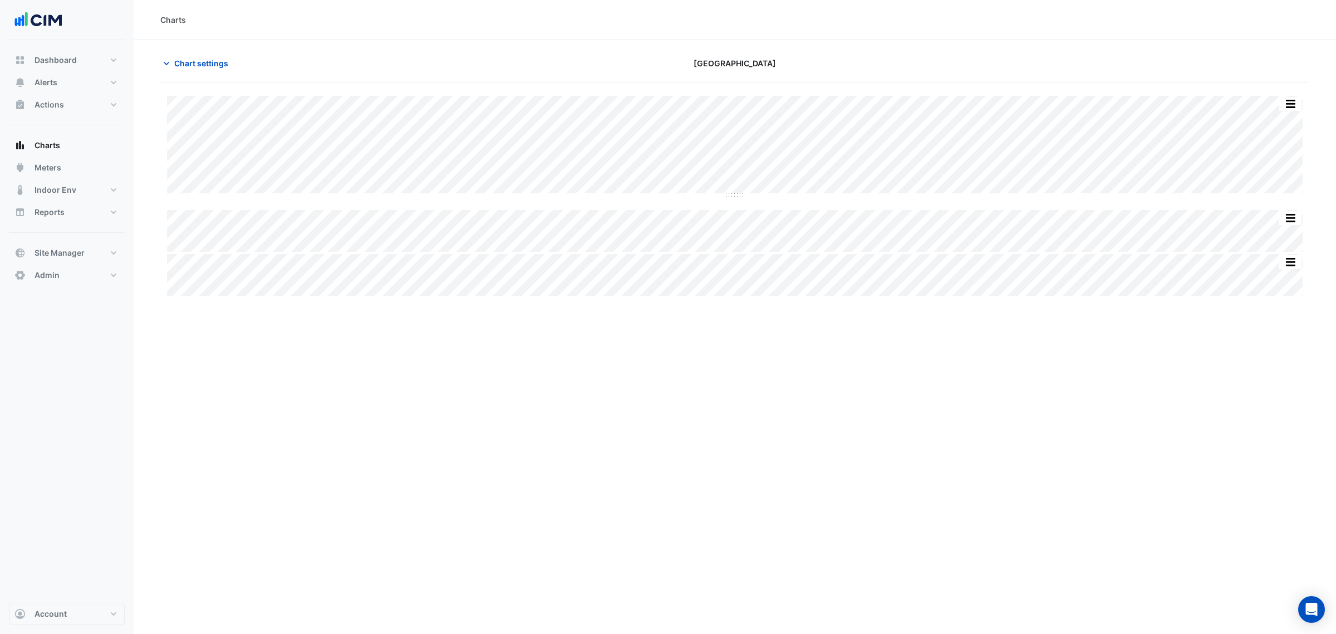
click at [1298, 101] on button "button" at bounding box center [1290, 104] width 22 height 14
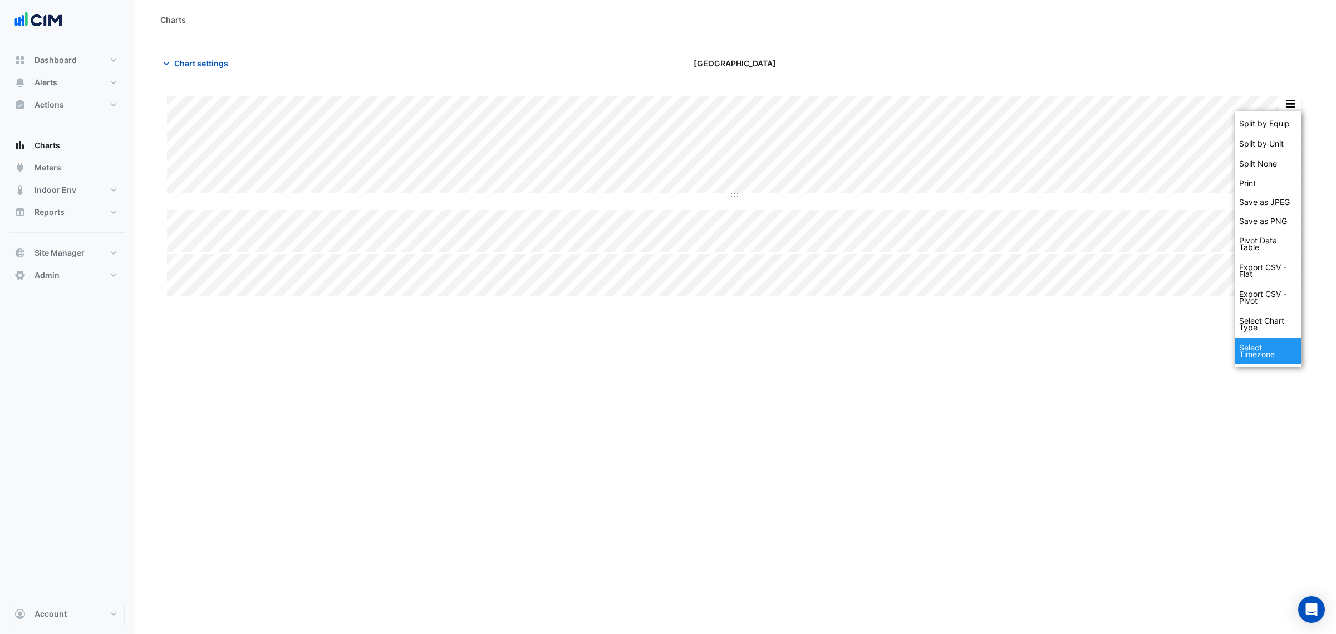
click at [1257, 350] on div "Select Timezone" at bounding box center [1268, 350] width 67 height 27
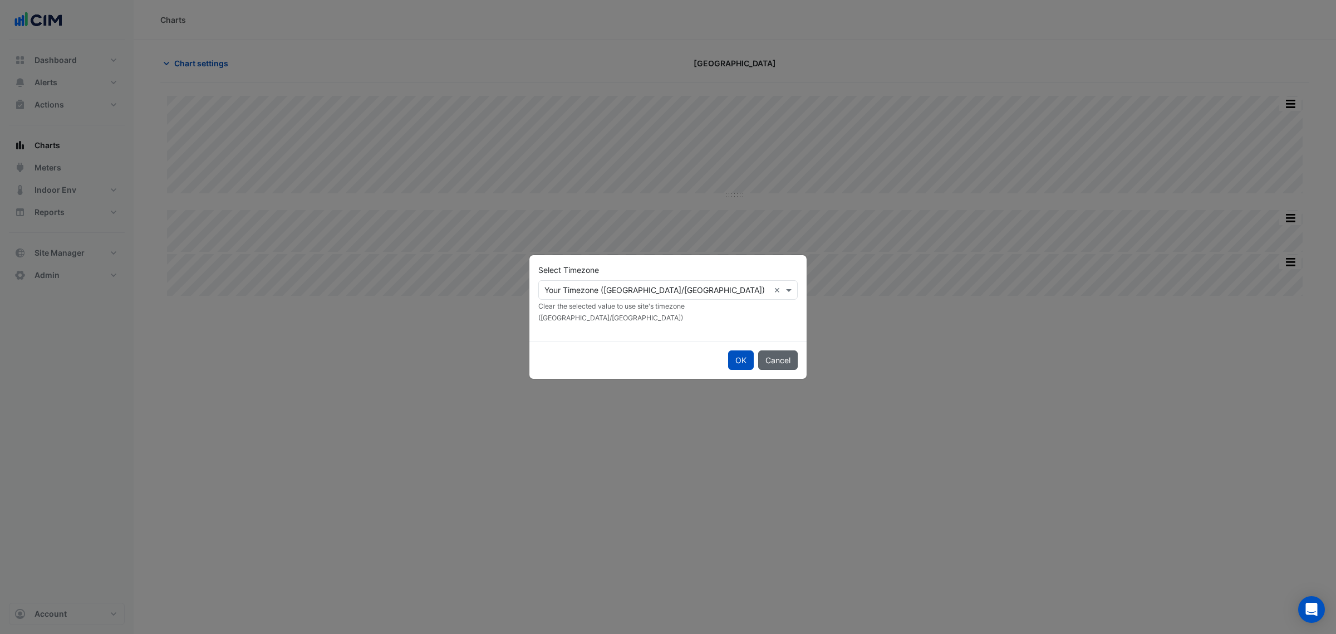
click at [767, 354] on button "Cancel" at bounding box center [778, 359] width 40 height 19
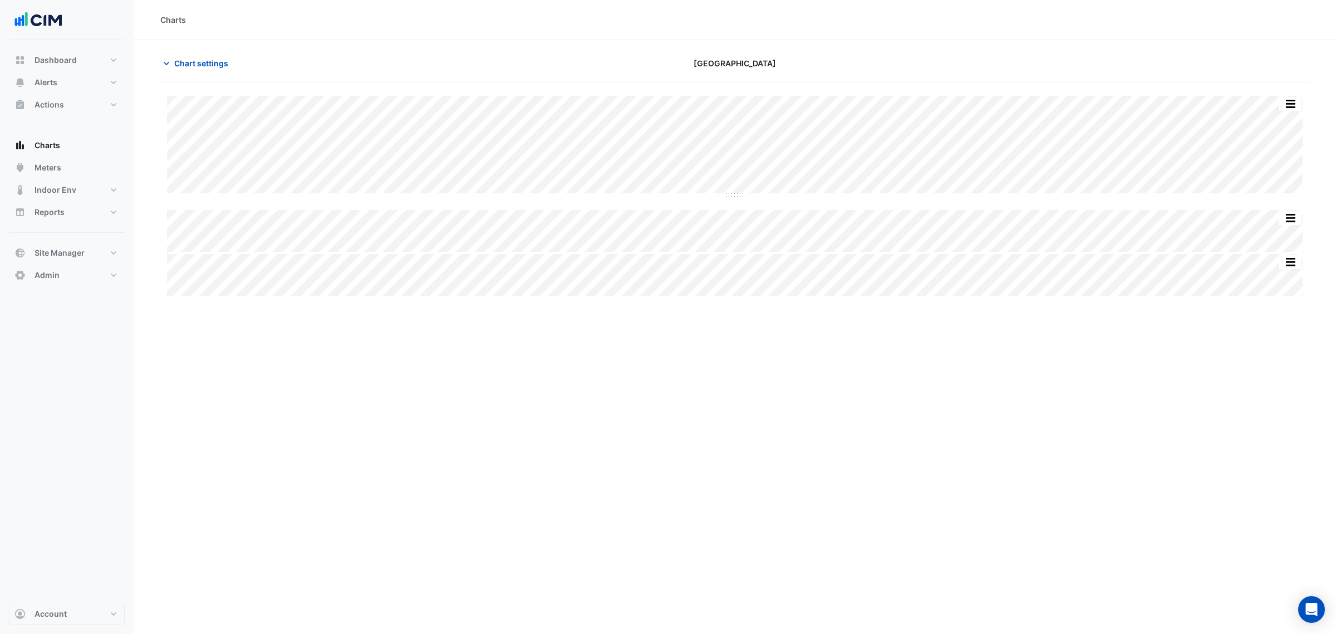
drag, startPoint x: 1285, startPoint y: 85, endPoint x: 1295, endPoint y: 96, distance: 15.4
click at [1288, 87] on div "Split by Equip Split by Unit Split None Print Save as JPEG Save as PNG Pivot Da…" at bounding box center [734, 189] width 1149 height 215
click at [1295, 97] on button "button" at bounding box center [1290, 104] width 22 height 14
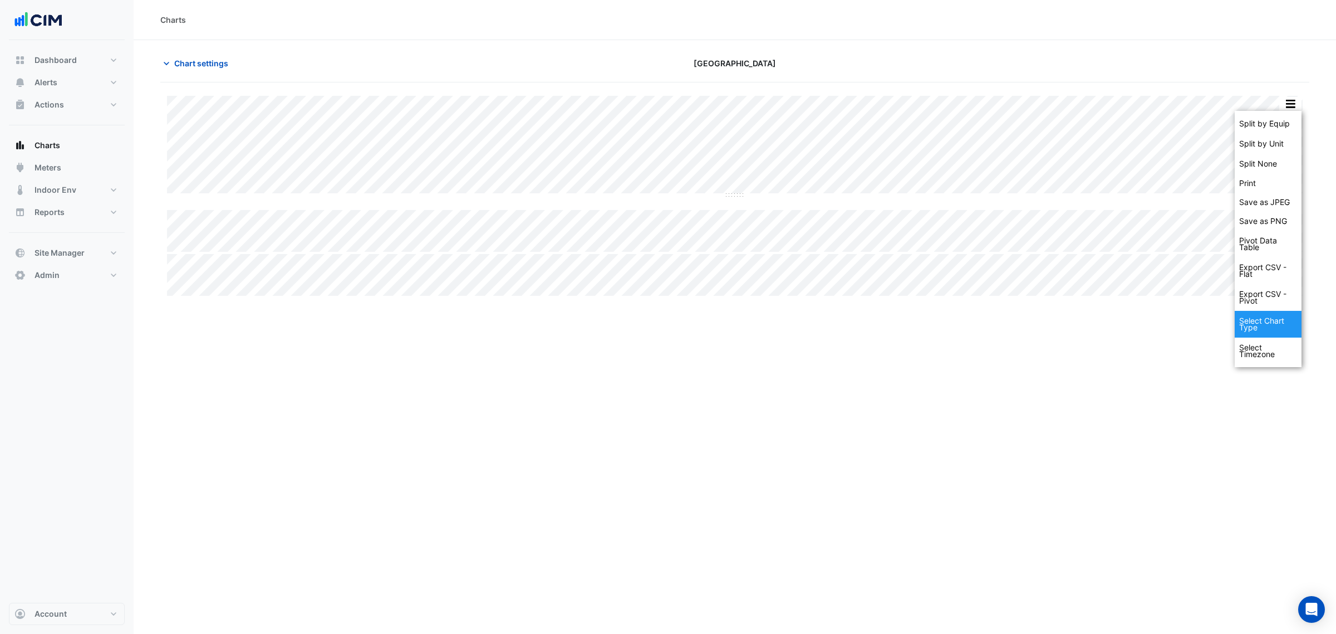
click at [1267, 320] on div "Select Chart Type" at bounding box center [1268, 324] width 67 height 27
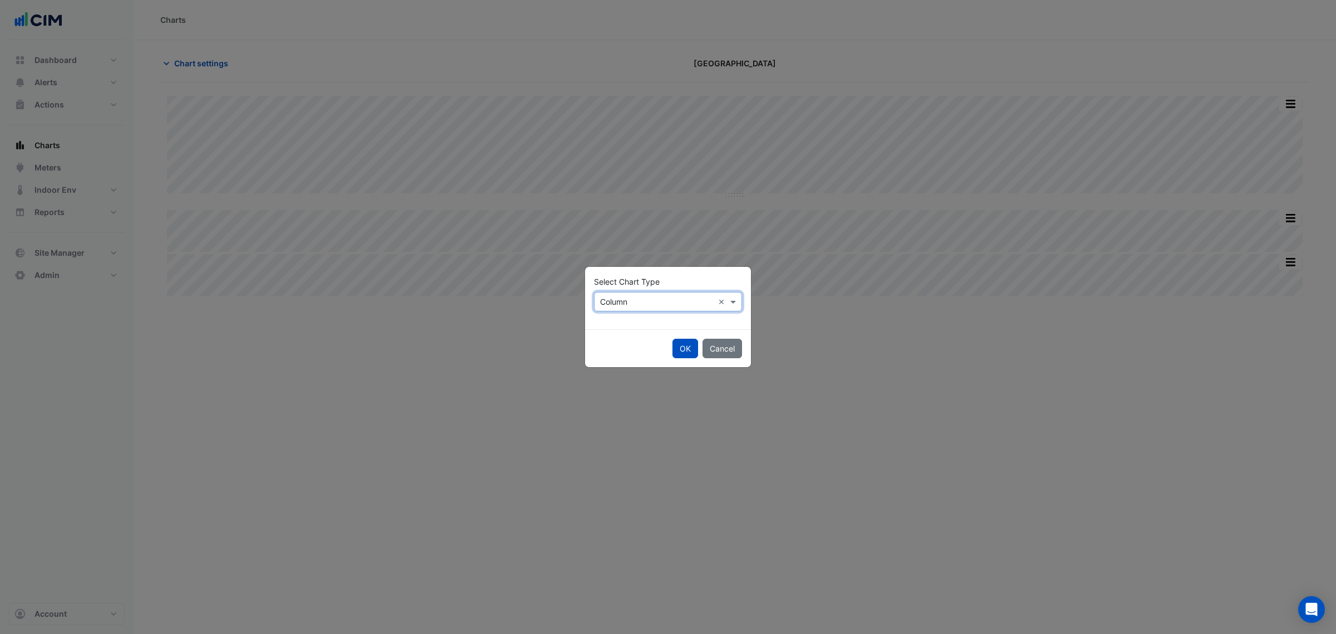
click at [609, 303] on input "text" at bounding box center [657, 302] width 114 height 12
click at [610, 325] on span "Line" at bounding box center [610, 325] width 15 height 9
click at [686, 343] on button "OK" at bounding box center [686, 347] width 26 height 19
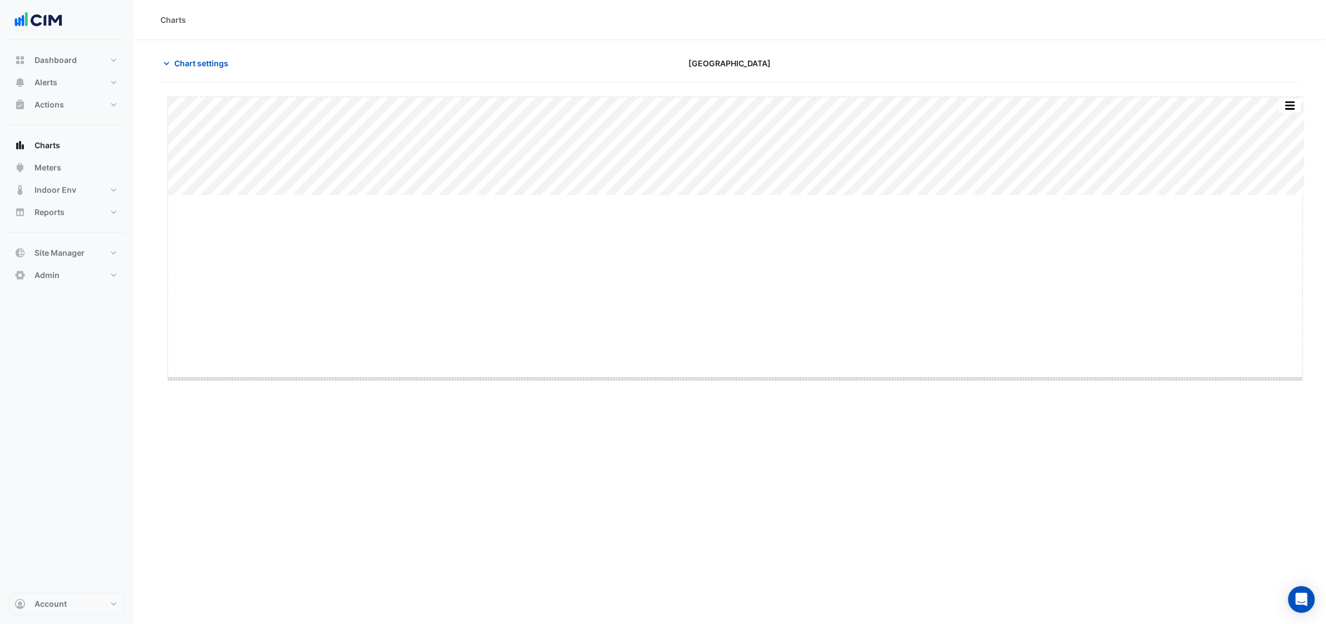
drag, startPoint x: 735, startPoint y: 196, endPoint x: 728, endPoint y: 379, distance: 183.3
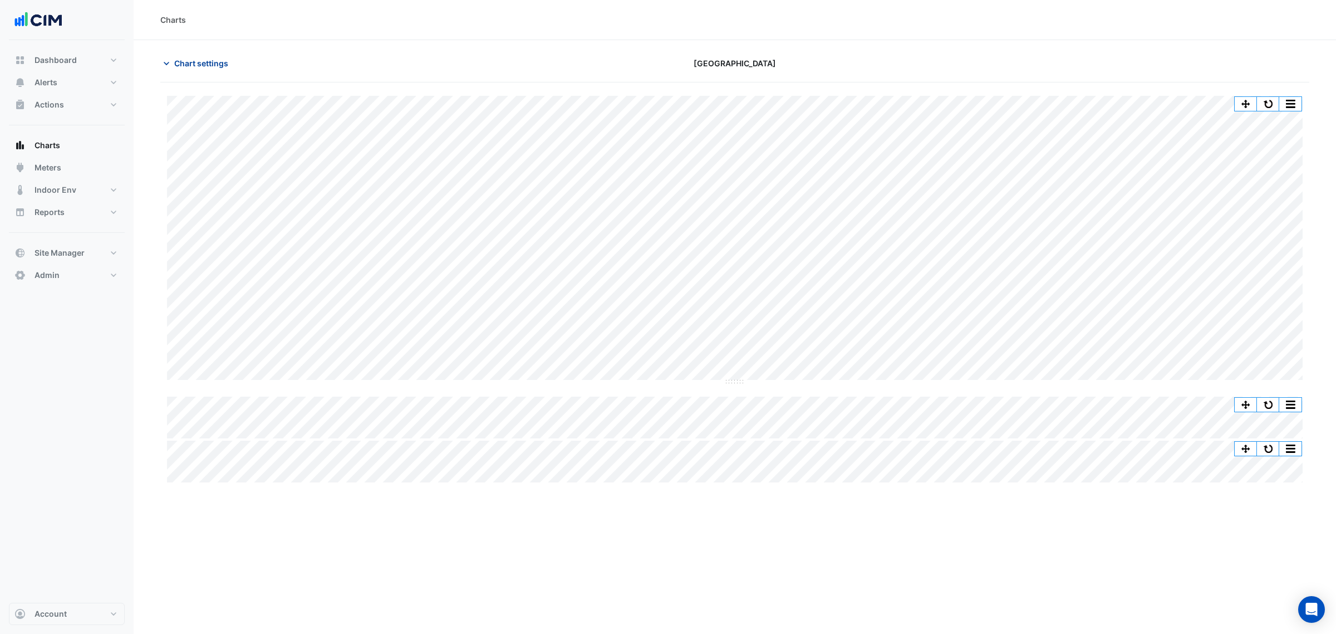
click at [180, 60] on span "Chart settings" at bounding box center [201, 63] width 54 height 12
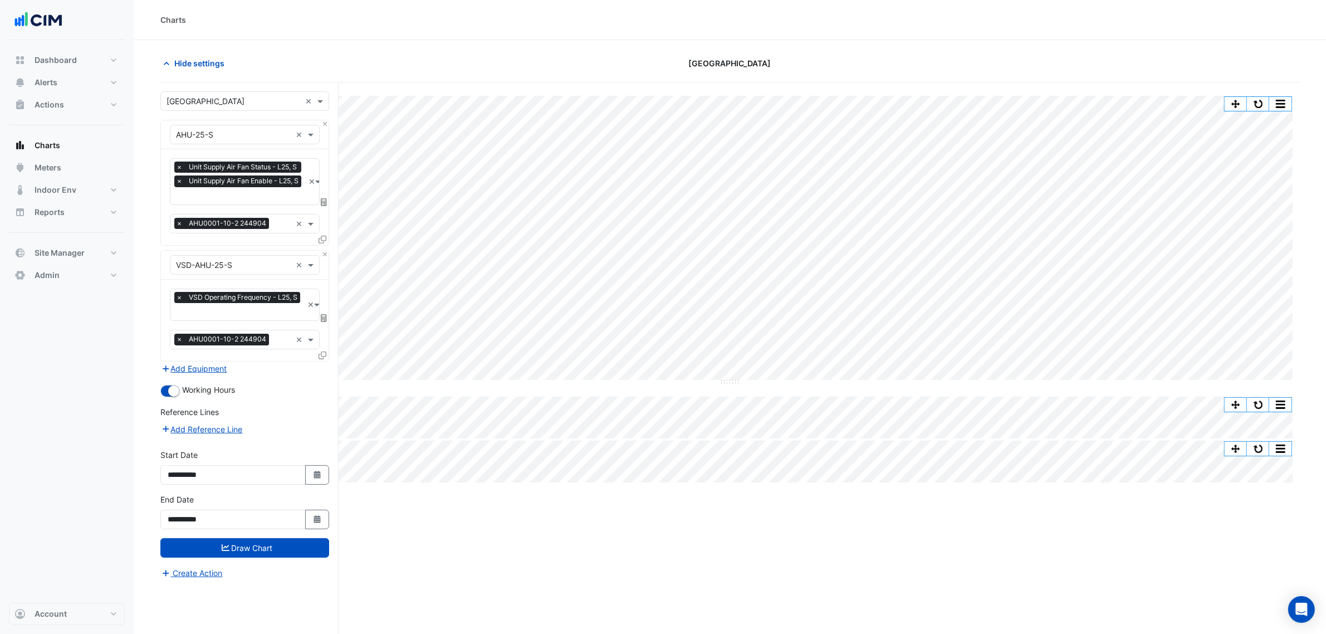
click at [238, 312] on input "text" at bounding box center [239, 313] width 127 height 12
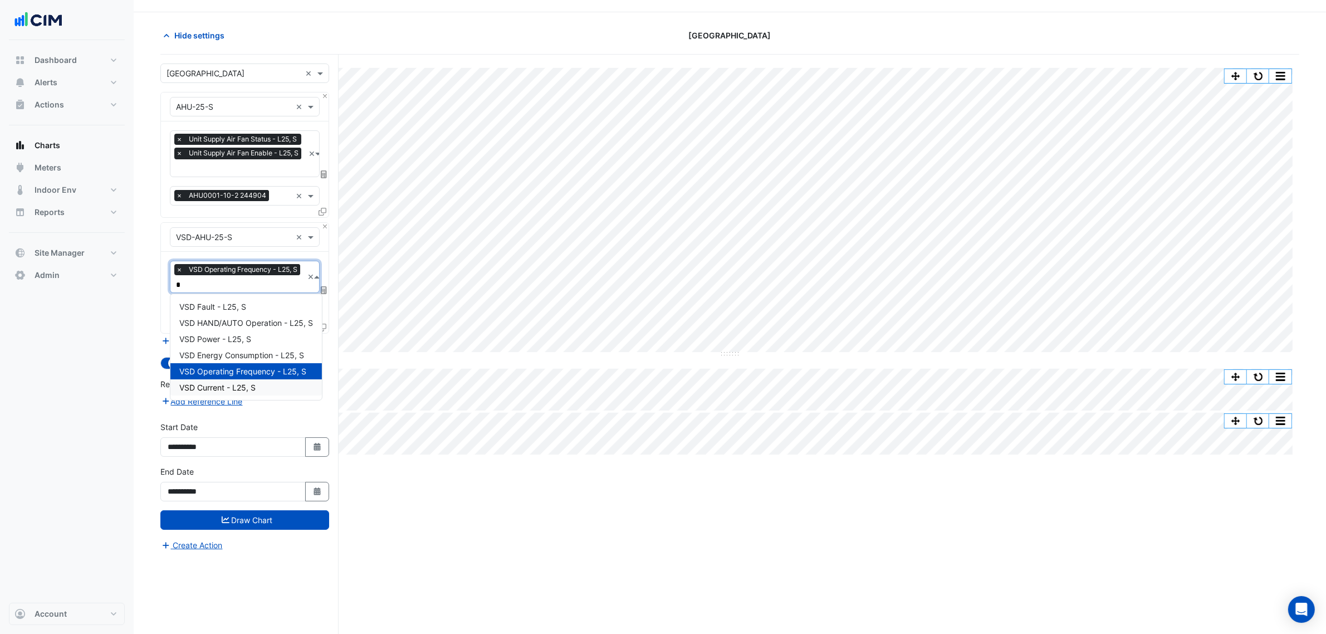
scroll to position [42, 0]
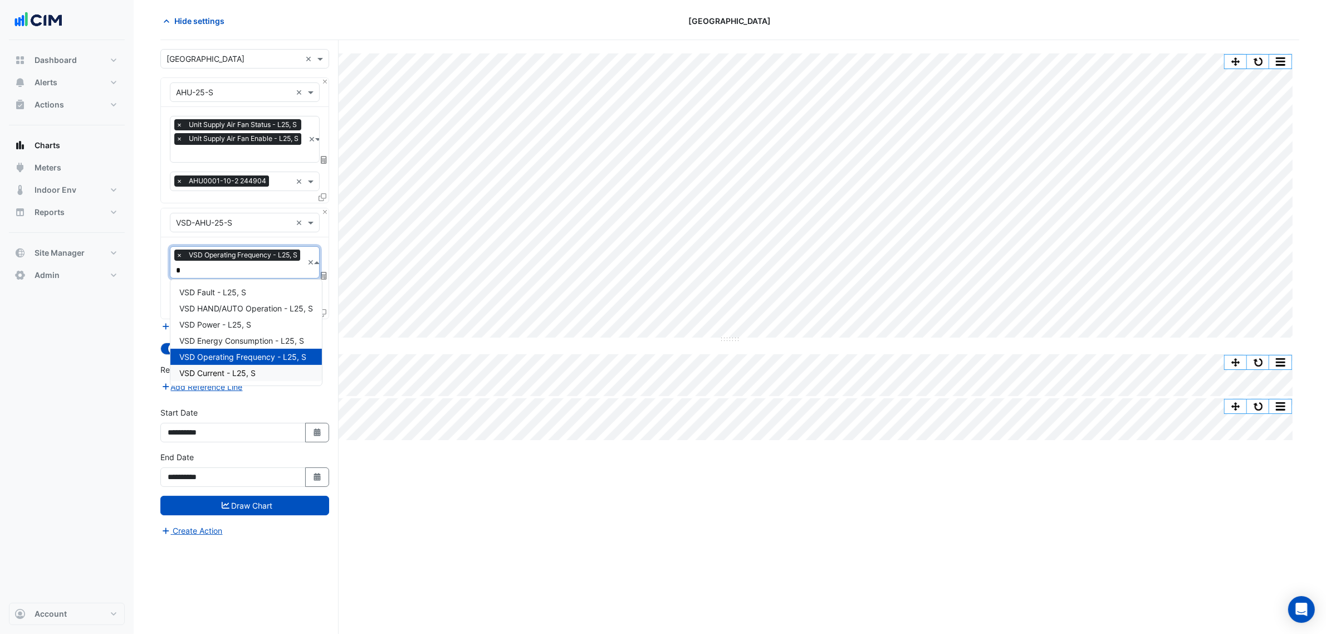
type input "*"
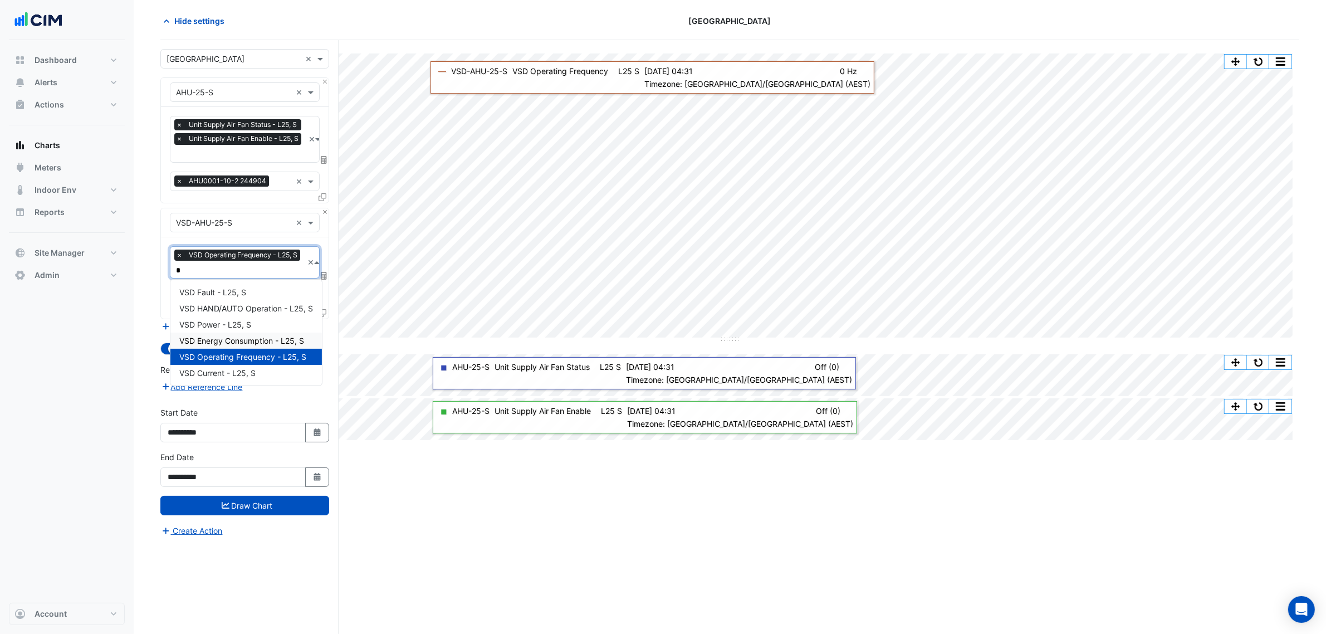
click at [227, 340] on span "VSD Energy Consumption - L25, S" at bounding box center [241, 340] width 125 height 9
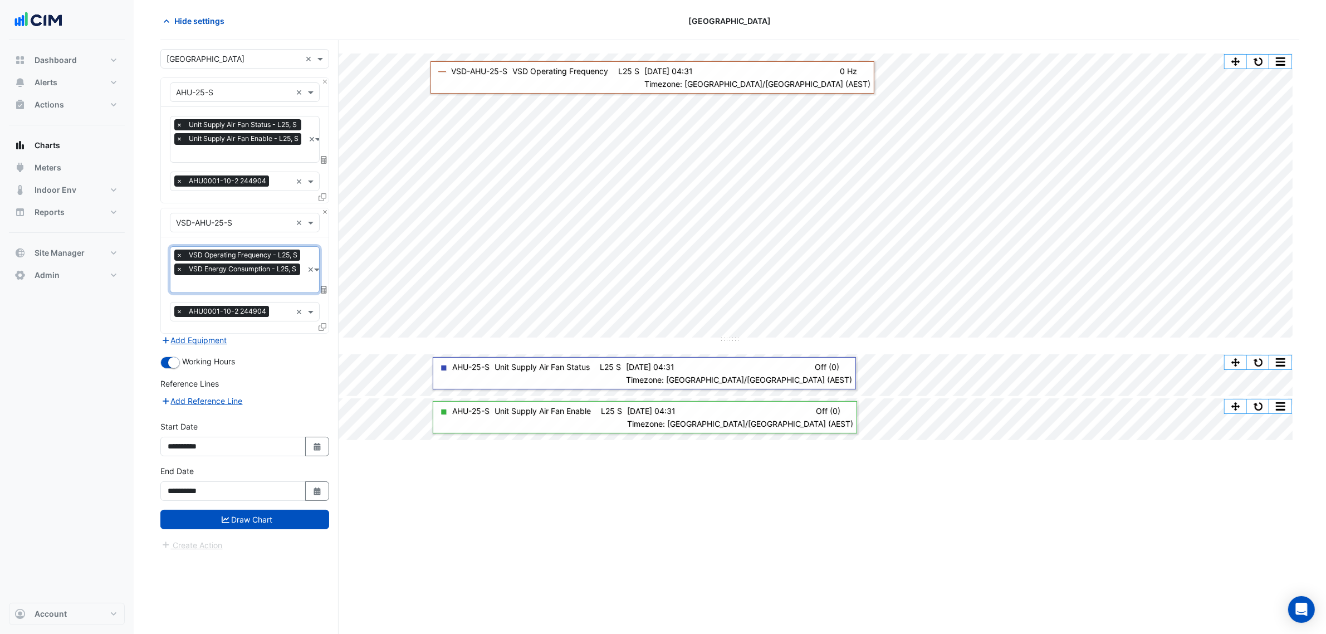
click at [245, 282] on input "text" at bounding box center [239, 285] width 127 height 12
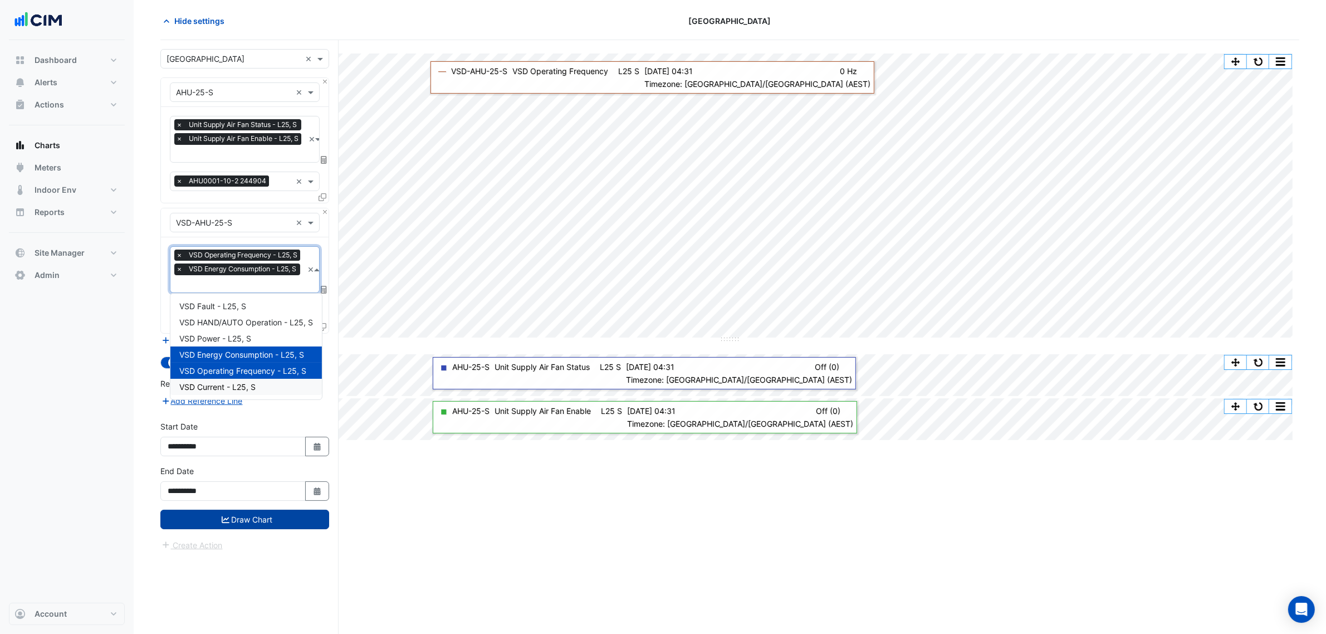
click at [283, 522] on button "Draw Chart" at bounding box center [244, 518] width 169 height 19
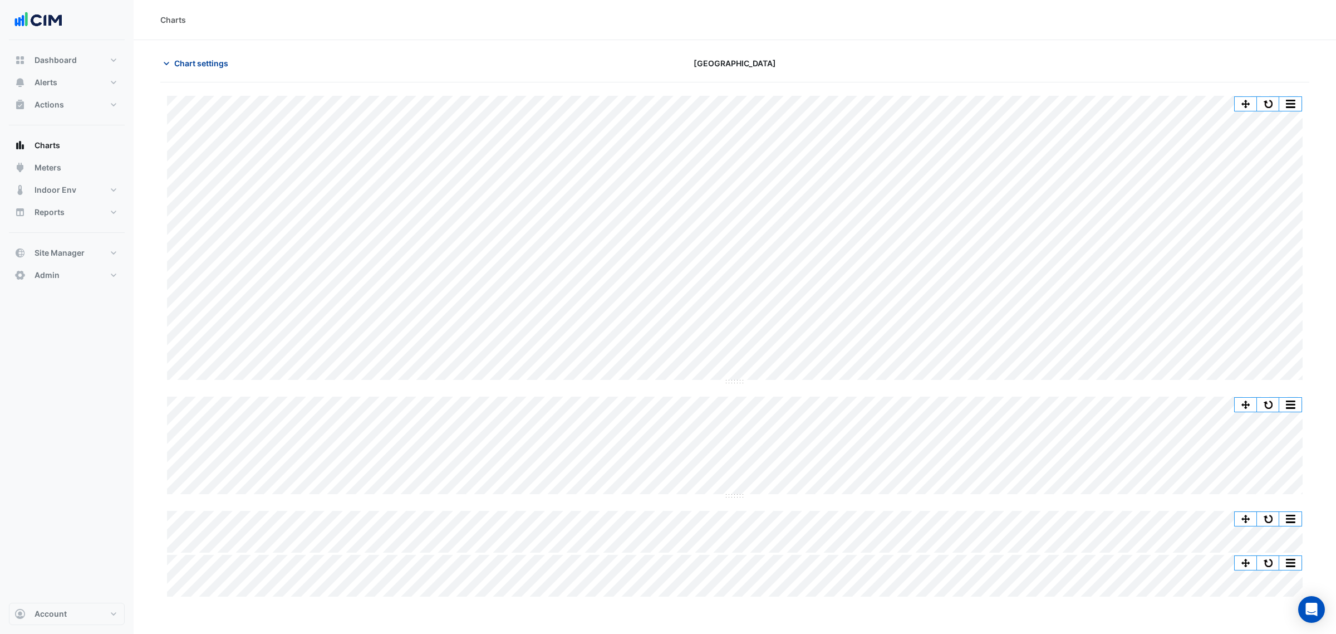
click at [198, 66] on span "Chart settings" at bounding box center [201, 63] width 54 height 12
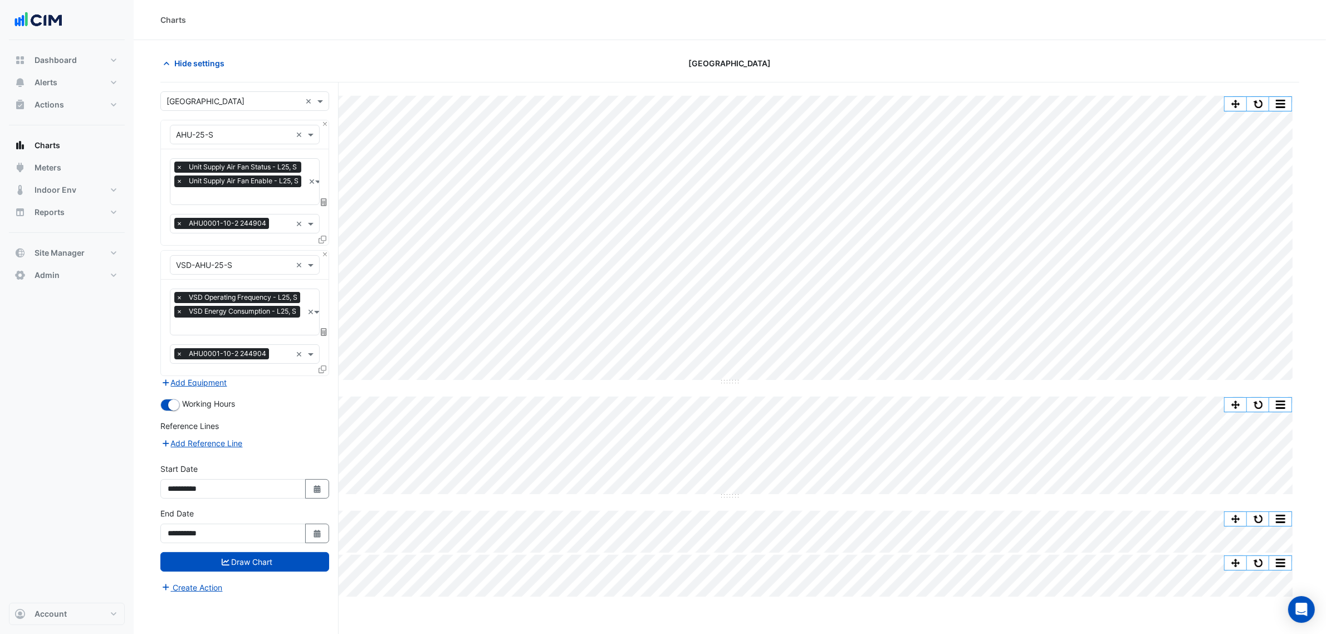
click at [183, 308] on span "×" at bounding box center [179, 311] width 10 height 11
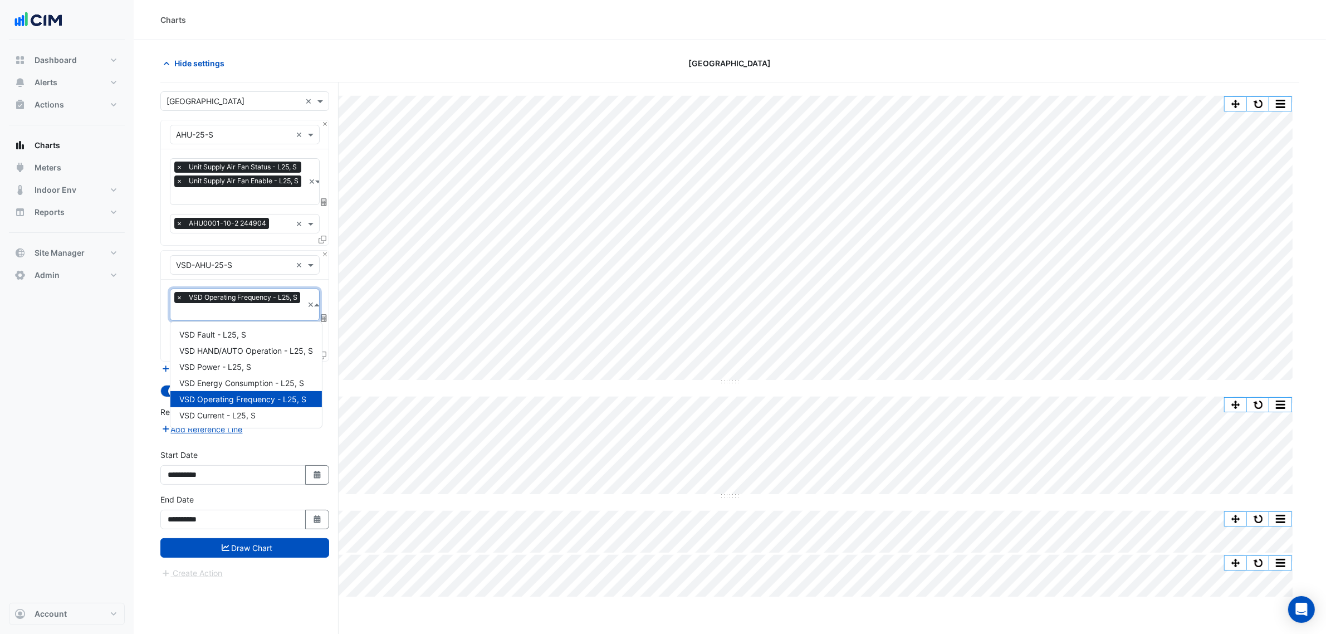
click at [209, 313] on input "text" at bounding box center [239, 313] width 127 height 12
click at [277, 416] on div "VSD Current - L25, S" at bounding box center [245, 415] width 151 height 16
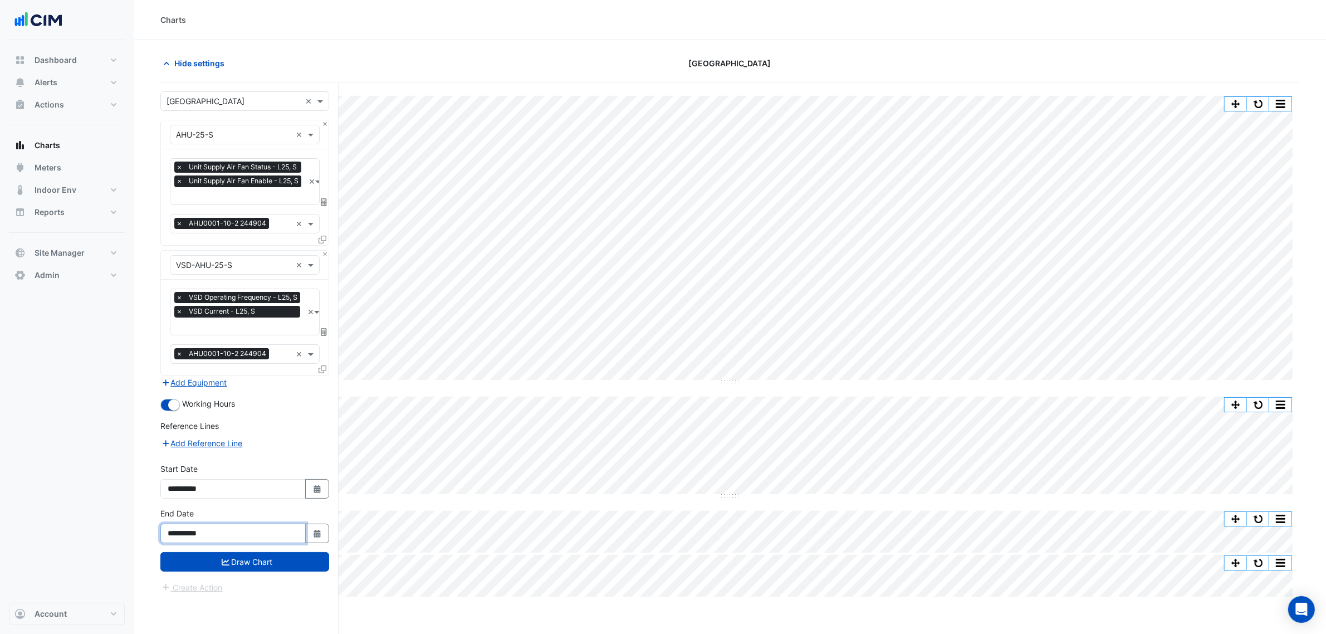
click at [288, 543] on div "**********" at bounding box center [245, 529] width 182 height 45
click at [290, 558] on button "Draw Chart" at bounding box center [244, 561] width 169 height 19
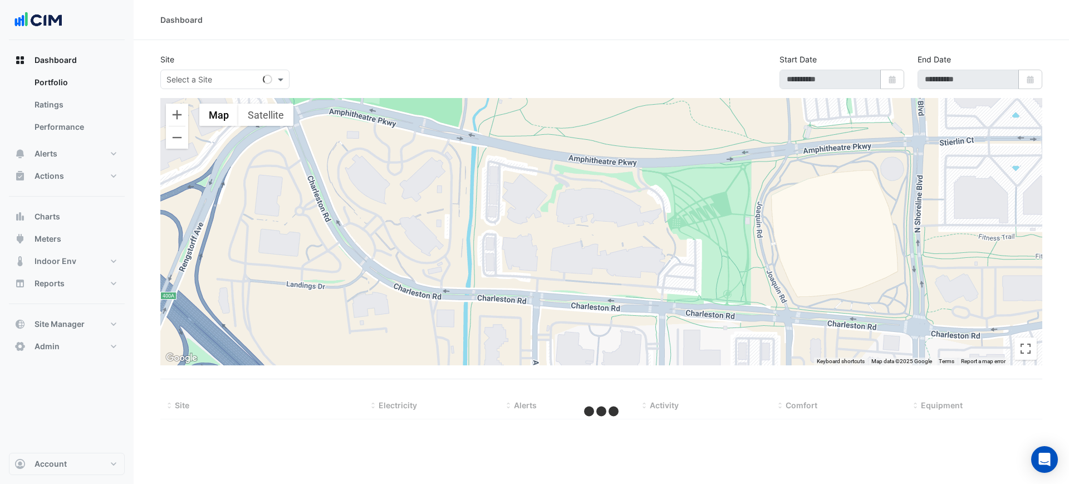
select select "***"
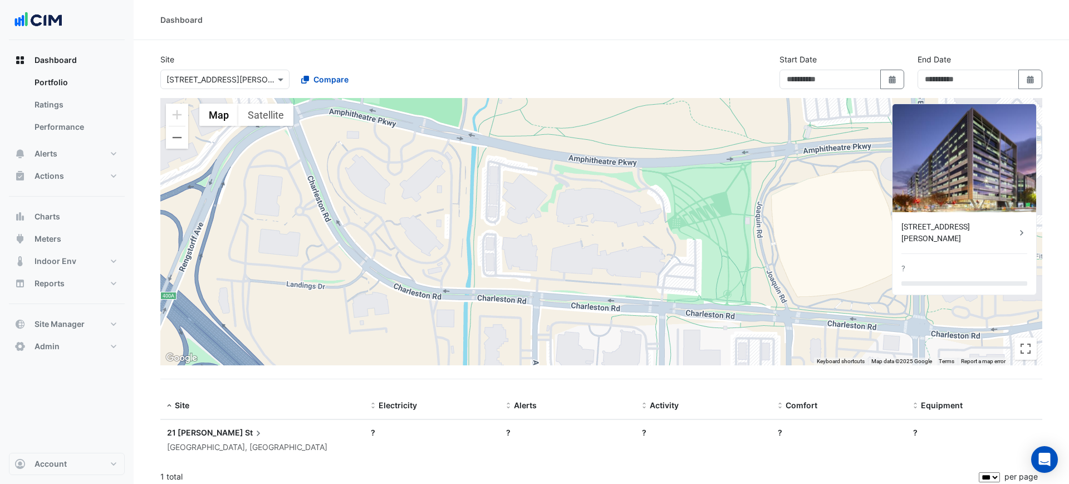
type input "**********"
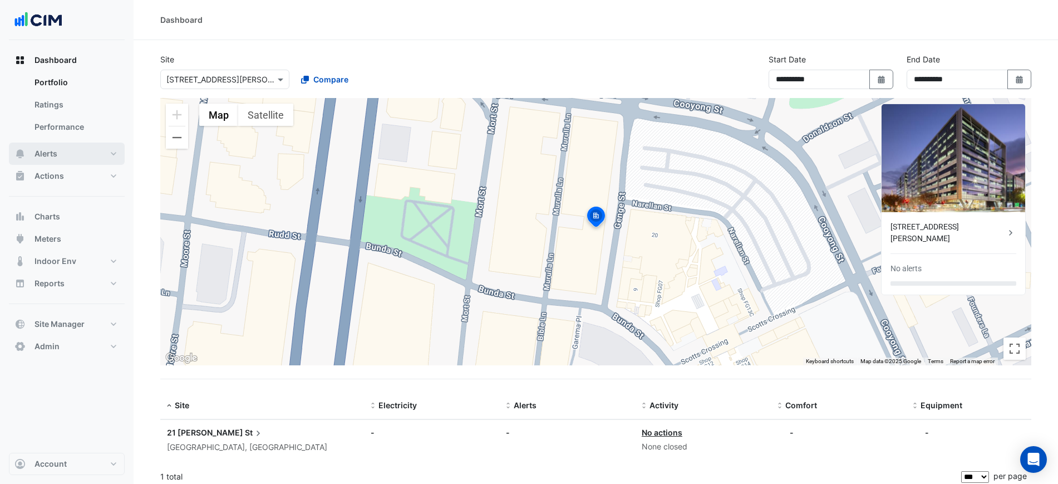
click at [43, 159] on span "Alerts" at bounding box center [46, 153] width 23 height 11
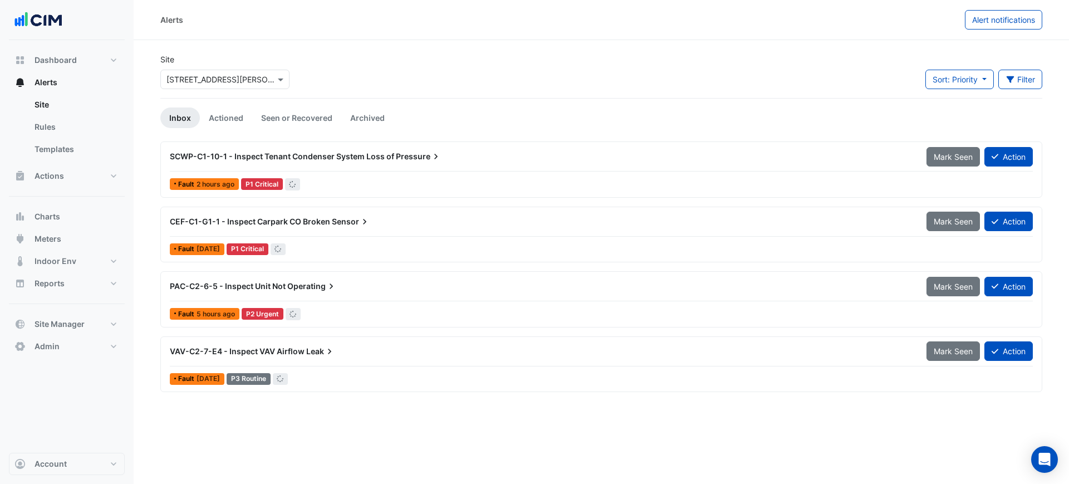
click at [198, 87] on div "Select a Site × [STREET_ADDRESS][PERSON_NAME]" at bounding box center [224, 79] width 129 height 19
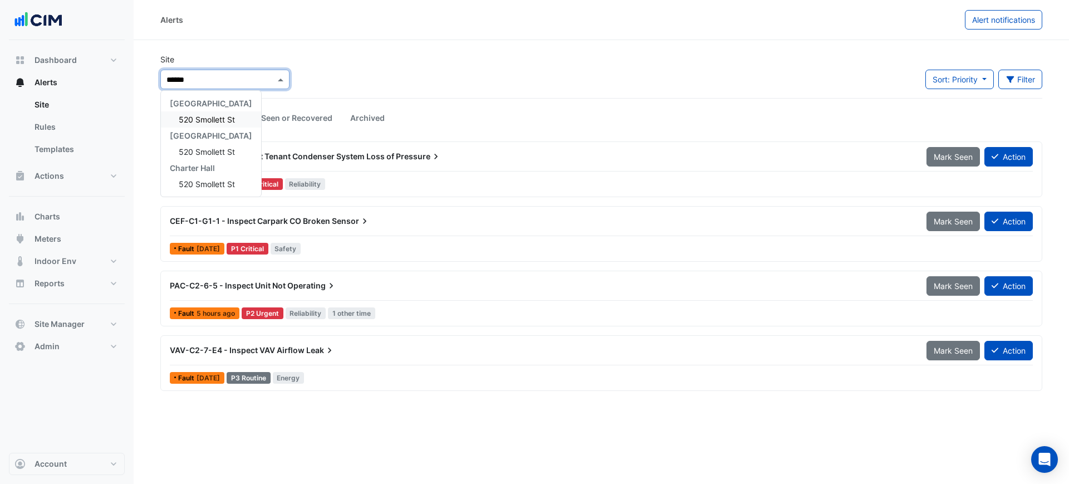
type input "*******"
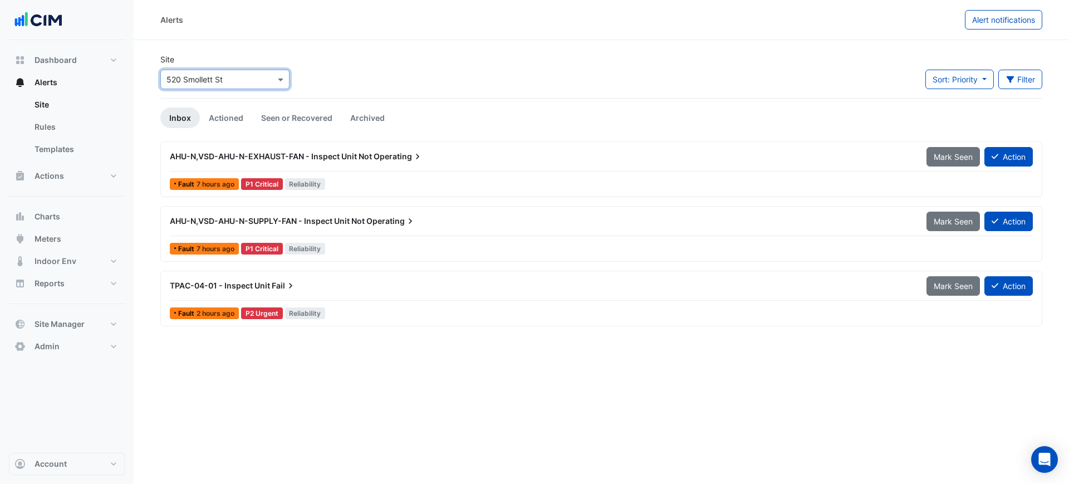
click at [274, 153] on span "AHU-N,VSD-AHU-N-EXHAUST-FAN - Inspect Unit Not" at bounding box center [271, 155] width 202 height 9
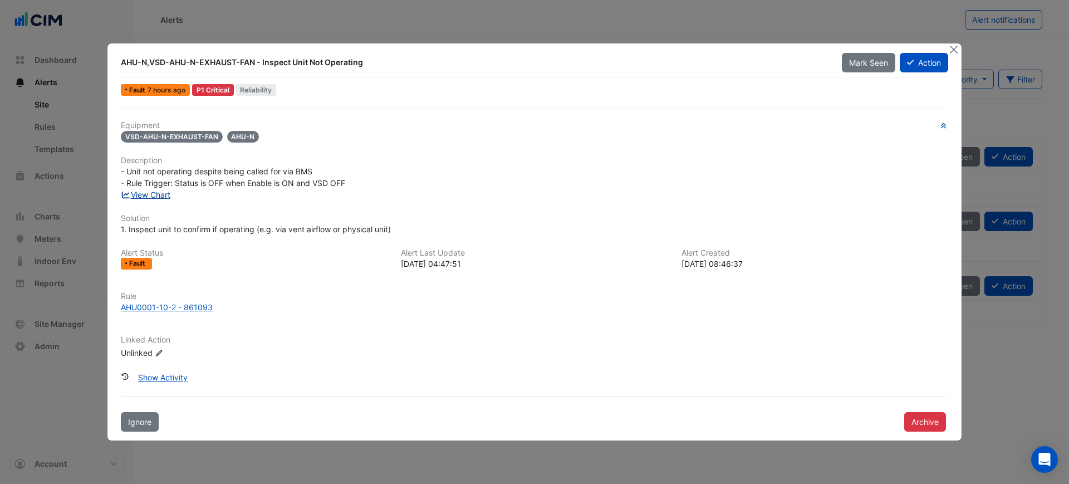
click at [155, 191] on link "View Chart" at bounding box center [146, 194] width 50 height 9
click at [961, 48] on div "AHU-N,VSD-AHU-N-EXHAUST-FAN - Inspect Unit Not Operating Mark Seen Action Fault…" at bounding box center [534, 242] width 855 height 398
click at [959, 48] on button "Close" at bounding box center [954, 49] width 12 height 12
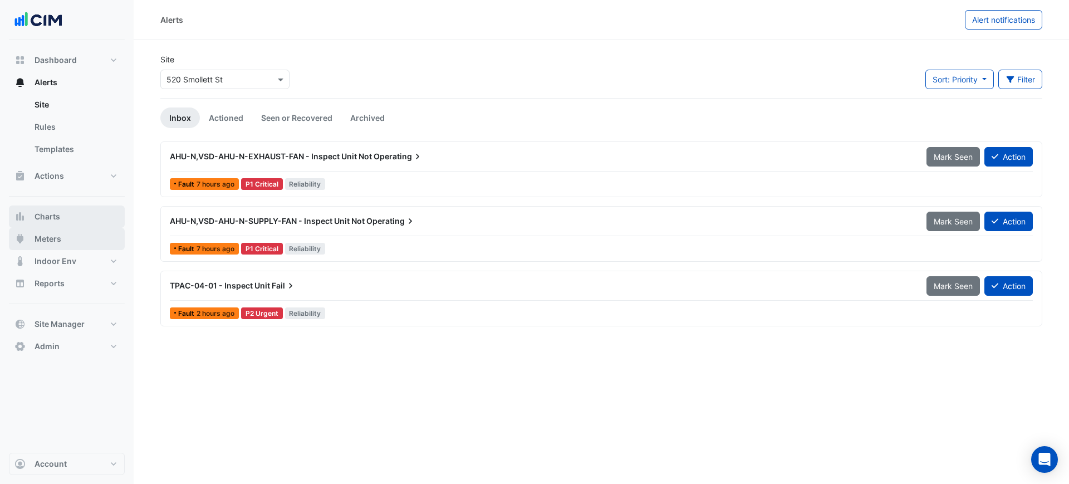
click at [51, 239] on span "Meters" at bounding box center [48, 238] width 27 height 11
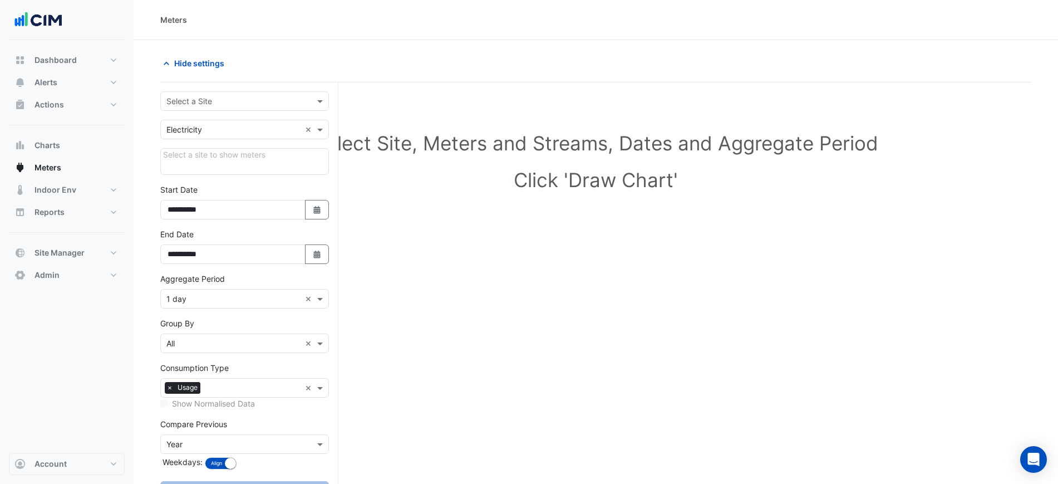
click at [246, 90] on div "**********" at bounding box center [249, 306] width 178 height 449
click at [247, 106] on div "Select a Site" at bounding box center [235, 101] width 149 height 12
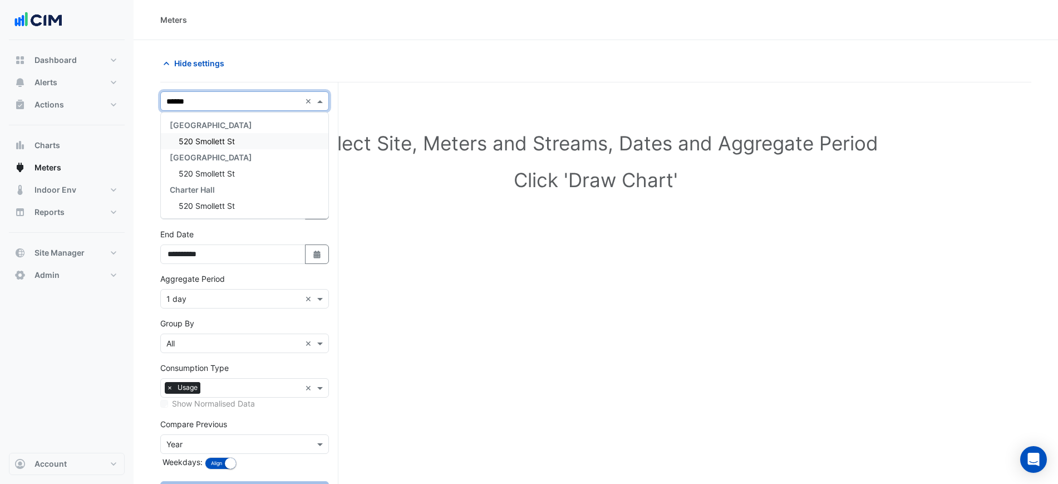
type input "*******"
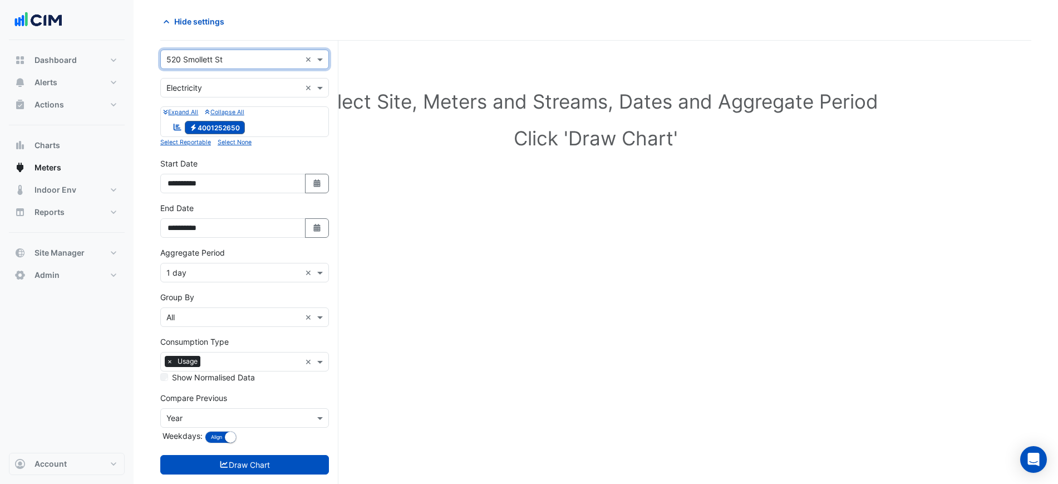
scroll to position [63, 0]
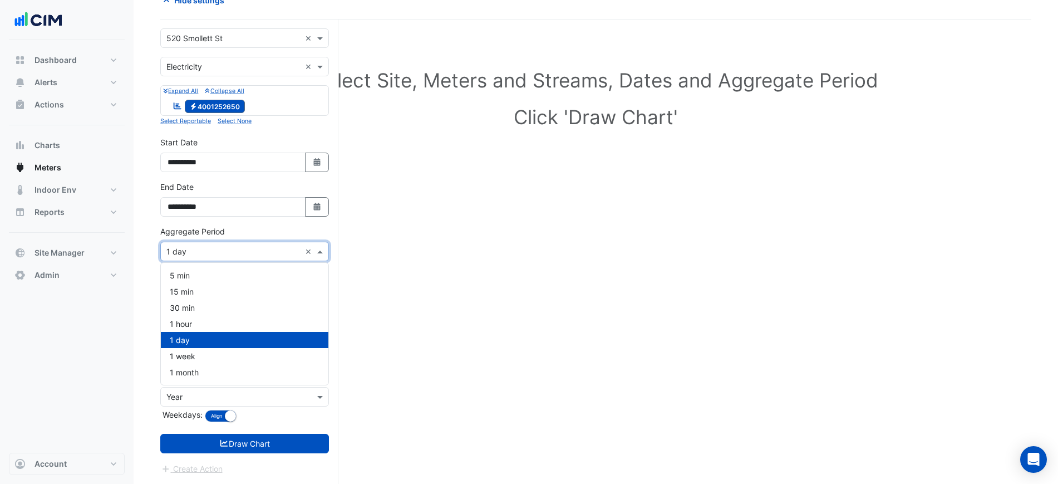
click at [233, 257] on div "Aggregate Period × 1 day ×" at bounding box center [244, 251] width 169 height 19
click at [216, 320] on div "1 hour" at bounding box center [245, 324] width 168 height 16
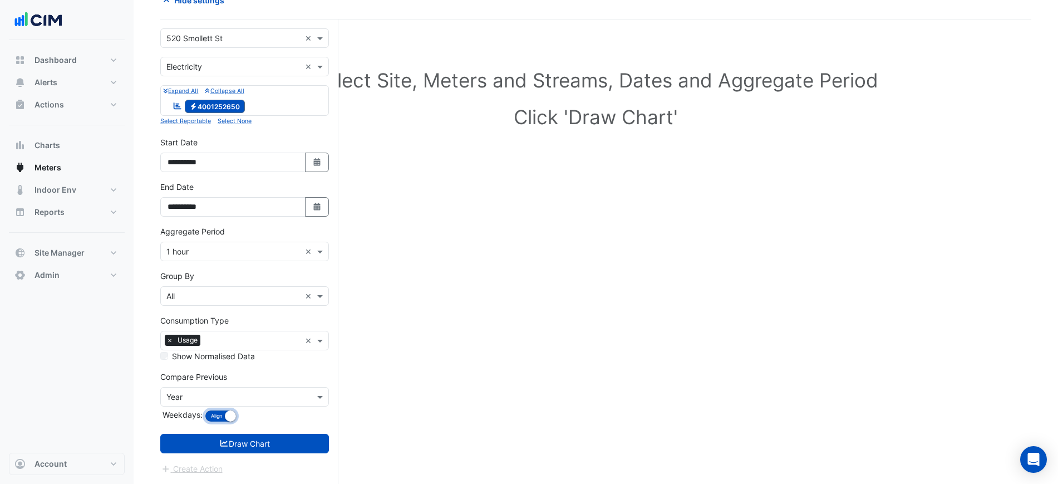
drag, startPoint x: 223, startPoint y: 418, endPoint x: 228, endPoint y: 425, distance: 9.1
click at [223, 419] on button "Align Don't align" at bounding box center [221, 416] width 32 height 12
click at [228, 426] on form "**********" at bounding box center [244, 251] width 169 height 446
click at [228, 413] on button "Align Don't align" at bounding box center [227, 416] width 45 height 12
click at [233, 446] on button "Draw Chart" at bounding box center [244, 443] width 169 height 19
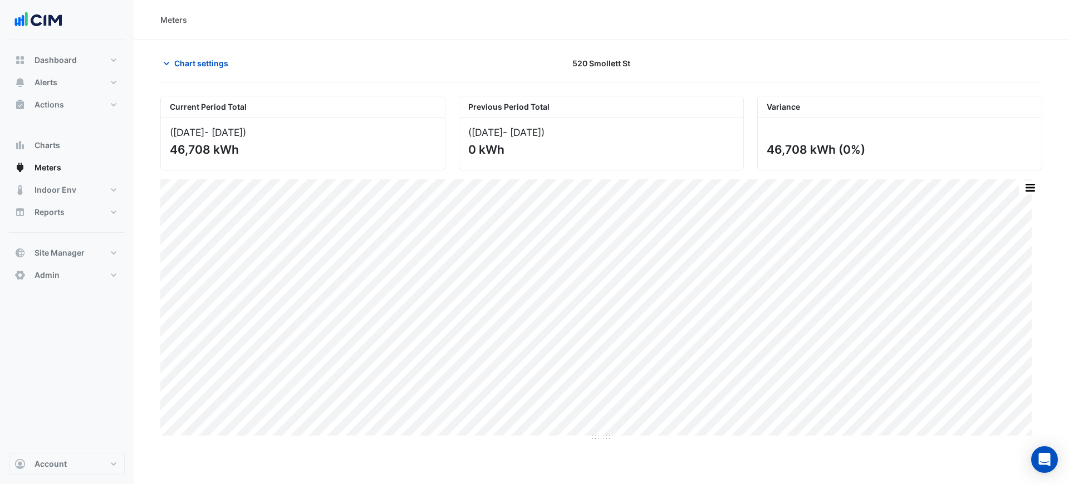
click at [751, 61] on div at bounding box center [899, 62] width 298 height 19
click at [180, 66] on span "Chart settings" at bounding box center [201, 63] width 54 height 12
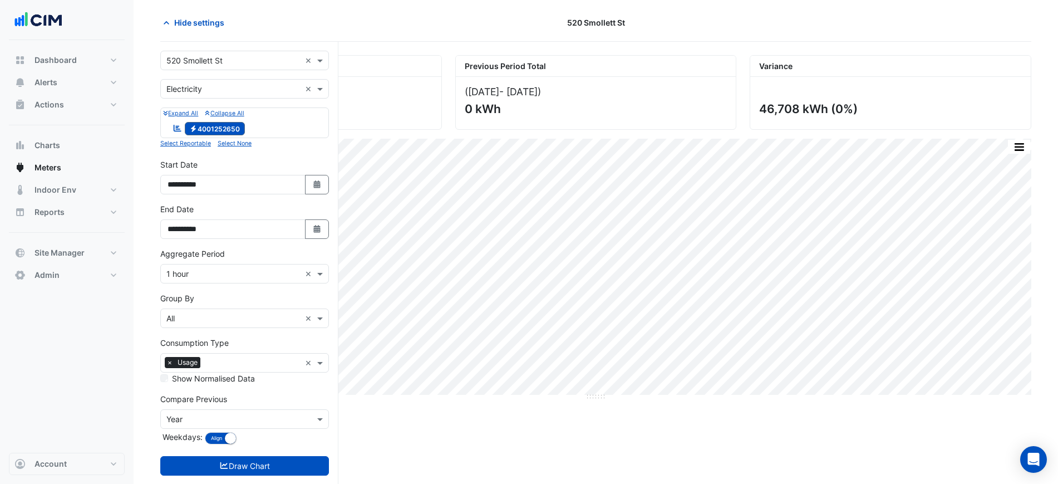
scroll to position [63, 0]
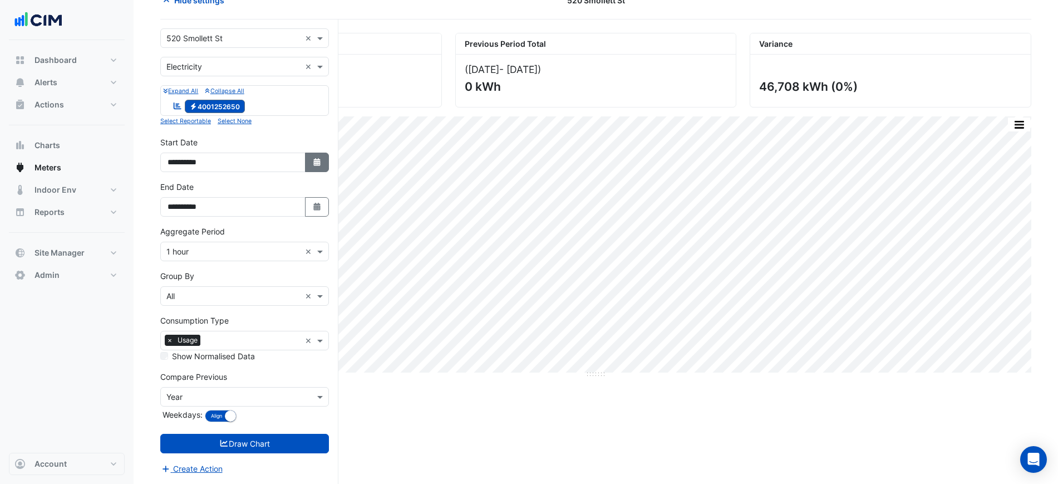
click at [323, 155] on button "Select Date" at bounding box center [317, 162] width 24 height 19
select select "*"
select select "****"
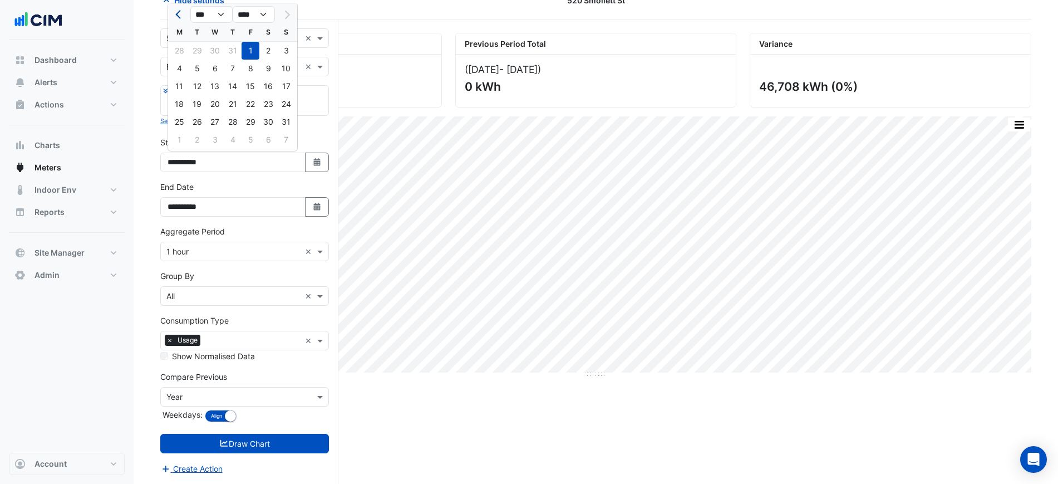
click at [175, 14] on button "Previous month" at bounding box center [179, 15] width 13 height 18
select select "*"
click at [200, 47] on div "1" at bounding box center [197, 51] width 18 height 18
type input "**********"
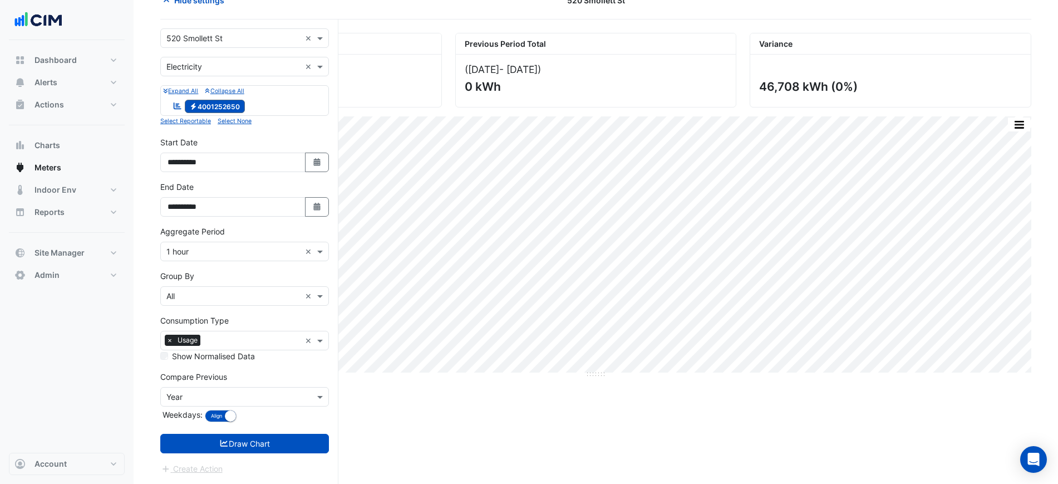
click at [199, 254] on input "text" at bounding box center [233, 252] width 134 height 12
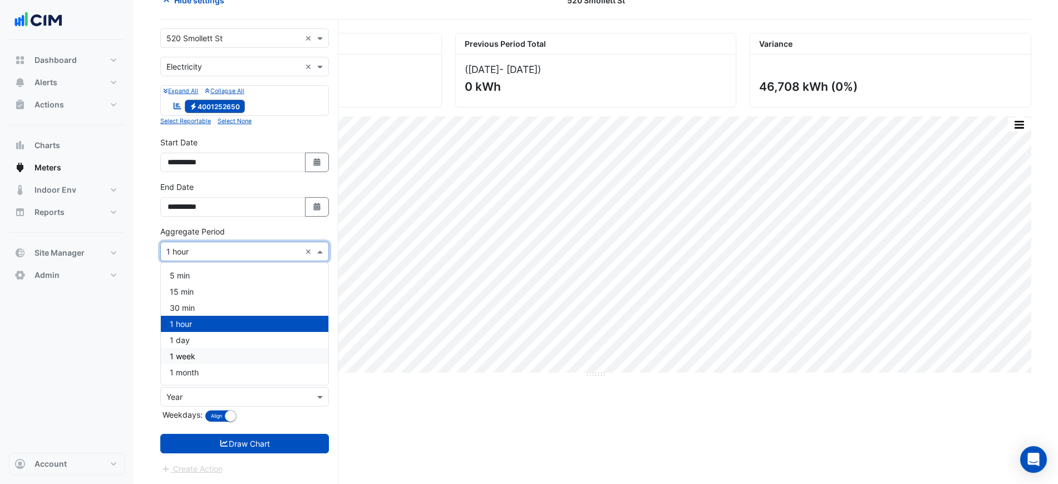
click at [212, 370] on div "1 month" at bounding box center [245, 372] width 168 height 16
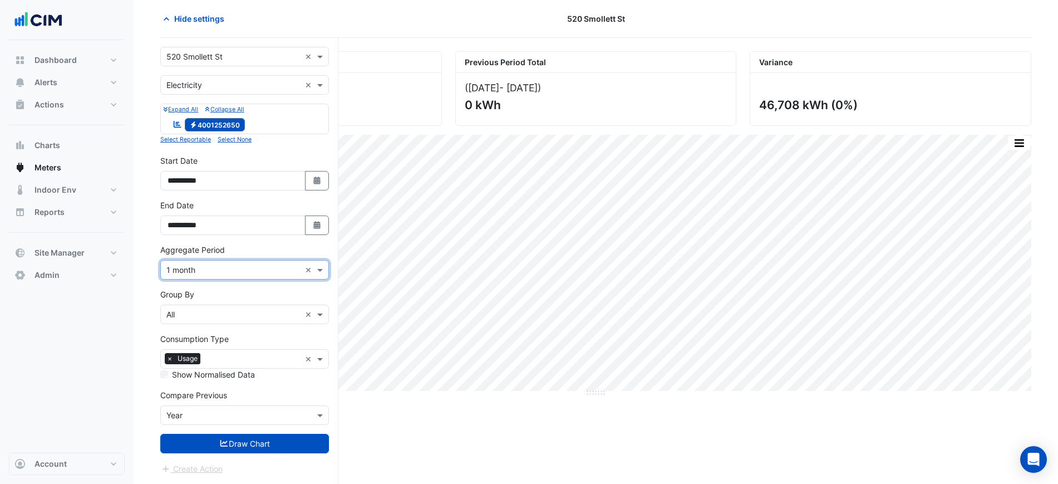
scroll to position [45, 0]
click at [254, 439] on button "Draw Chart" at bounding box center [244, 443] width 169 height 19
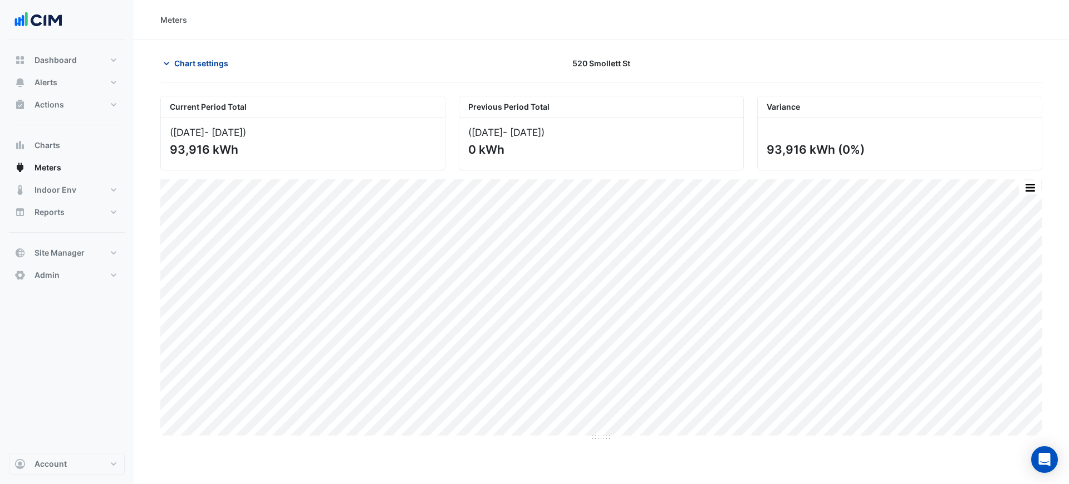
click at [229, 66] on button "Chart settings" at bounding box center [197, 62] width 75 height 19
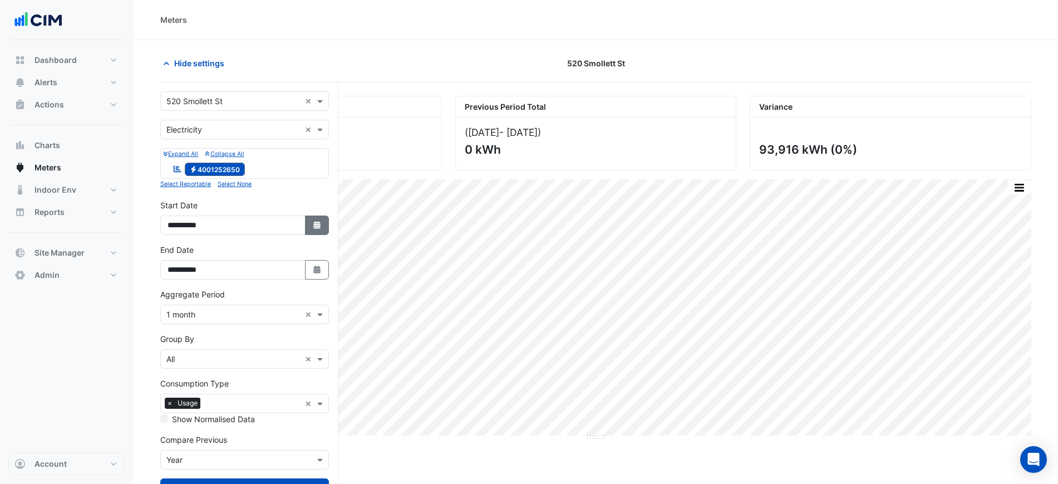
click at [316, 222] on icon "button" at bounding box center [316, 225] width 7 height 8
select select "*"
select select "****"
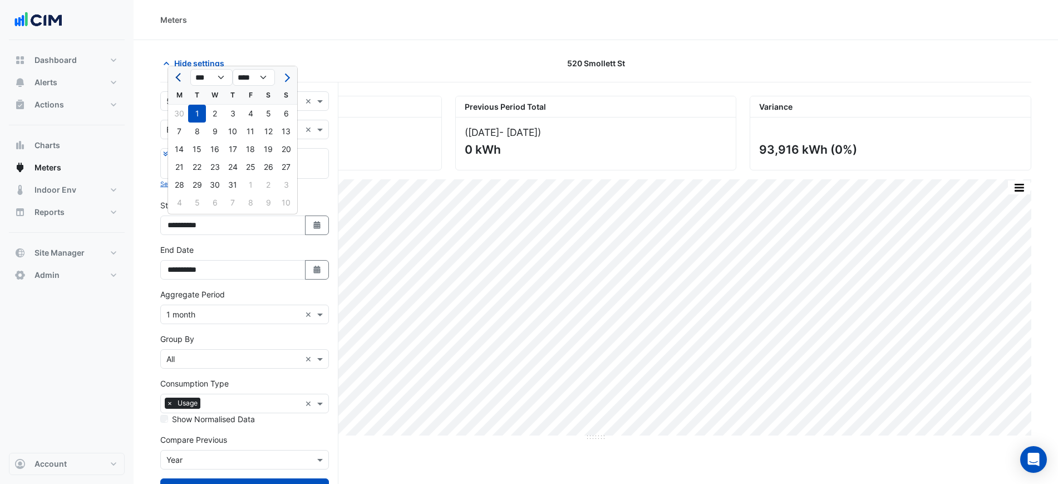
click at [183, 79] on button "Previous month" at bounding box center [179, 77] width 13 height 18
click at [176, 80] on button "Previous month" at bounding box center [179, 77] width 13 height 18
click at [196, 82] on select "*** *** *** *** *** *** *** ***" at bounding box center [211, 77] width 42 height 17
select select "*"
click at [190, 69] on select "*** *** *** *** *** *** *** ***" at bounding box center [211, 77] width 42 height 17
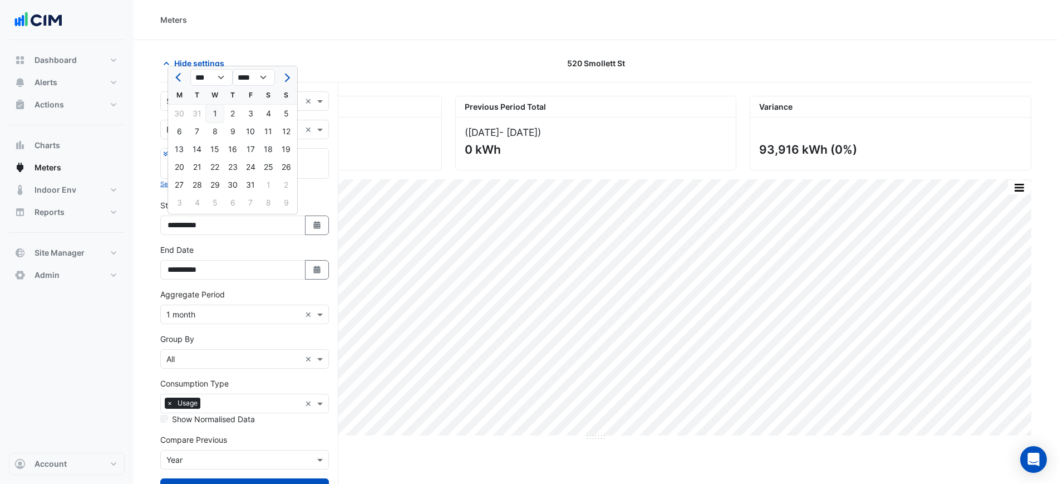
click at [221, 115] on div "1" at bounding box center [215, 114] width 18 height 18
type input "**********"
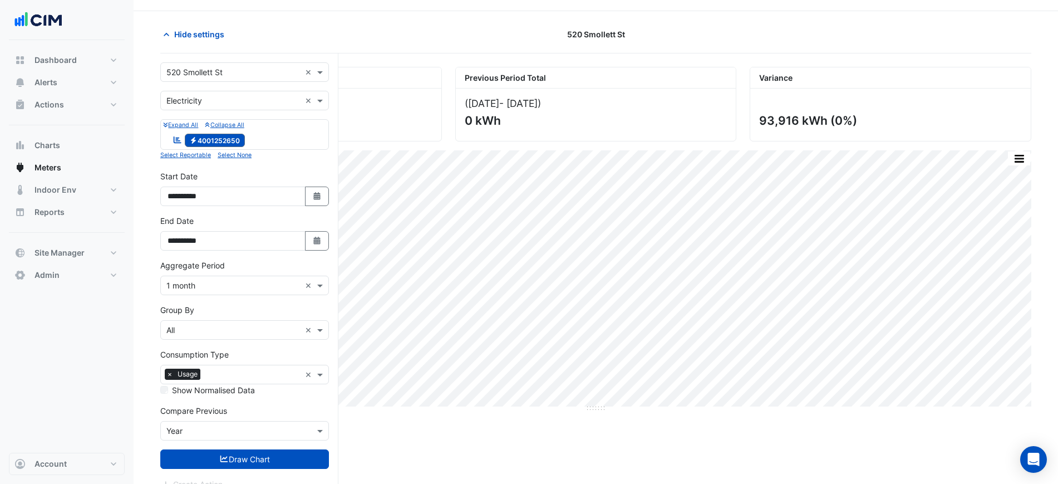
scroll to position [45, 0]
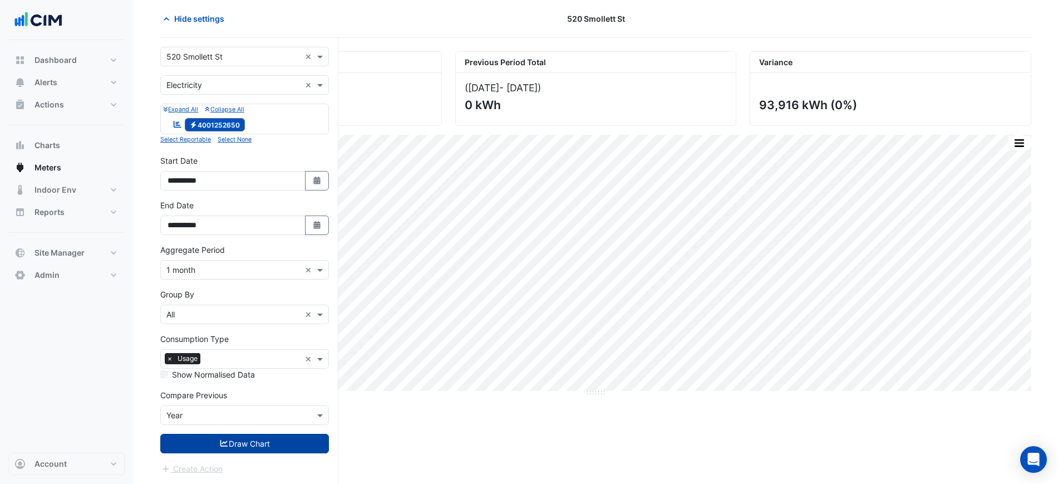
click at [258, 439] on button "Draw Chart" at bounding box center [244, 443] width 169 height 19
